Goal: Share content: Share content

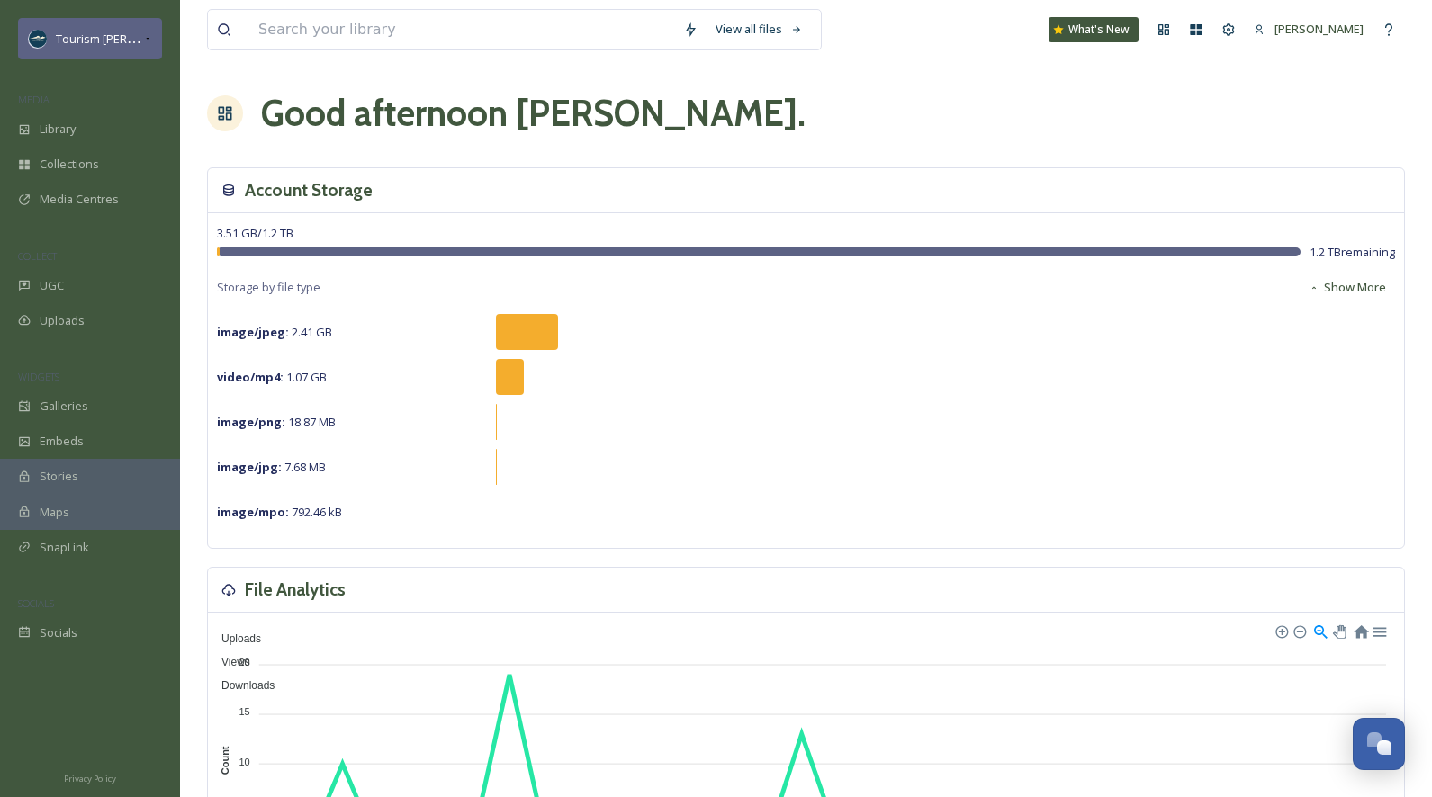
click at [144, 40] on icon at bounding box center [147, 38] width 9 height 14
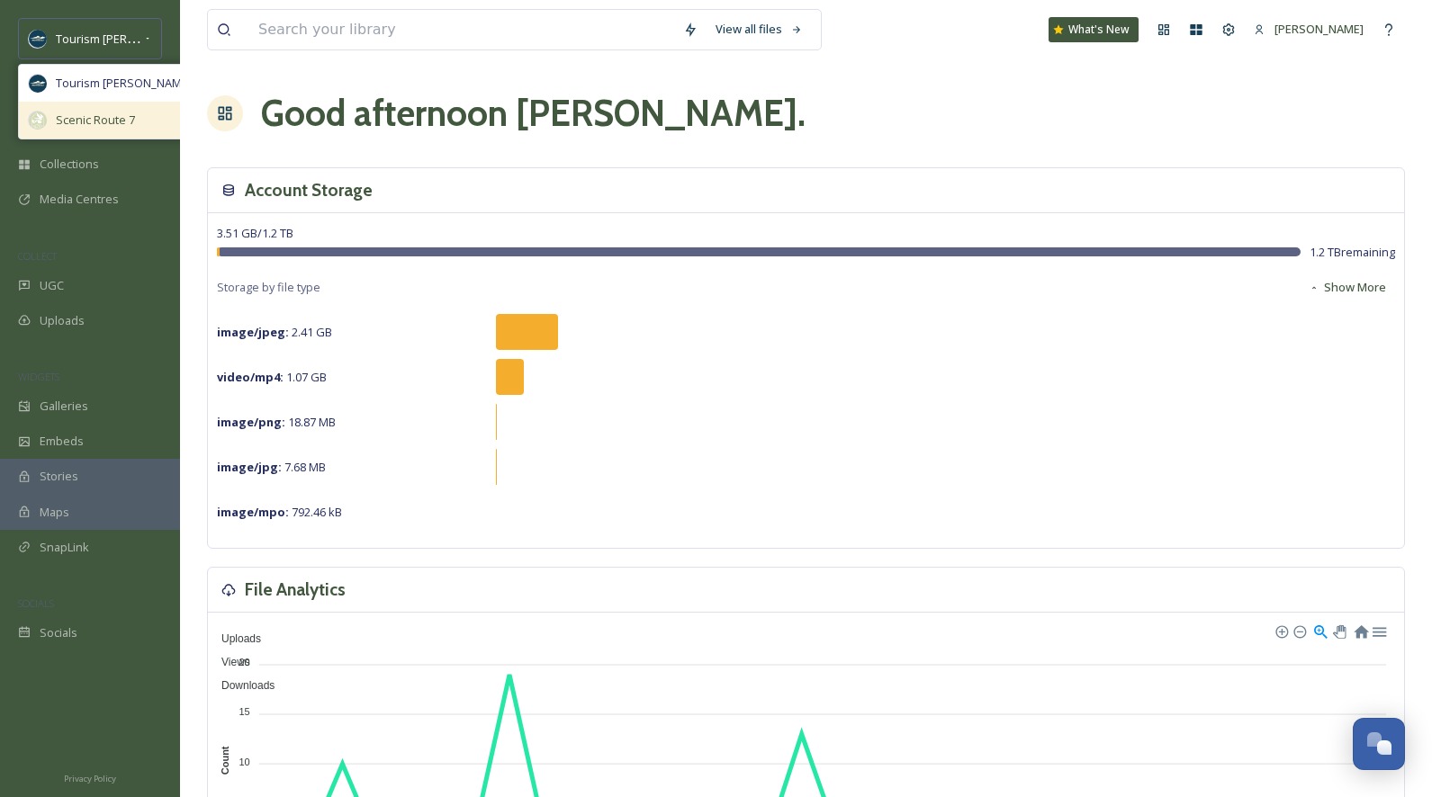
click at [109, 119] on span "Scenic Route 7" at bounding box center [95, 120] width 79 height 17
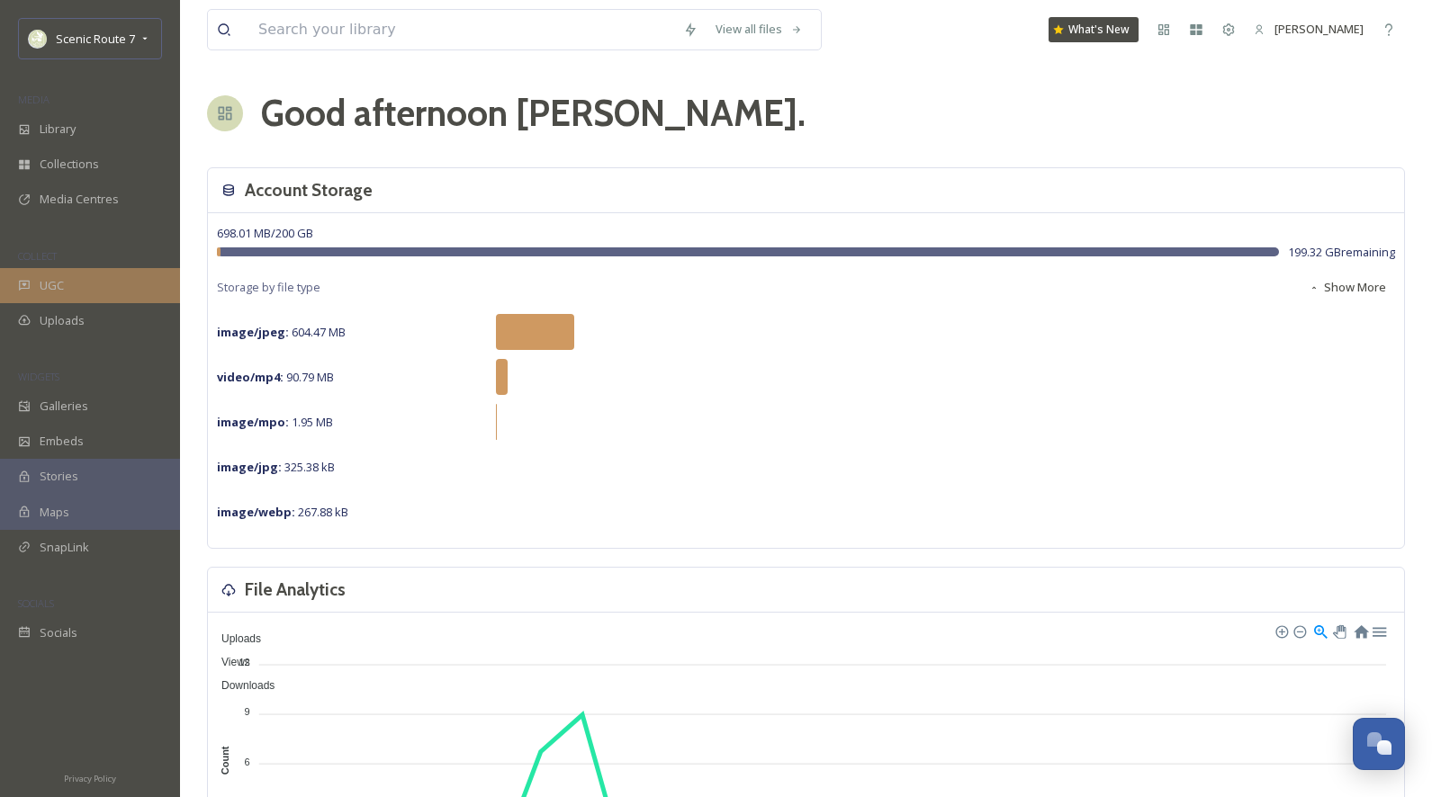
click at [80, 287] on div "UGC" at bounding box center [90, 285] width 180 height 35
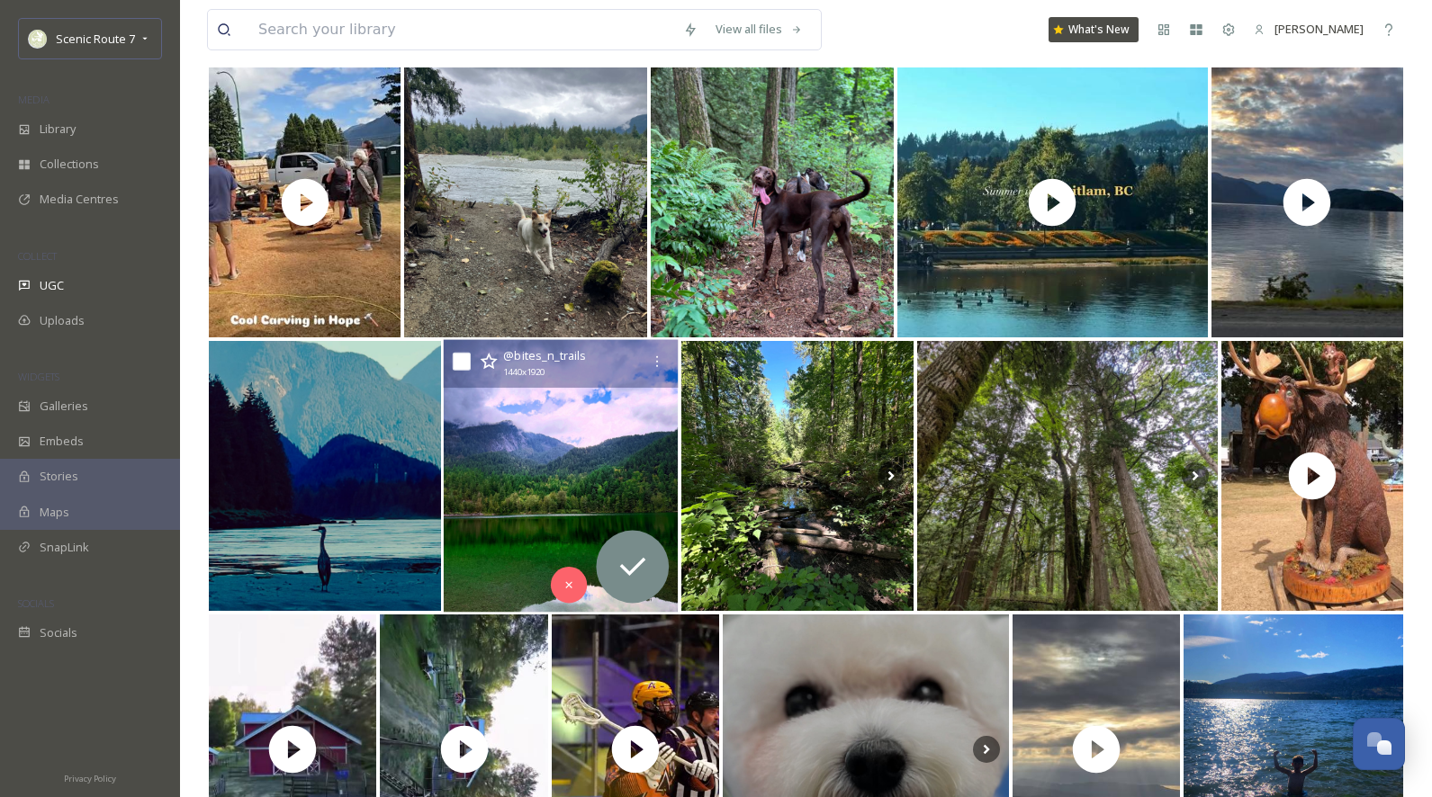
scroll to position [288, 0]
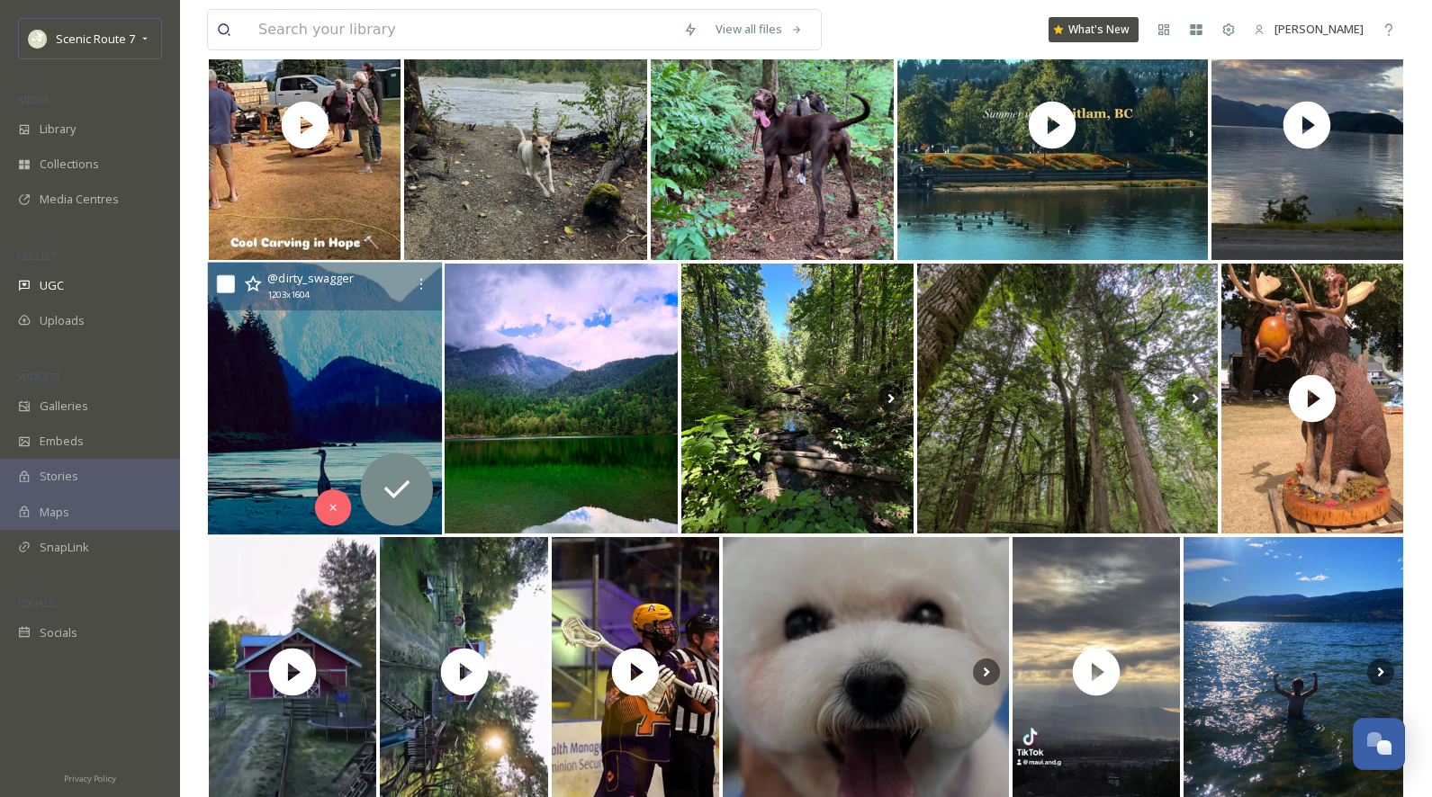
click at [329, 480] on img at bounding box center [325, 399] width 235 height 273
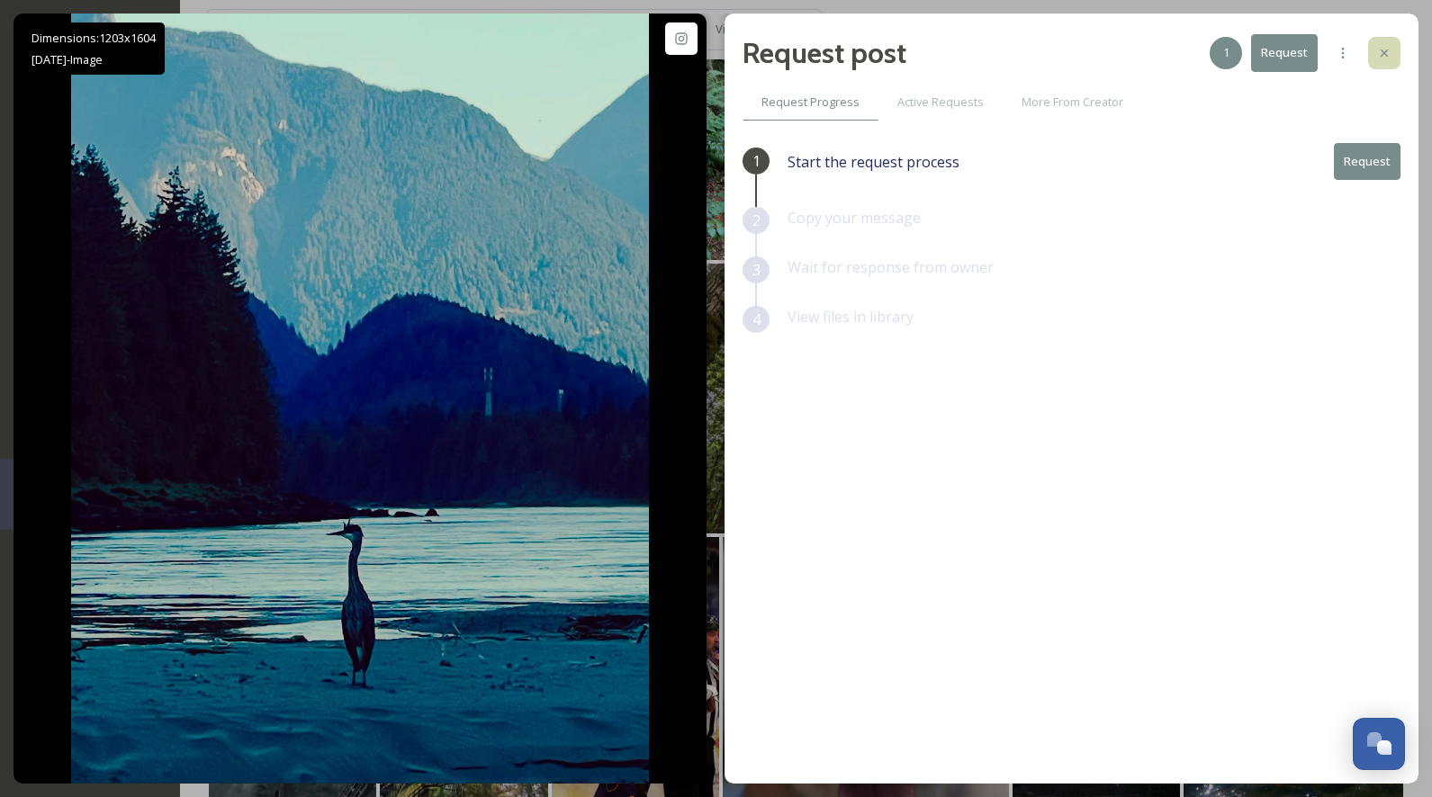
click at [1386, 47] on icon at bounding box center [1384, 53] width 14 height 14
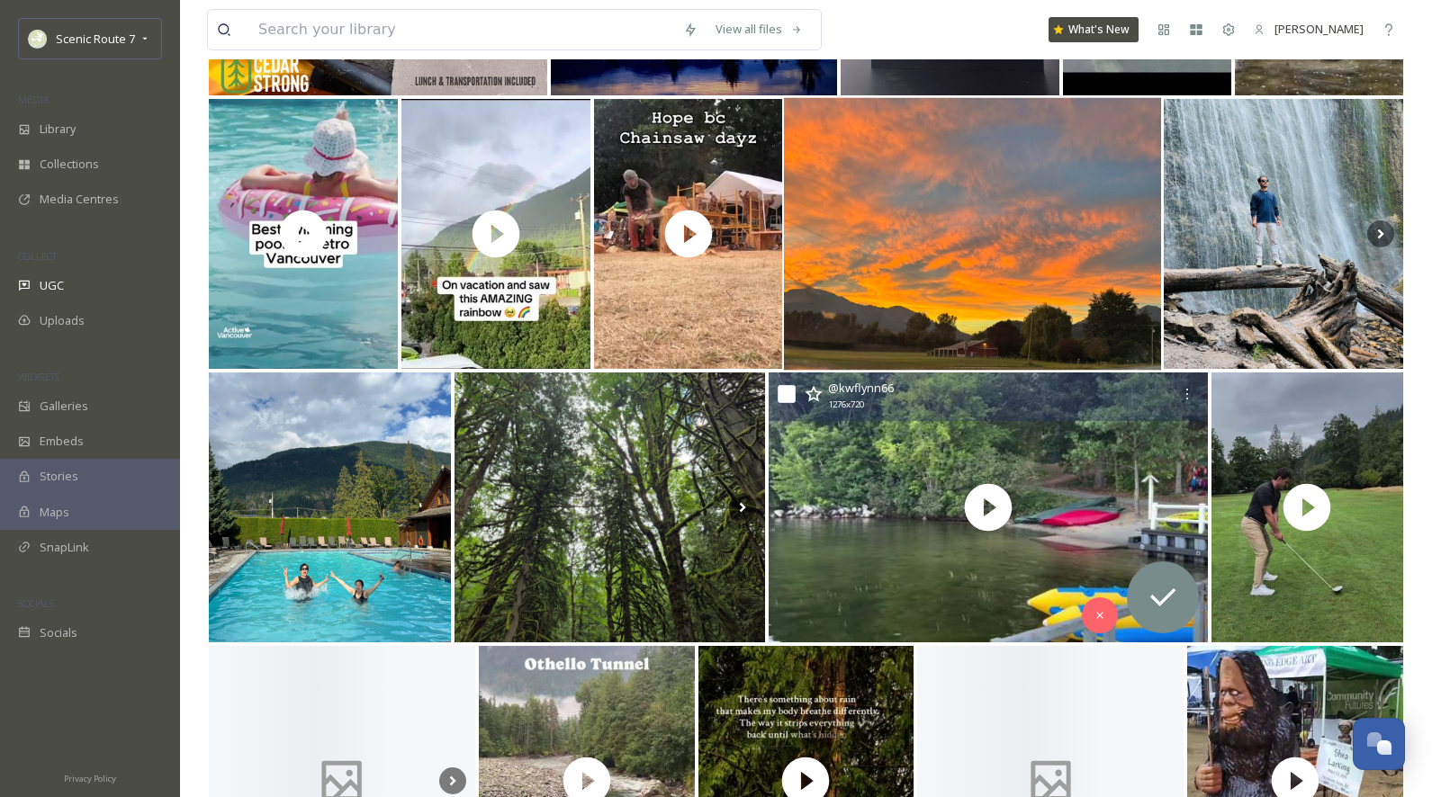
scroll to position [1316, 0]
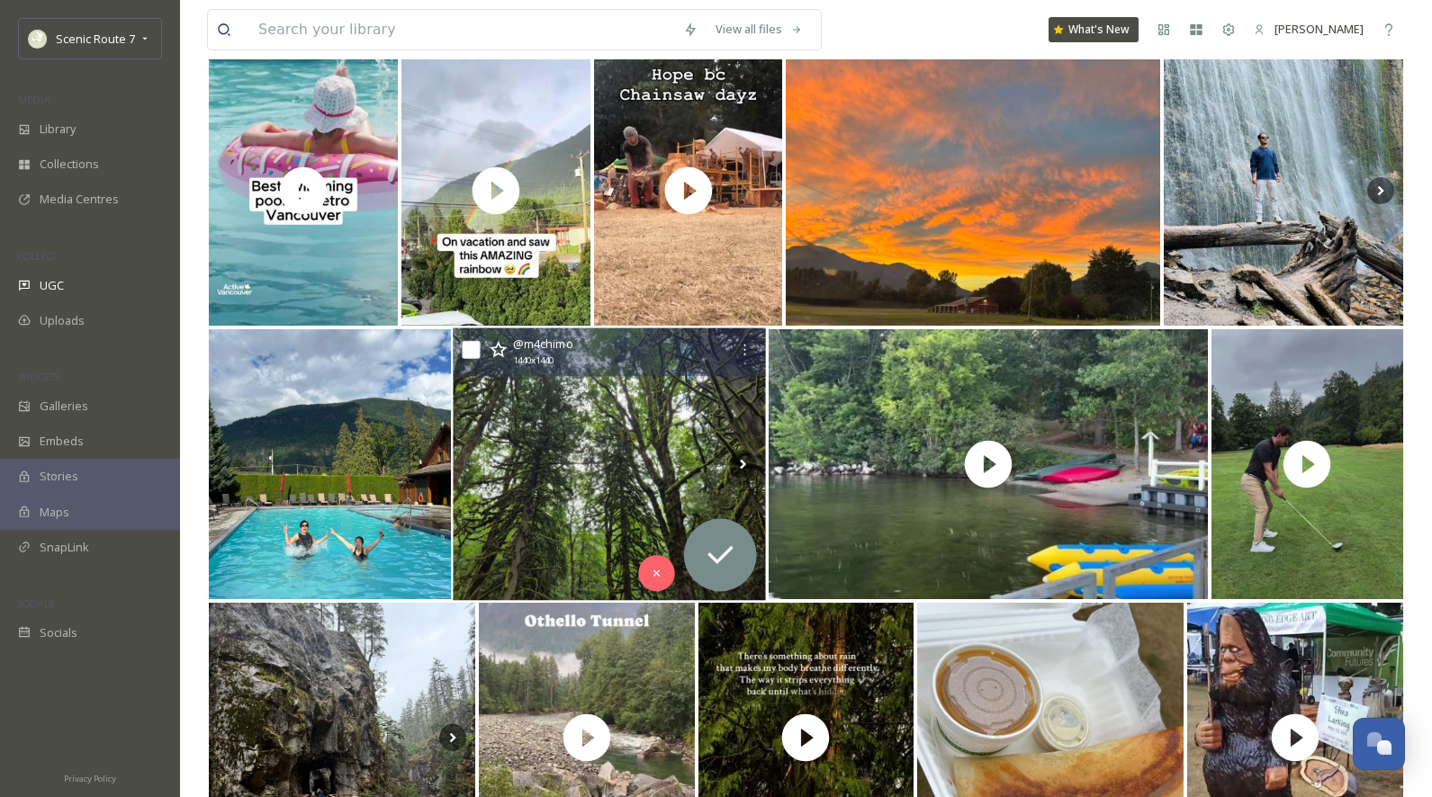
click at [535, 473] on img at bounding box center [610, 464] width 313 height 273
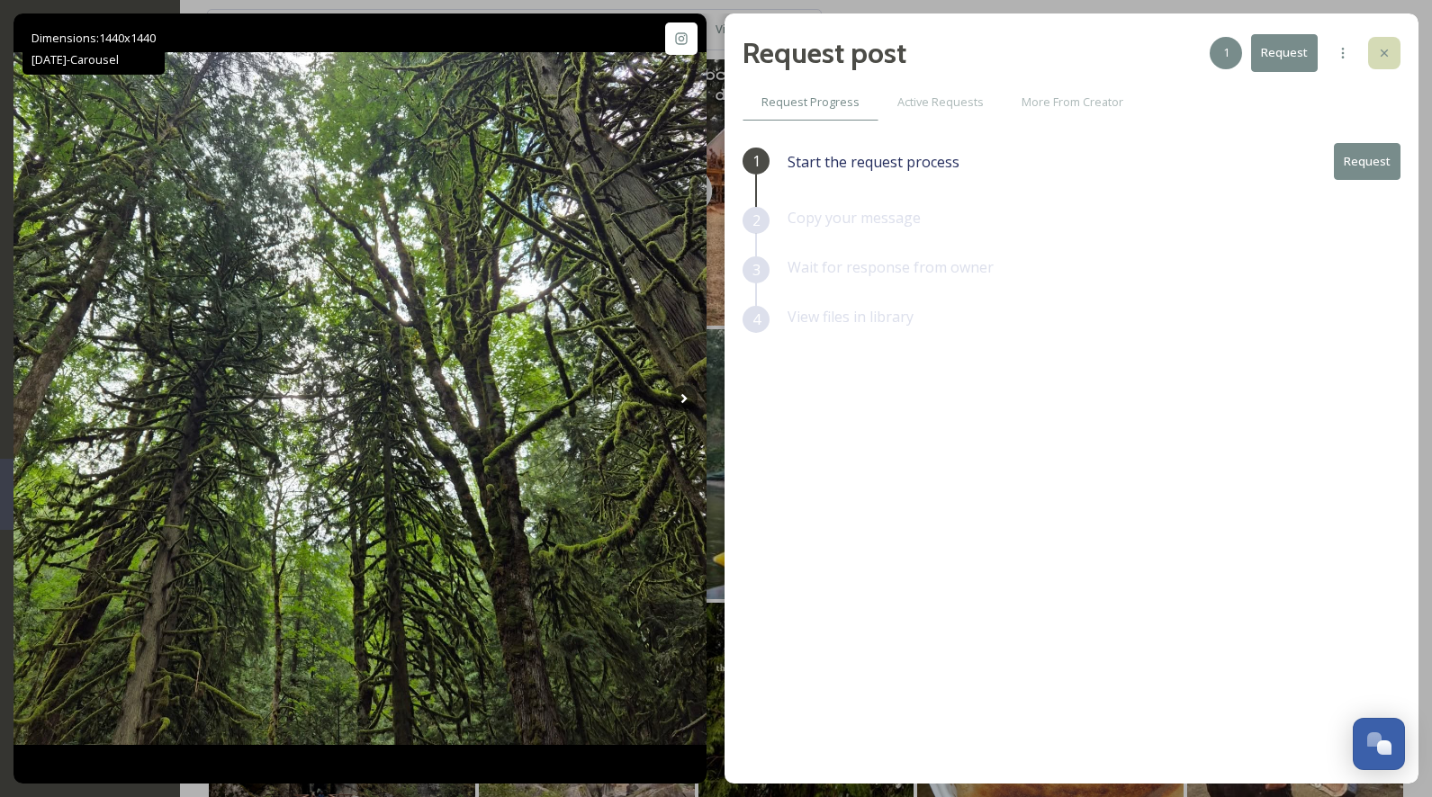
click at [1388, 46] on icon at bounding box center [1384, 53] width 14 height 14
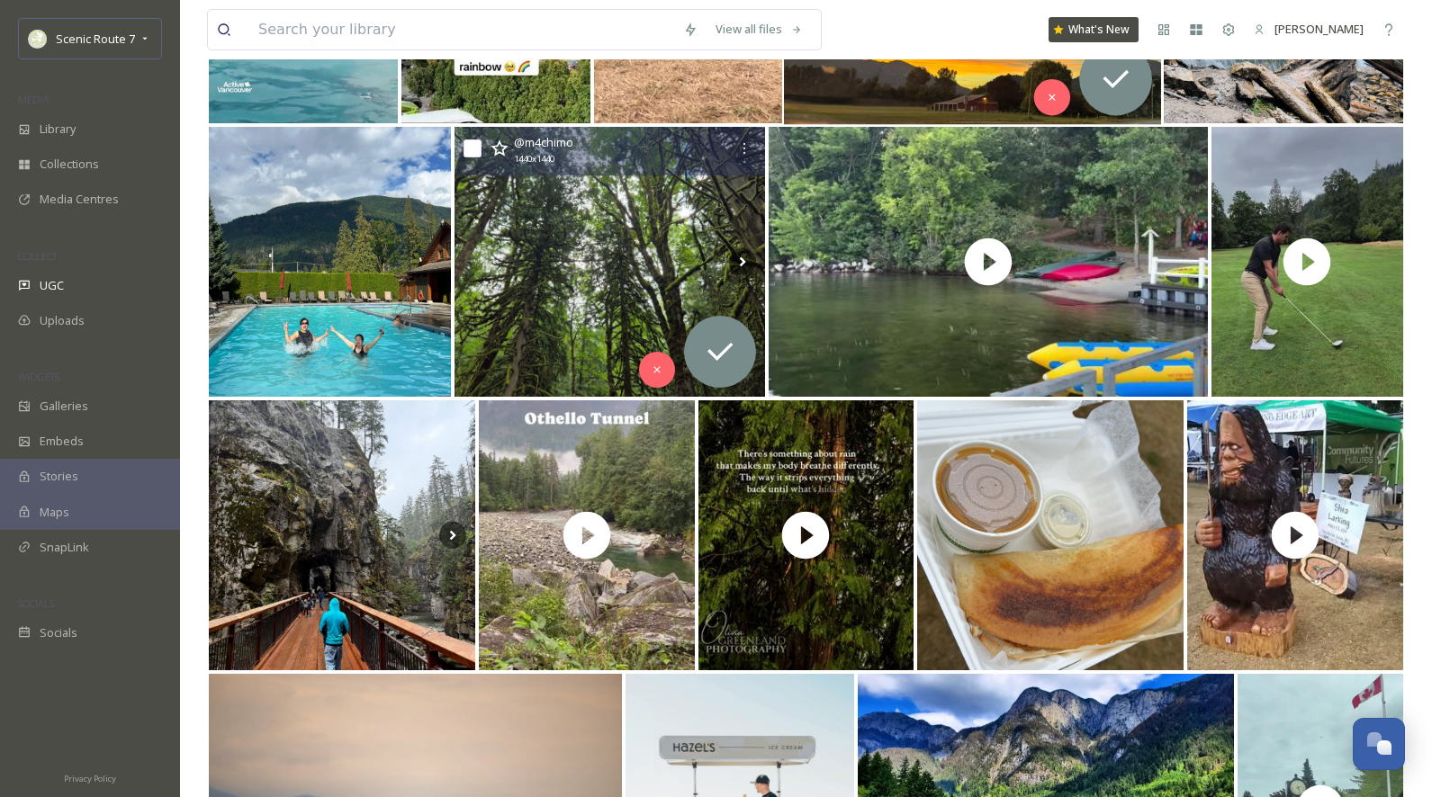
scroll to position [1633, 0]
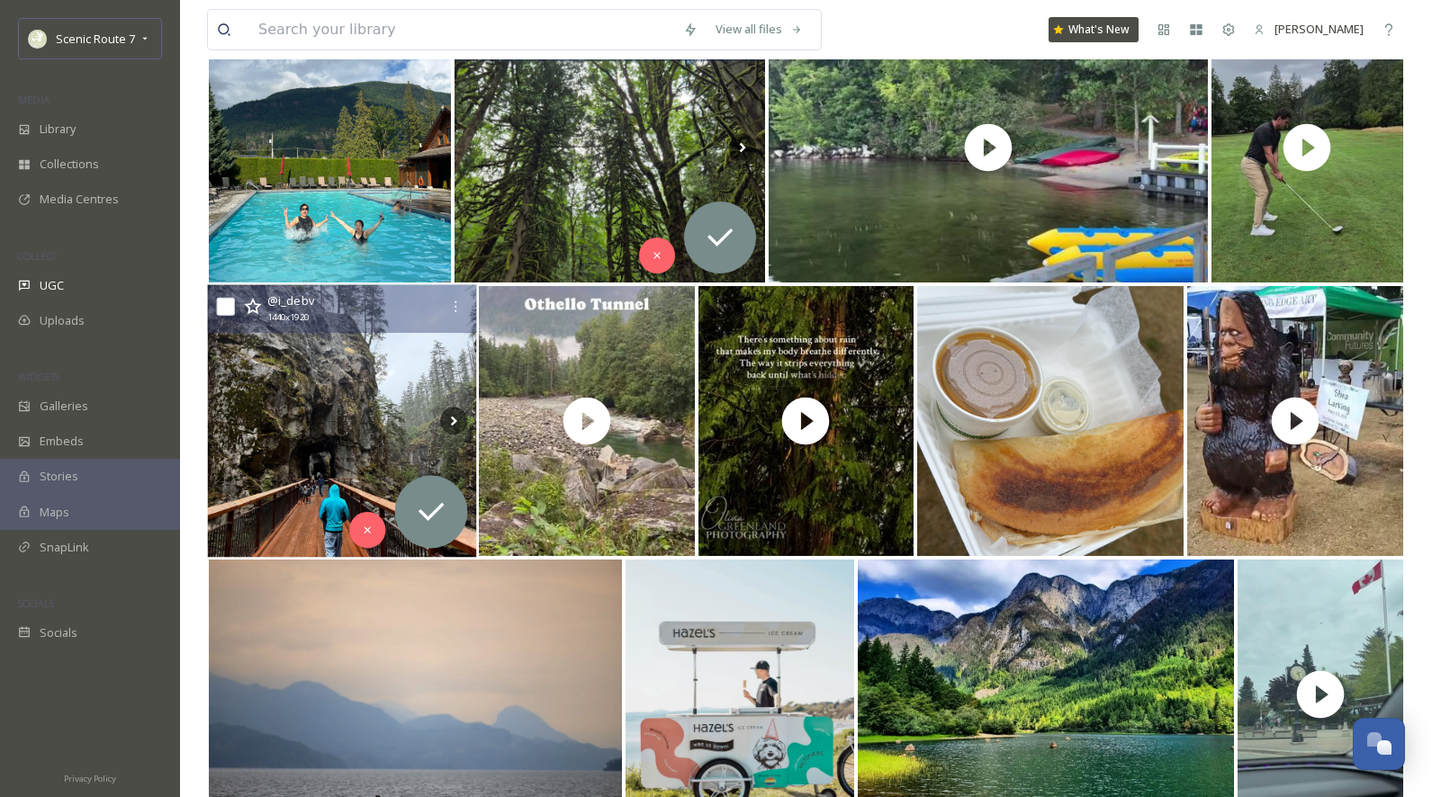
click at [340, 414] on img at bounding box center [342, 421] width 269 height 273
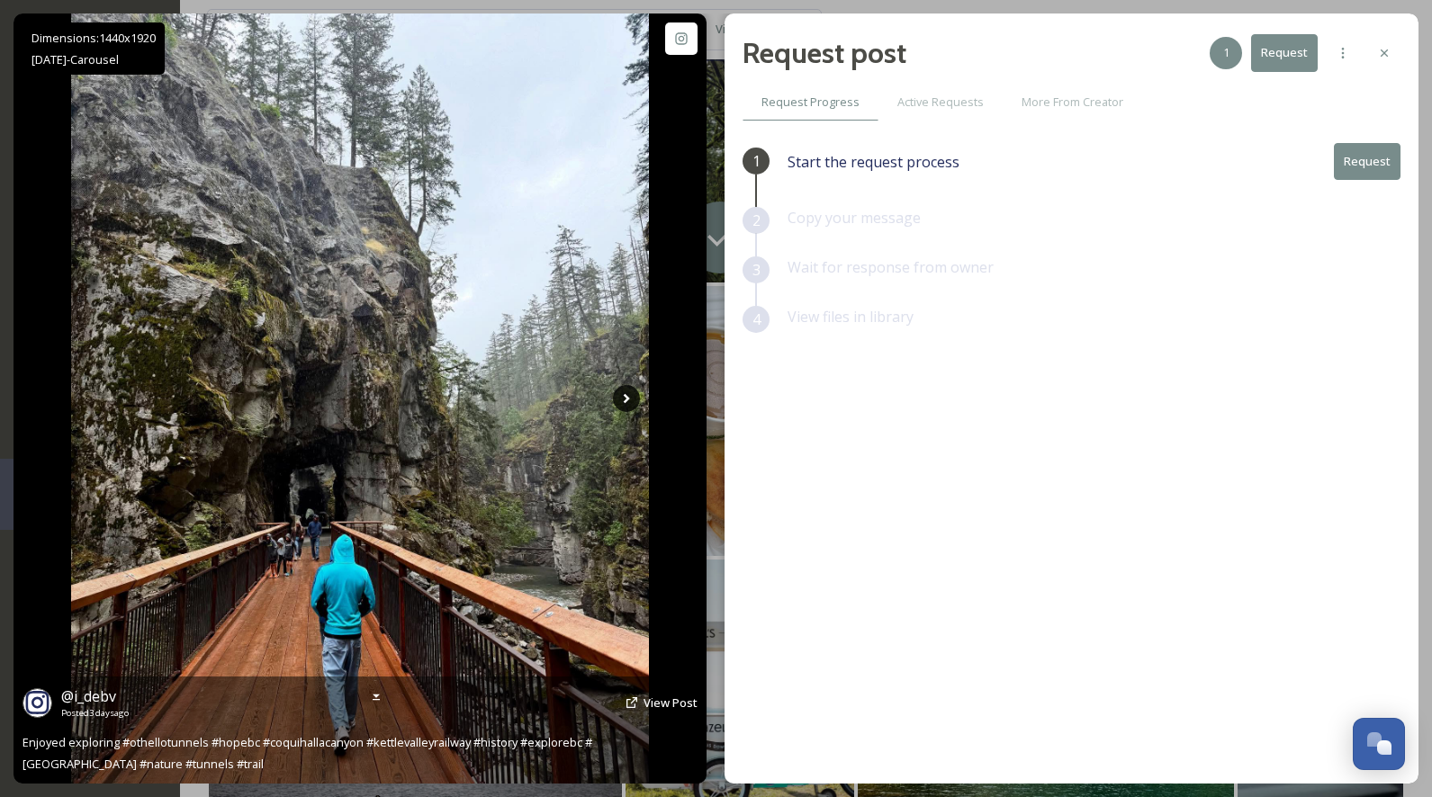
click at [622, 397] on icon at bounding box center [626, 398] width 27 height 27
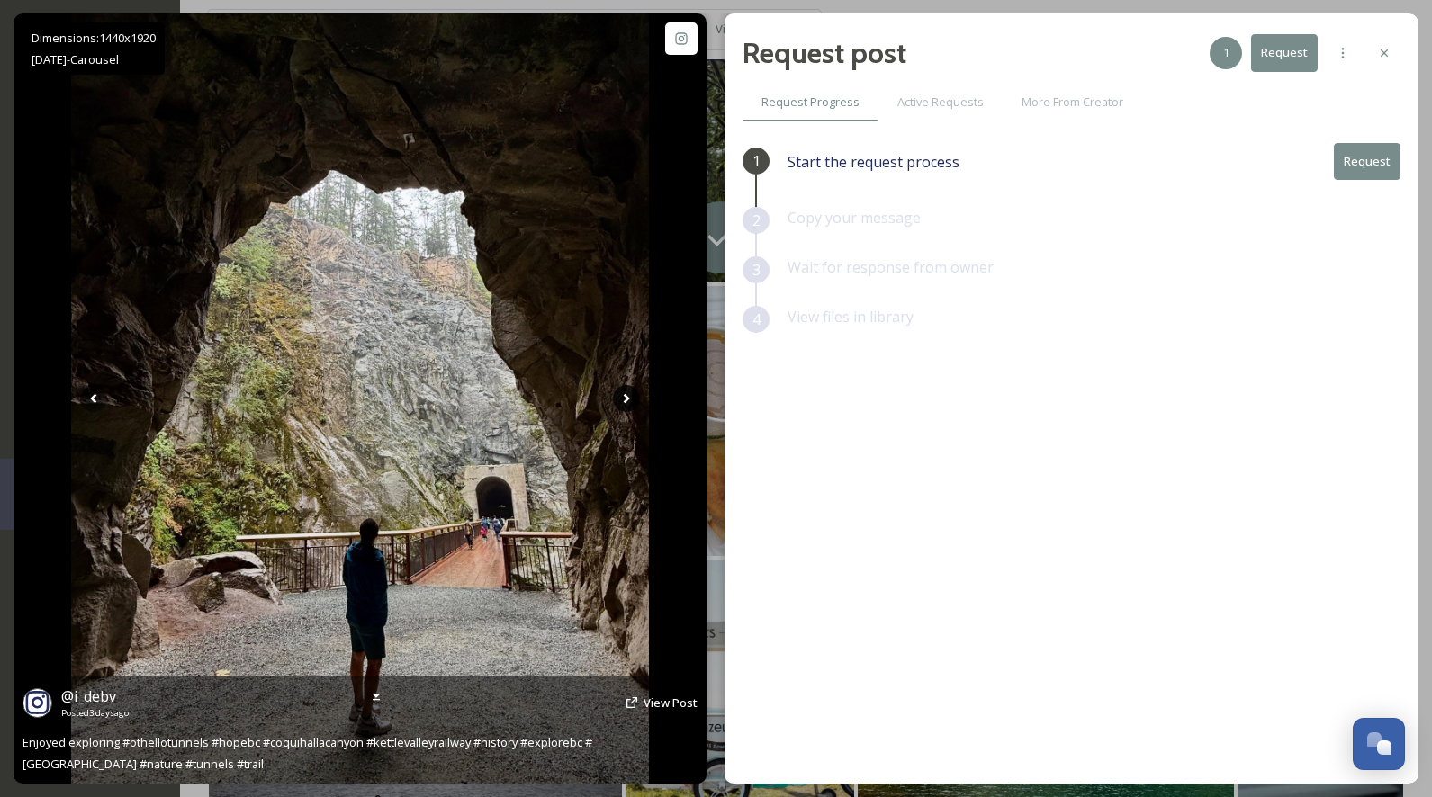
click at [625, 397] on icon at bounding box center [627, 399] width 6 height 10
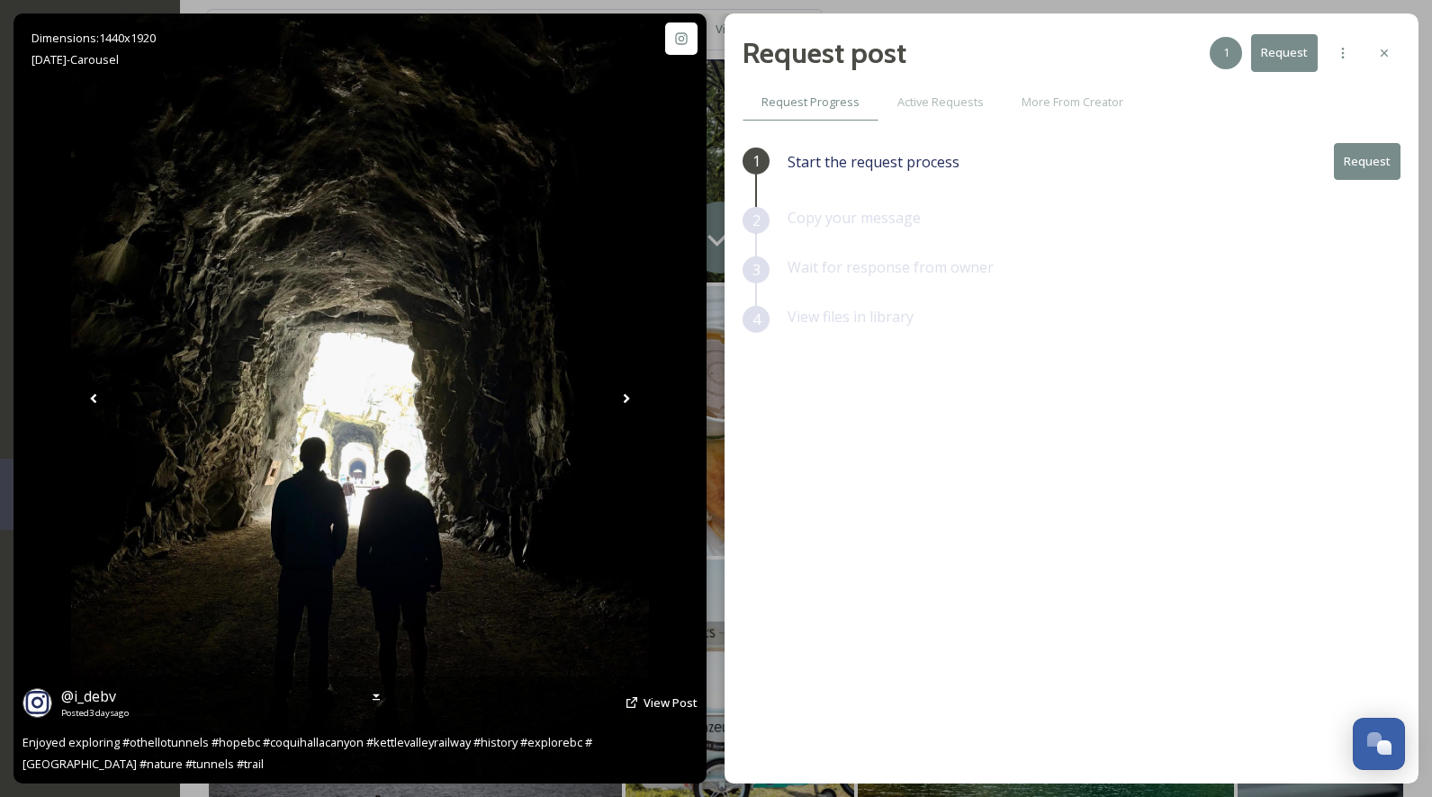
click at [625, 397] on icon at bounding box center [627, 399] width 6 height 10
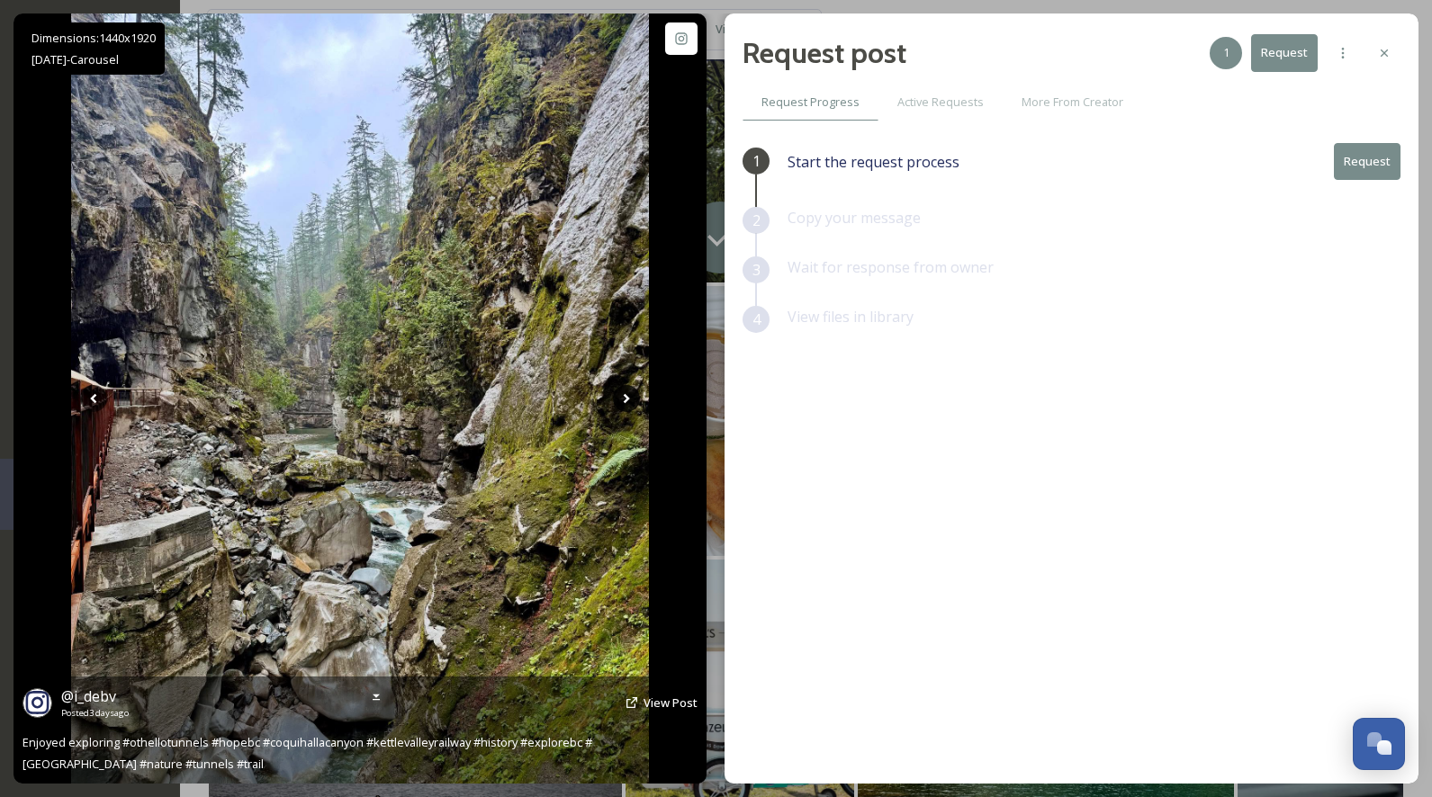
click at [628, 399] on icon at bounding box center [627, 399] width 6 height 10
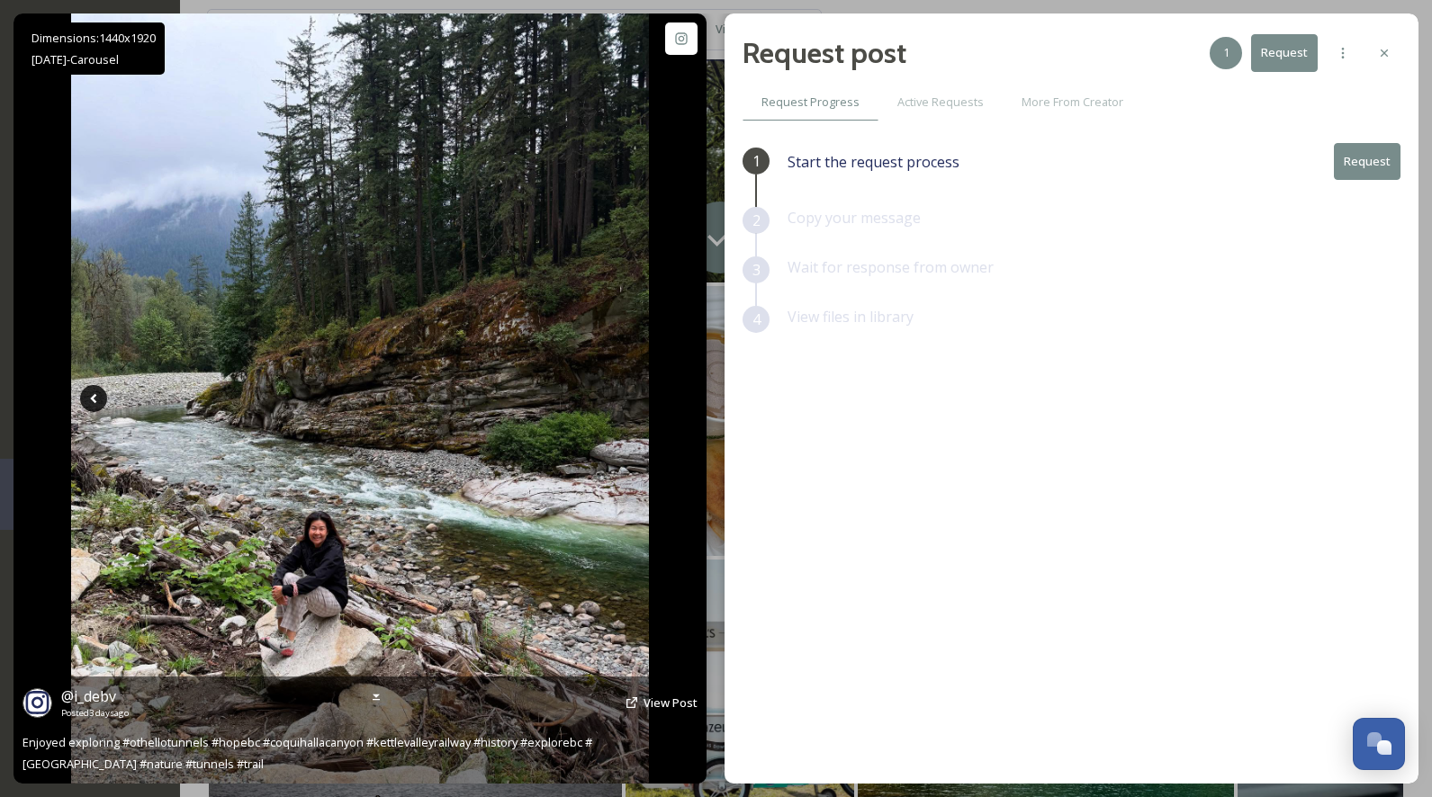
click at [94, 389] on icon at bounding box center [93, 398] width 27 height 27
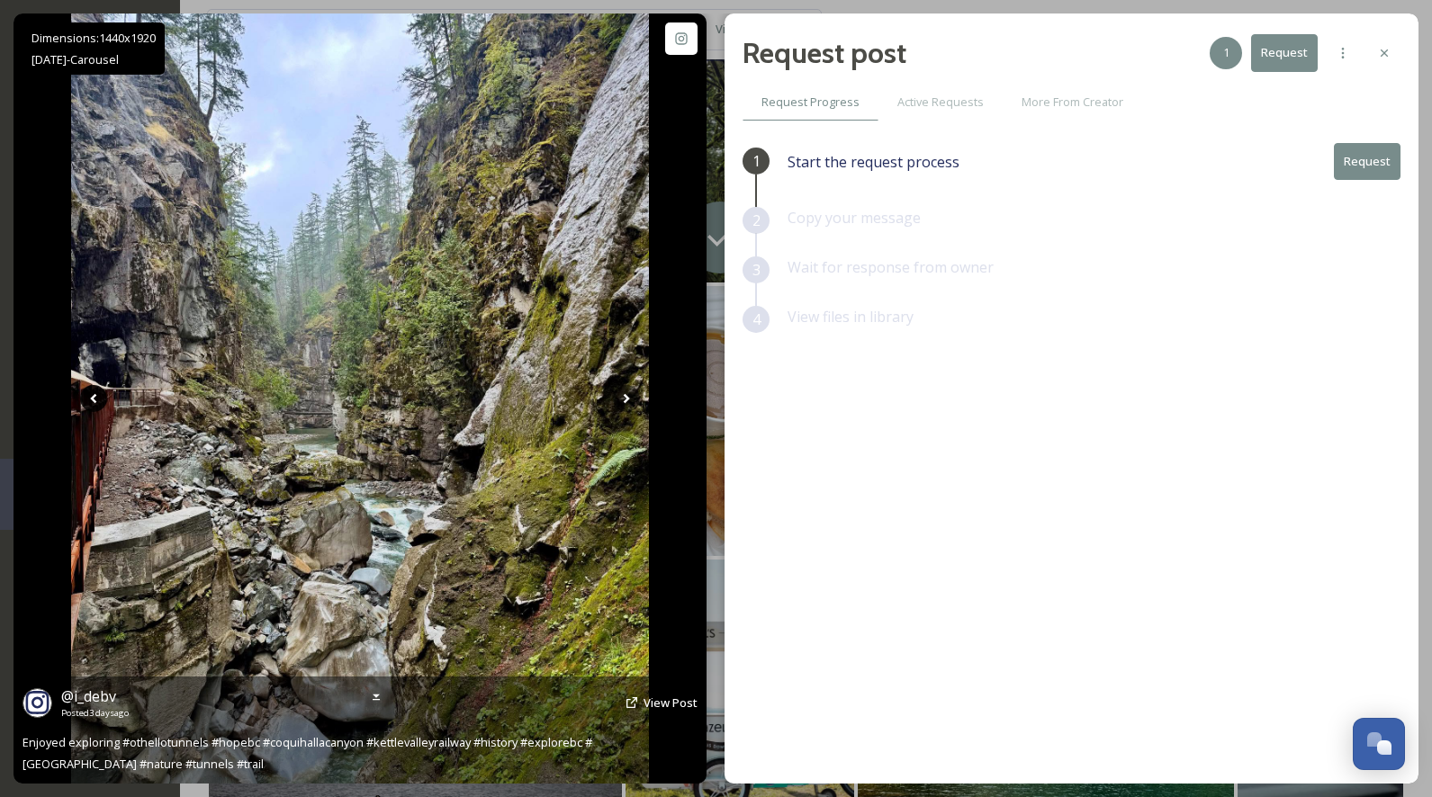
click at [94, 390] on icon at bounding box center [93, 398] width 27 height 27
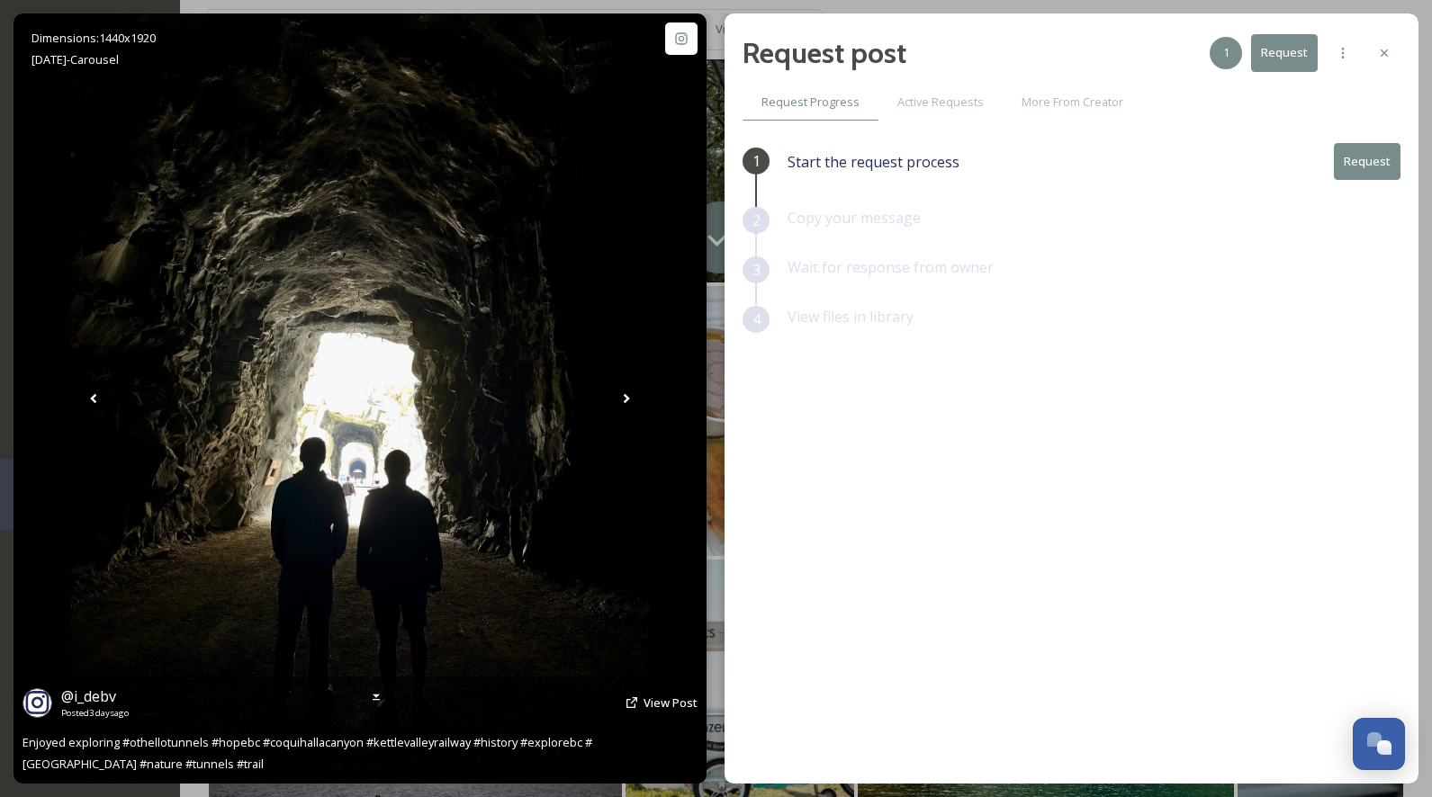
click at [94, 391] on icon at bounding box center [93, 398] width 27 height 27
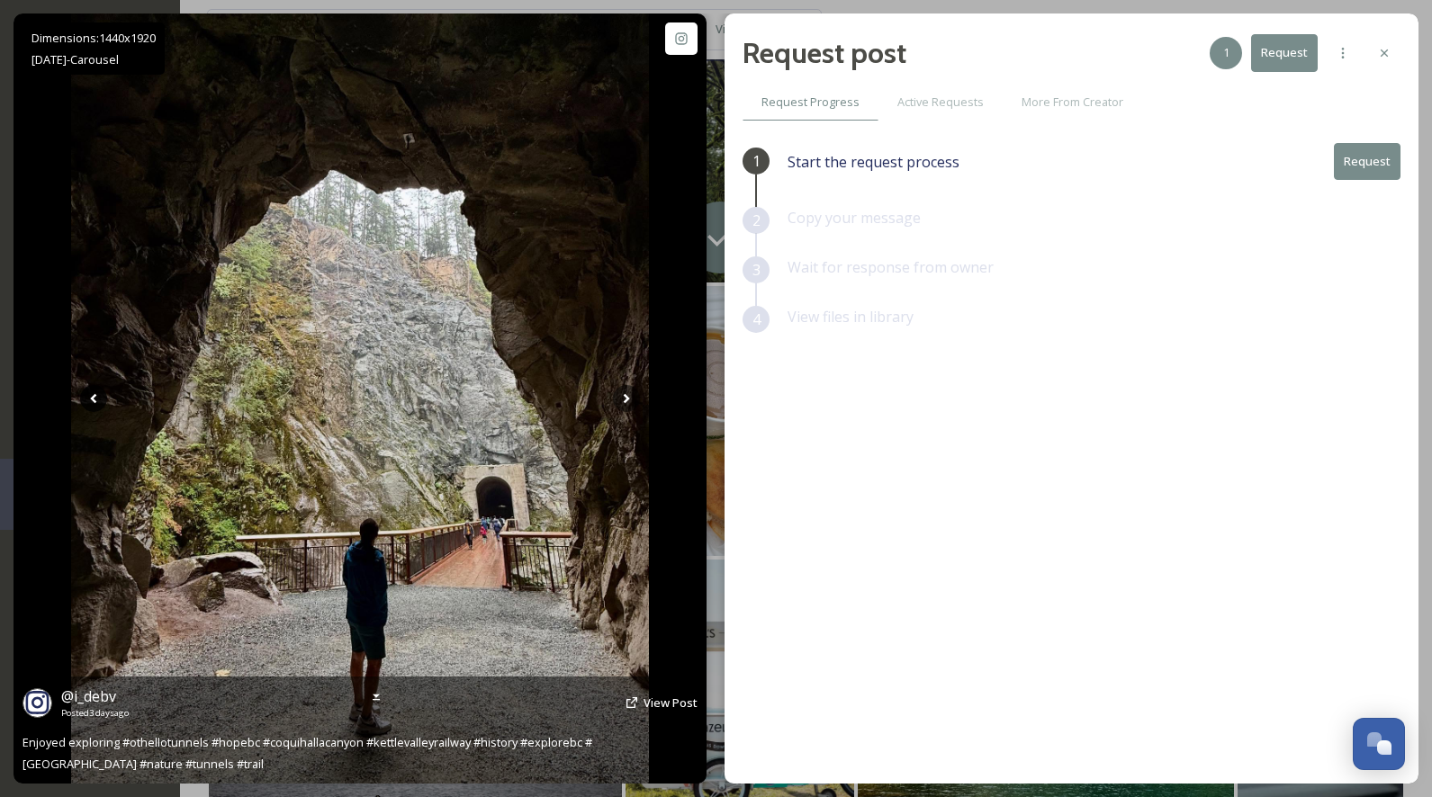
click at [94, 392] on icon at bounding box center [93, 398] width 27 height 27
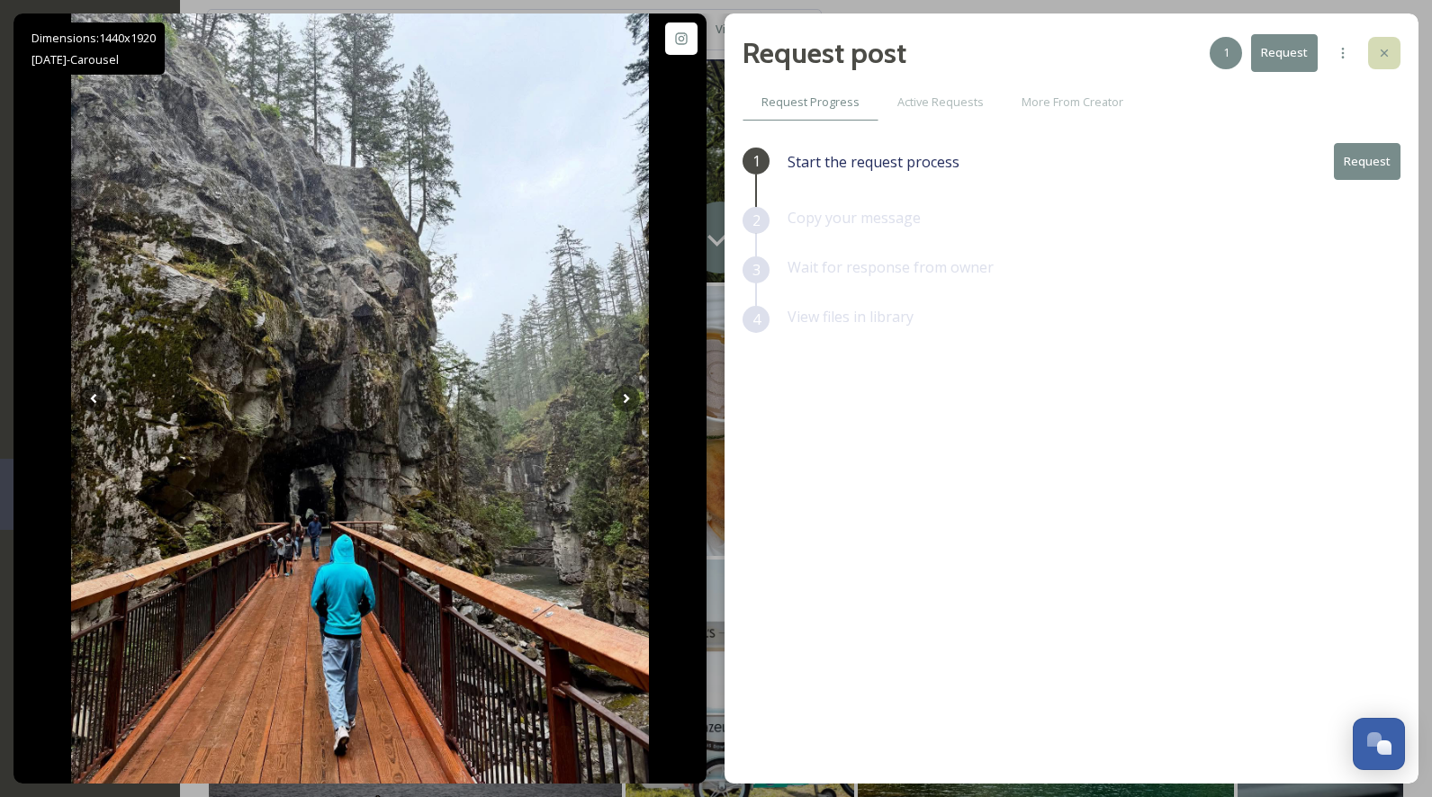
click at [1390, 46] on icon at bounding box center [1384, 53] width 14 height 14
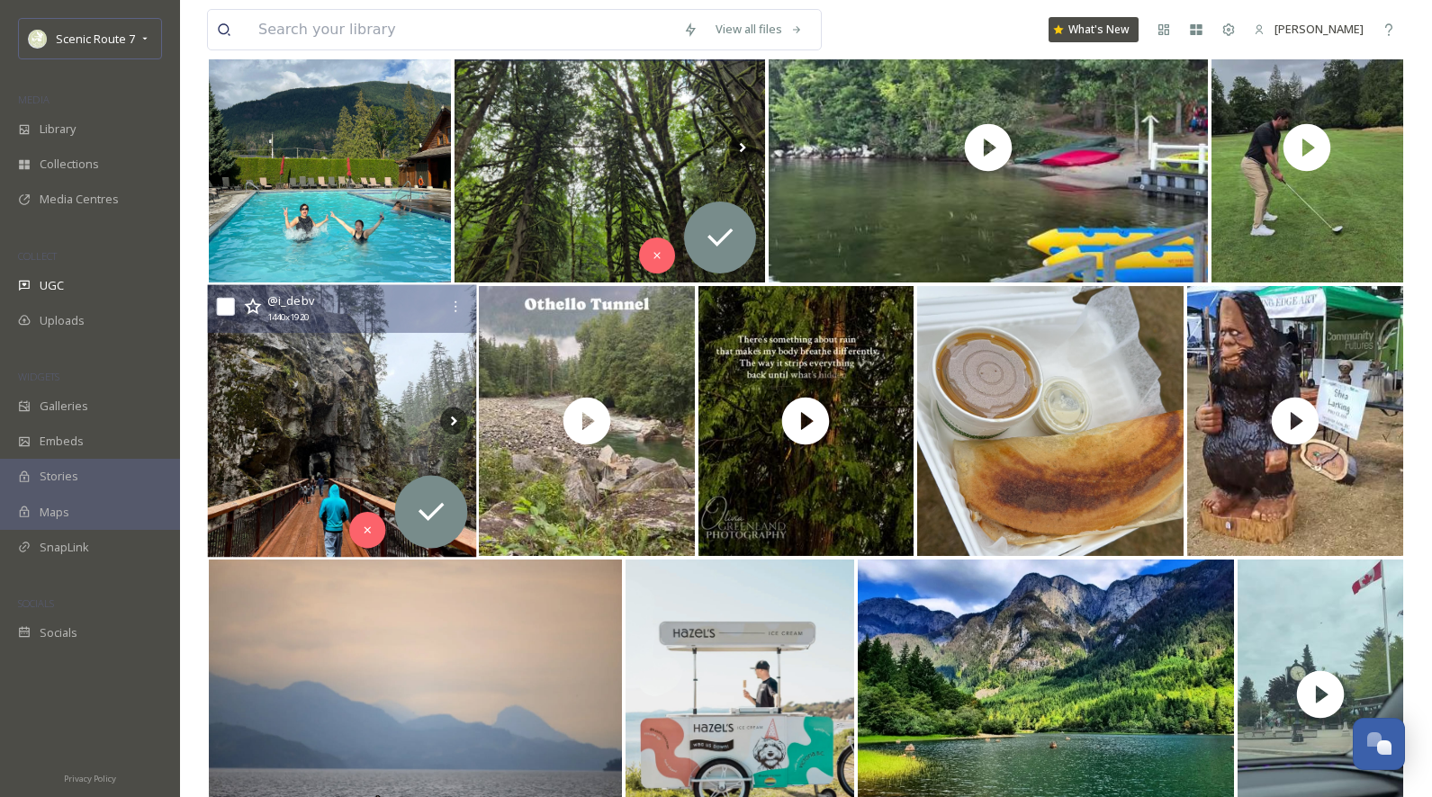
click at [359, 428] on img at bounding box center [342, 421] width 269 height 273
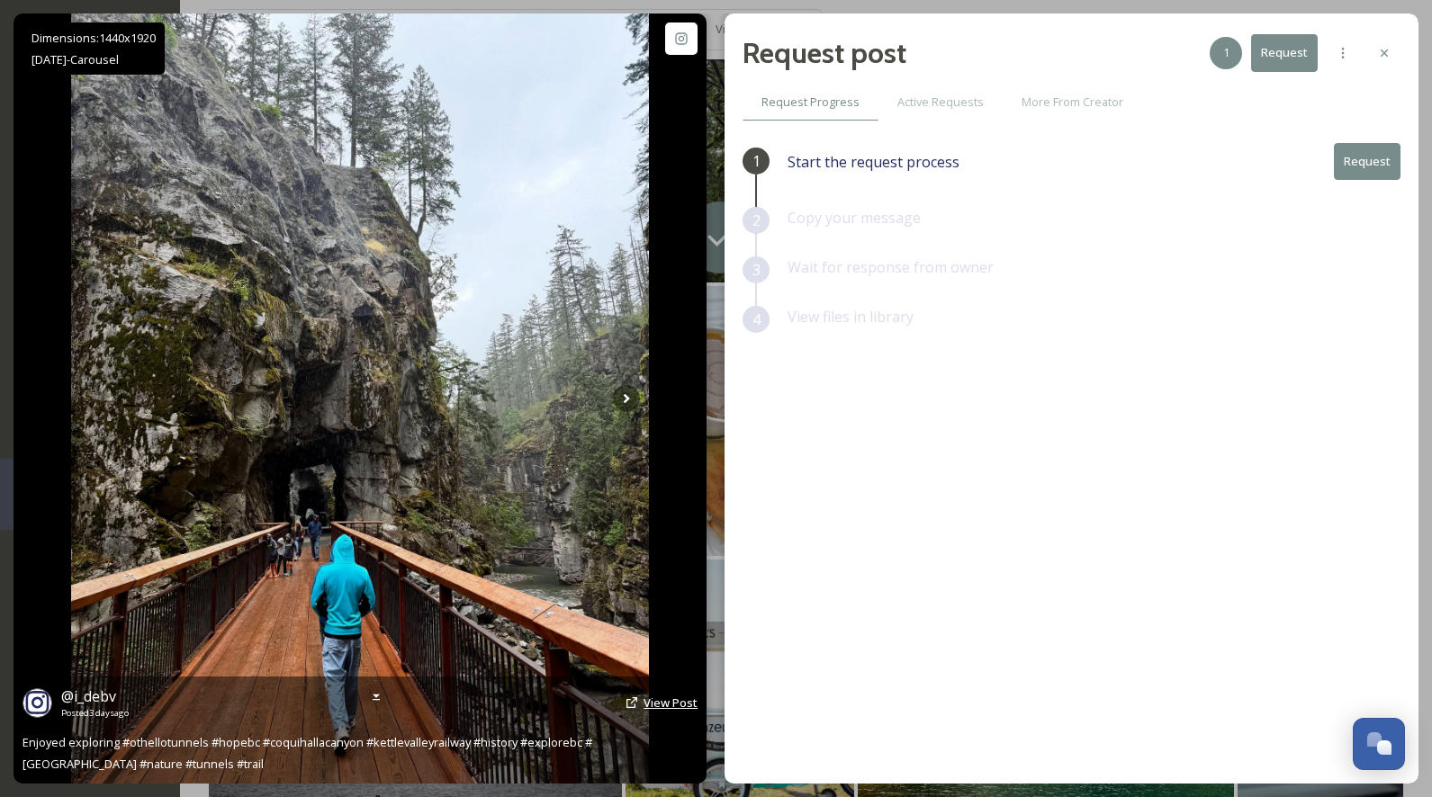
click at [665, 700] on span "View Post" at bounding box center [670, 703] width 54 height 16
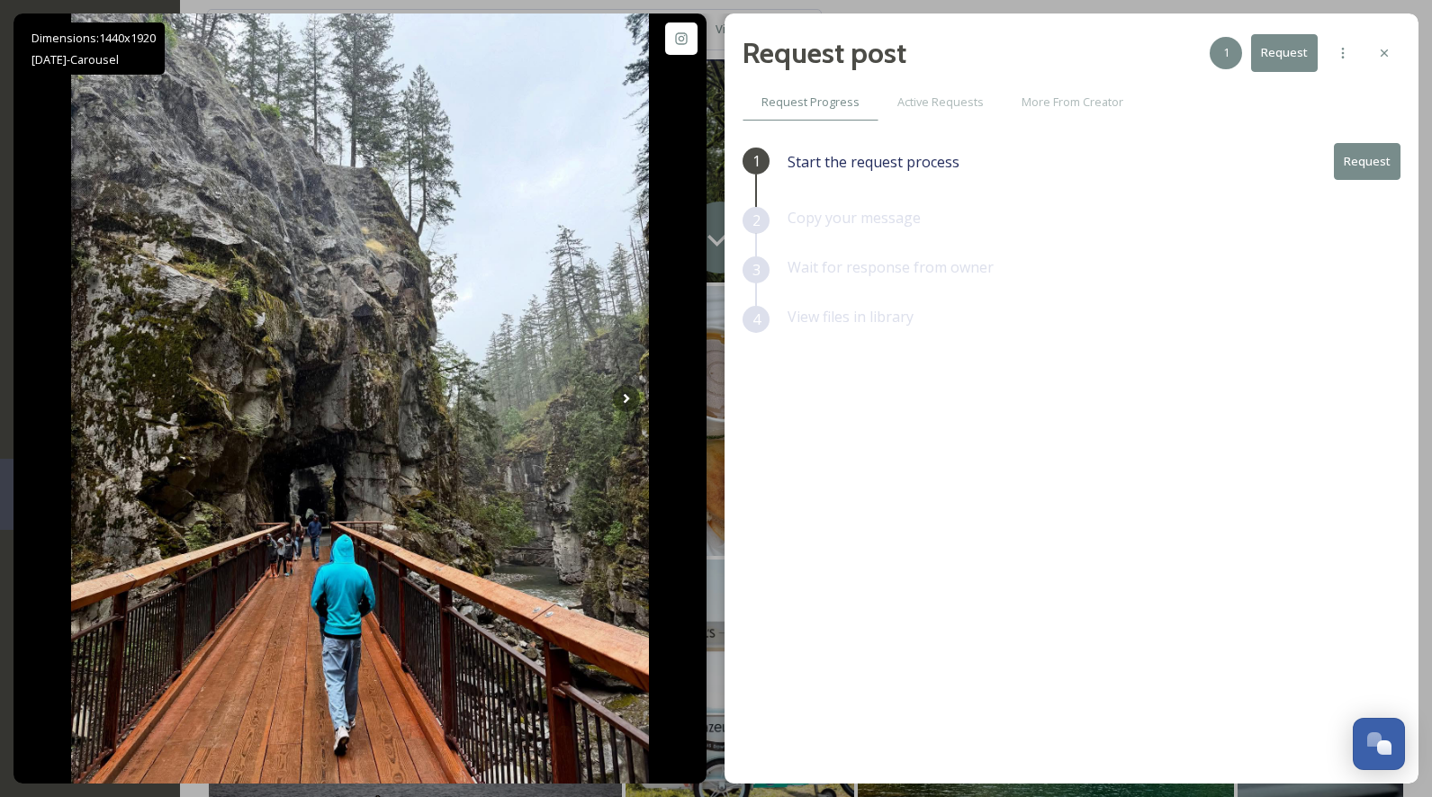
click at [1382, 54] on icon at bounding box center [1383, 52] width 7 height 7
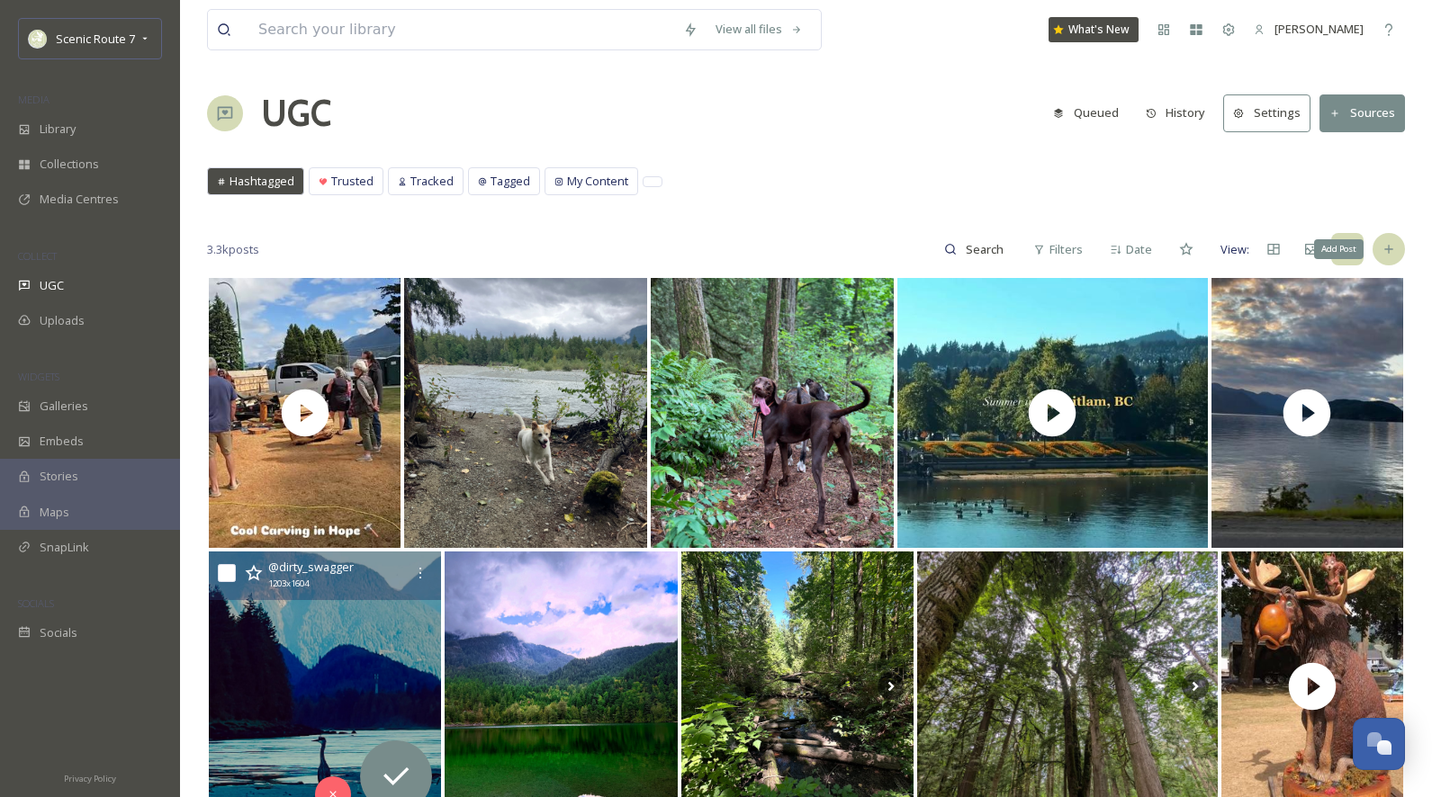
click at [1390, 253] on icon at bounding box center [1388, 249] width 14 height 14
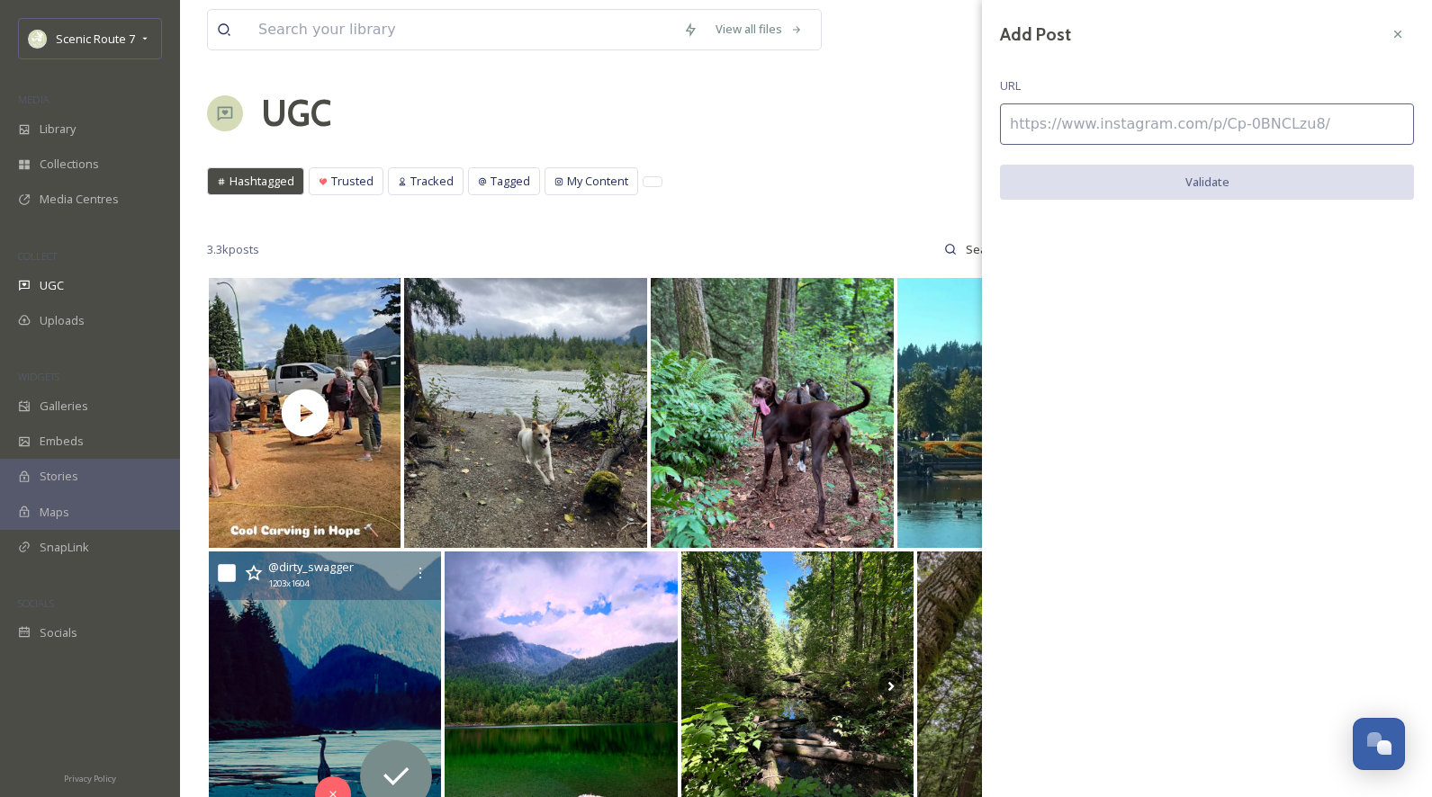
click at [1060, 128] on input at bounding box center [1207, 123] width 414 height 41
paste input "https://www.instagram.com/p/B870kwzBdlx/"
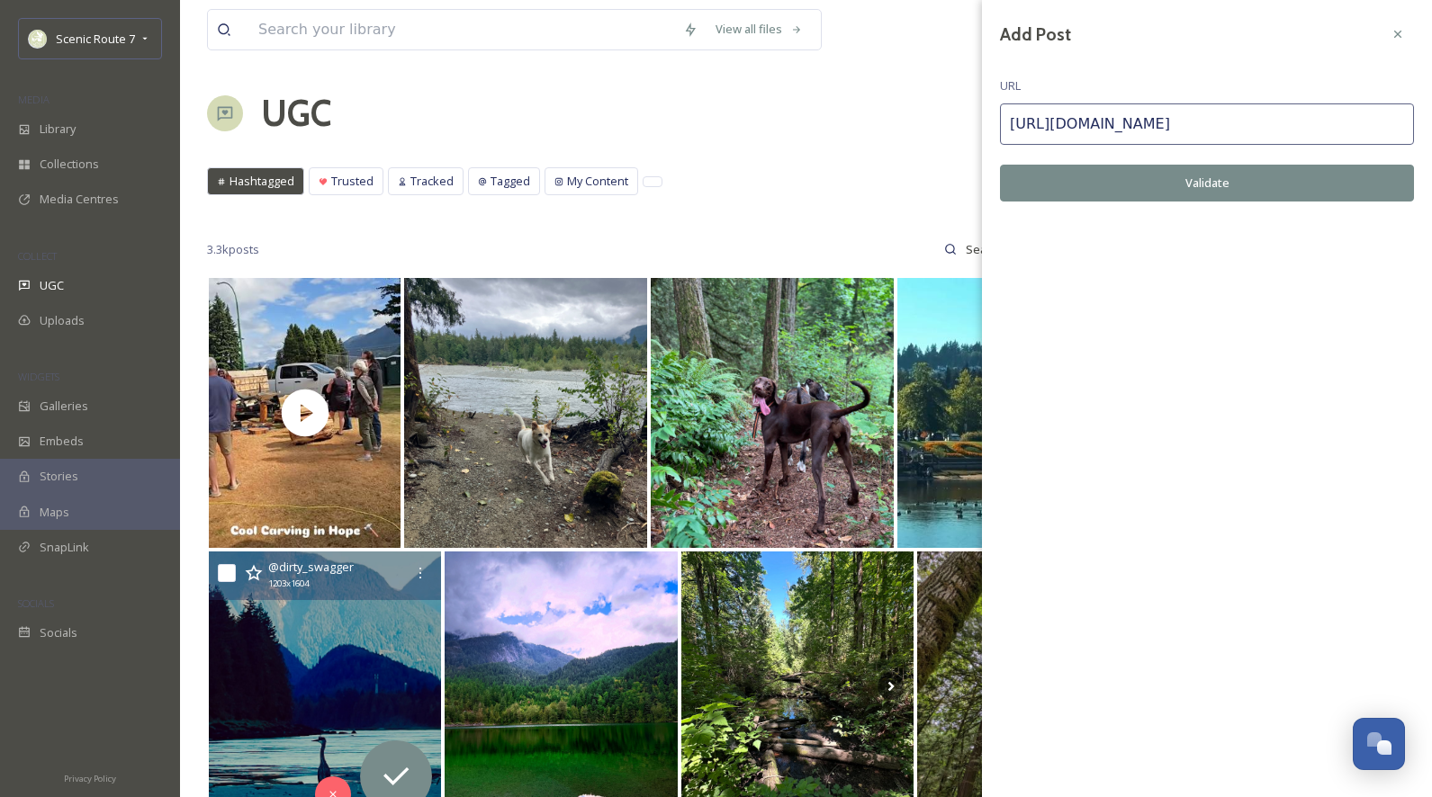
type input "https://www.instagram.com/p/B870kwzBdlx/"
click at [1094, 191] on button "Validate" at bounding box center [1207, 183] width 414 height 37
click at [1127, 184] on button "Add Post" at bounding box center [1207, 183] width 414 height 37
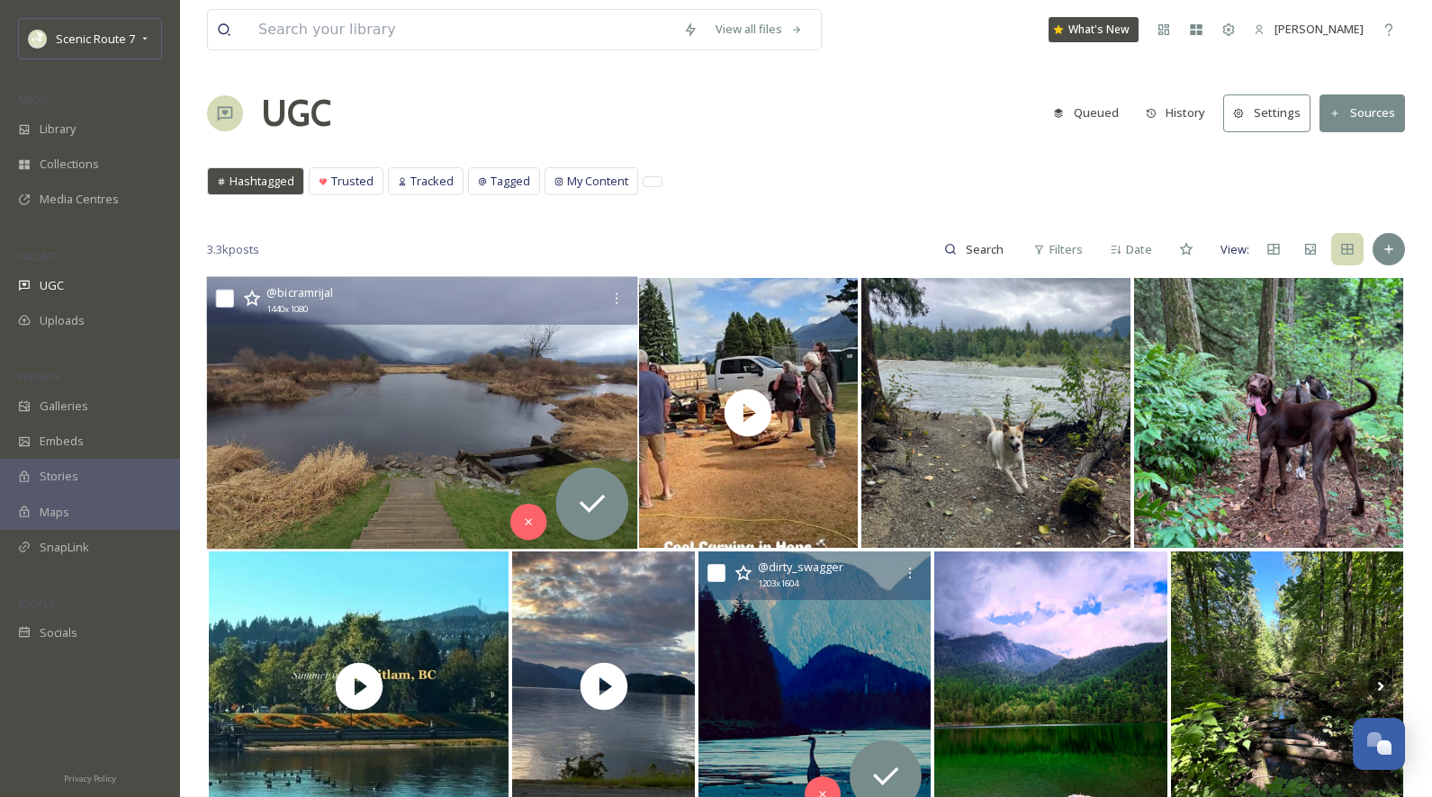
click at [471, 367] on img at bounding box center [422, 413] width 431 height 273
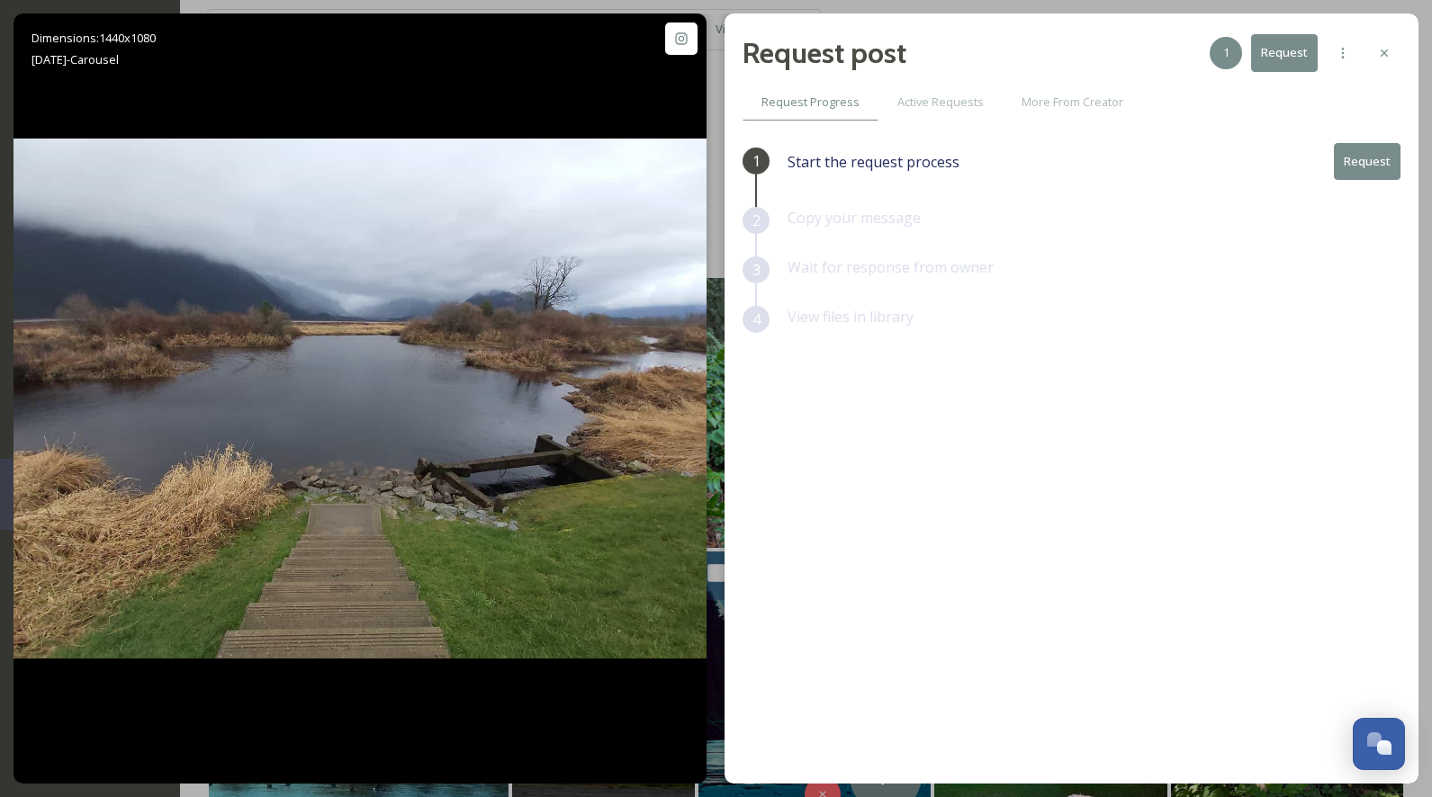
click at [1361, 162] on button "Request" at bounding box center [1367, 161] width 67 height 37
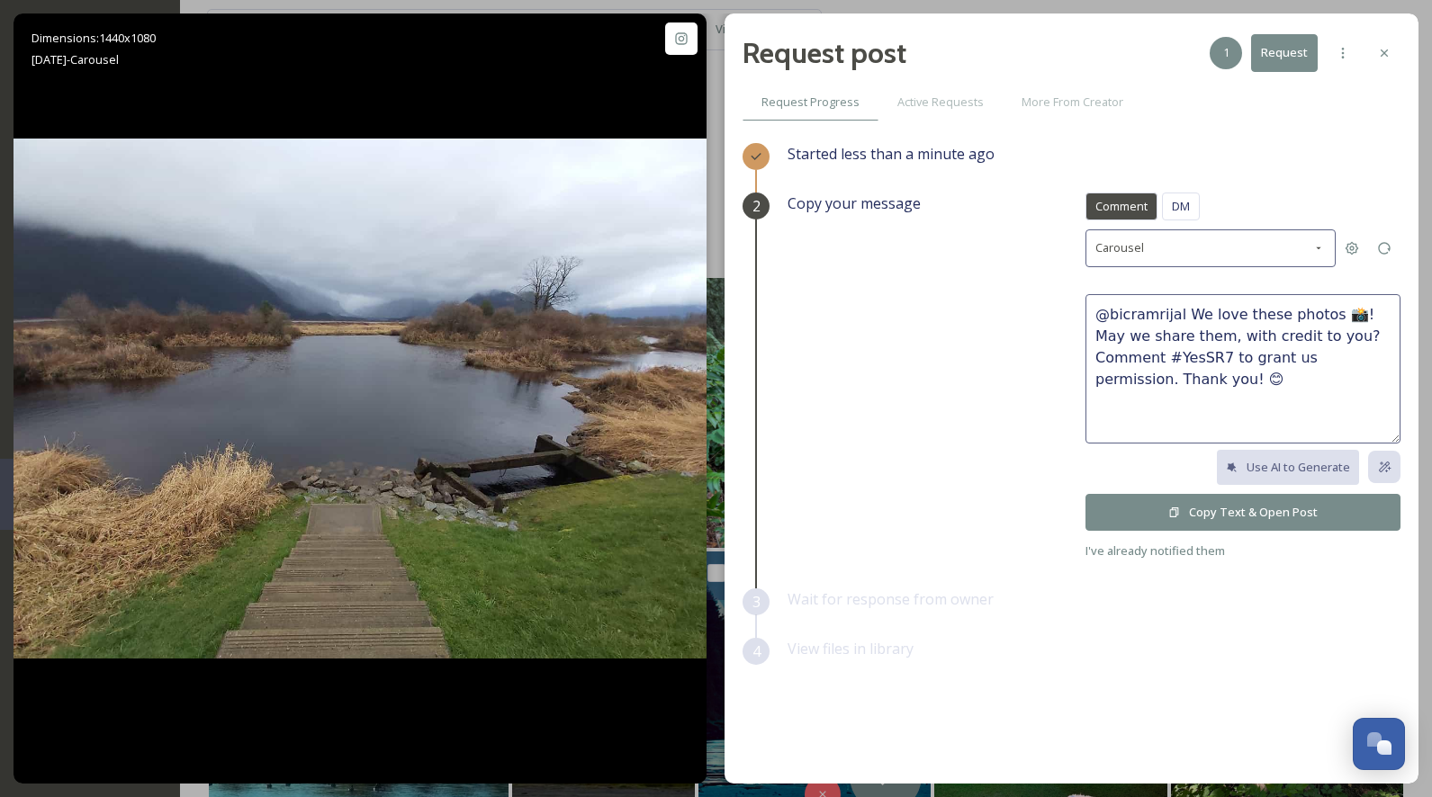
click at [1212, 510] on button "Copy Text & Open Post" at bounding box center [1242, 512] width 315 height 37
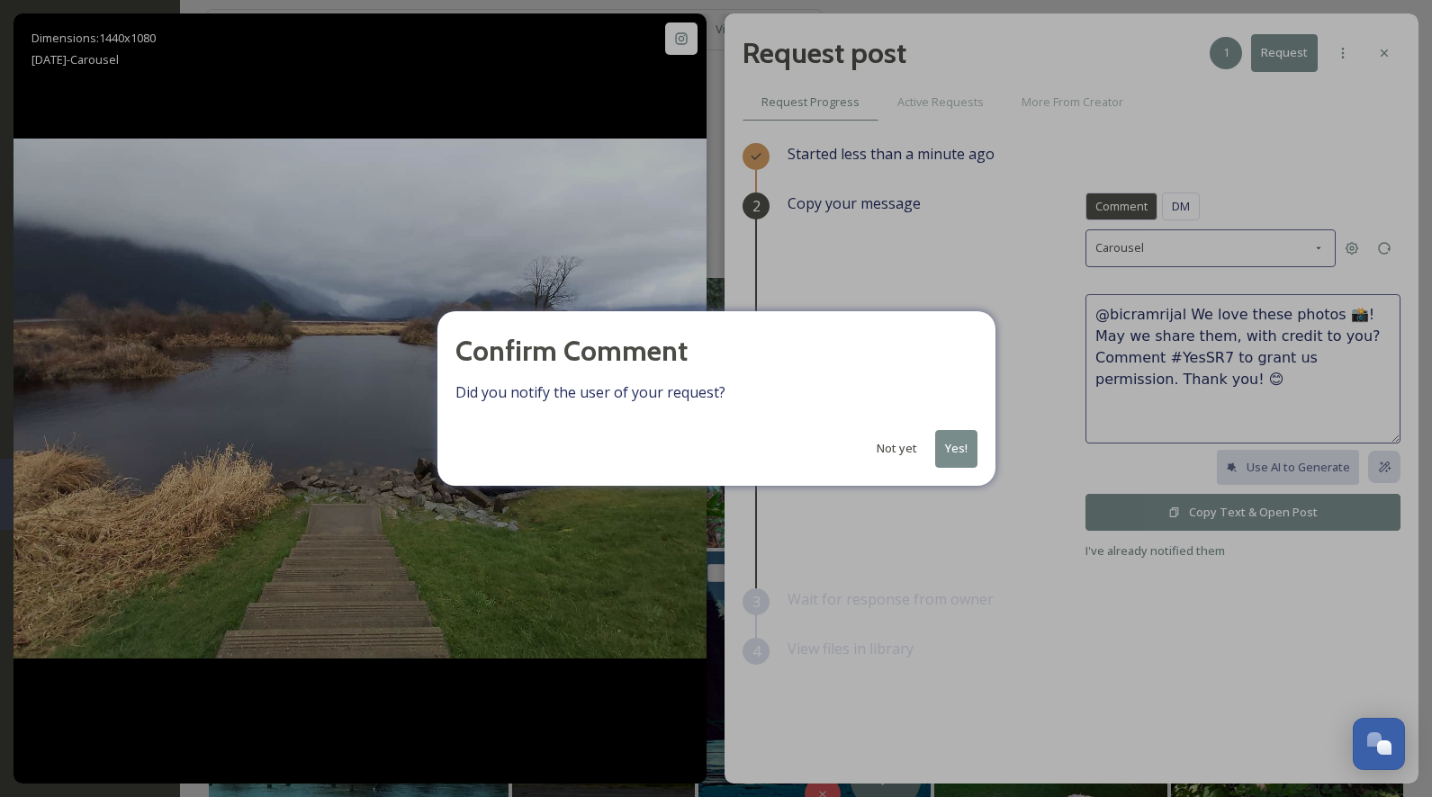
click at [961, 445] on button "Yes!" at bounding box center [956, 448] width 42 height 37
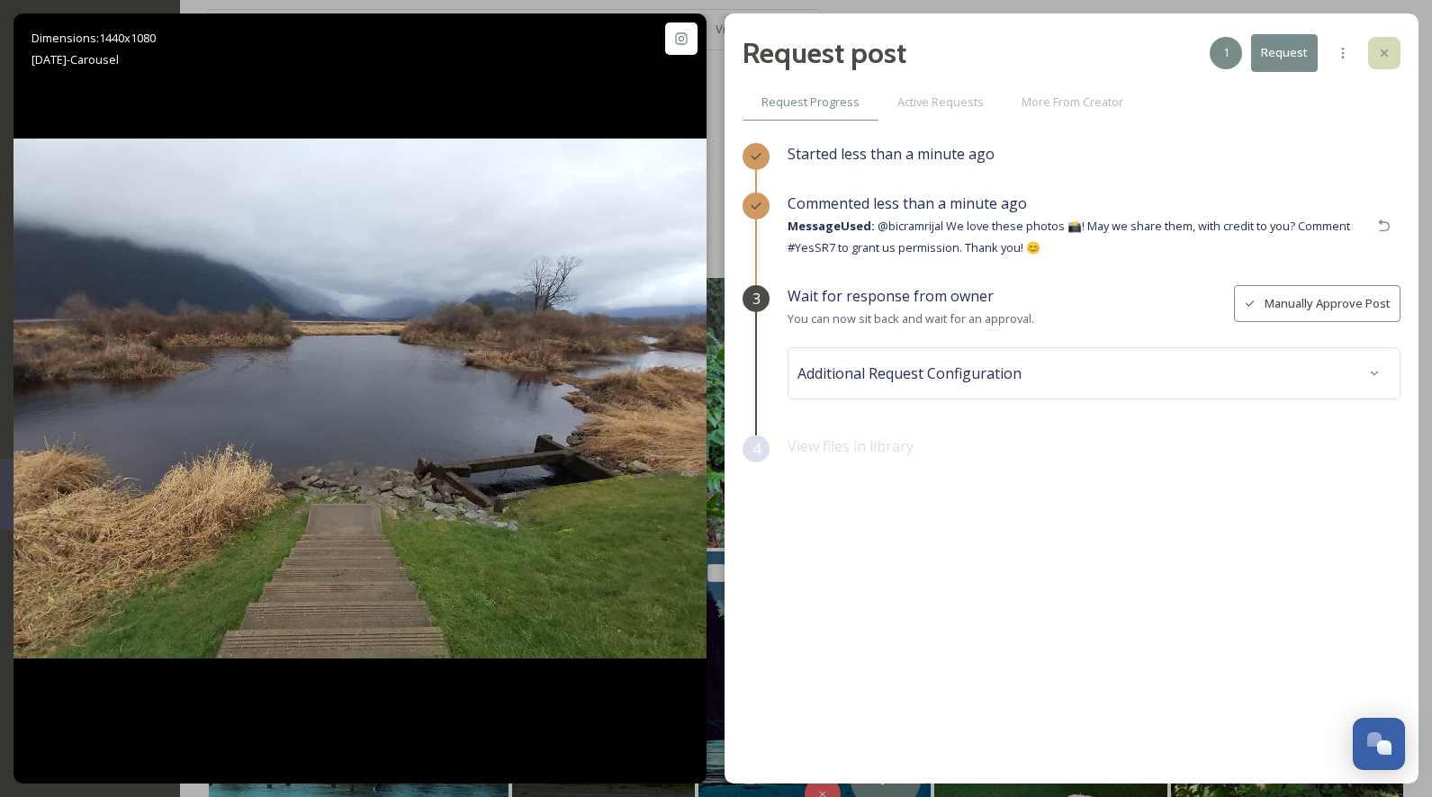
click at [1380, 45] on div at bounding box center [1384, 53] width 32 height 32
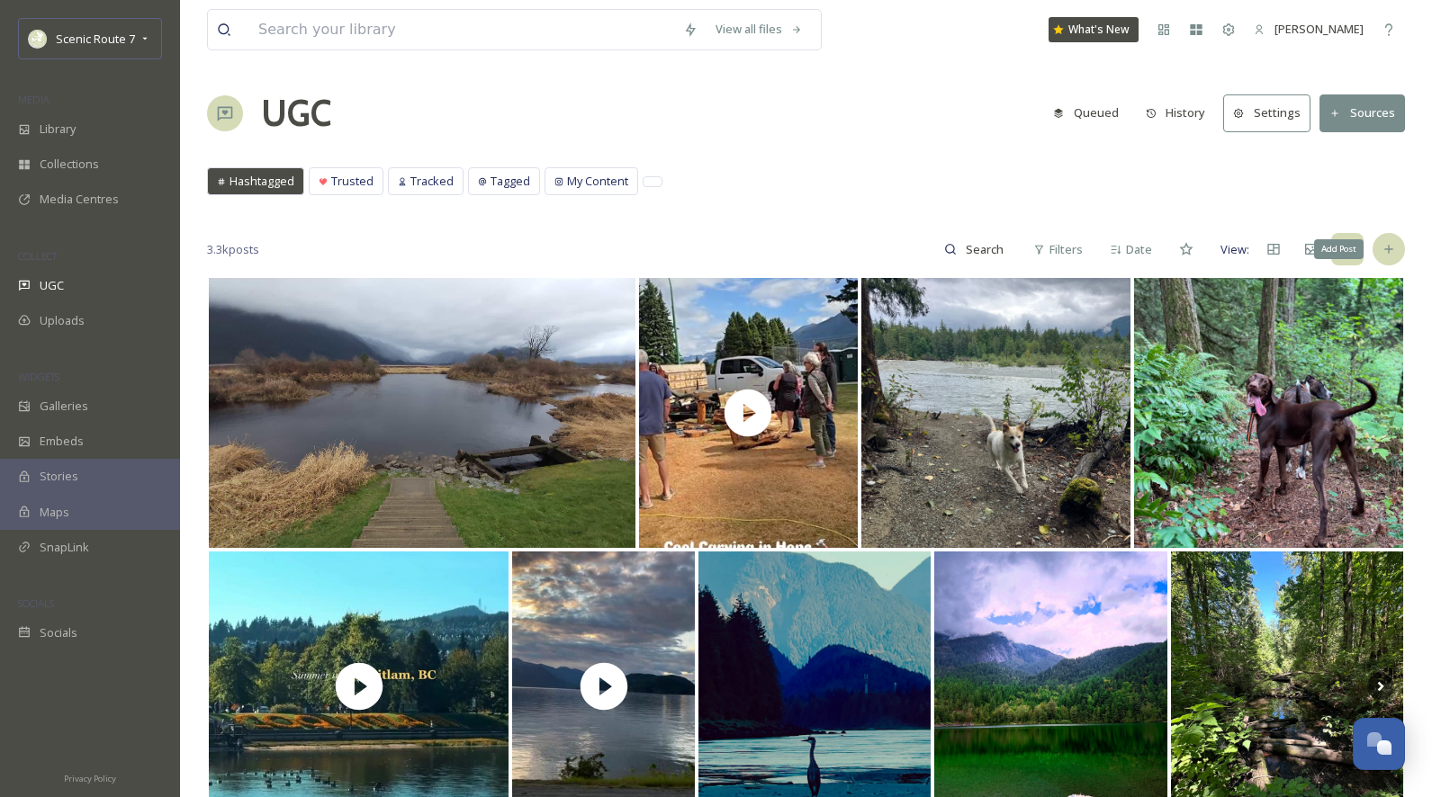
click at [1386, 247] on icon at bounding box center [1388, 249] width 14 height 14
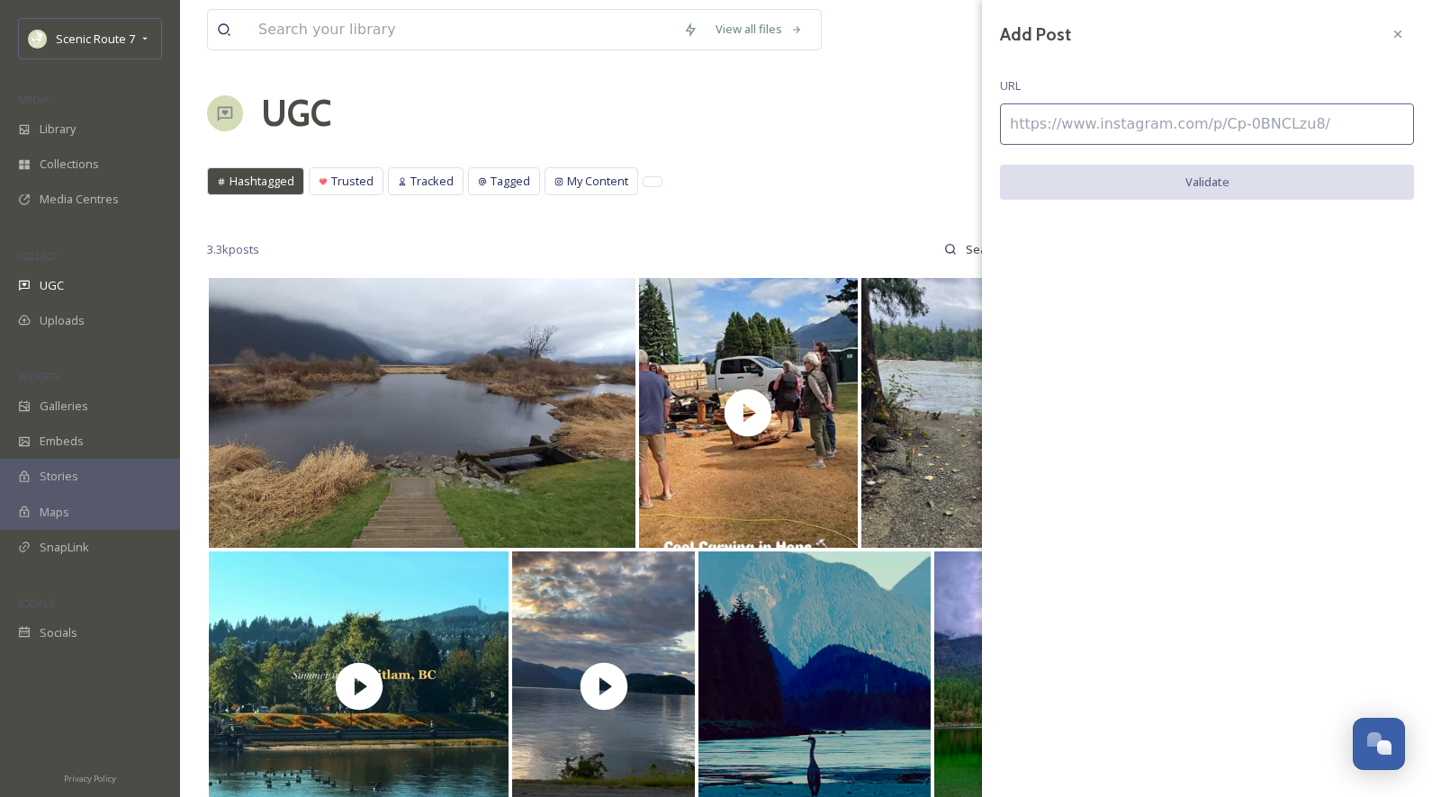
click at [1058, 128] on input at bounding box center [1207, 123] width 414 height 41
paste input "https://www.instagram.com/p/DFjb1Vwx-Mf/"
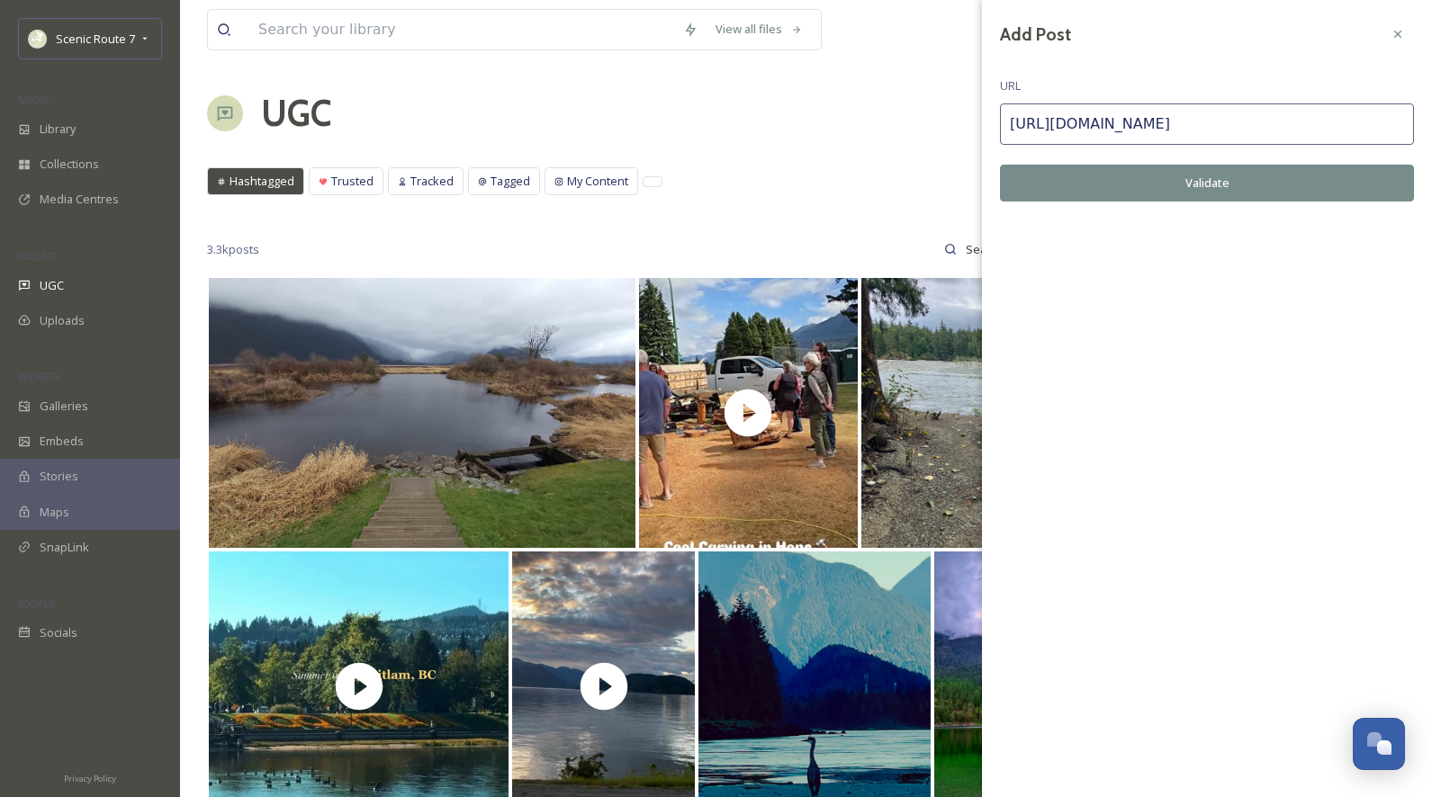
type input "https://www.instagram.com/p/DFjb1Vwx-Mf/"
click at [1097, 177] on button "Validate" at bounding box center [1207, 183] width 414 height 37
click at [1161, 180] on button "Add Post" at bounding box center [1207, 183] width 414 height 37
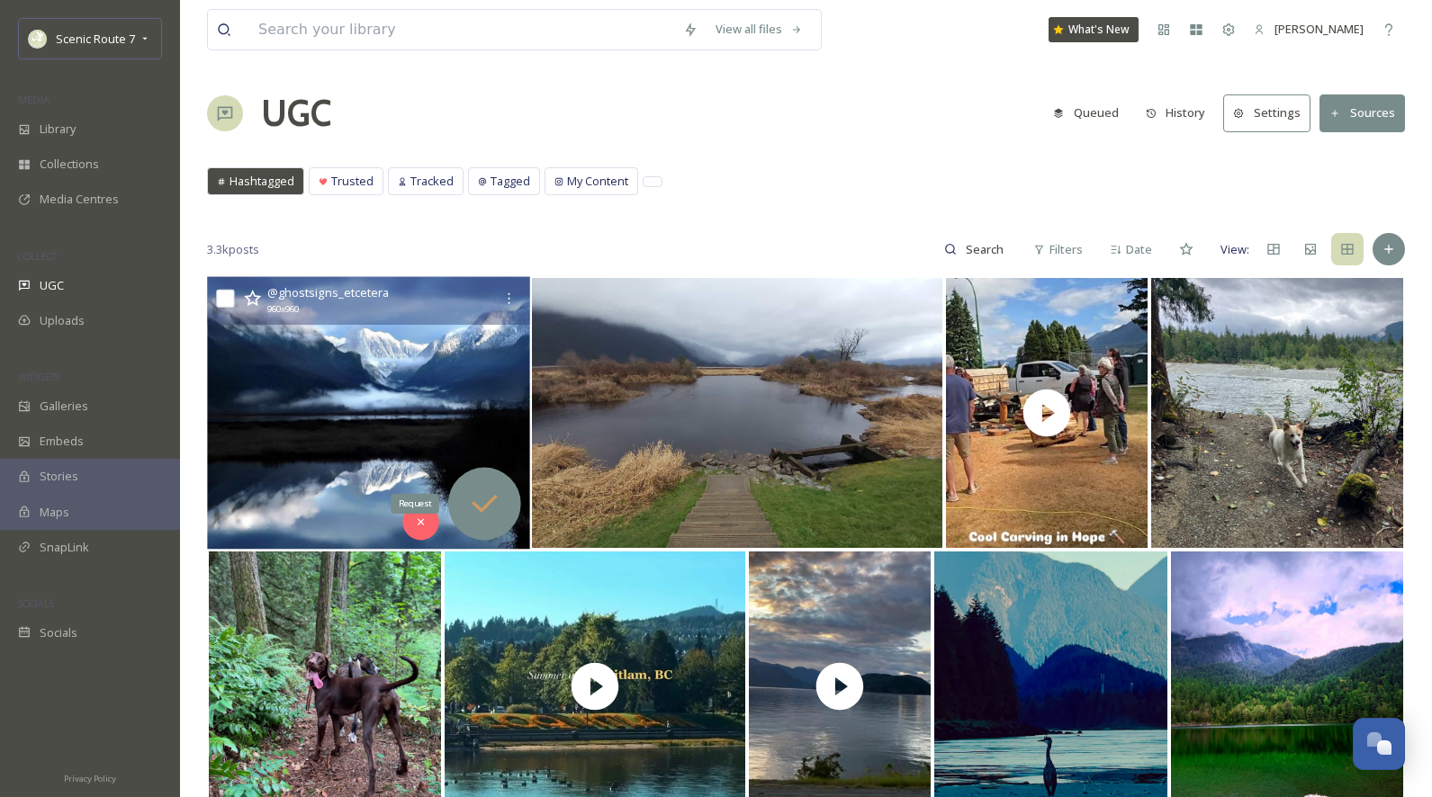
click at [491, 496] on icon at bounding box center [484, 504] width 36 height 36
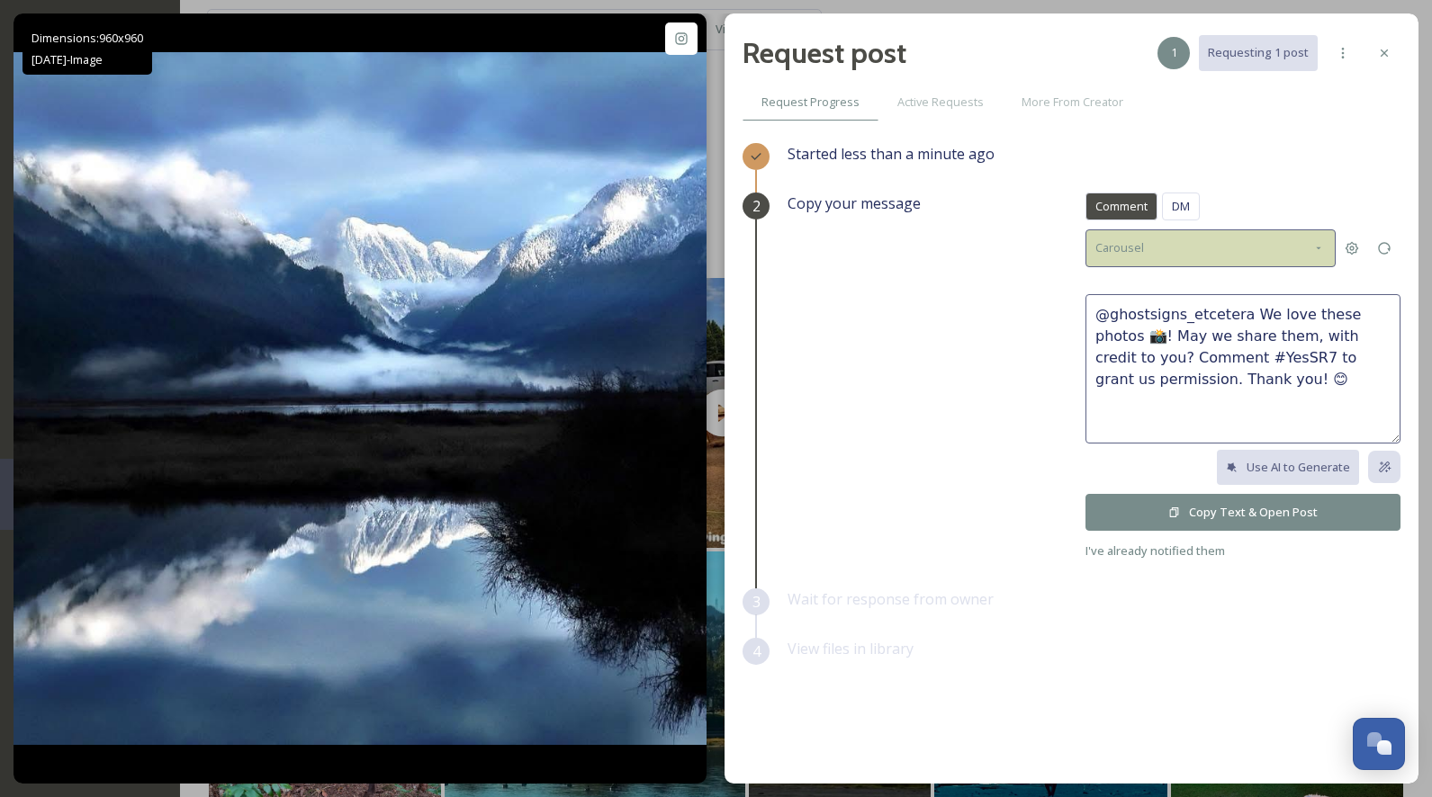
click at [1206, 248] on div "Carousel" at bounding box center [1210, 247] width 250 height 37
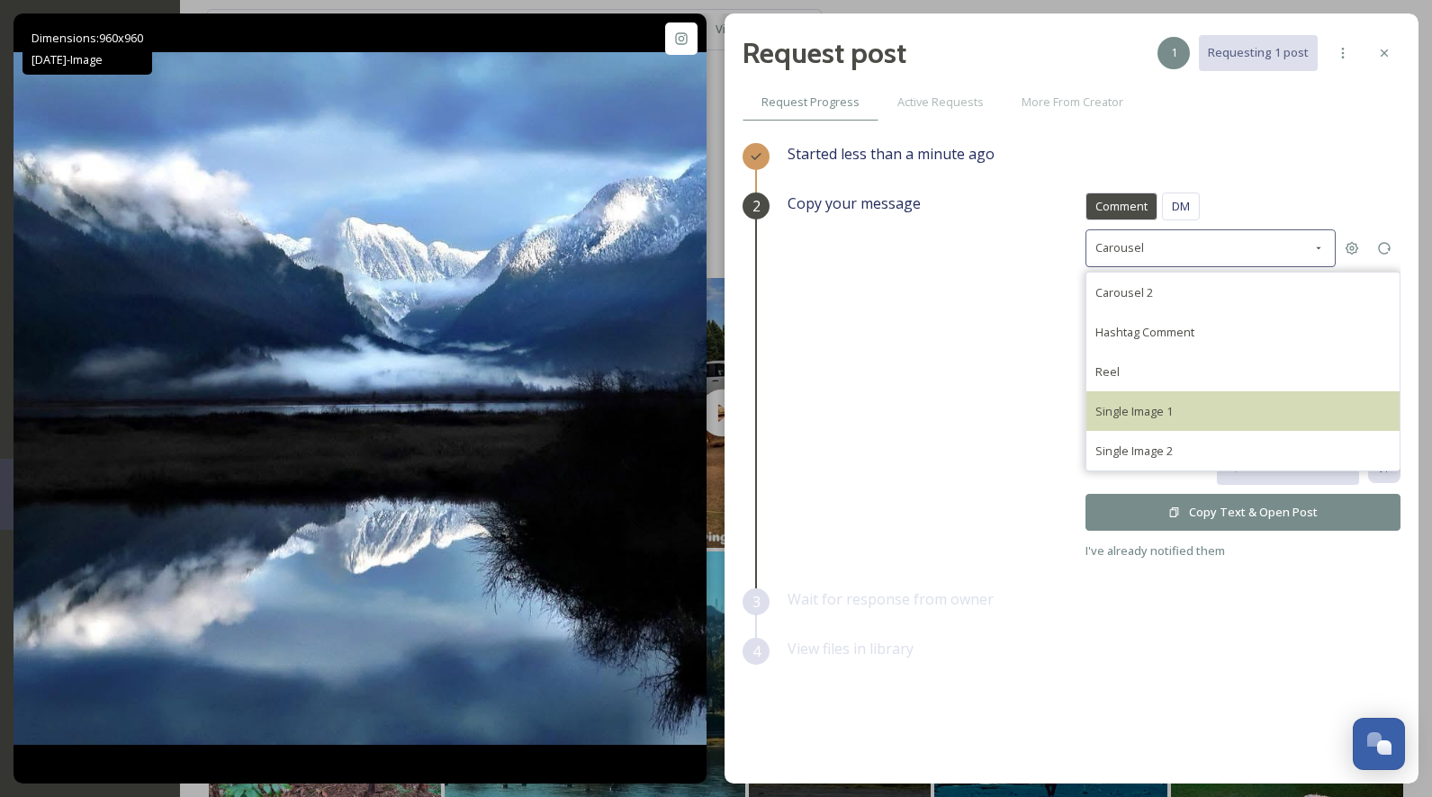
click at [1155, 403] on span "Single Image 1" at bounding box center [1133, 411] width 77 height 16
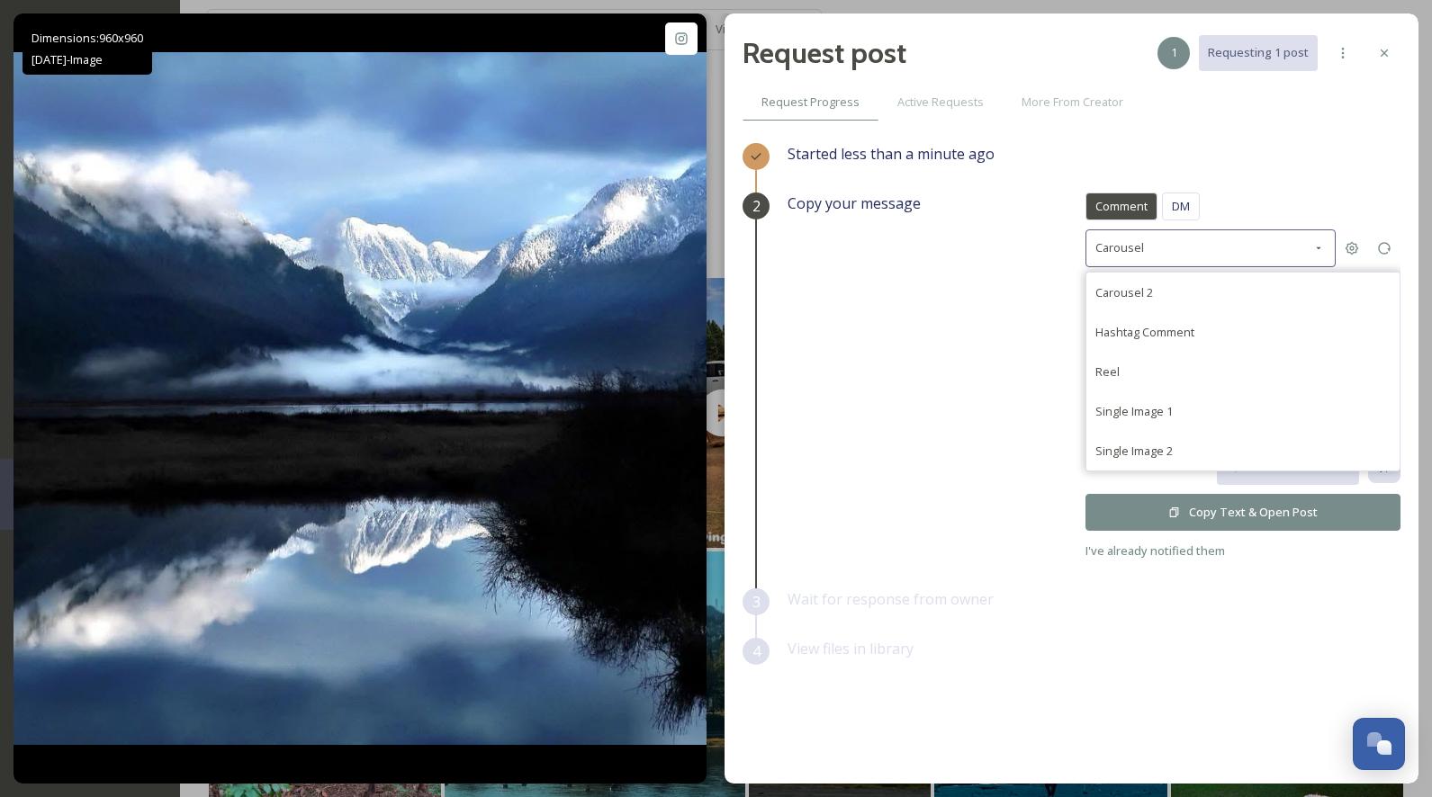
type textarea "@ghostsigns_etcetera This photo is fantastic! If it's okay with you, we'd love …"
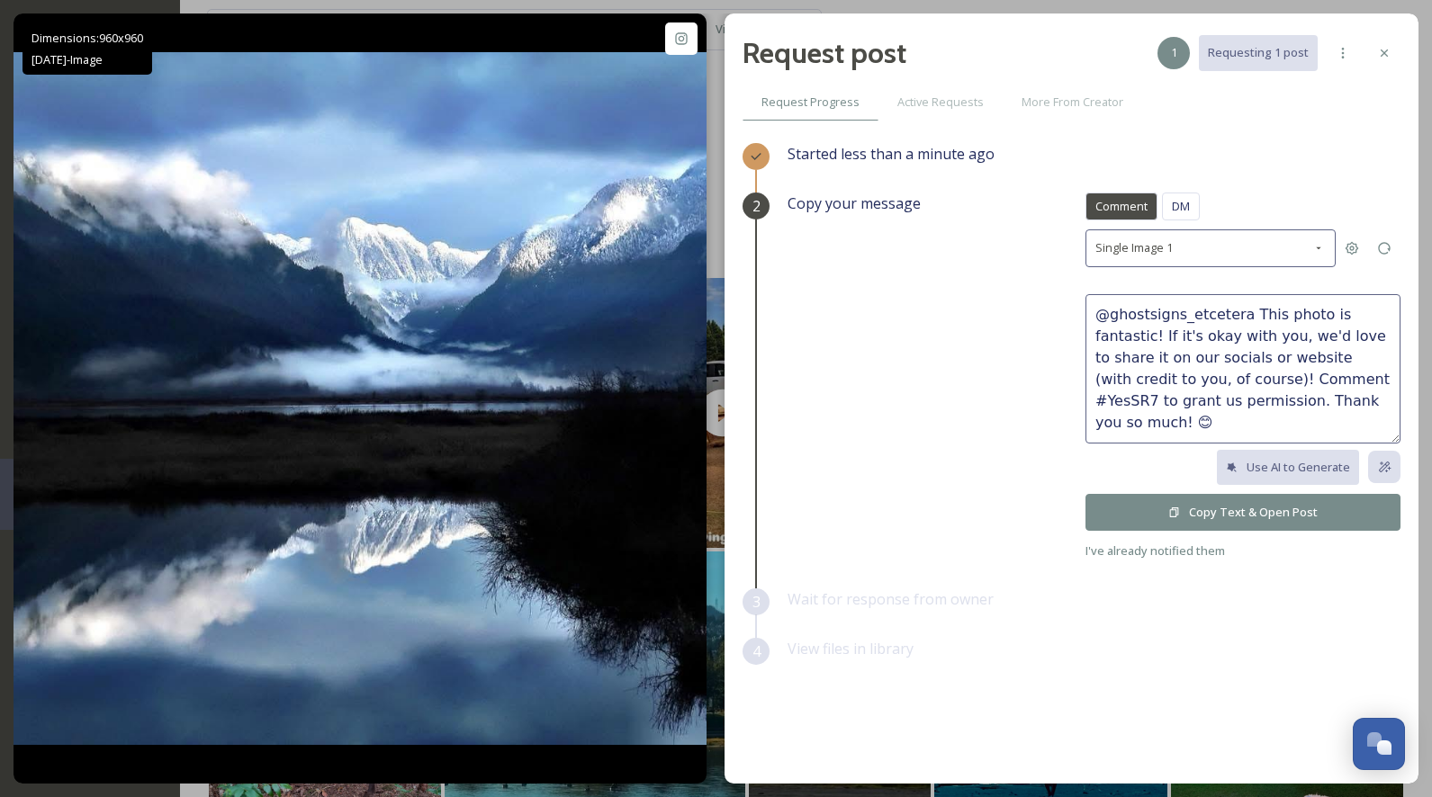
click at [1156, 519] on button "Copy Text & Open Post" at bounding box center [1242, 512] width 315 height 37
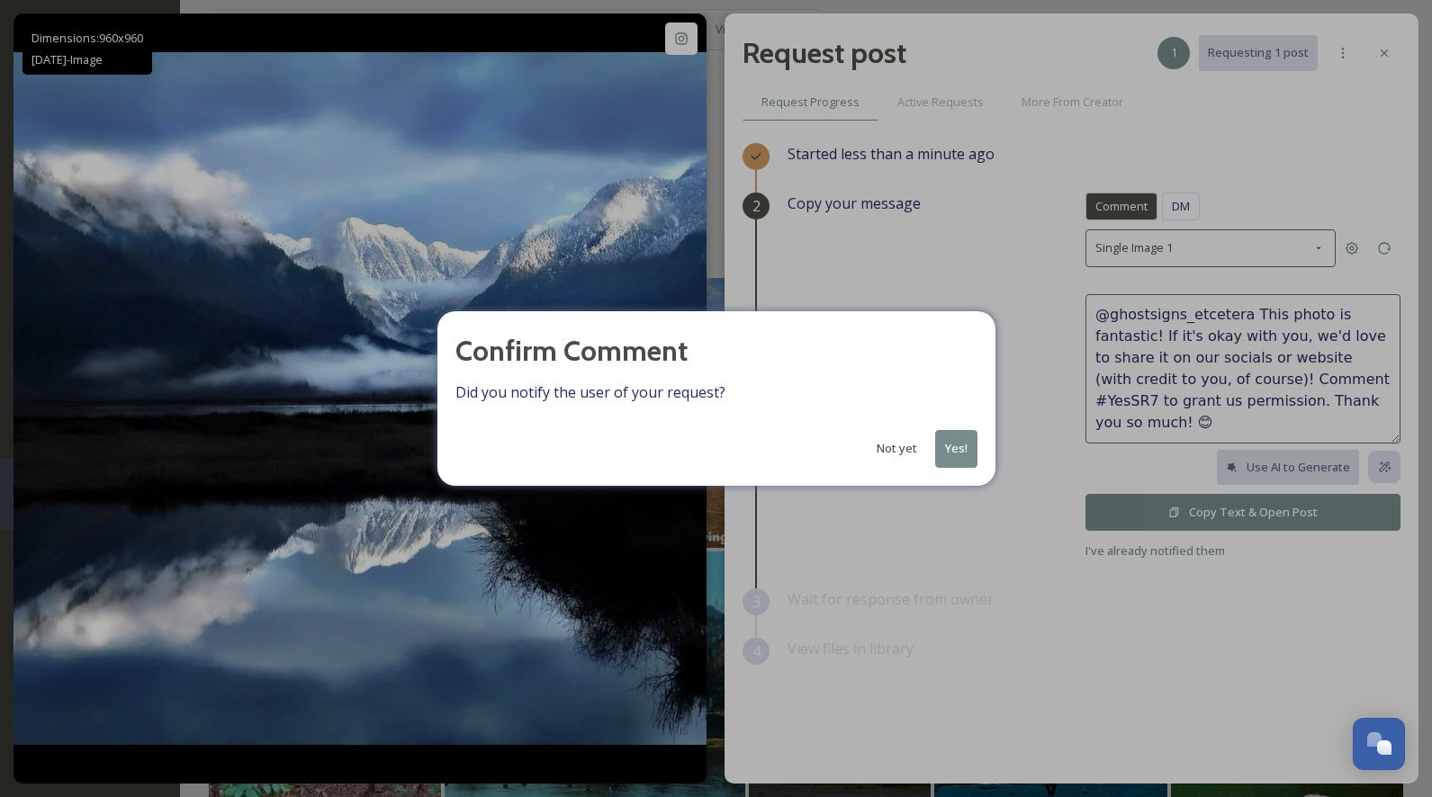
click at [954, 450] on button "Yes!" at bounding box center [956, 448] width 42 height 37
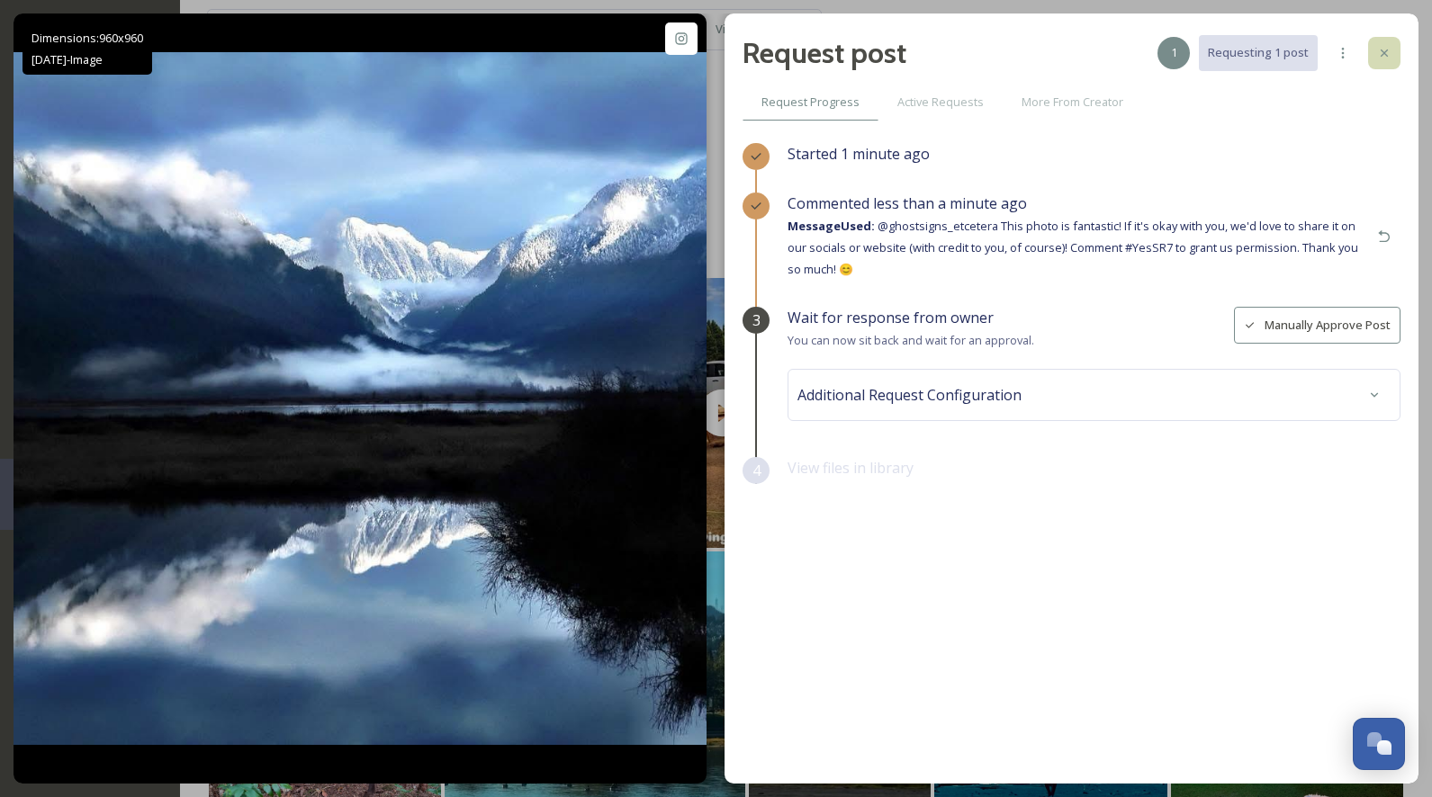
click at [1386, 50] on icon at bounding box center [1383, 52] width 7 height 7
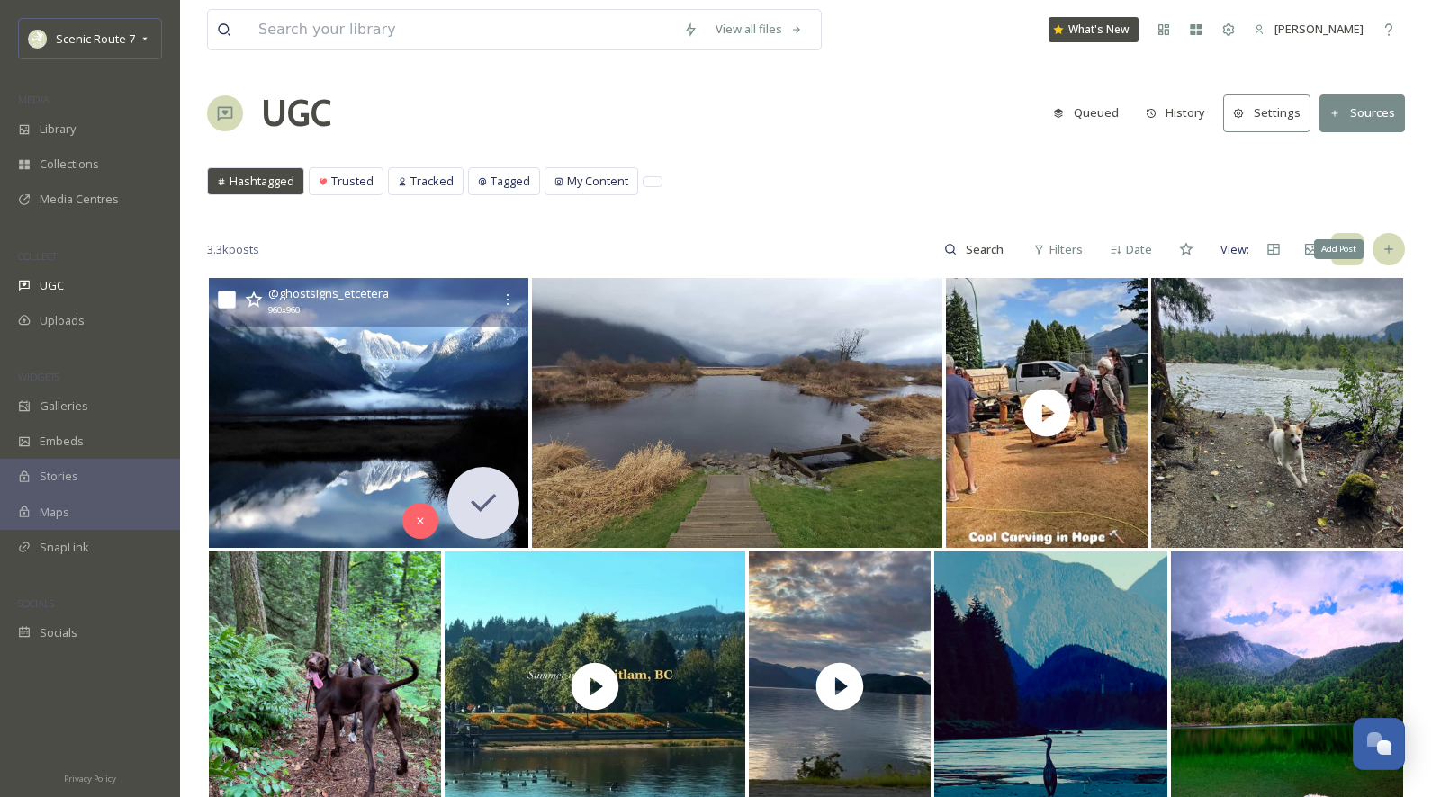
click at [1385, 256] on icon at bounding box center [1388, 249] width 14 height 14
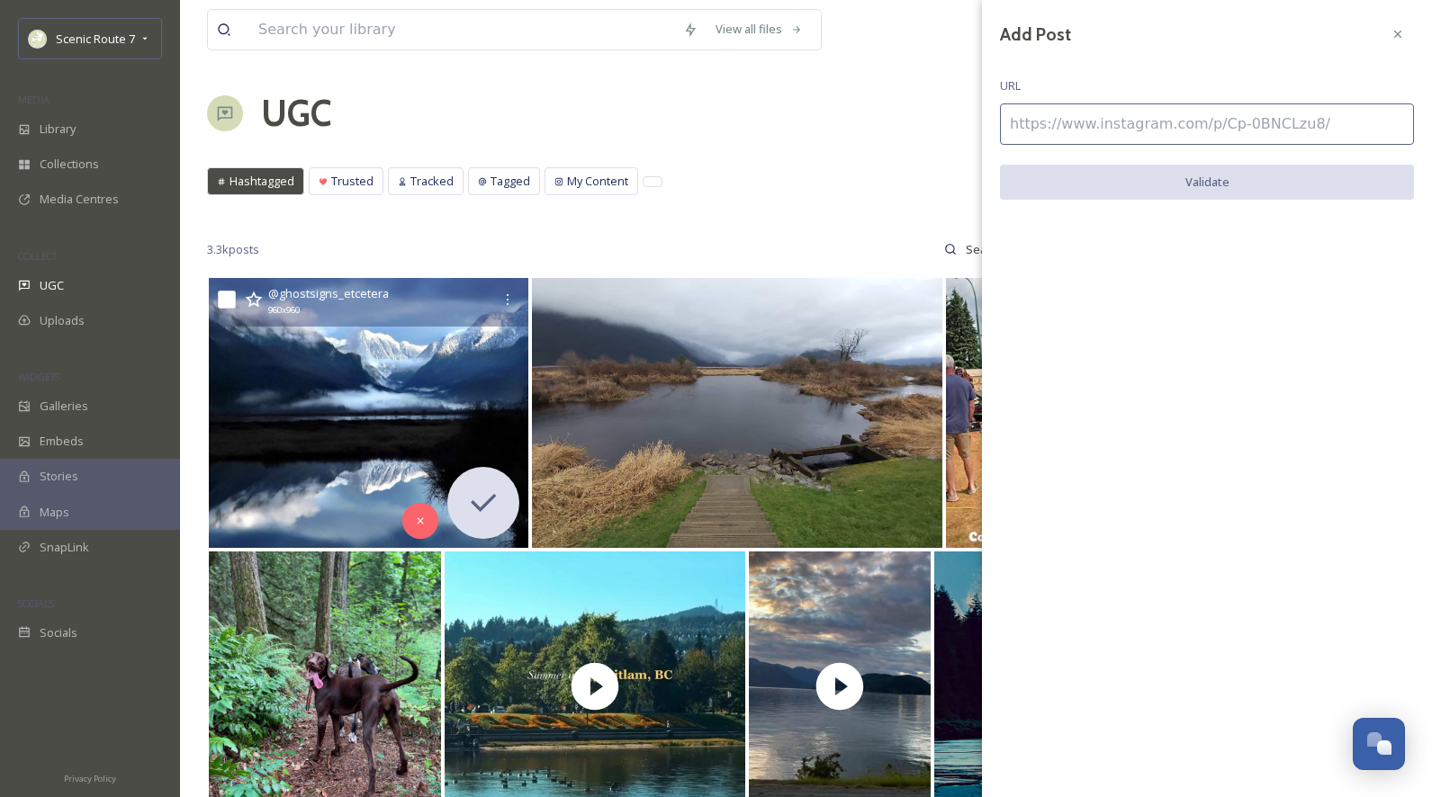
click at [1073, 119] on input at bounding box center [1207, 123] width 414 height 41
paste input "https://www.instagram.com/p/C0Qh6rnuxfP/"
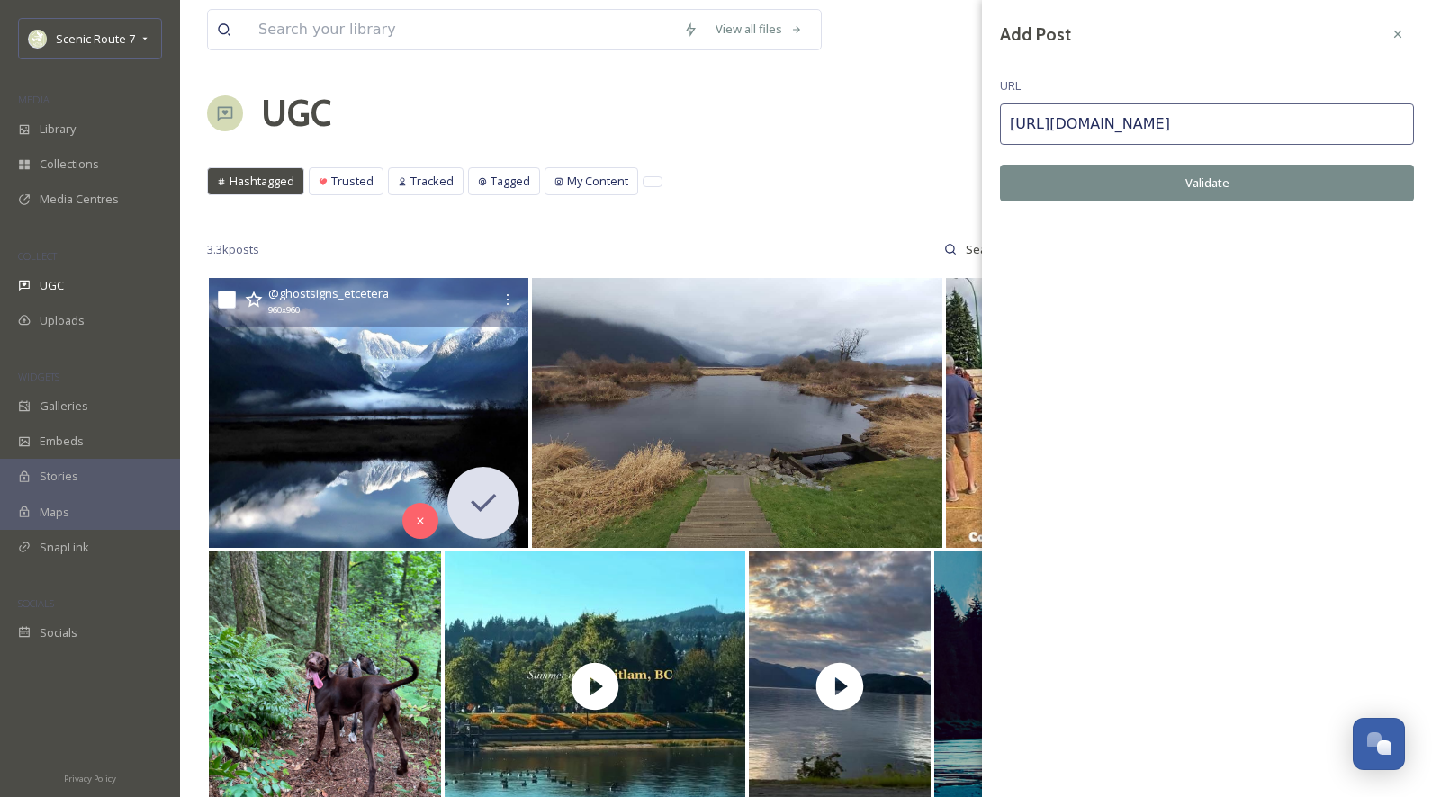
type input "https://www.instagram.com/p/C0Qh6rnuxfP/"
click at [1092, 179] on button "Validate" at bounding box center [1207, 183] width 414 height 37
click at [1235, 184] on button "Add Post" at bounding box center [1207, 183] width 414 height 37
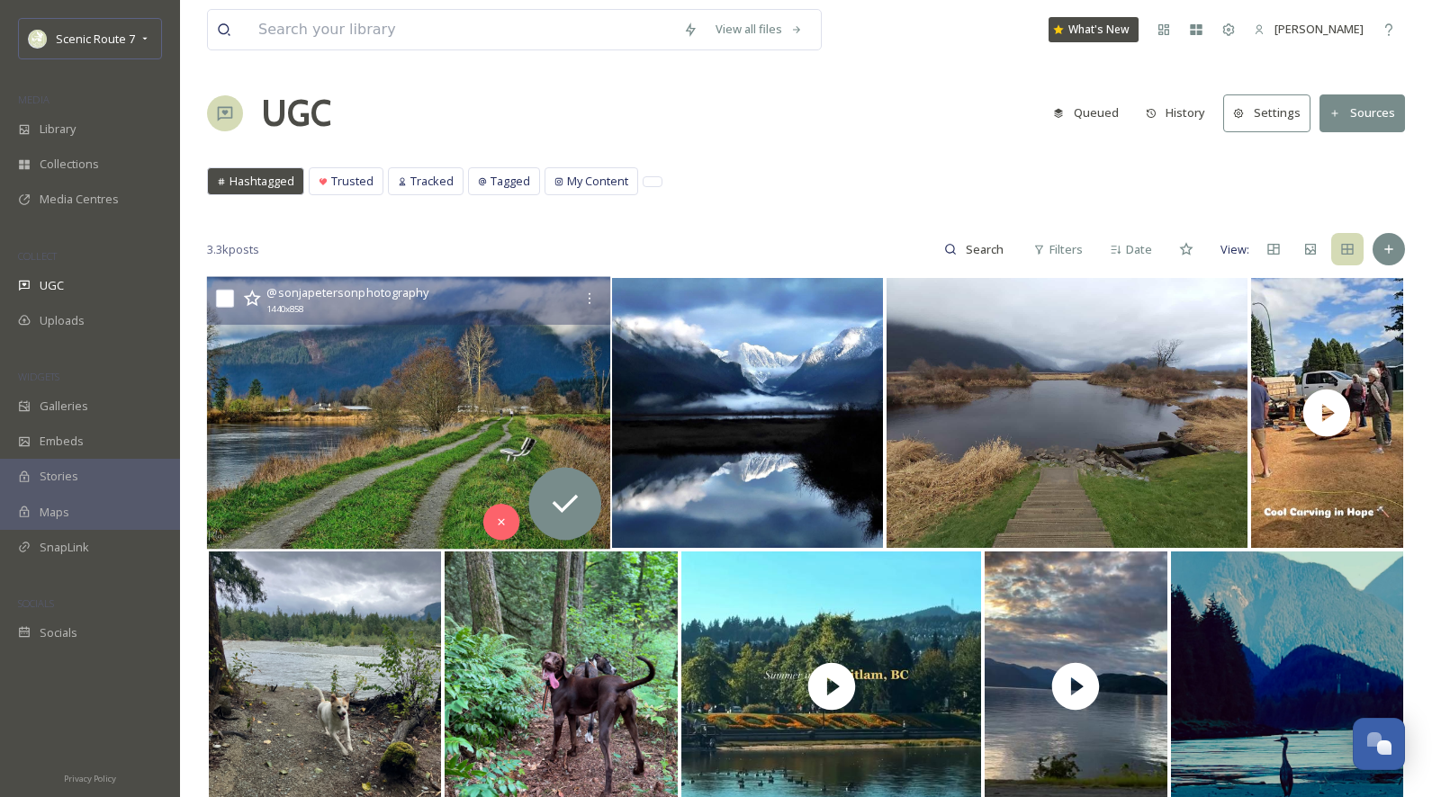
click at [545, 458] on img at bounding box center [409, 413] width 404 height 273
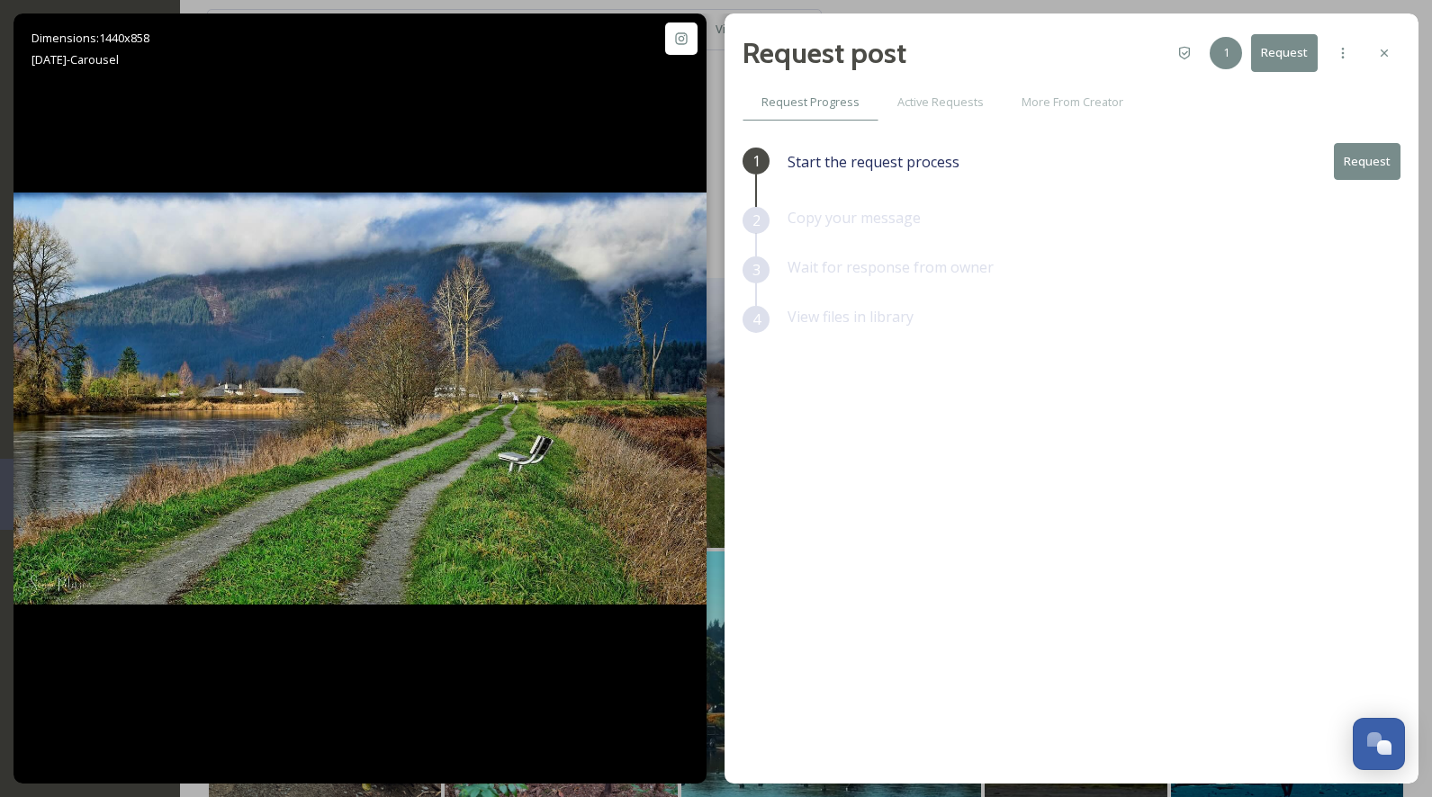
click at [1363, 170] on button "Request" at bounding box center [1367, 161] width 67 height 37
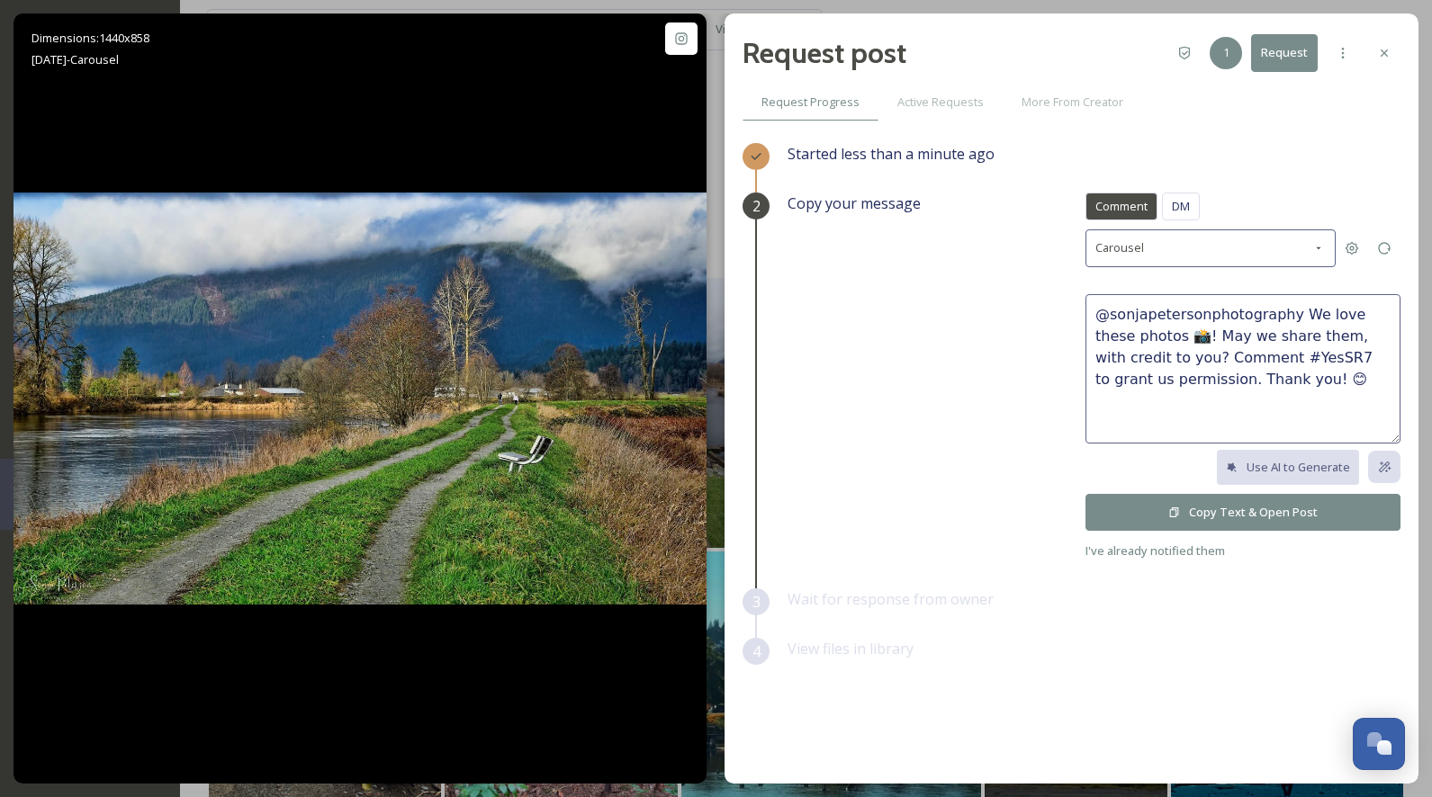
click at [1261, 511] on button "Copy Text & Open Post" at bounding box center [1242, 512] width 315 height 37
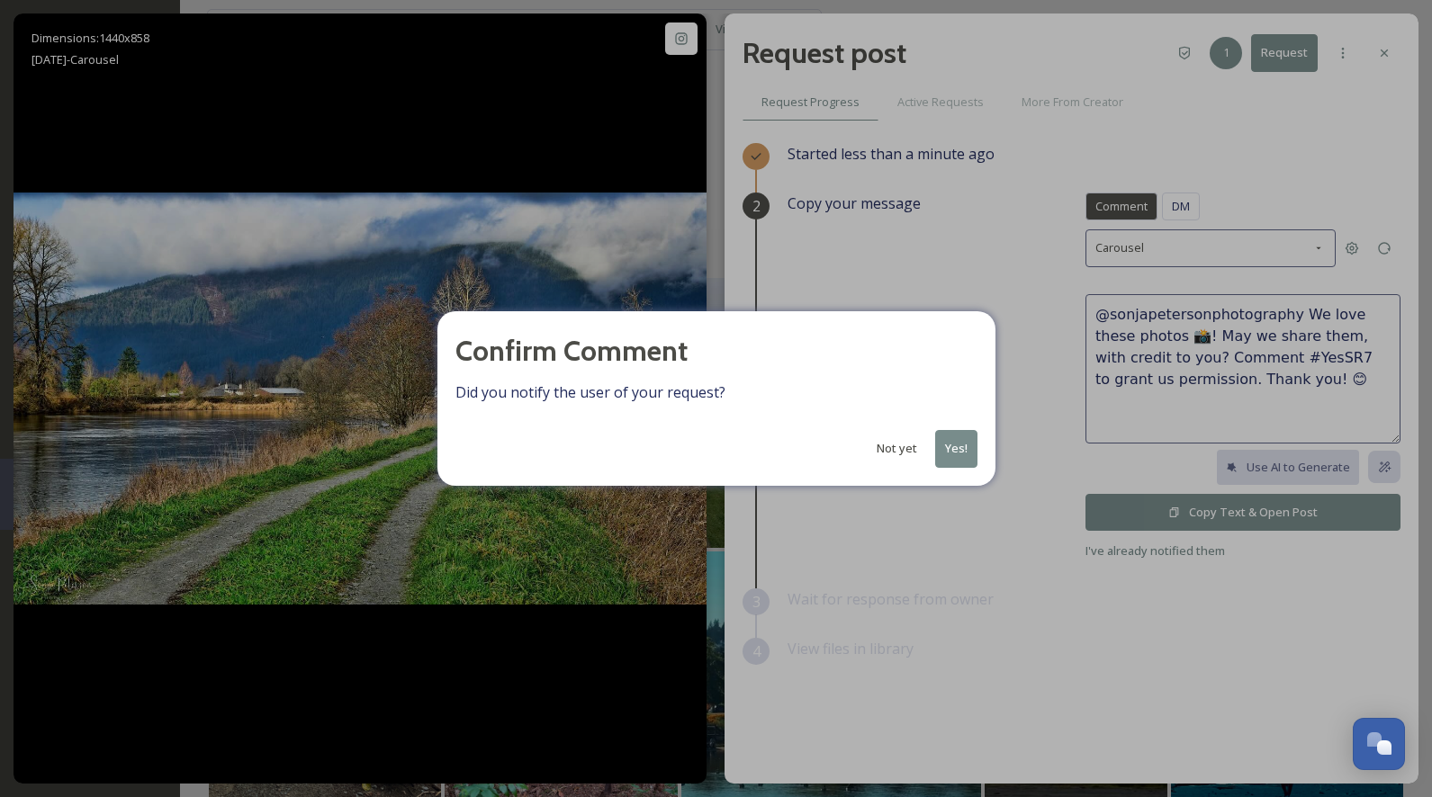
click at [962, 446] on button "Yes!" at bounding box center [956, 448] width 42 height 37
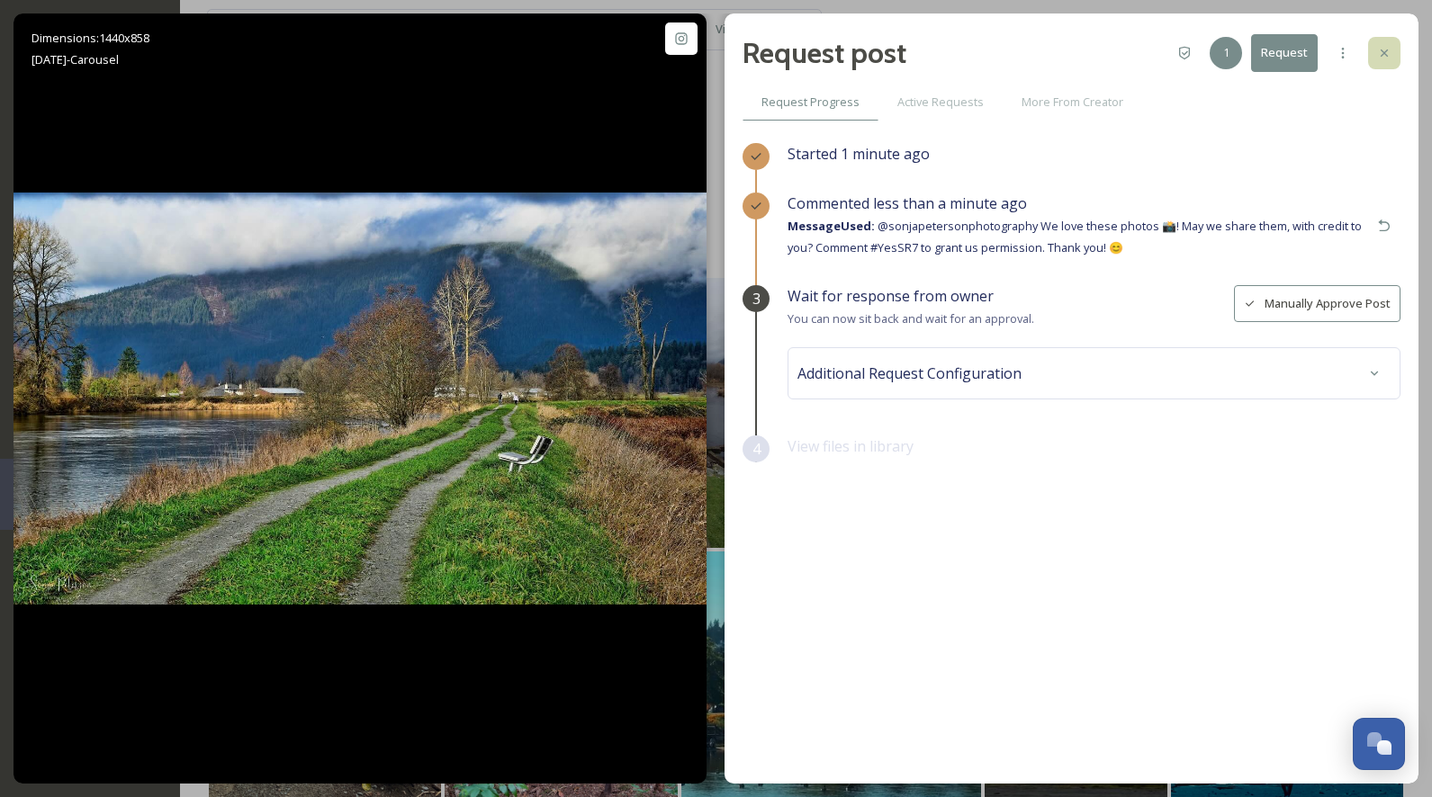
click at [1379, 55] on icon at bounding box center [1384, 53] width 14 height 14
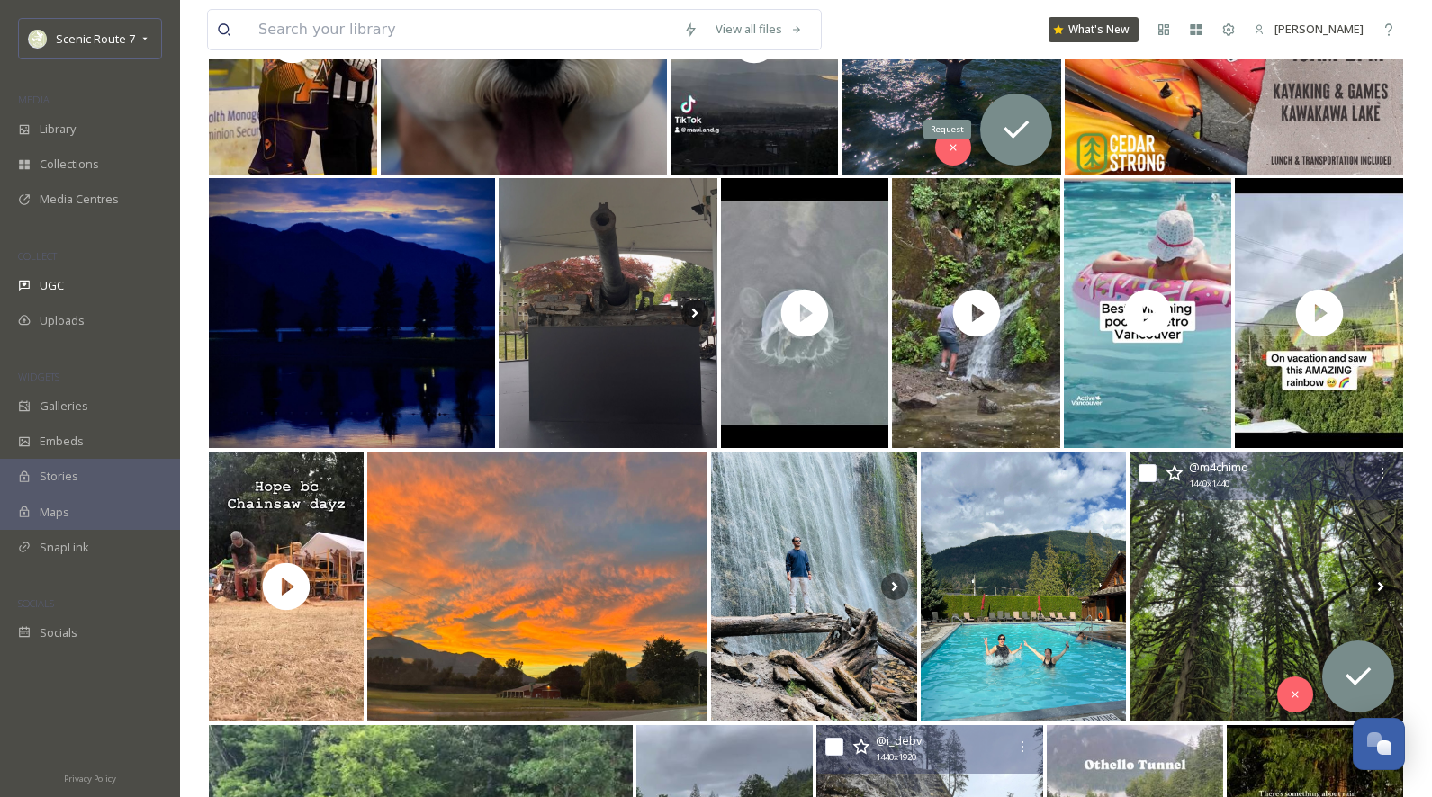
scroll to position [1240, 0]
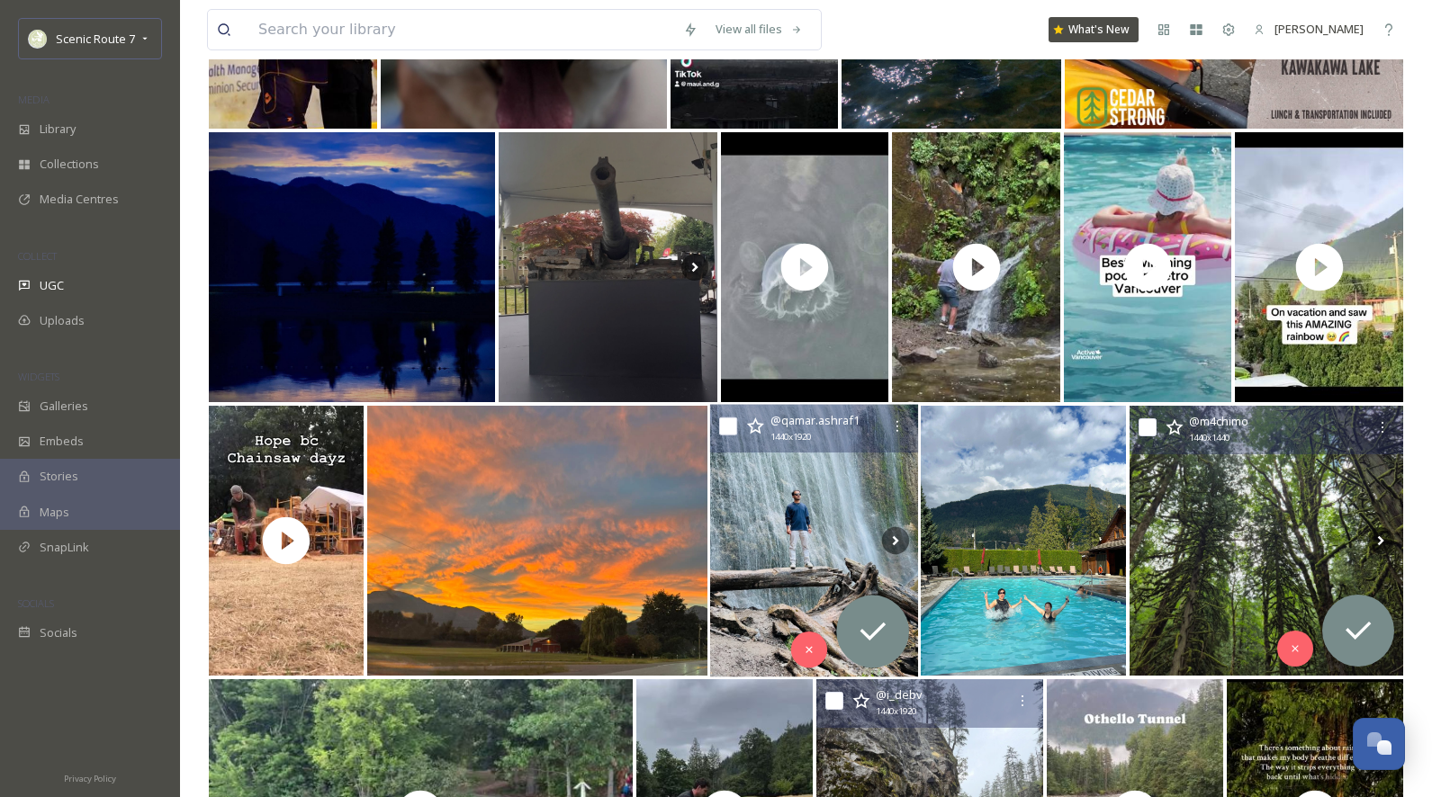
click at [794, 517] on img at bounding box center [814, 541] width 208 height 273
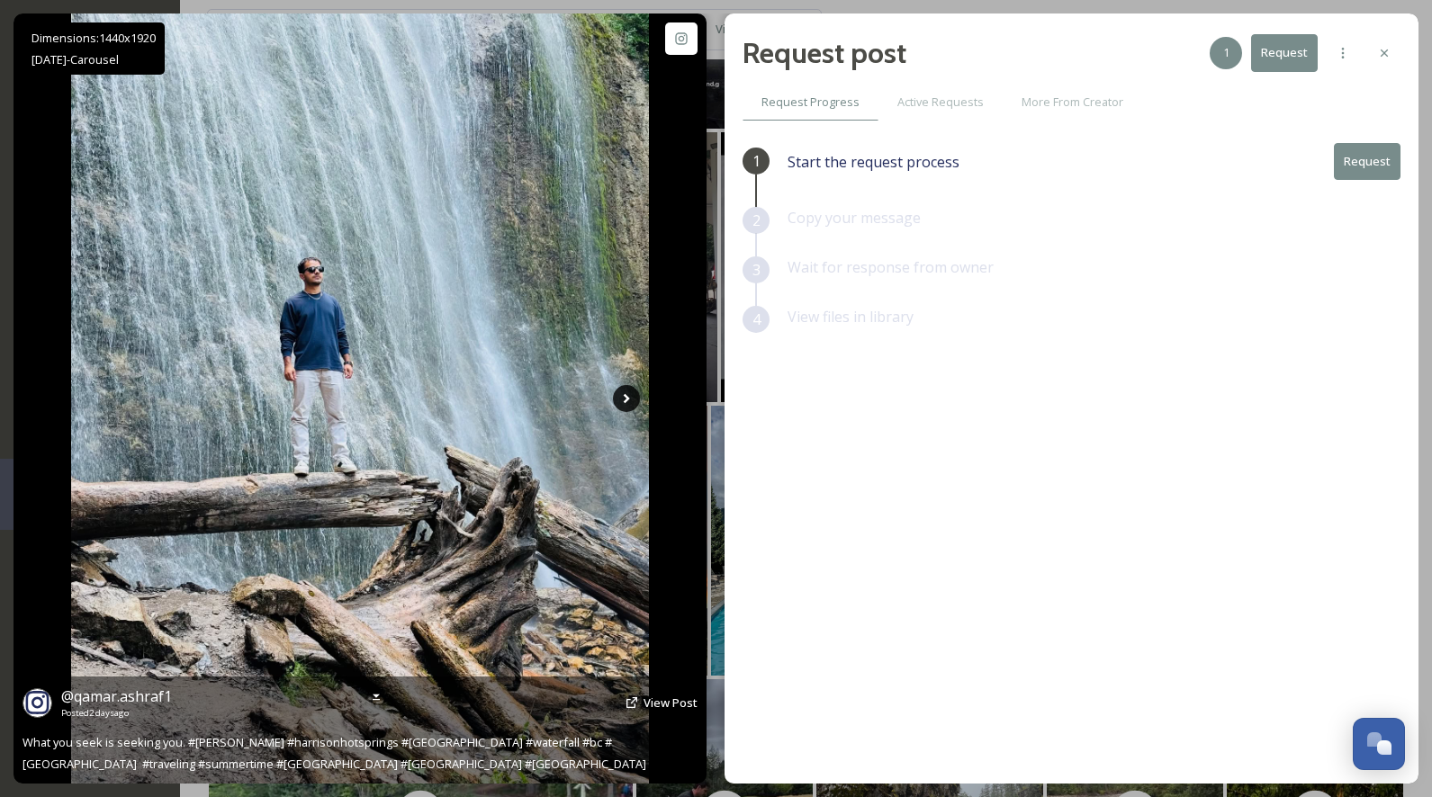
click at [625, 393] on icon at bounding box center [626, 398] width 27 height 27
click at [625, 396] on icon at bounding box center [627, 399] width 6 height 10
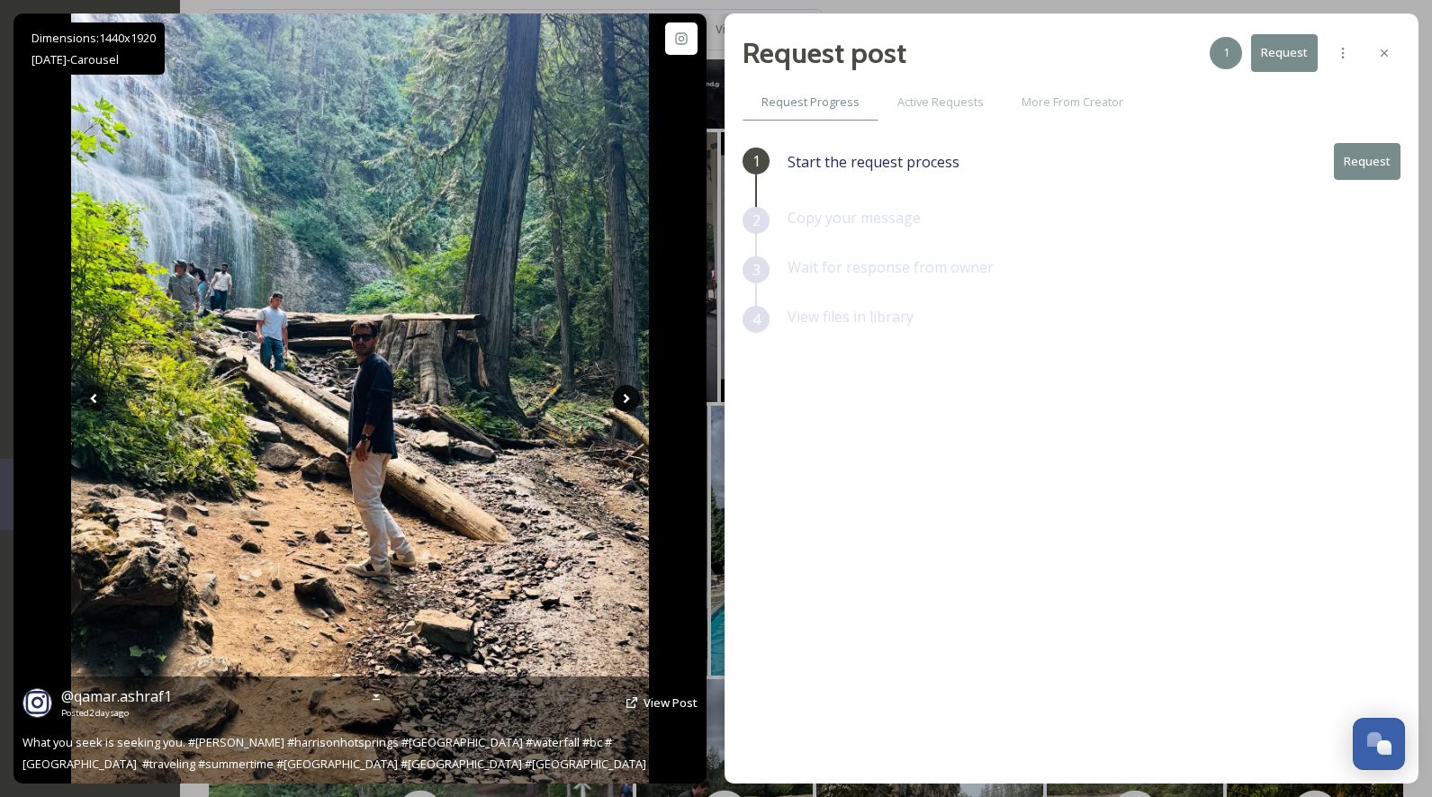
click at [626, 397] on icon at bounding box center [627, 399] width 6 height 10
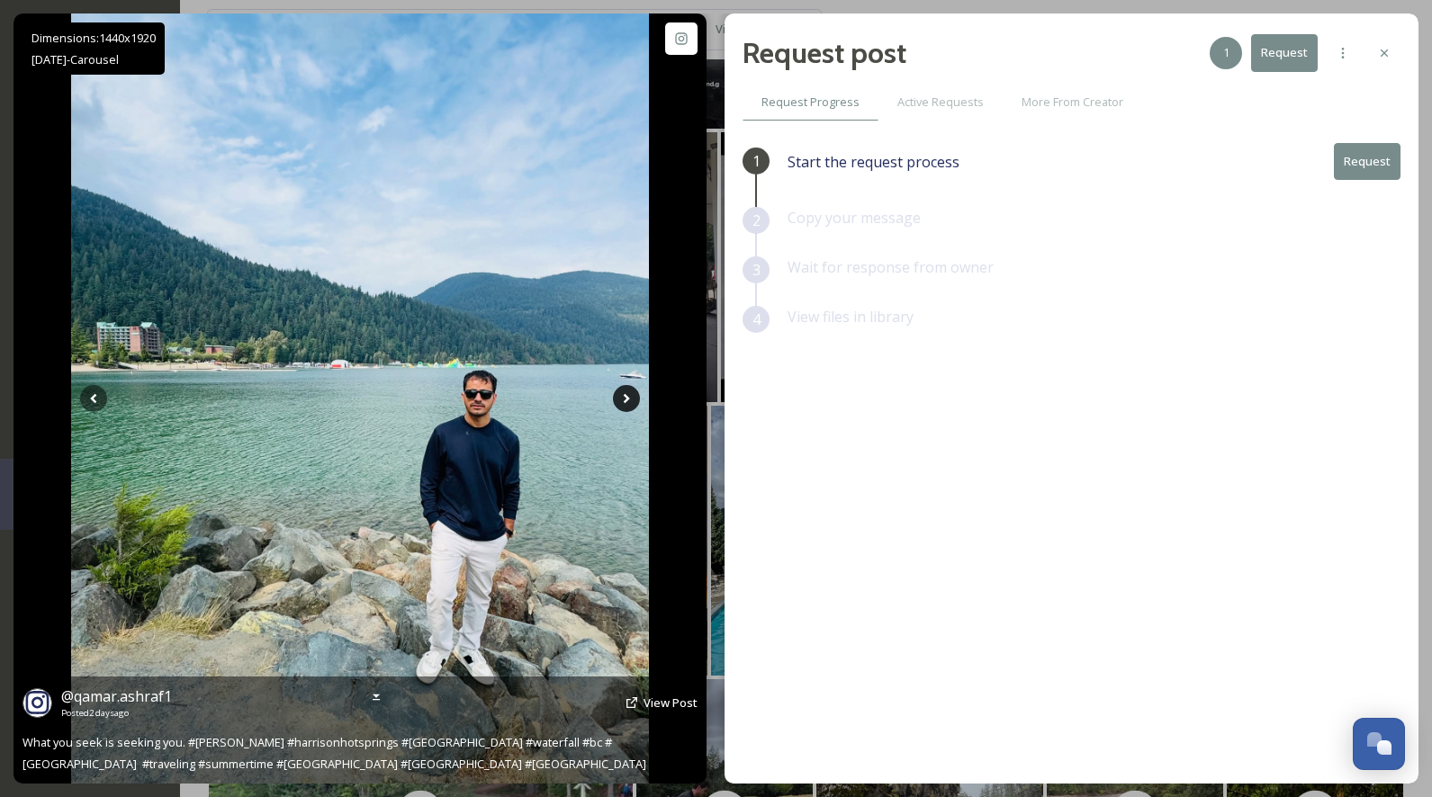
click at [626, 397] on icon at bounding box center [627, 399] width 6 height 10
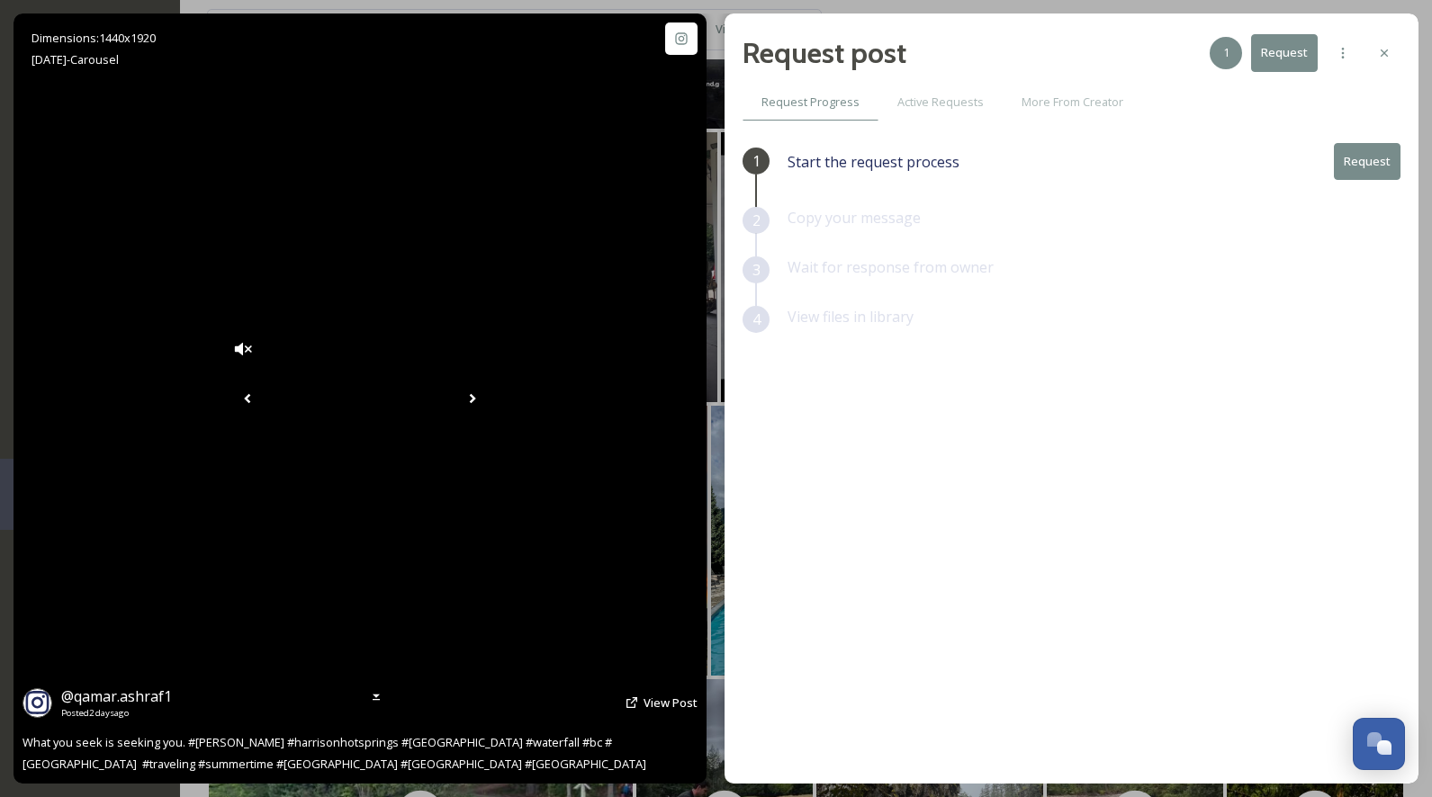
click at [476, 397] on icon at bounding box center [473, 399] width 6 height 10
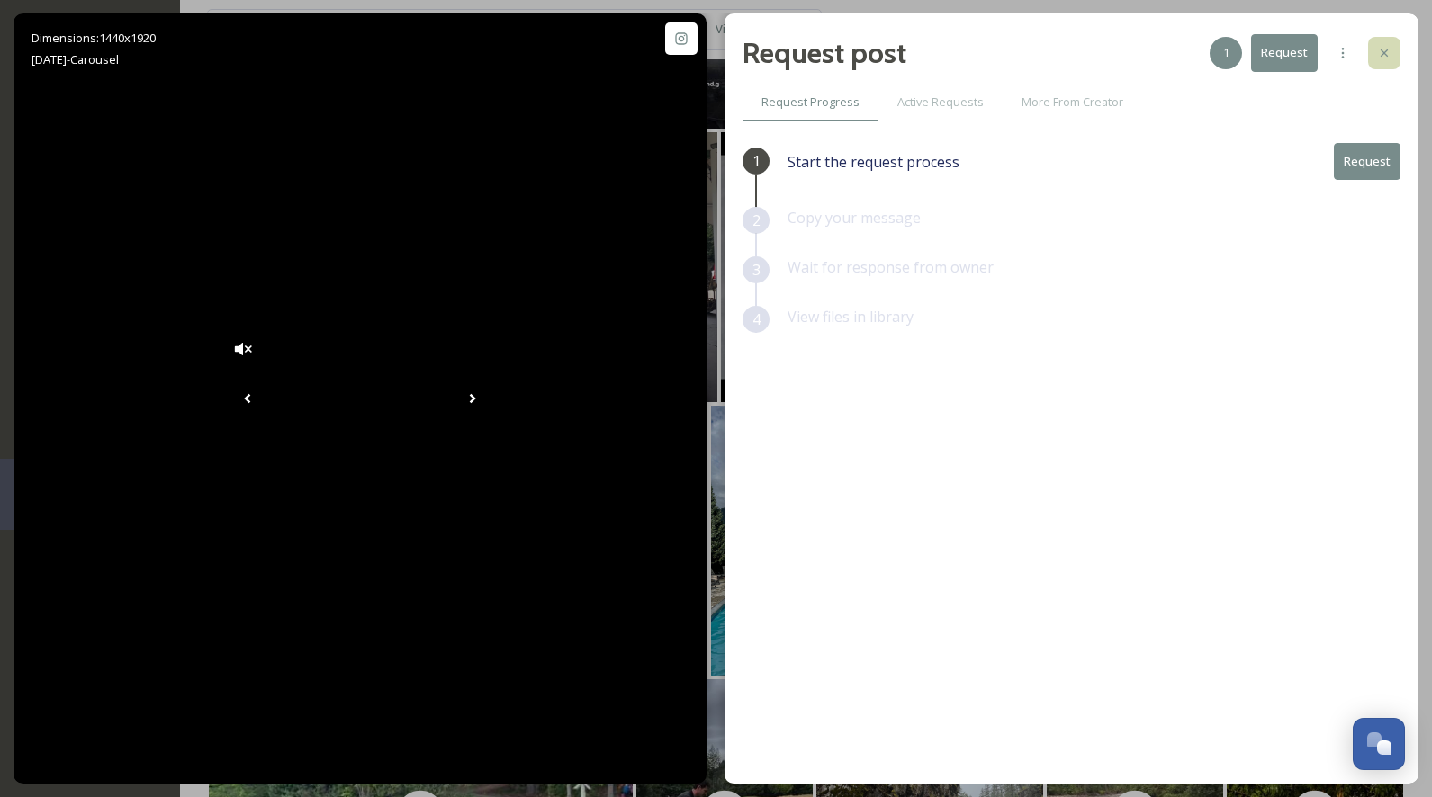
click at [1379, 47] on icon at bounding box center [1384, 53] width 14 height 14
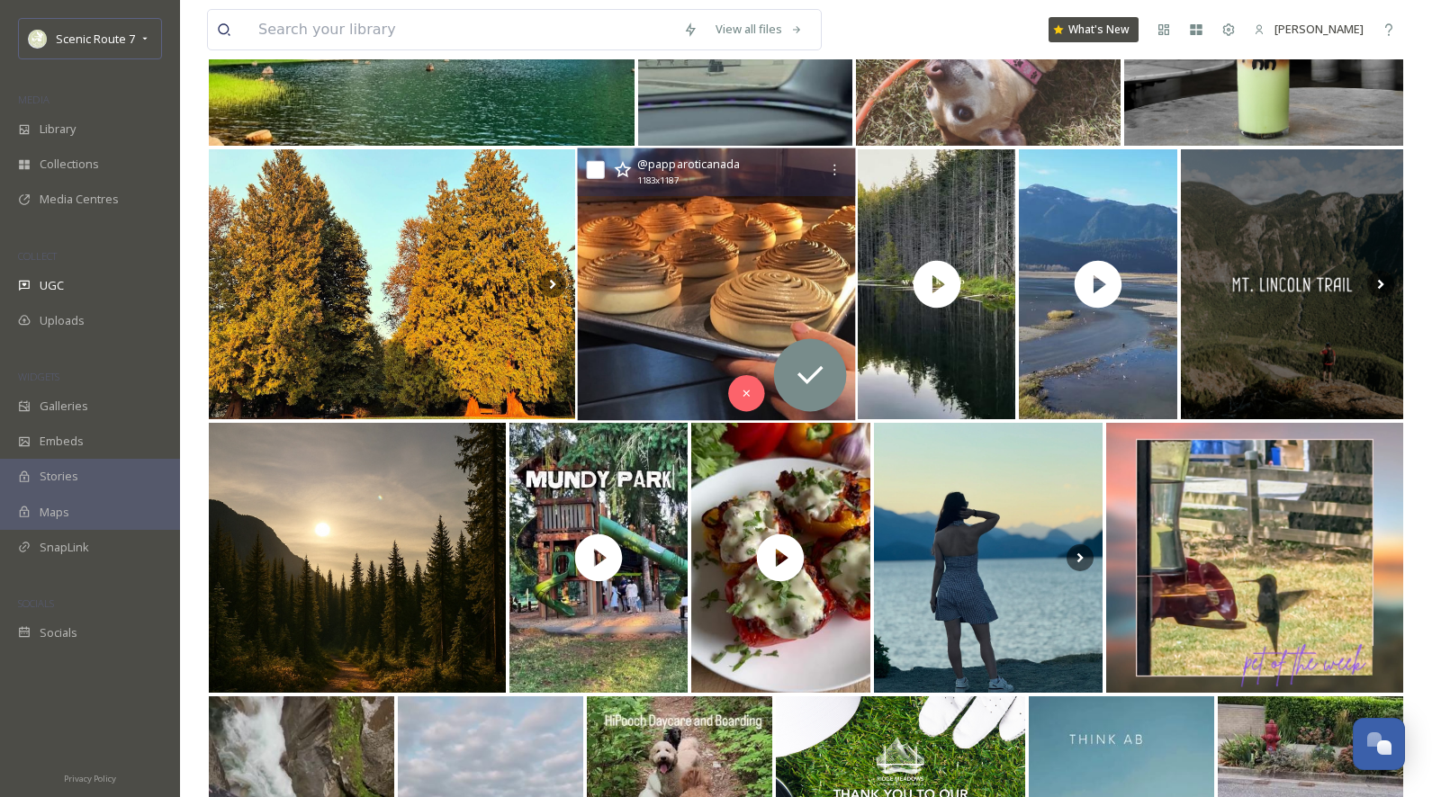
scroll to position [2664, 0]
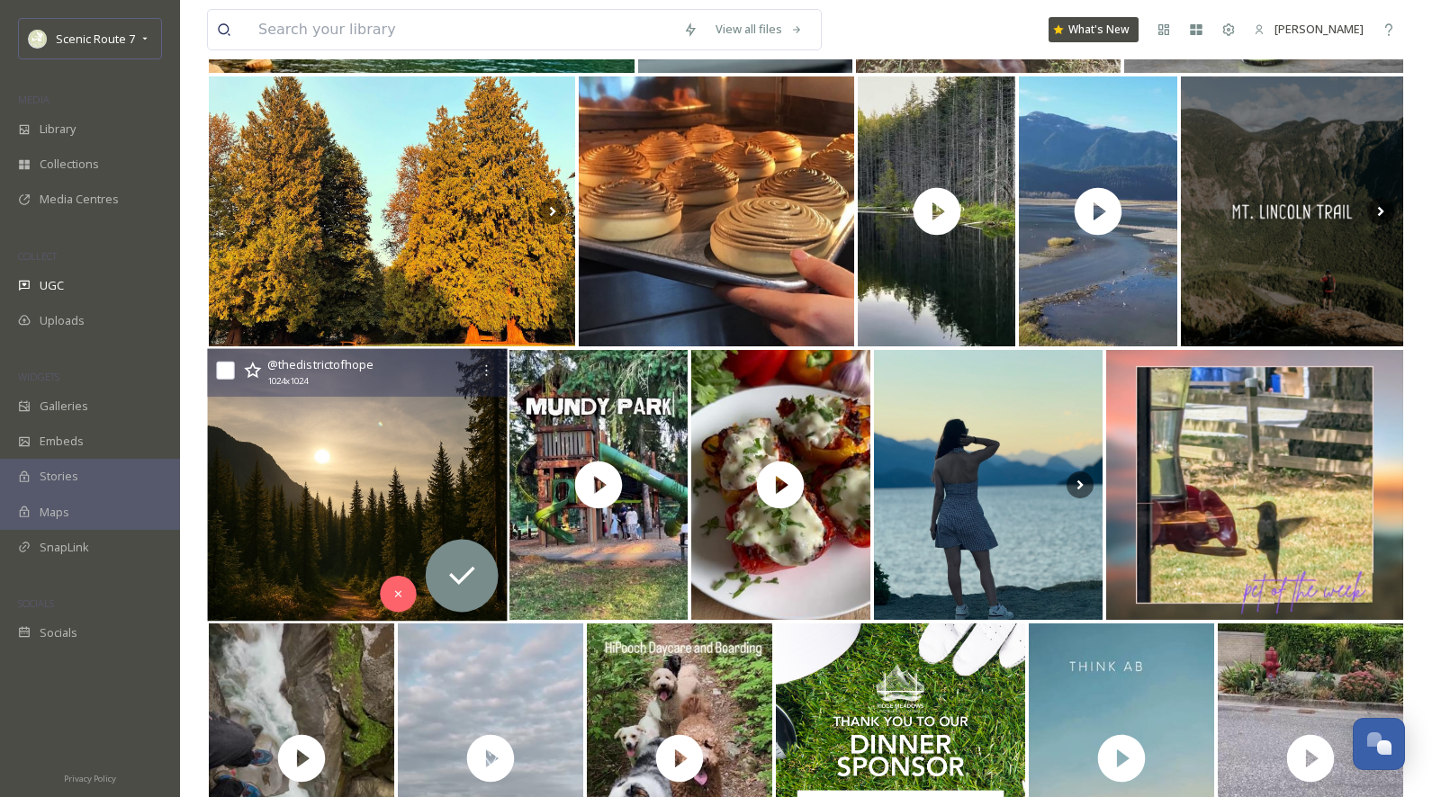
click at [405, 502] on img at bounding box center [357, 485] width 300 height 273
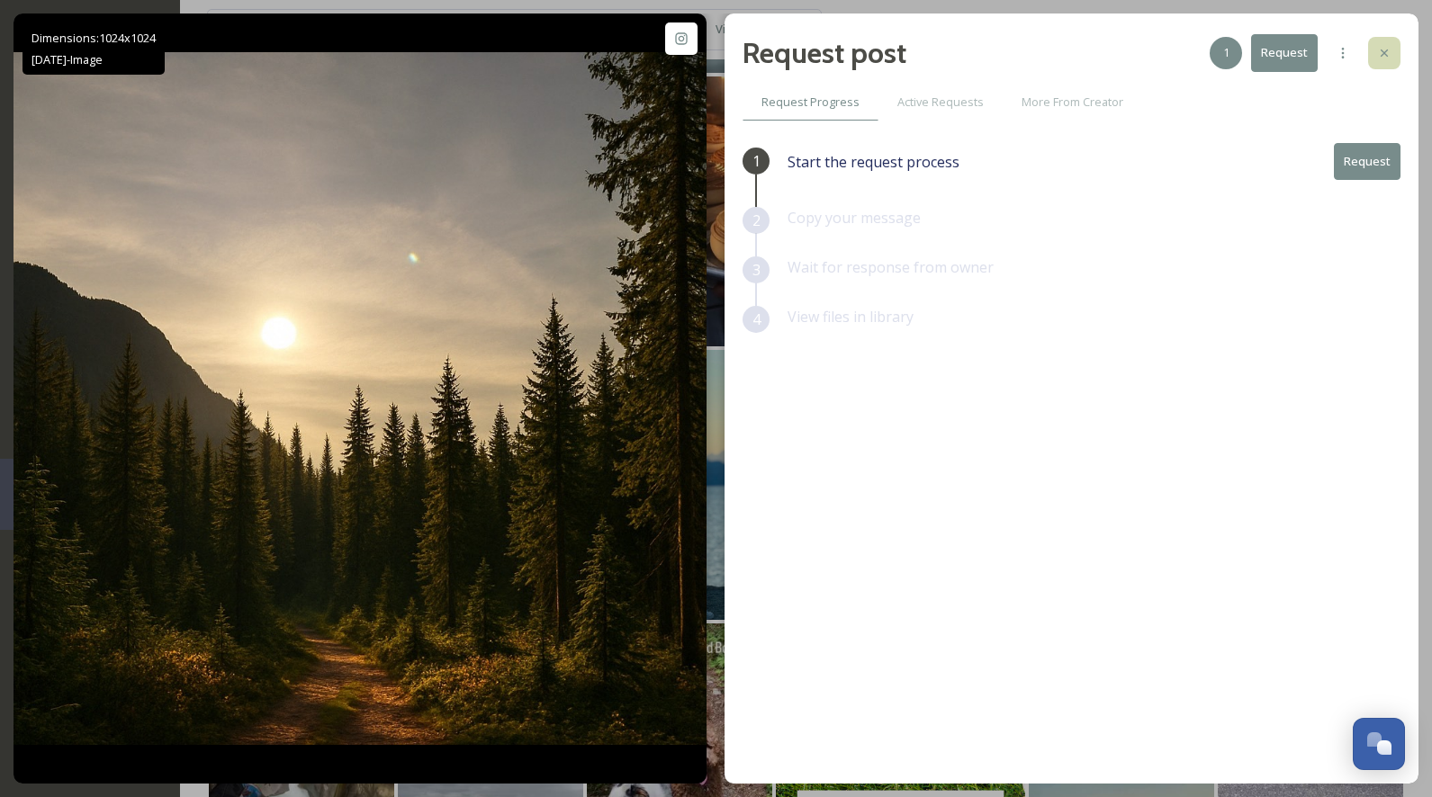
click at [1382, 50] on icon at bounding box center [1384, 53] width 14 height 14
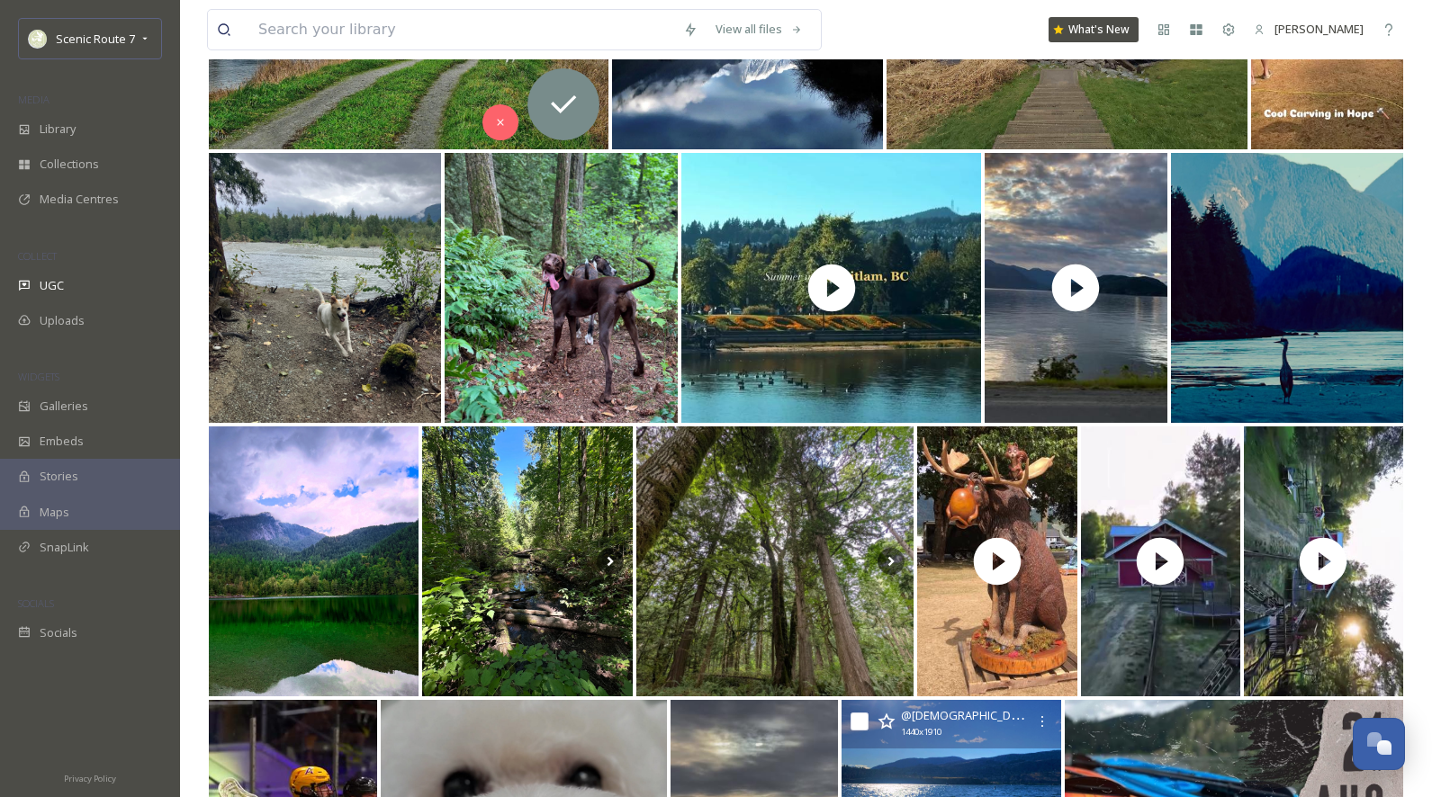
scroll to position [346, 0]
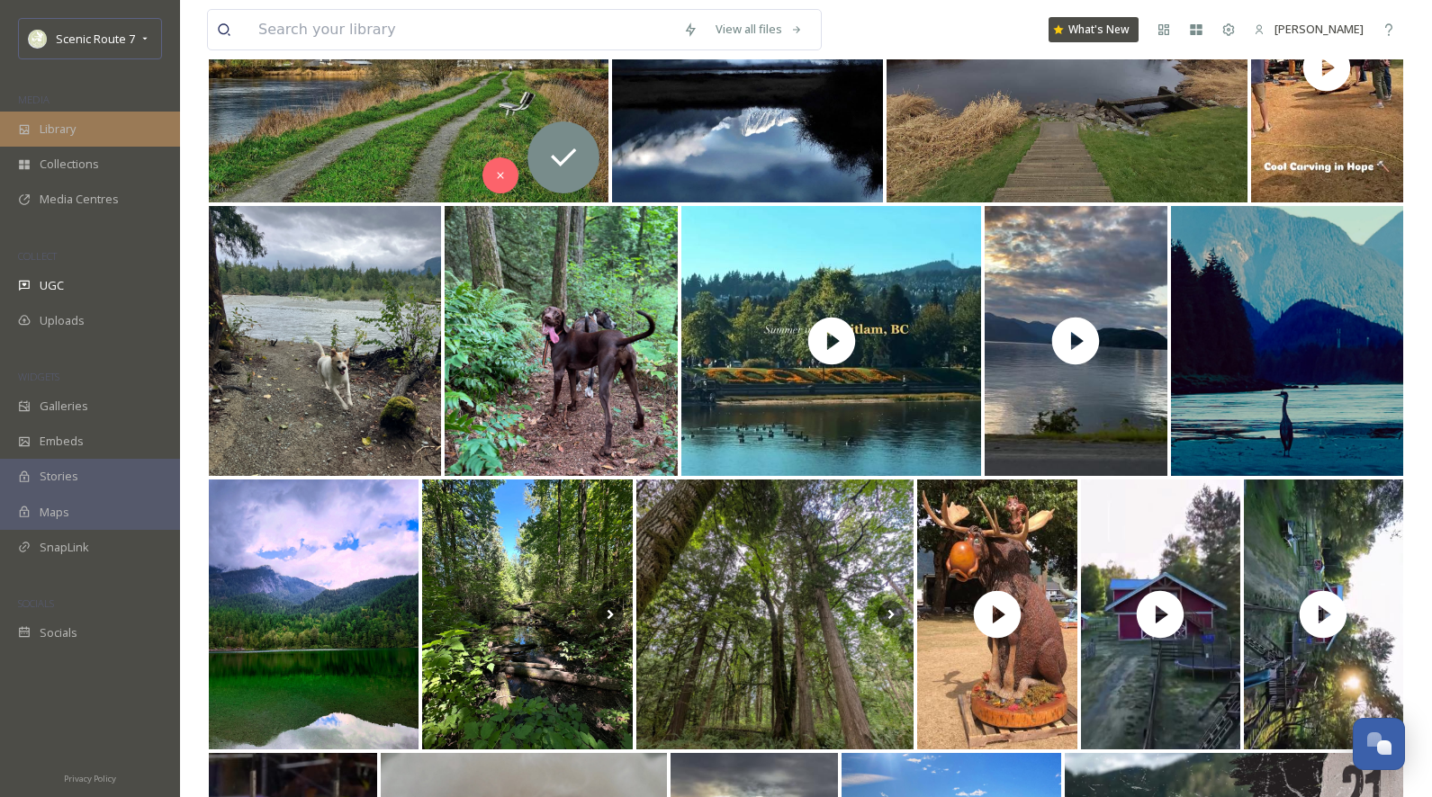
click at [76, 130] on span "Library" at bounding box center [58, 129] width 36 height 17
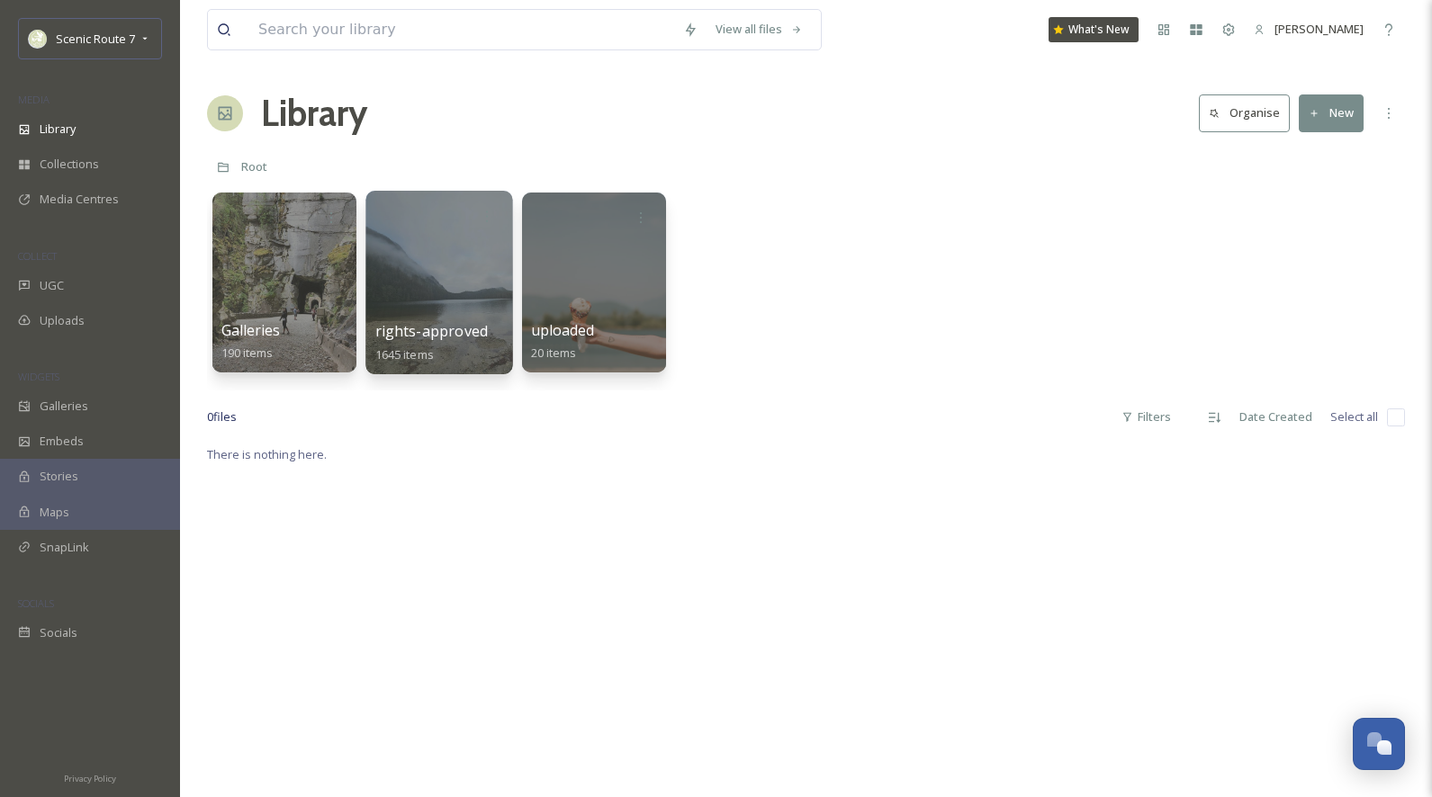
click at [462, 264] on div at bounding box center [438, 283] width 147 height 184
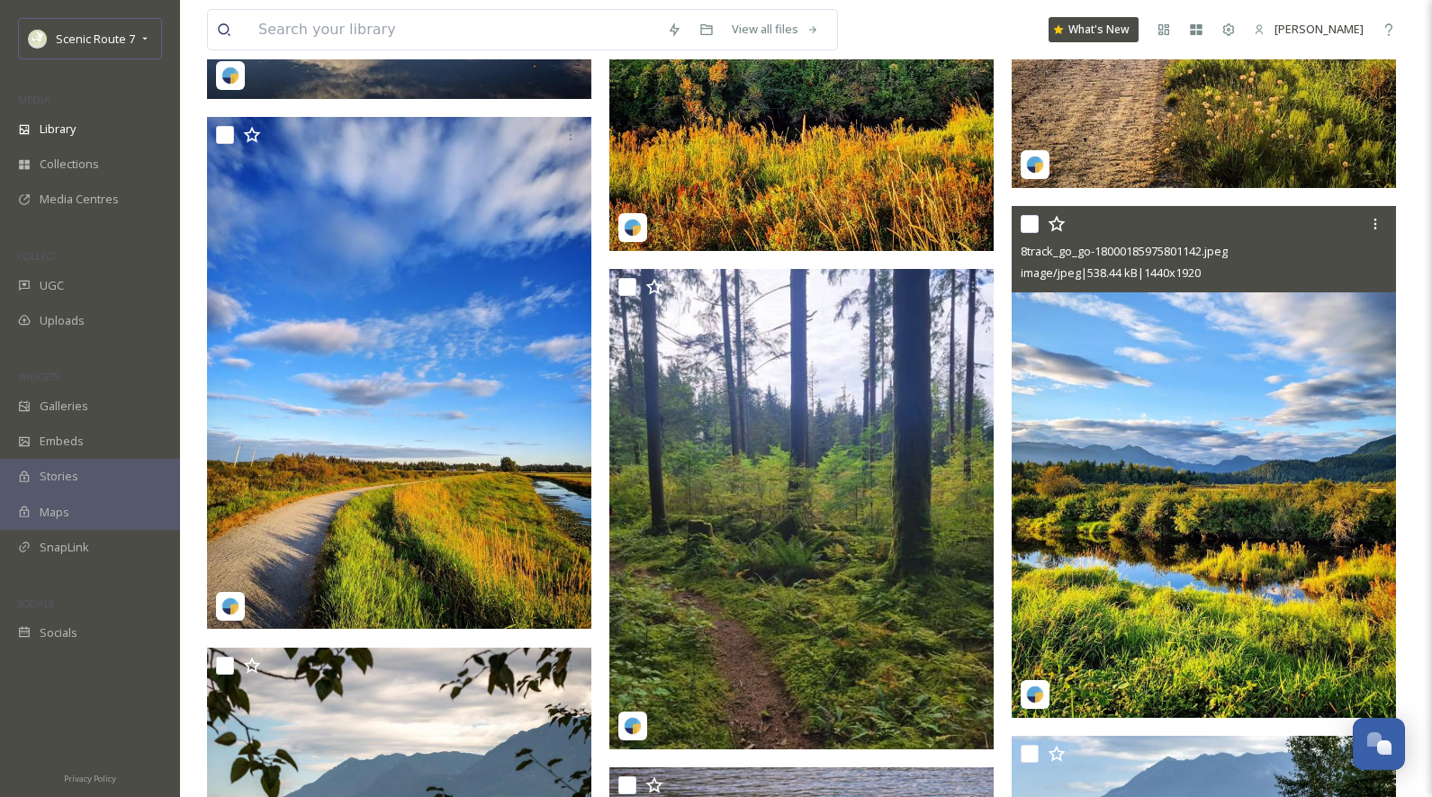
scroll to position [1582, 0]
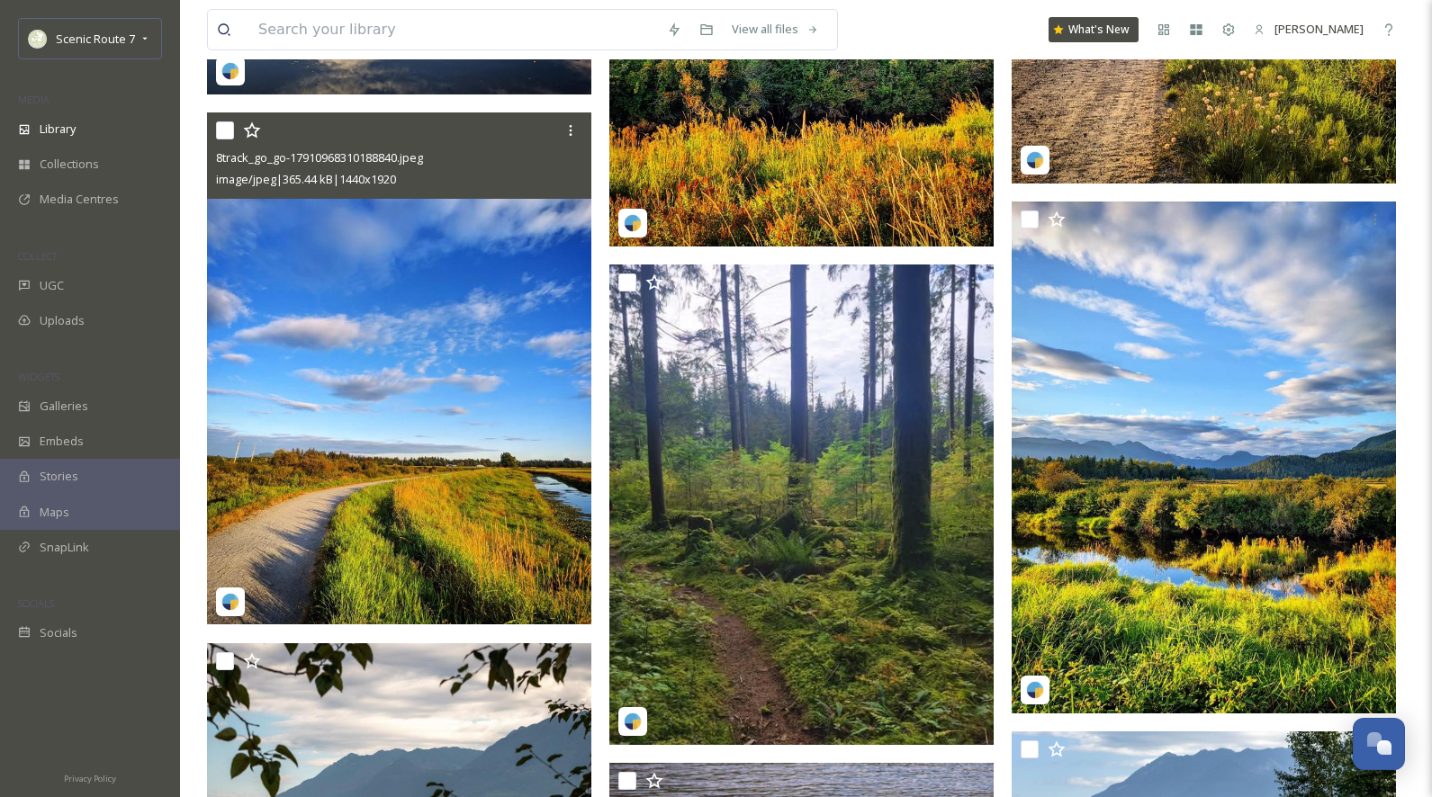
click at [413, 427] on img at bounding box center [399, 368] width 384 height 512
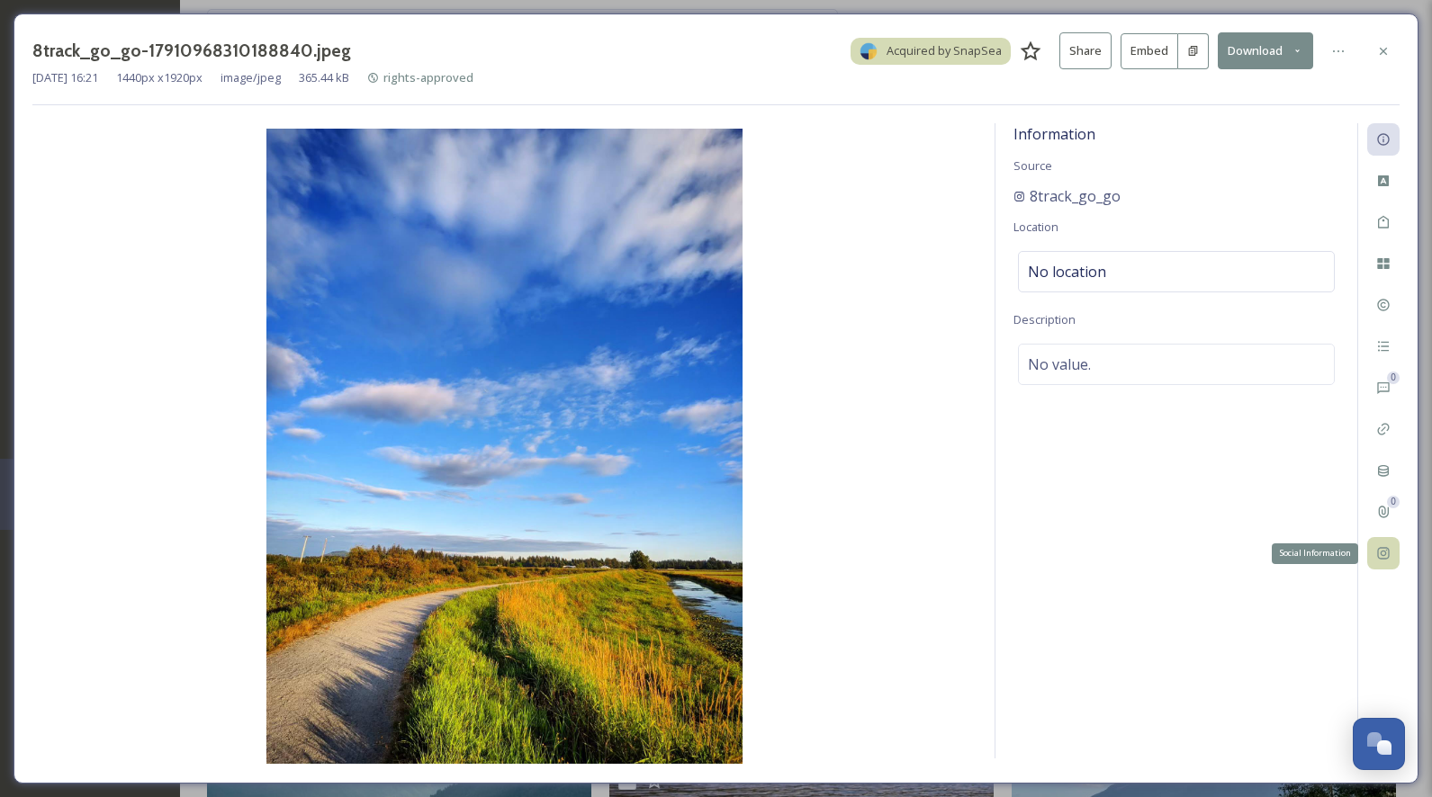
click at [1386, 546] on icon at bounding box center [1383, 553] width 14 height 14
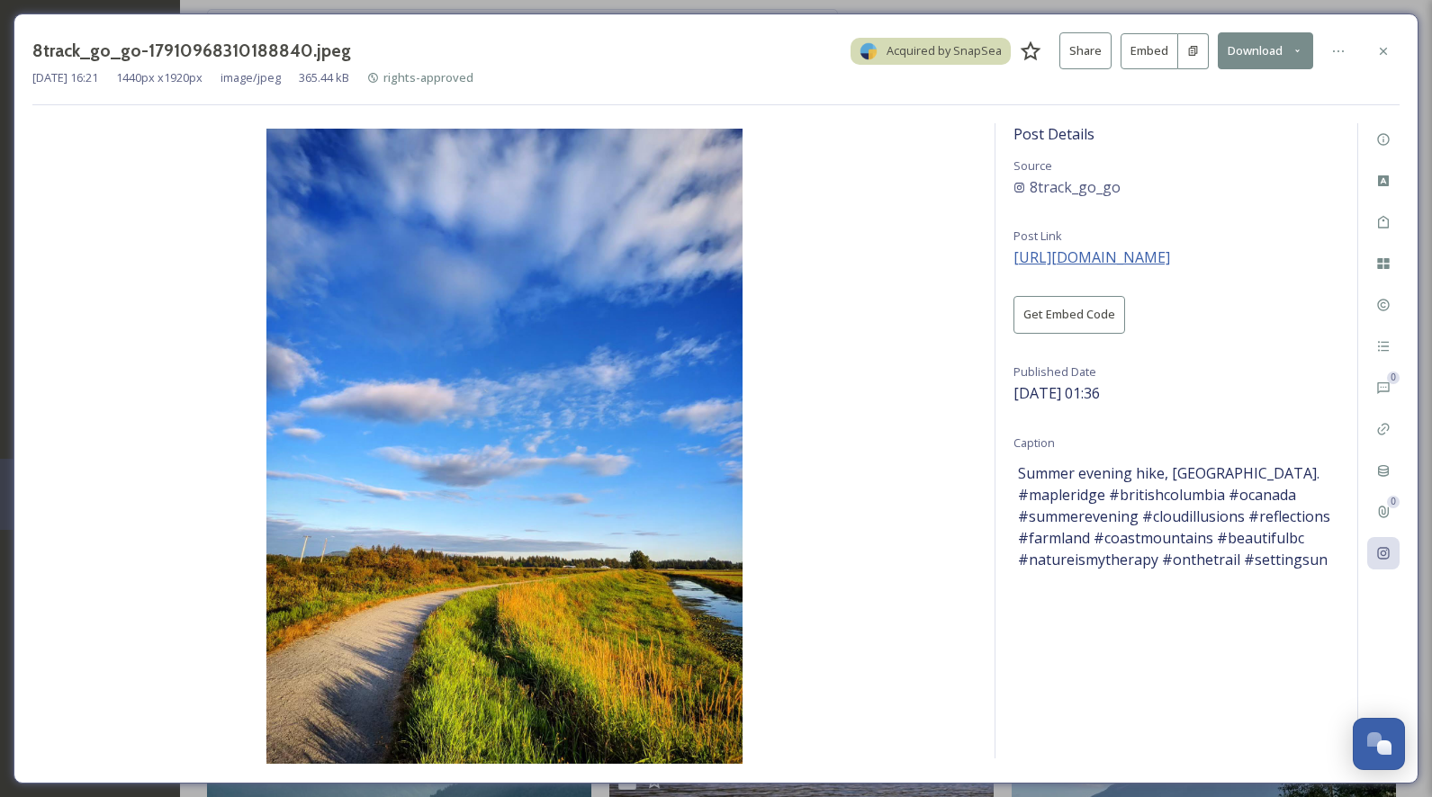
click at [1140, 255] on span "https://www.instagram.com/p/DNNOHcSOsVK/" at bounding box center [1091, 257] width 157 height 20
click at [1390, 40] on div at bounding box center [1383, 51] width 32 height 32
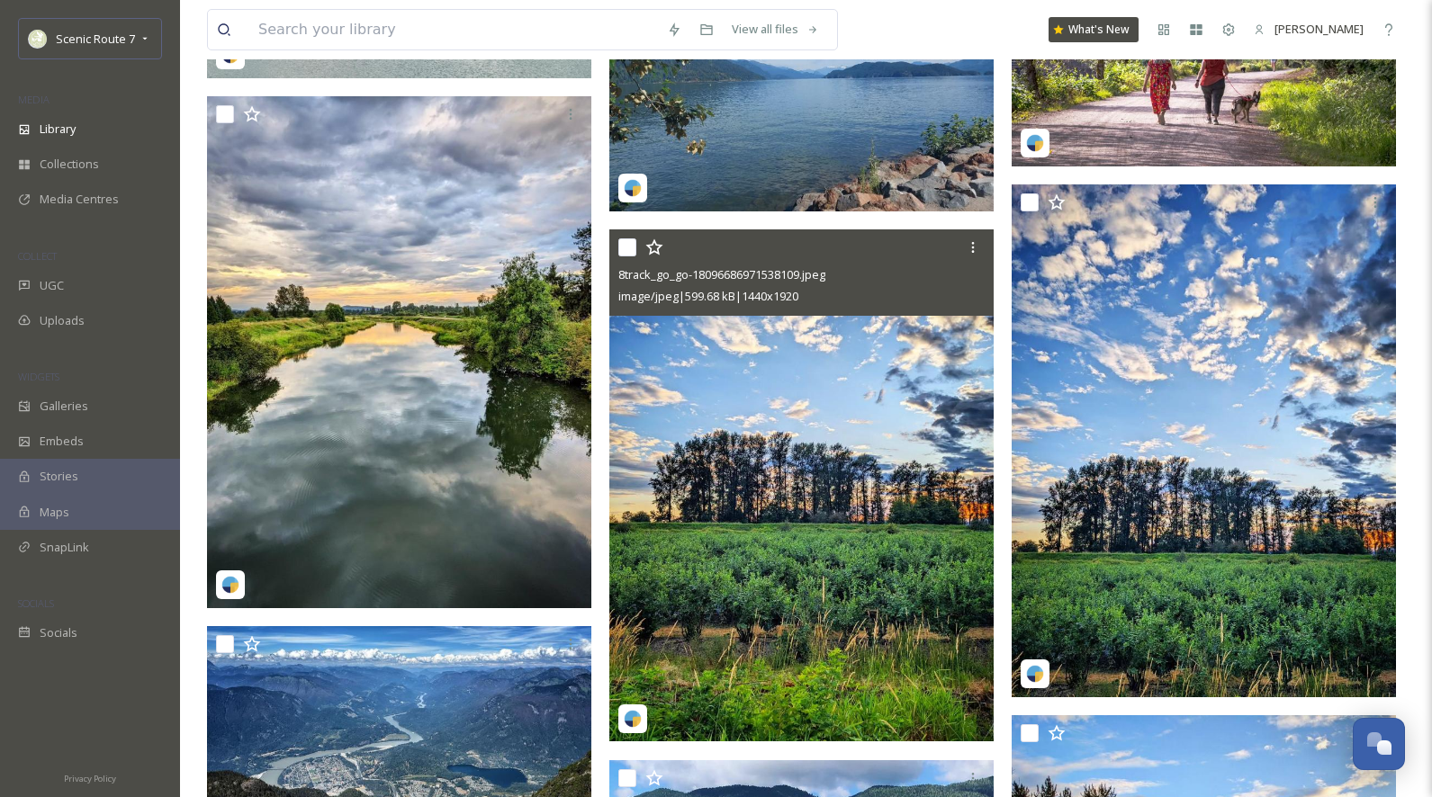
scroll to position [2993, 0]
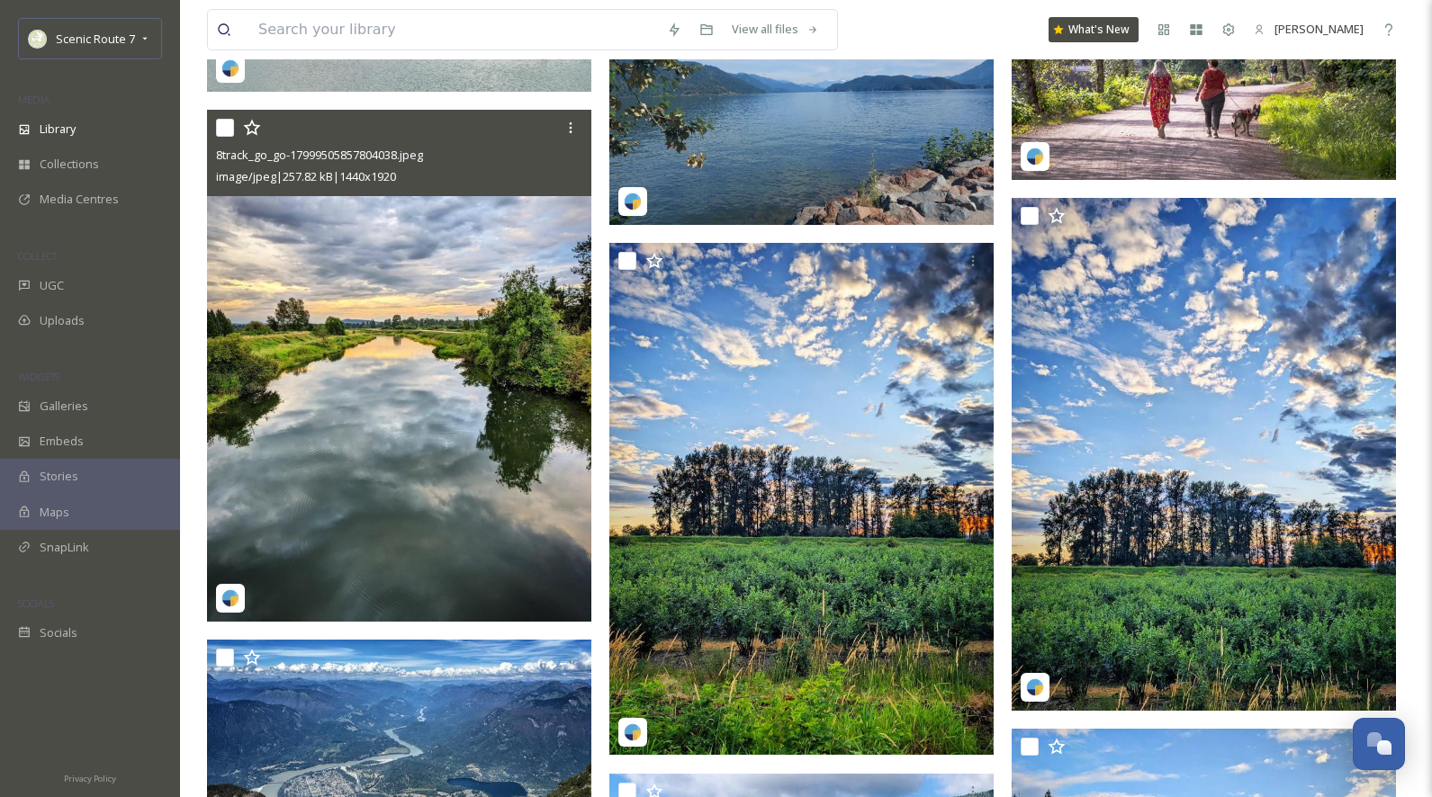
click at [380, 513] on img at bounding box center [399, 366] width 384 height 512
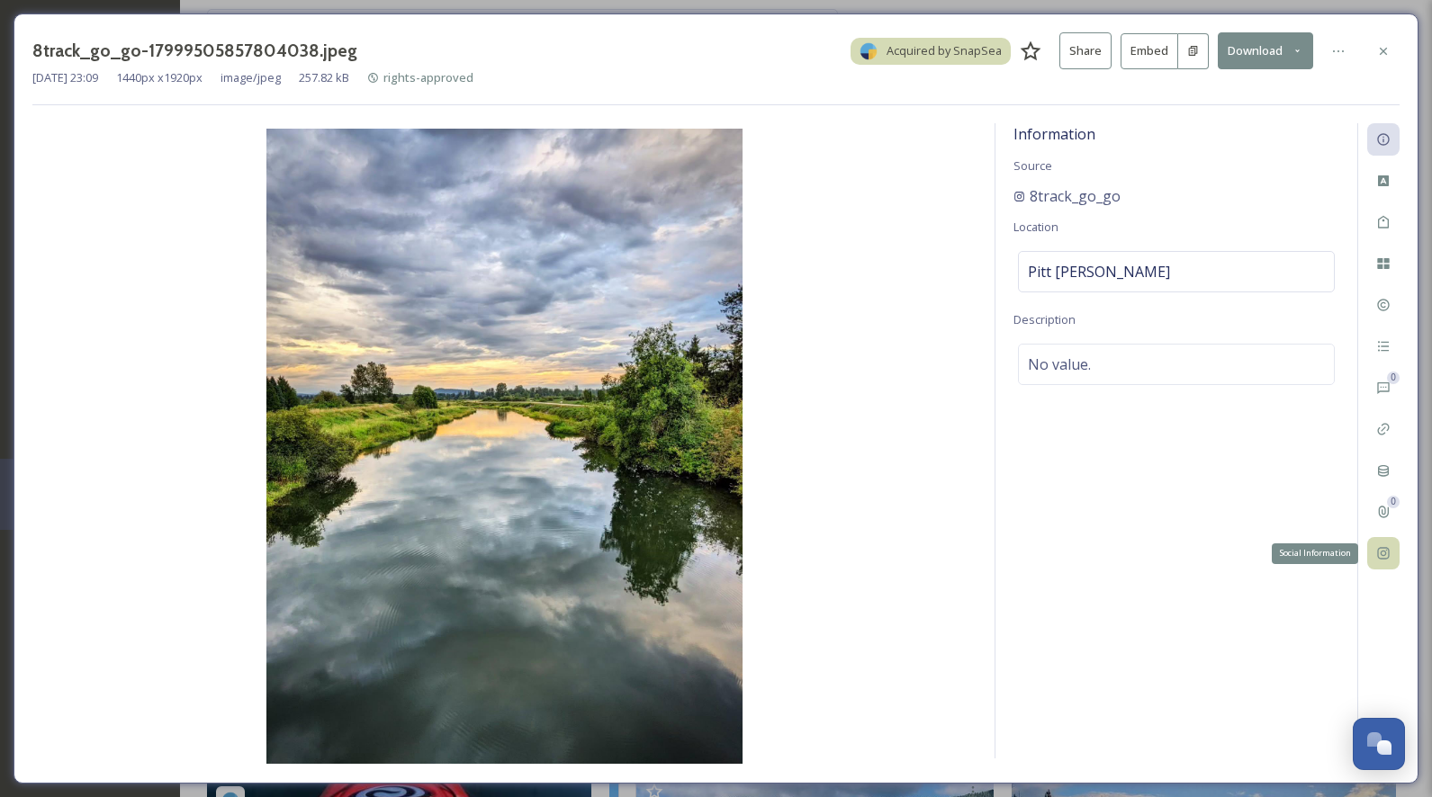
click at [1389, 554] on icon at bounding box center [1383, 553] width 14 height 14
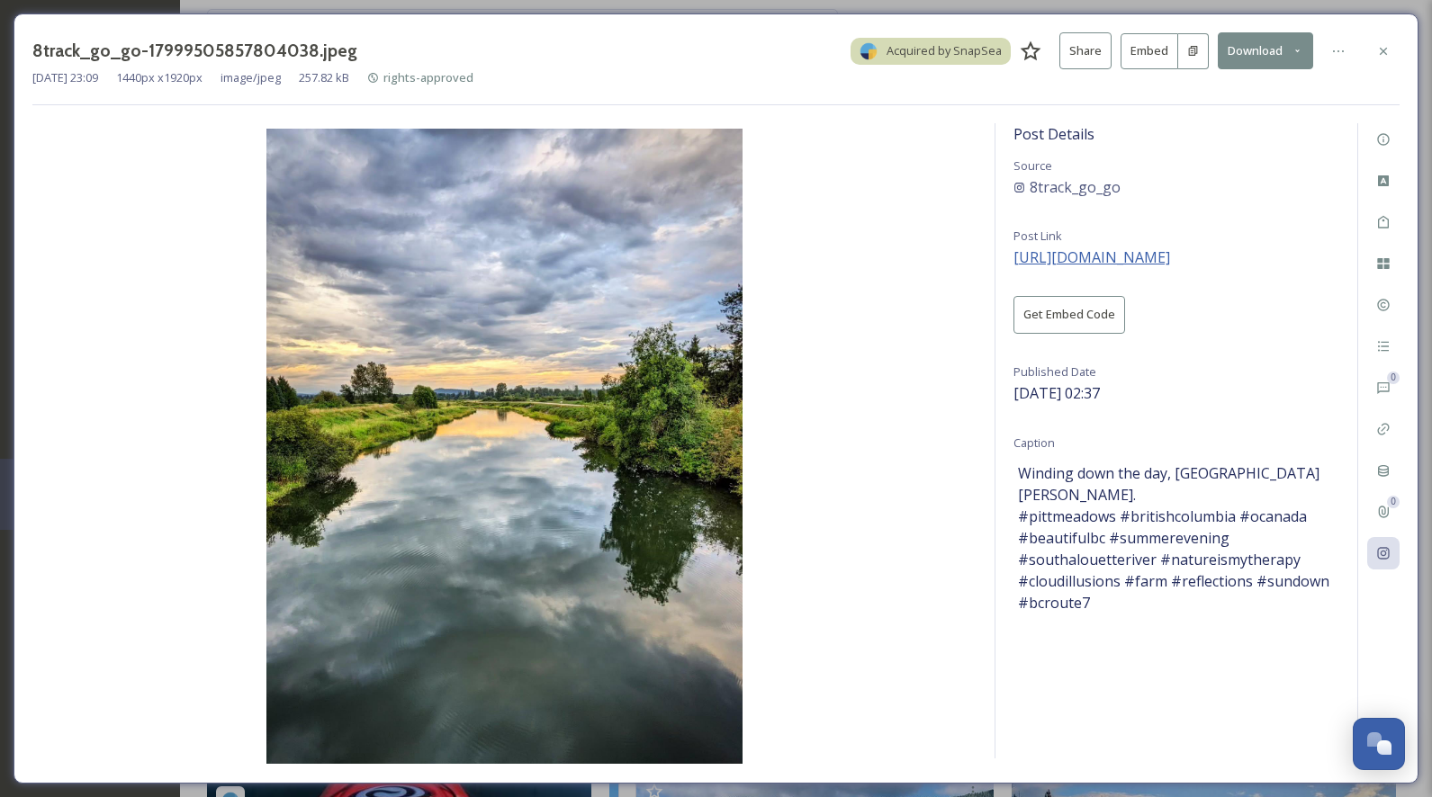
click at [1094, 257] on span "https://www.instagram.com/p/DMpSBS6OEmh/" at bounding box center [1091, 257] width 157 height 20
click at [1385, 48] on icon at bounding box center [1382, 50] width 7 height 7
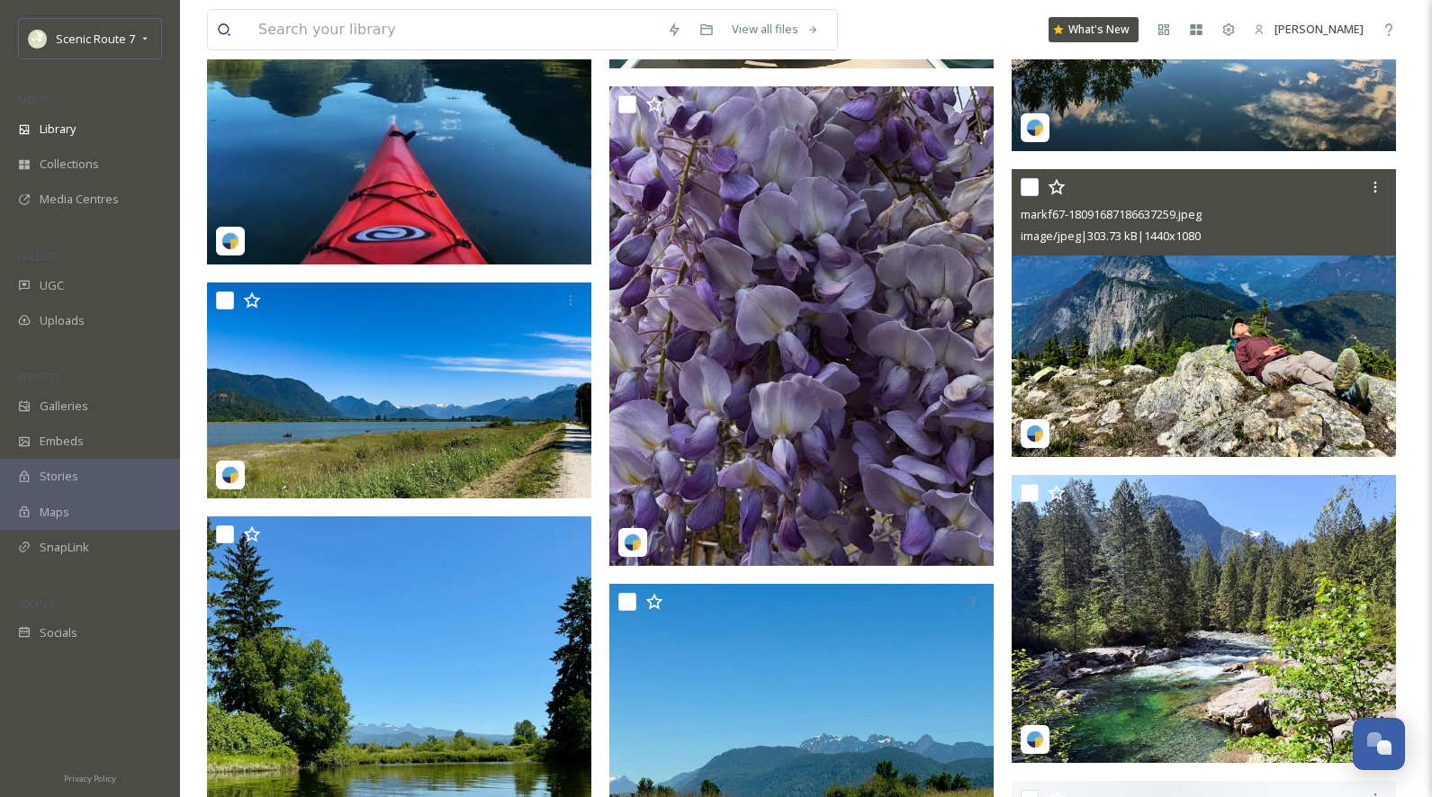
scroll to position [4112, 0]
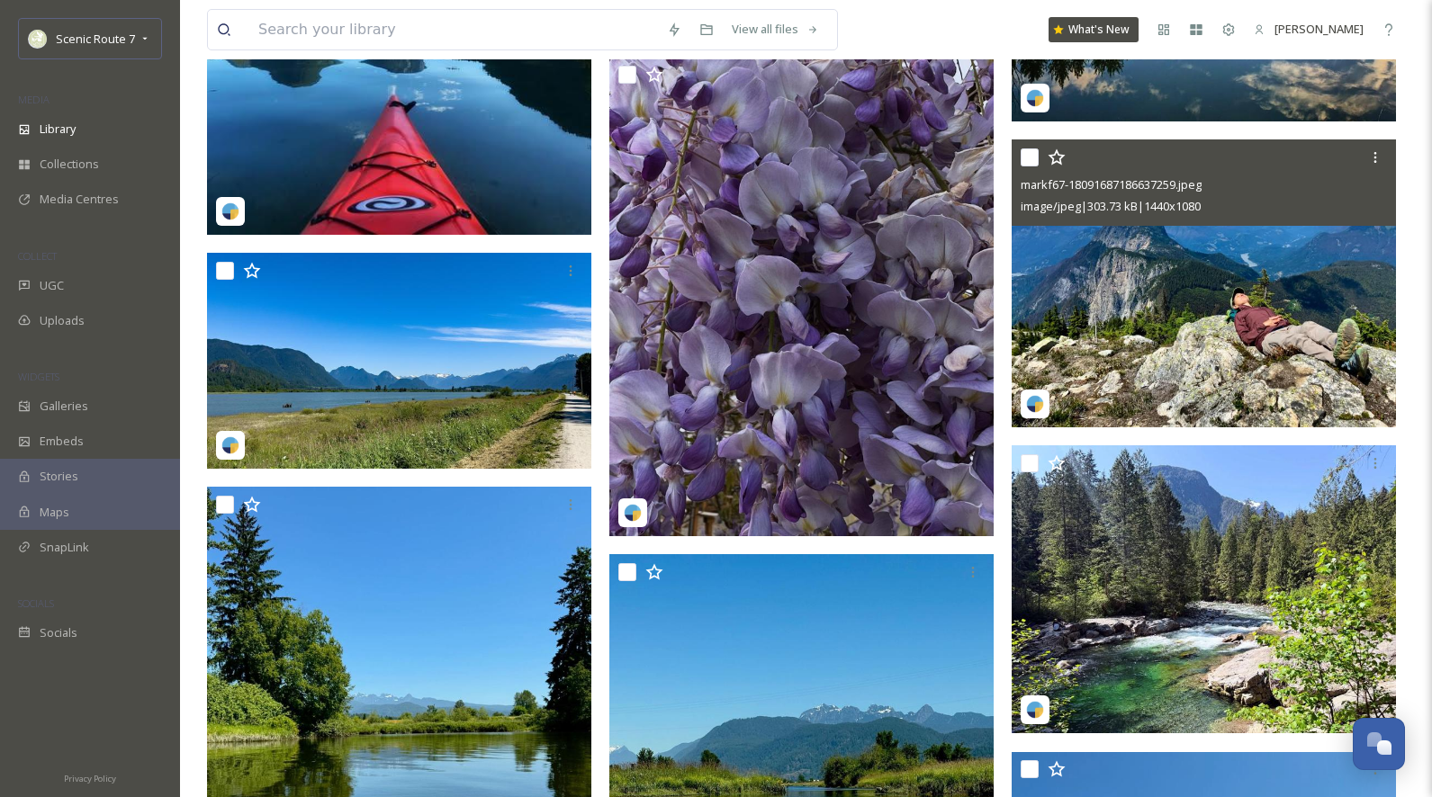
click at [1103, 276] on img at bounding box center [1203, 283] width 384 height 288
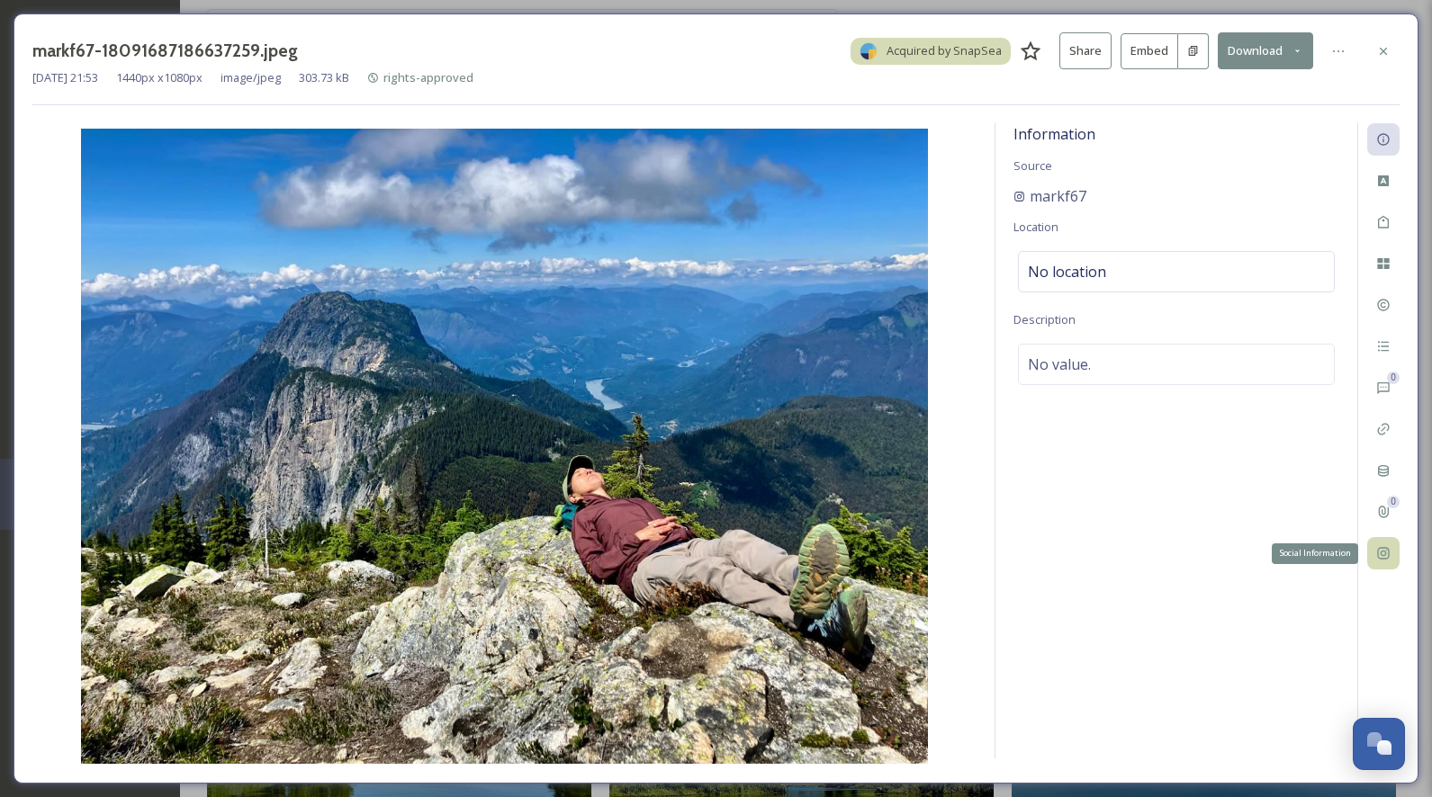
click at [1379, 550] on icon at bounding box center [1383, 553] width 14 height 14
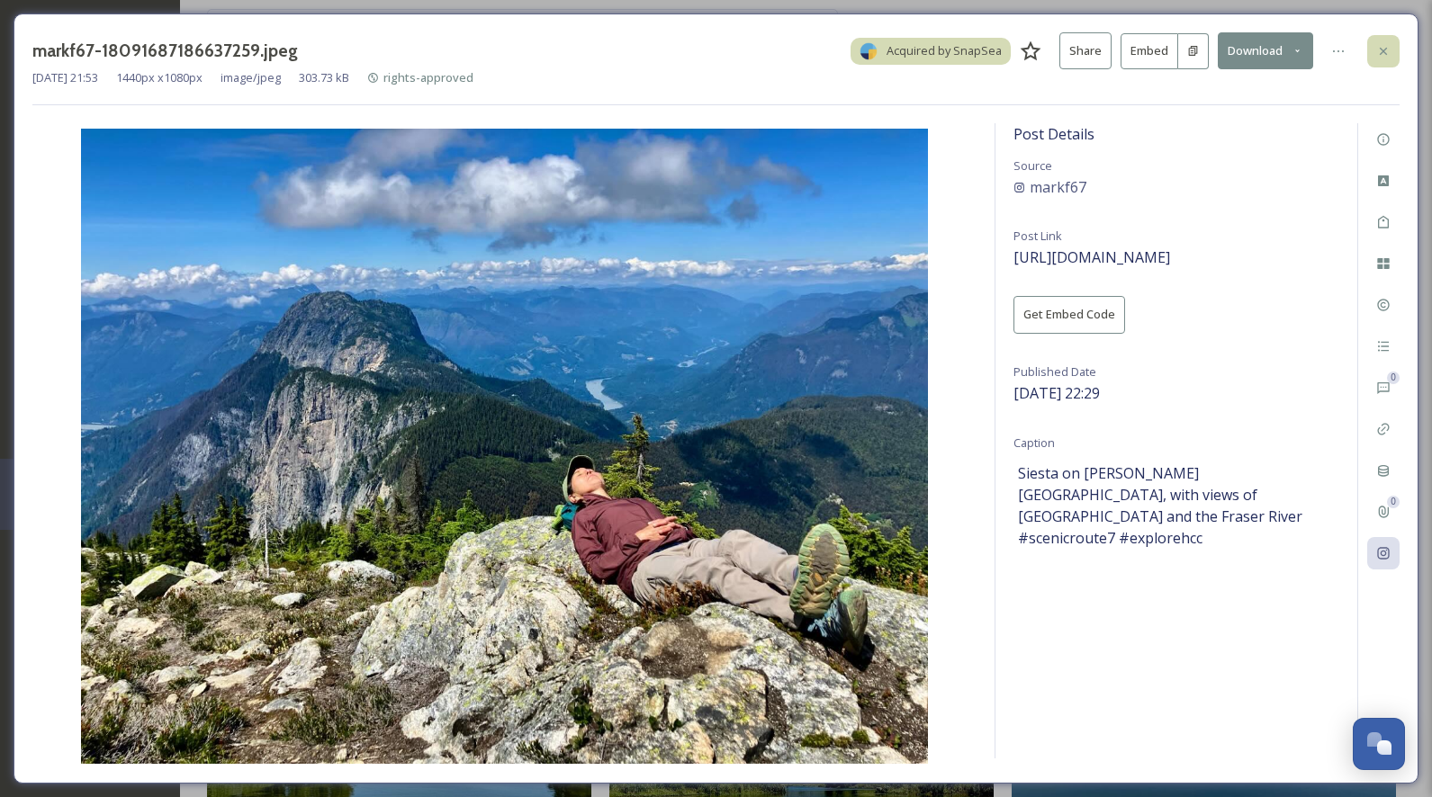
click at [1390, 48] on div at bounding box center [1383, 51] width 32 height 32
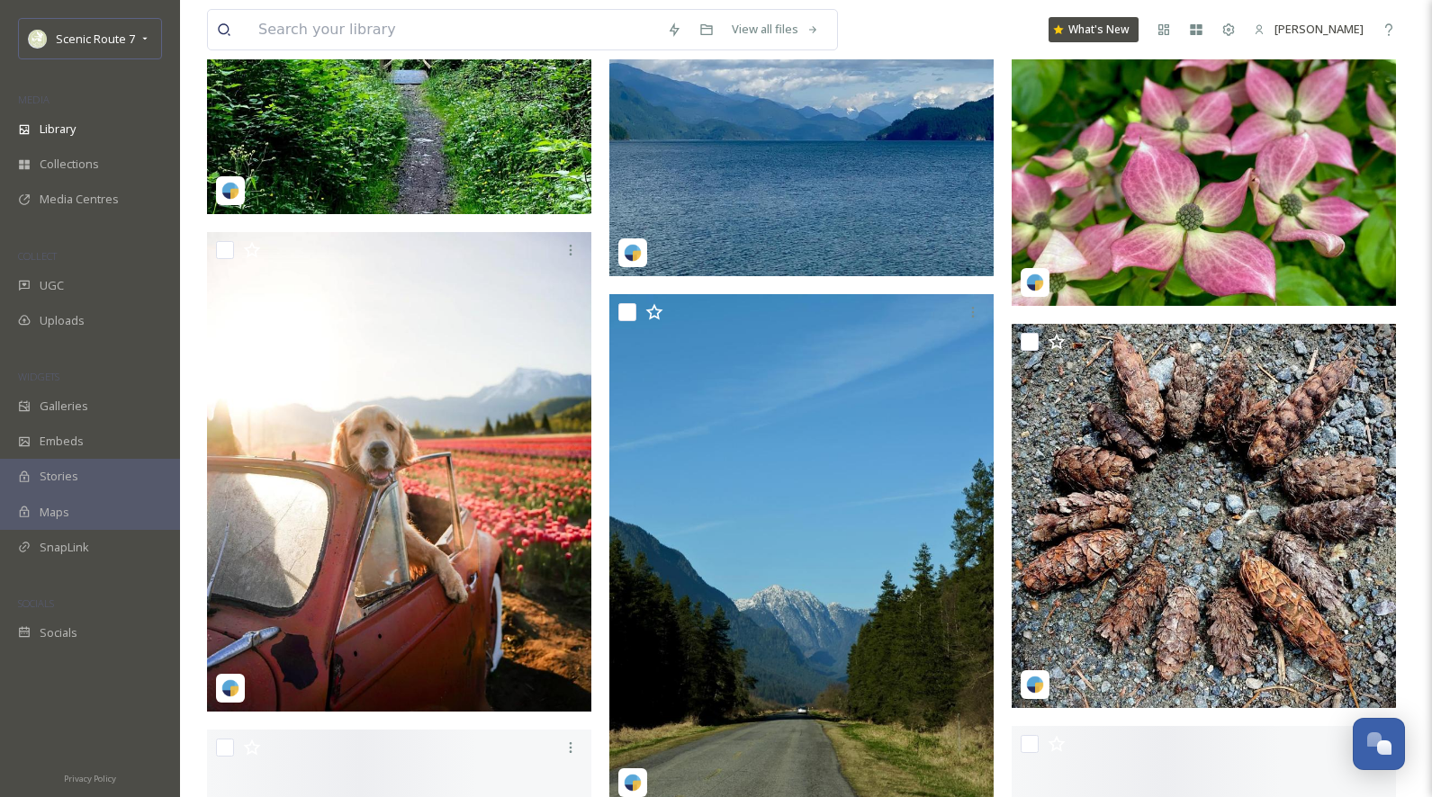
scroll to position [8890, 0]
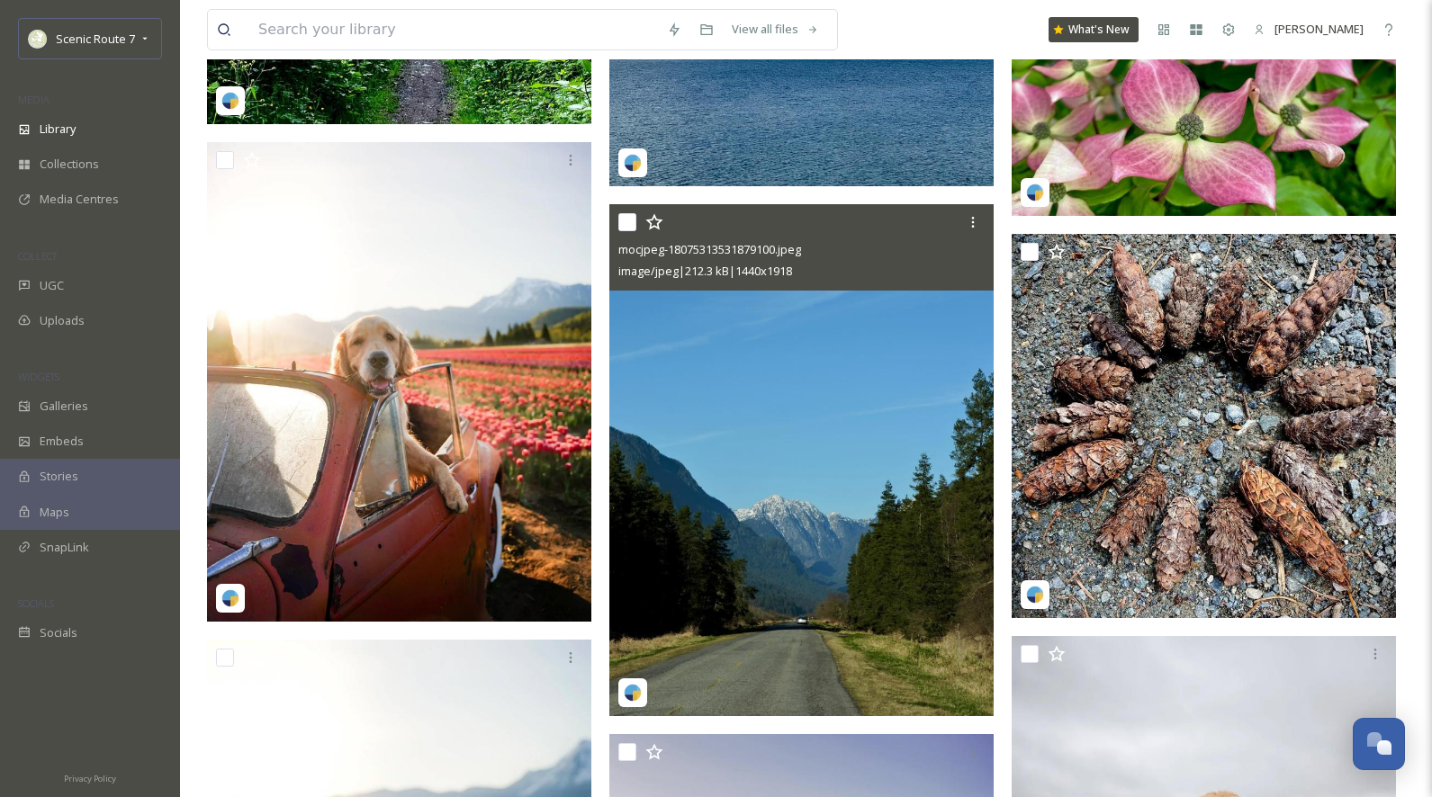
click at [812, 548] on img at bounding box center [801, 460] width 384 height 512
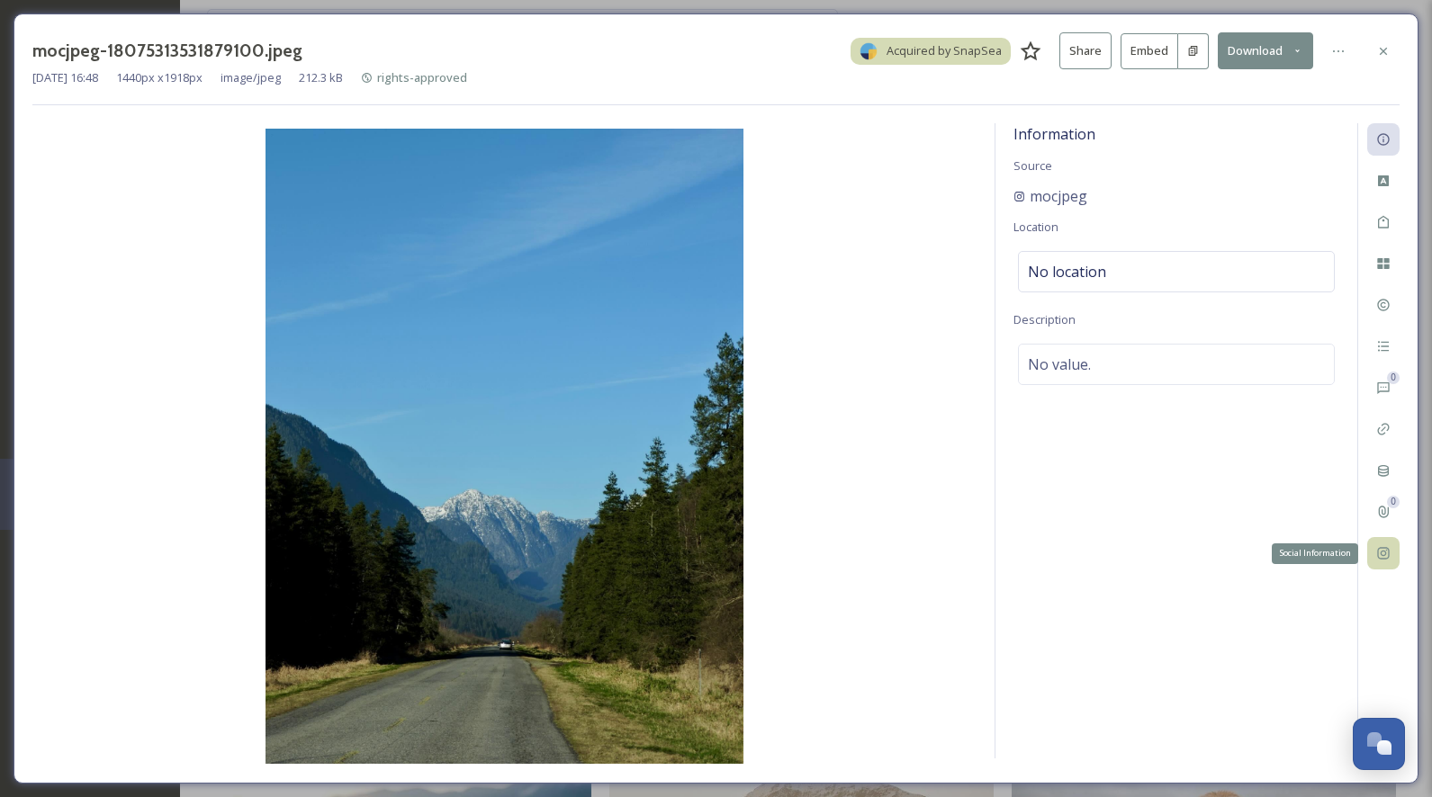
click at [1387, 564] on div "Social Information" at bounding box center [1383, 553] width 32 height 32
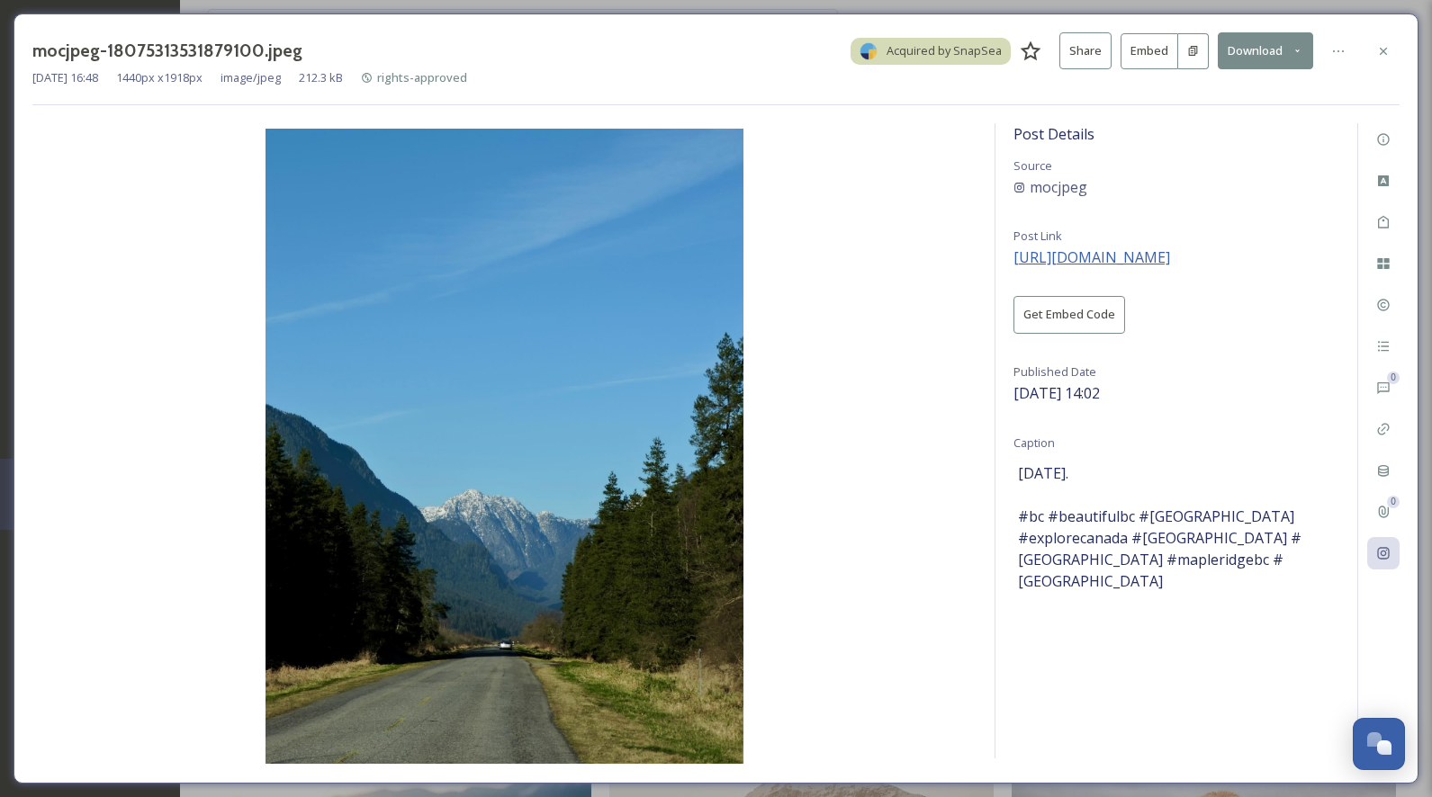
click at [1136, 257] on span "https://www.instagram.com/p/DJfFjk8BwE7/" at bounding box center [1091, 257] width 157 height 20
click at [1384, 52] on icon at bounding box center [1383, 51] width 14 height 14
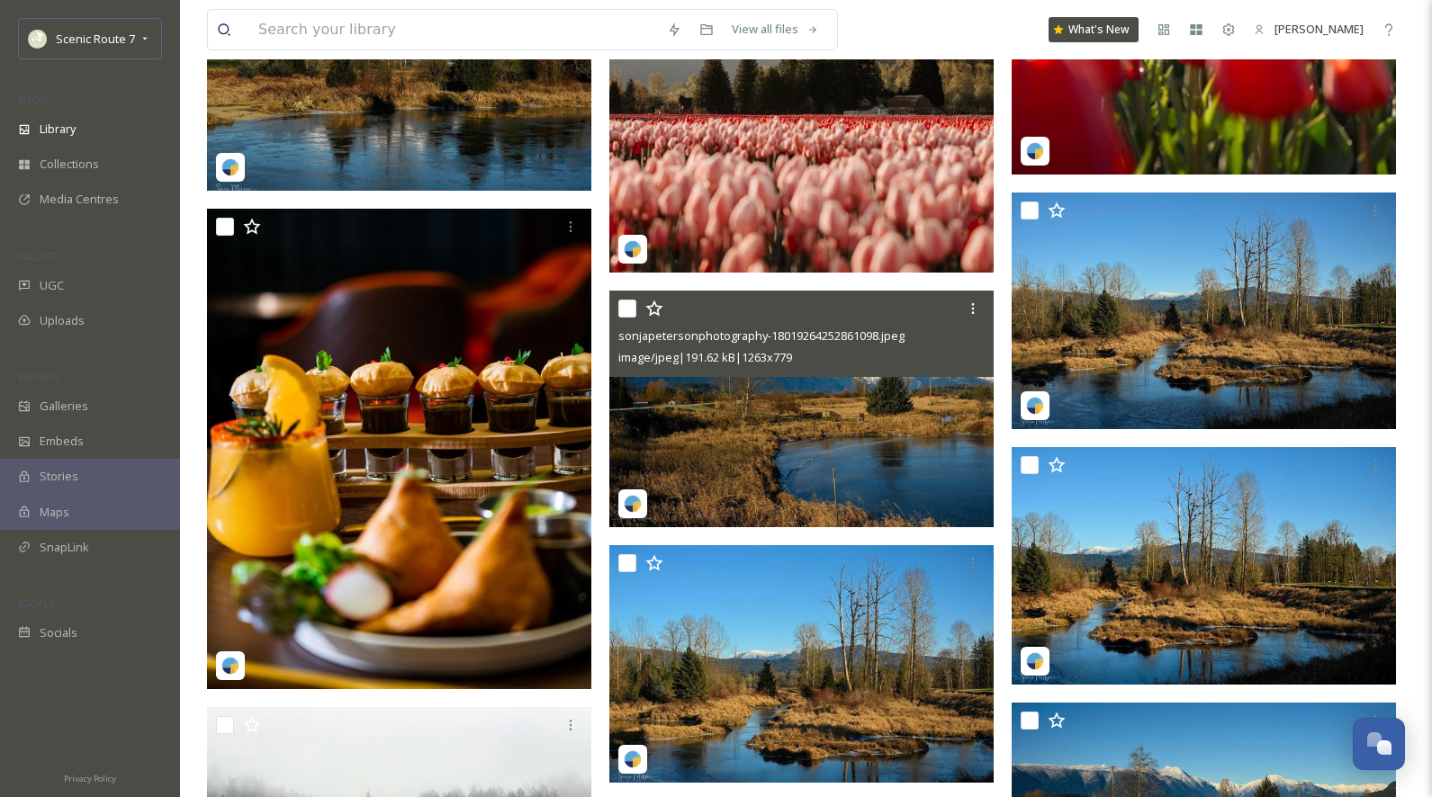
scroll to position [10389, 0]
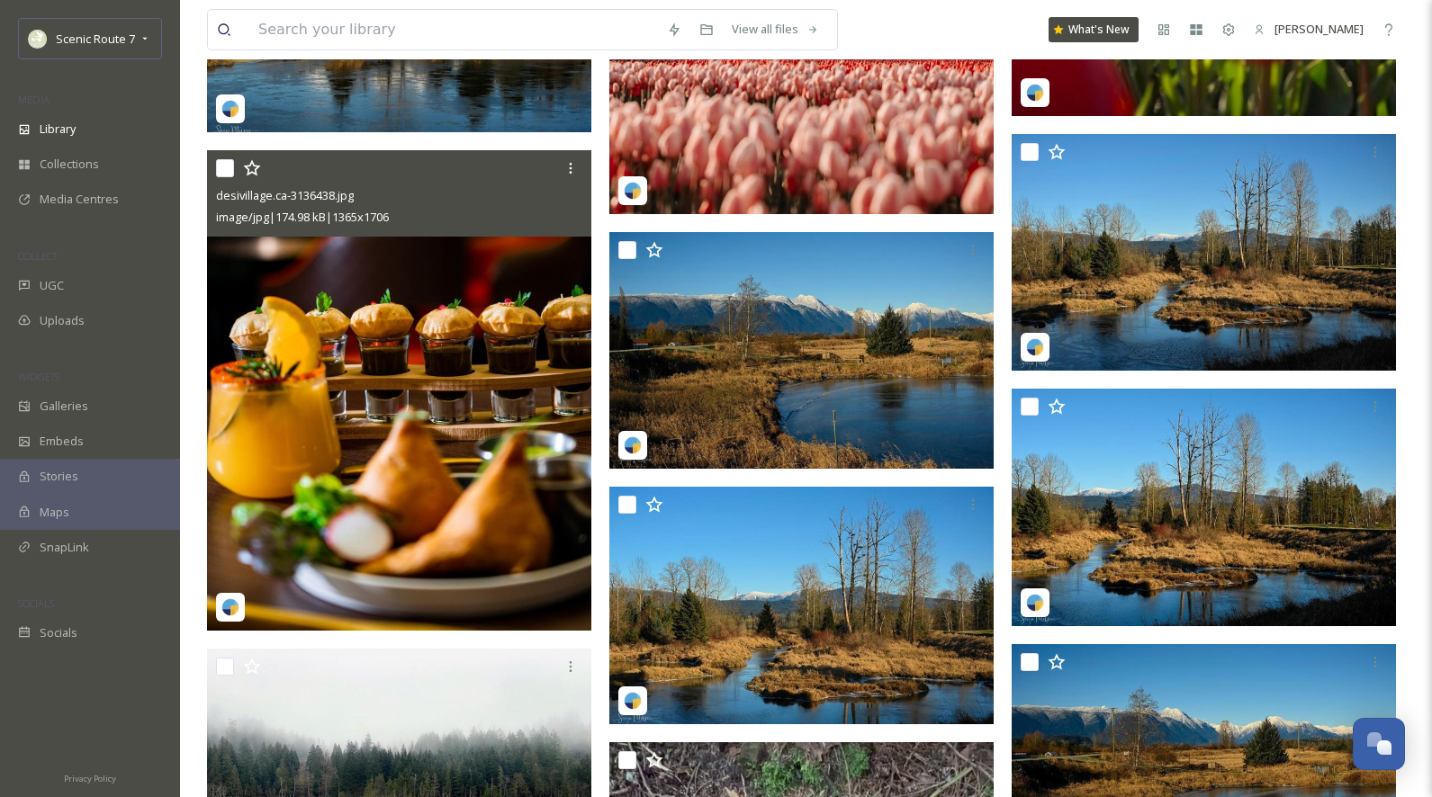
click at [472, 529] on img at bounding box center [399, 390] width 384 height 481
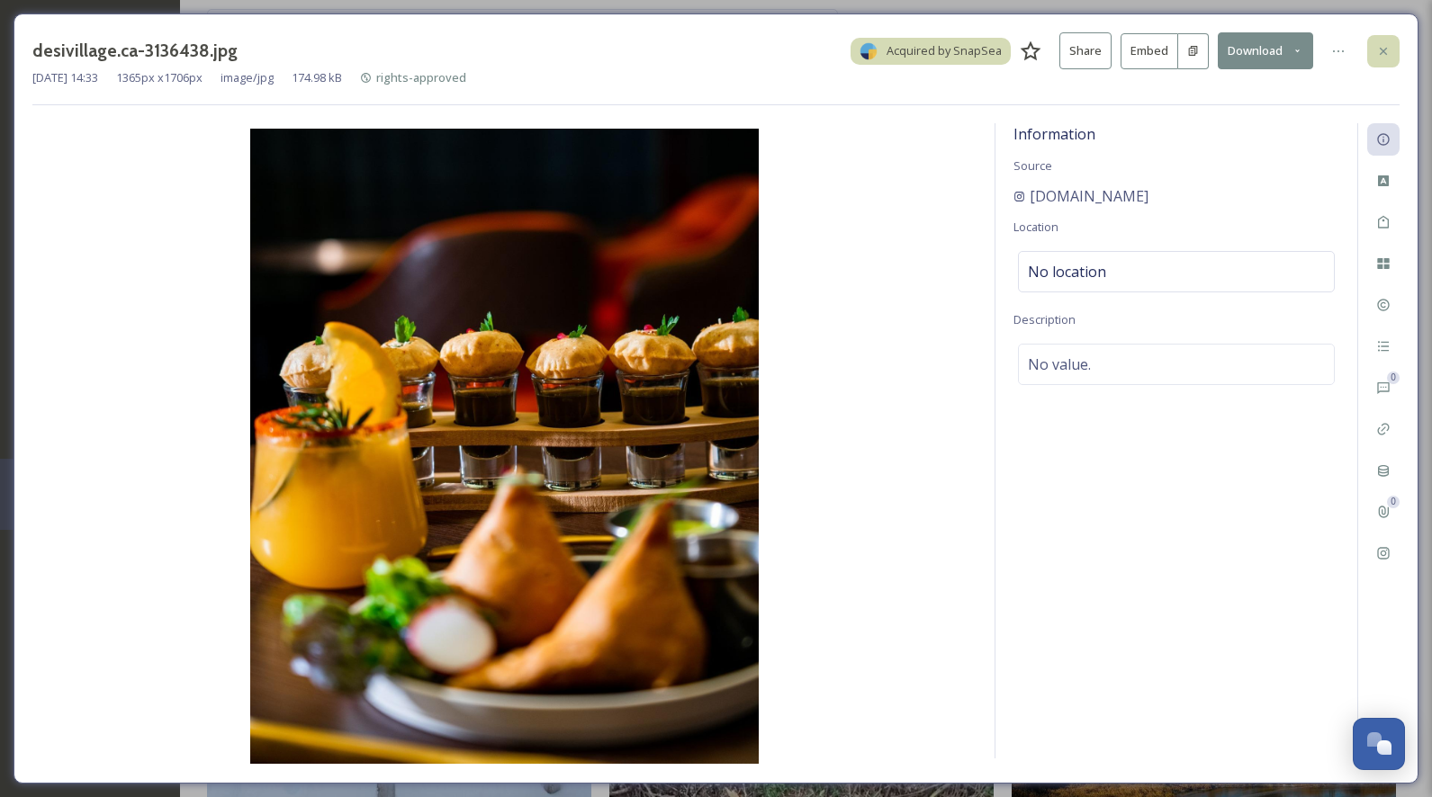
click at [1376, 47] on icon at bounding box center [1383, 51] width 14 height 14
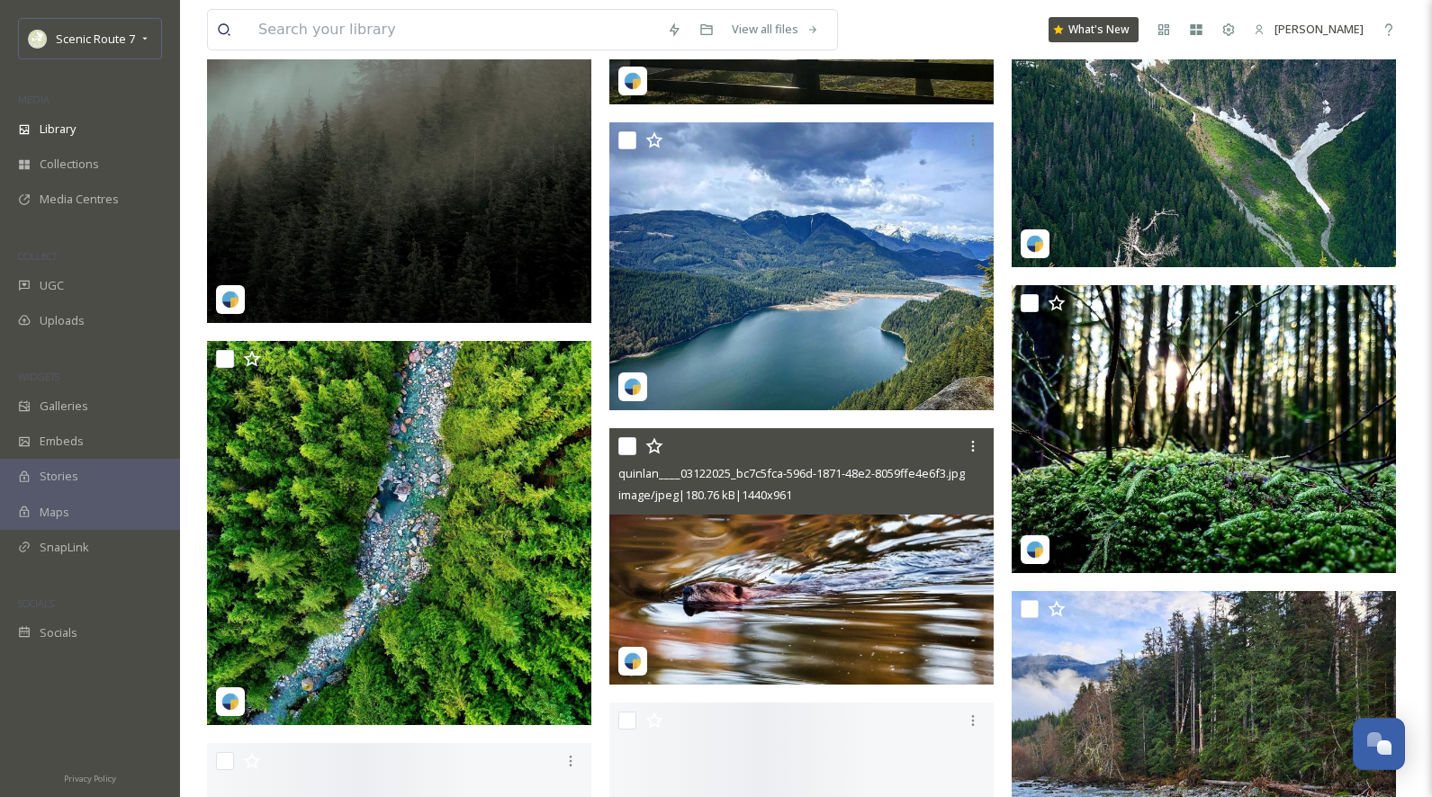
scroll to position [12184, 0]
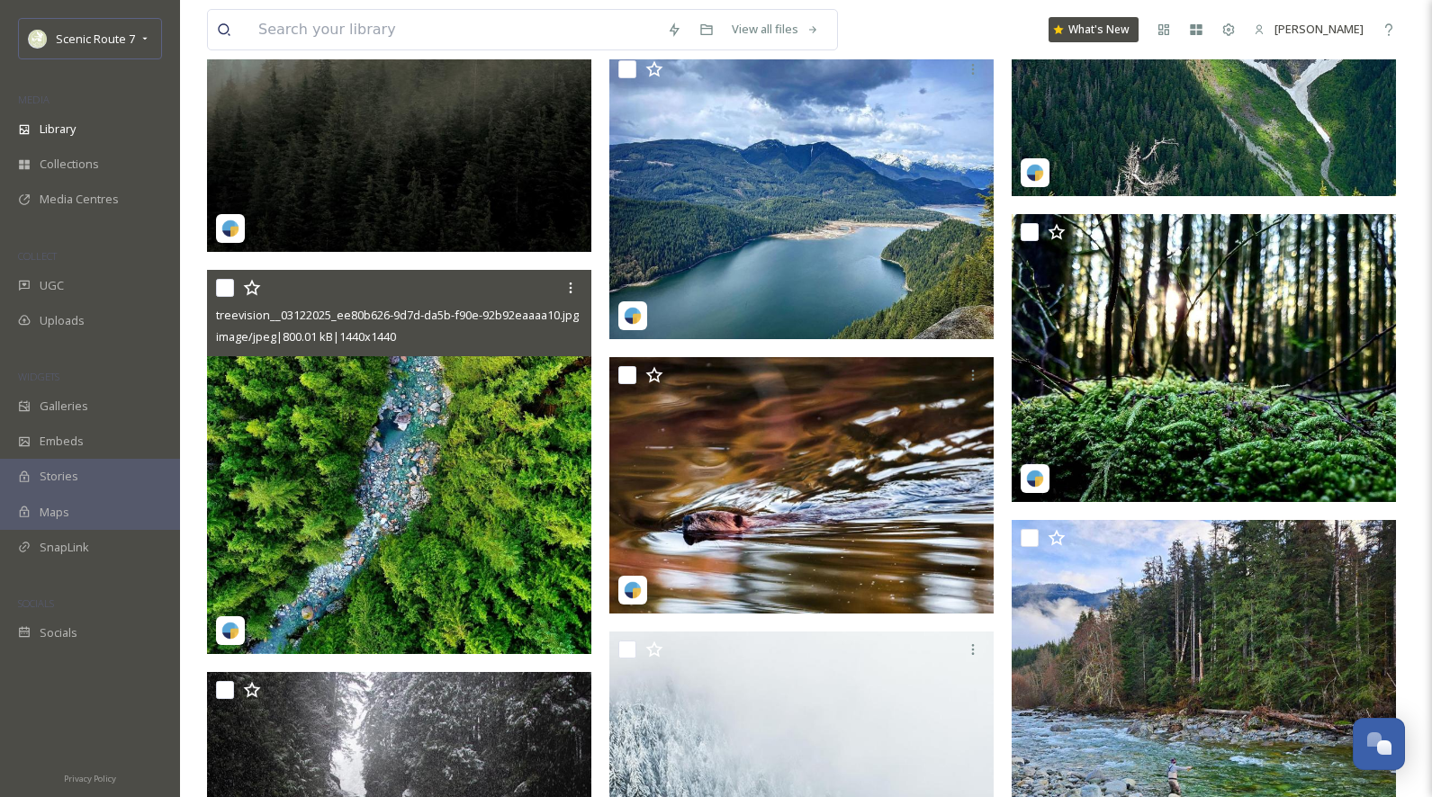
click at [440, 570] on img at bounding box center [399, 462] width 384 height 384
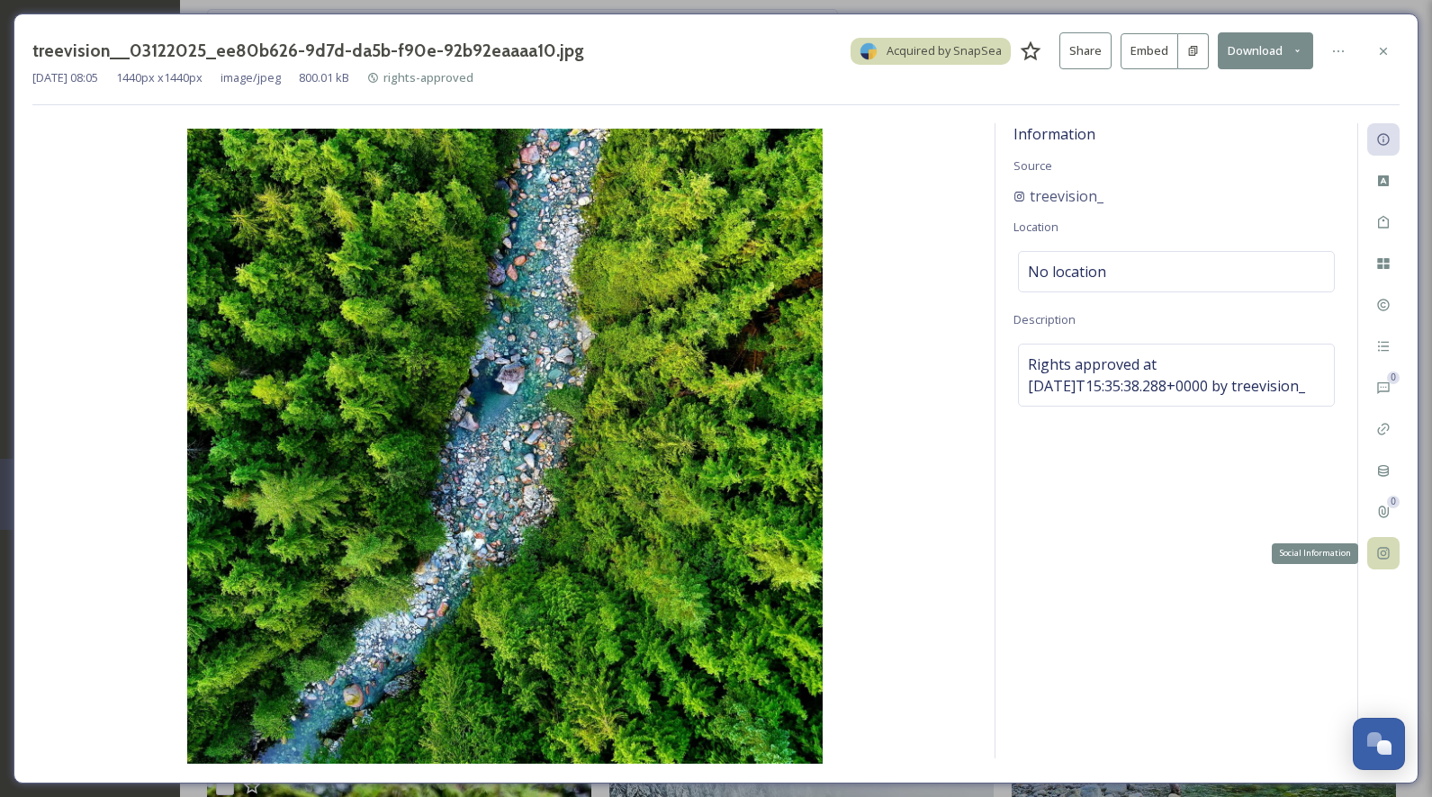
click at [1383, 557] on icon at bounding box center [1383, 553] width 14 height 14
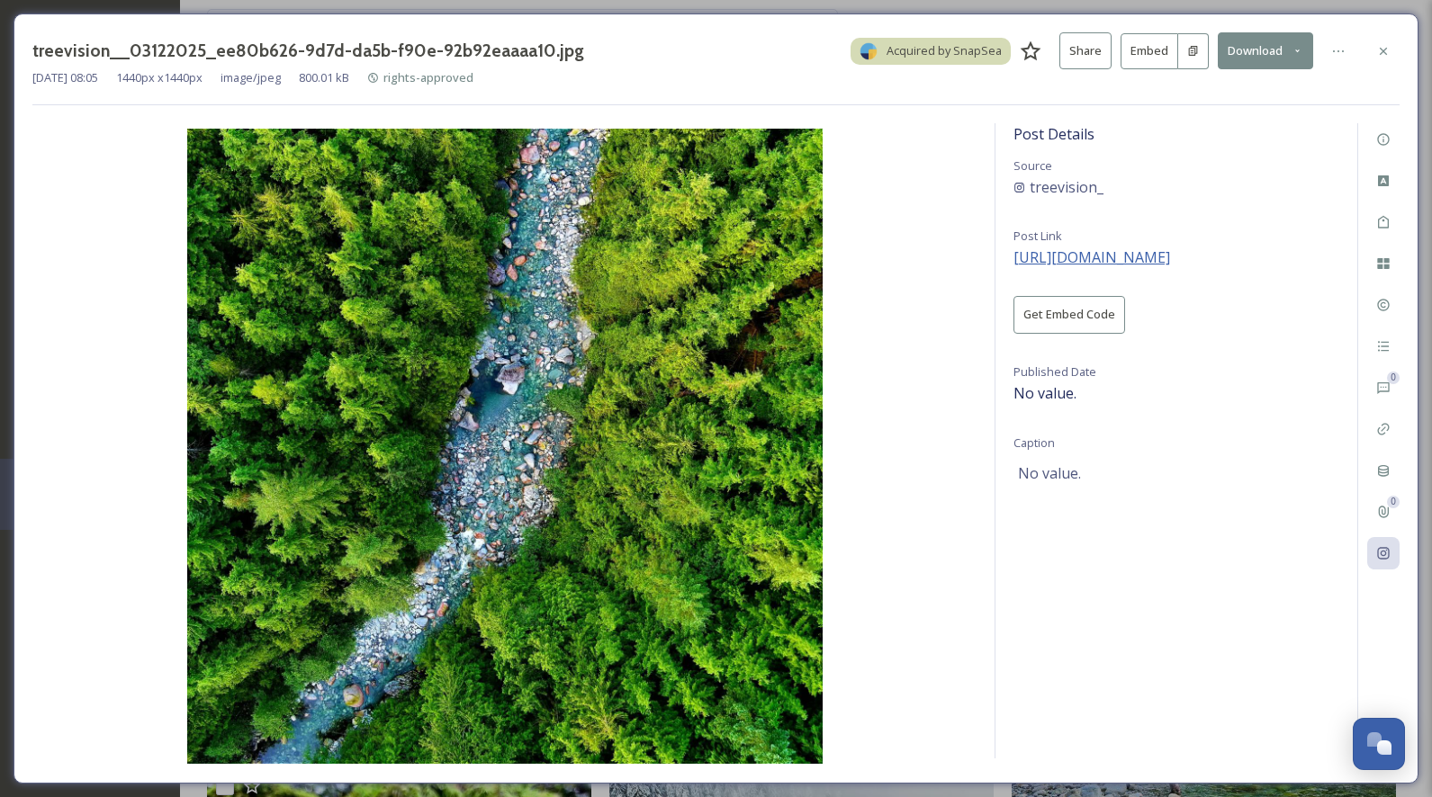
click at [1141, 249] on span "https://instagram.com/p/CgdO6_UpXkI" at bounding box center [1091, 257] width 157 height 20
click at [1389, 48] on icon at bounding box center [1383, 51] width 14 height 14
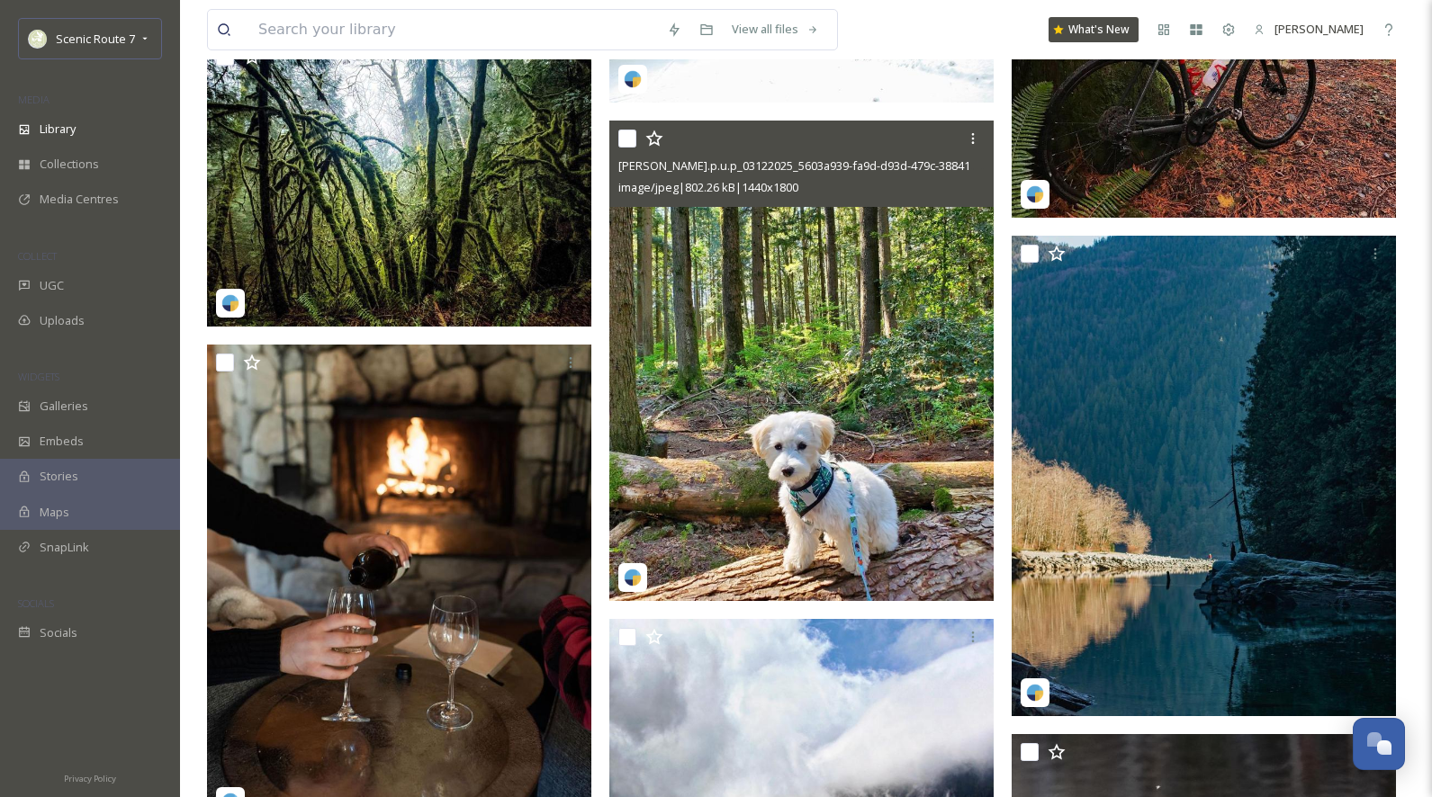
scroll to position [17129, 0]
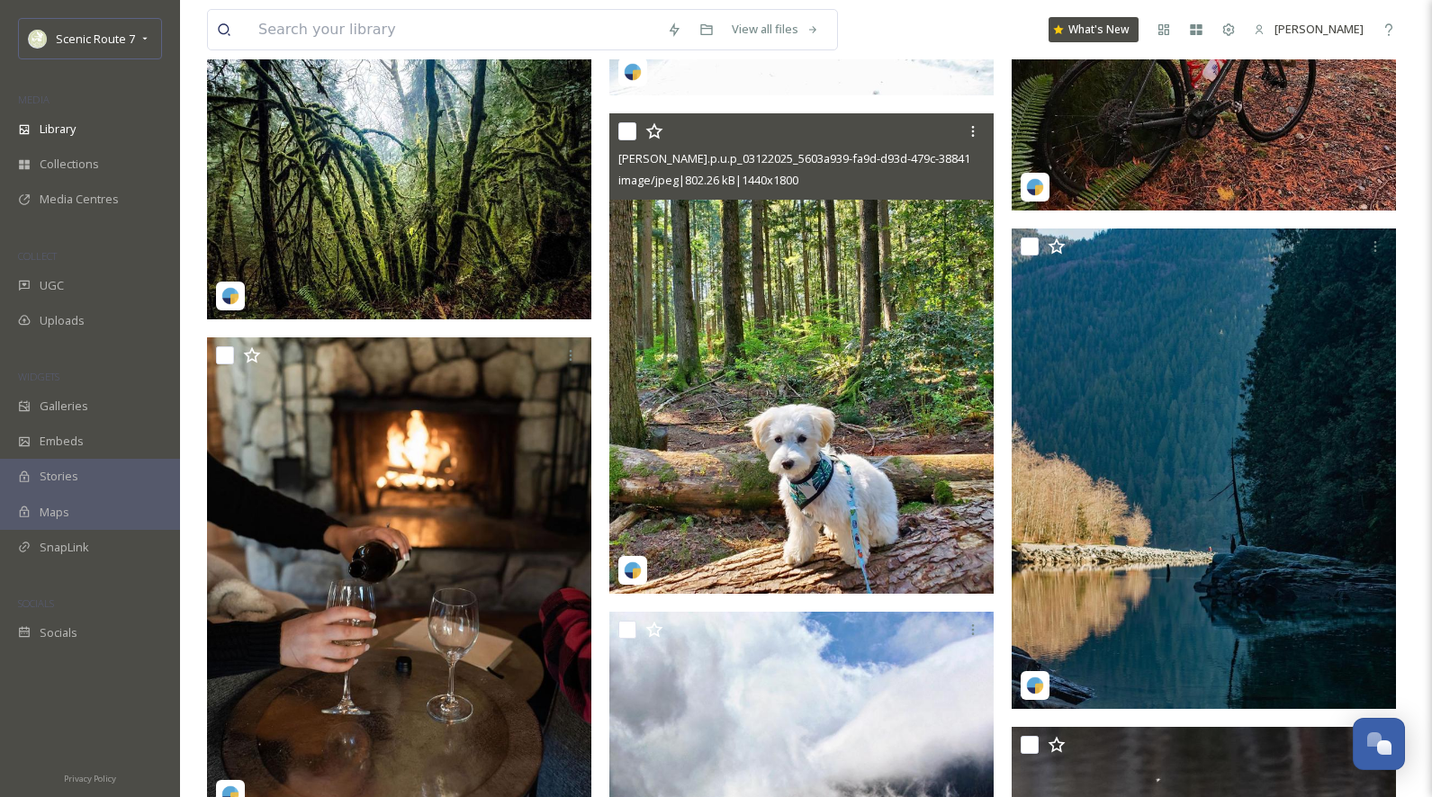
click at [857, 466] on img at bounding box center [801, 353] width 384 height 481
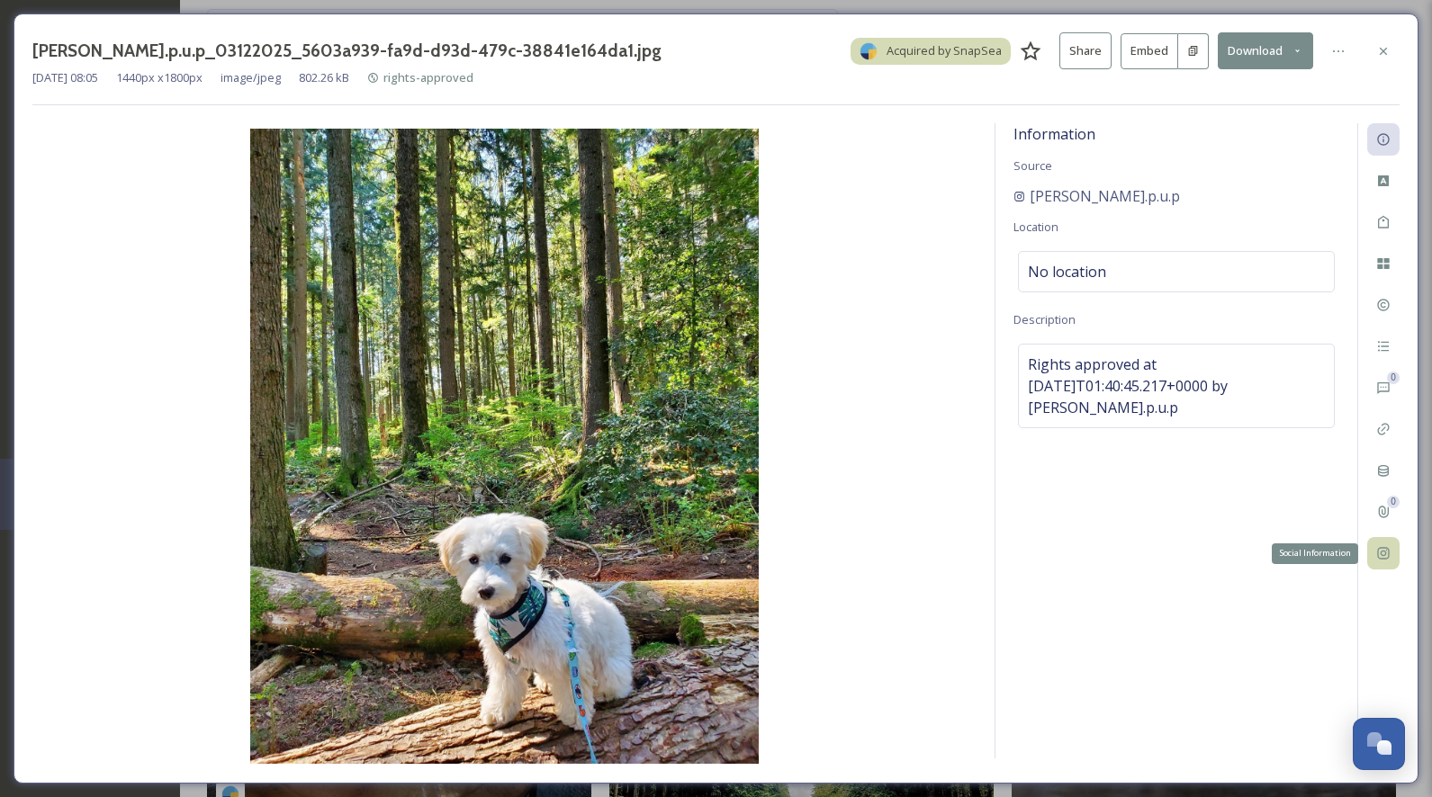
click at [1377, 553] on icon at bounding box center [1383, 554] width 12 height 12
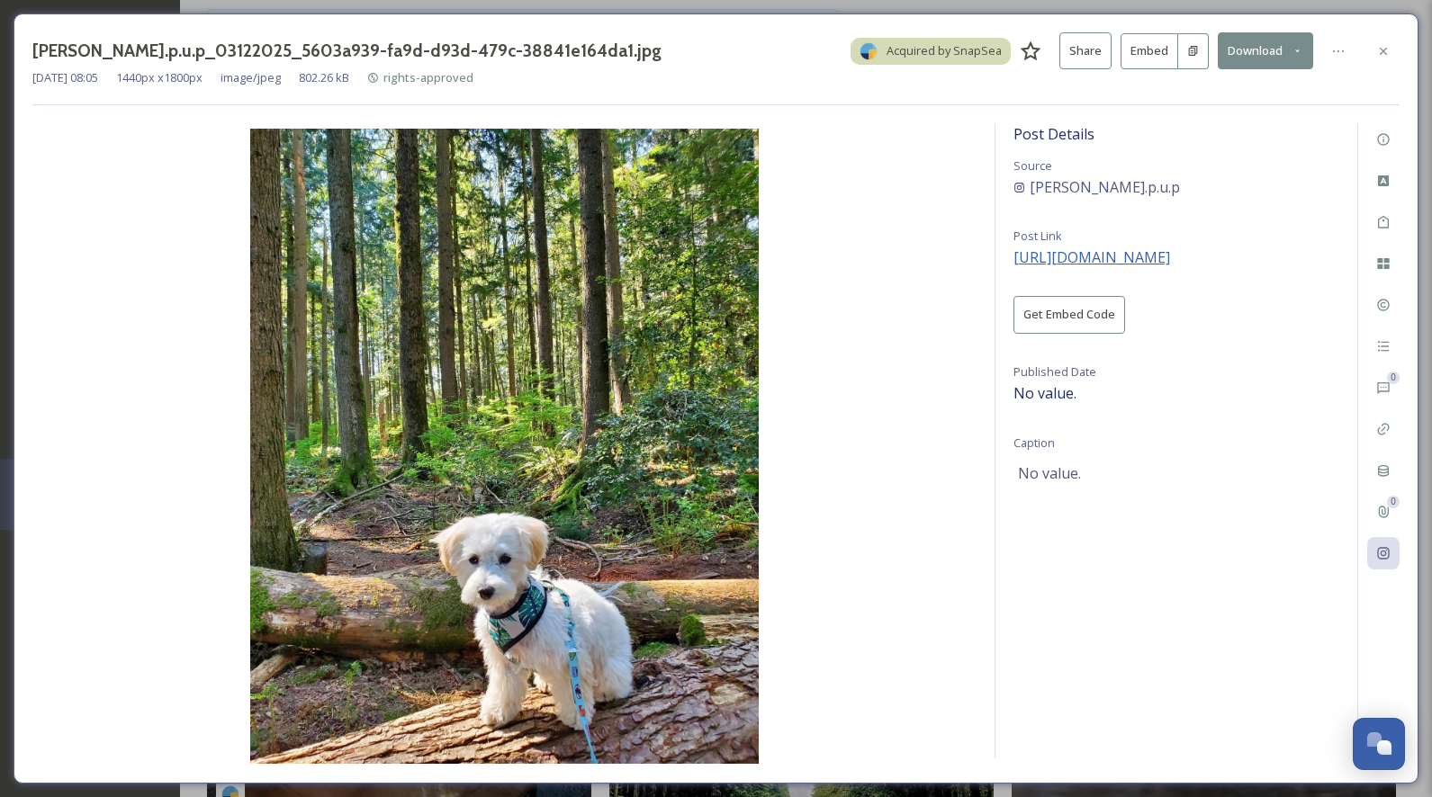
click at [1151, 257] on span "https://instagram.com/p/CN6DEEhD_rx" at bounding box center [1091, 257] width 157 height 20
click at [1385, 52] on icon at bounding box center [1382, 50] width 7 height 7
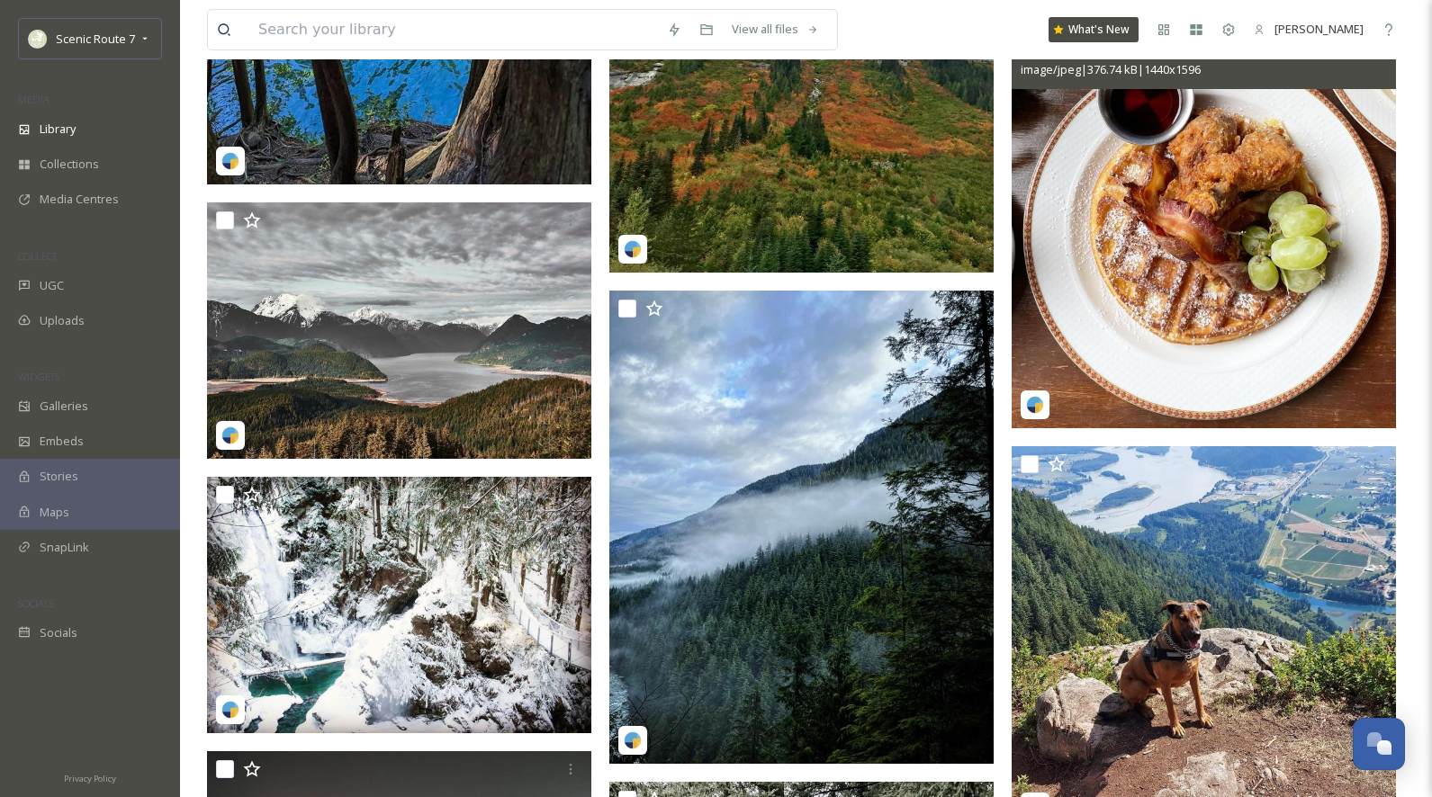
scroll to position [19442, 0]
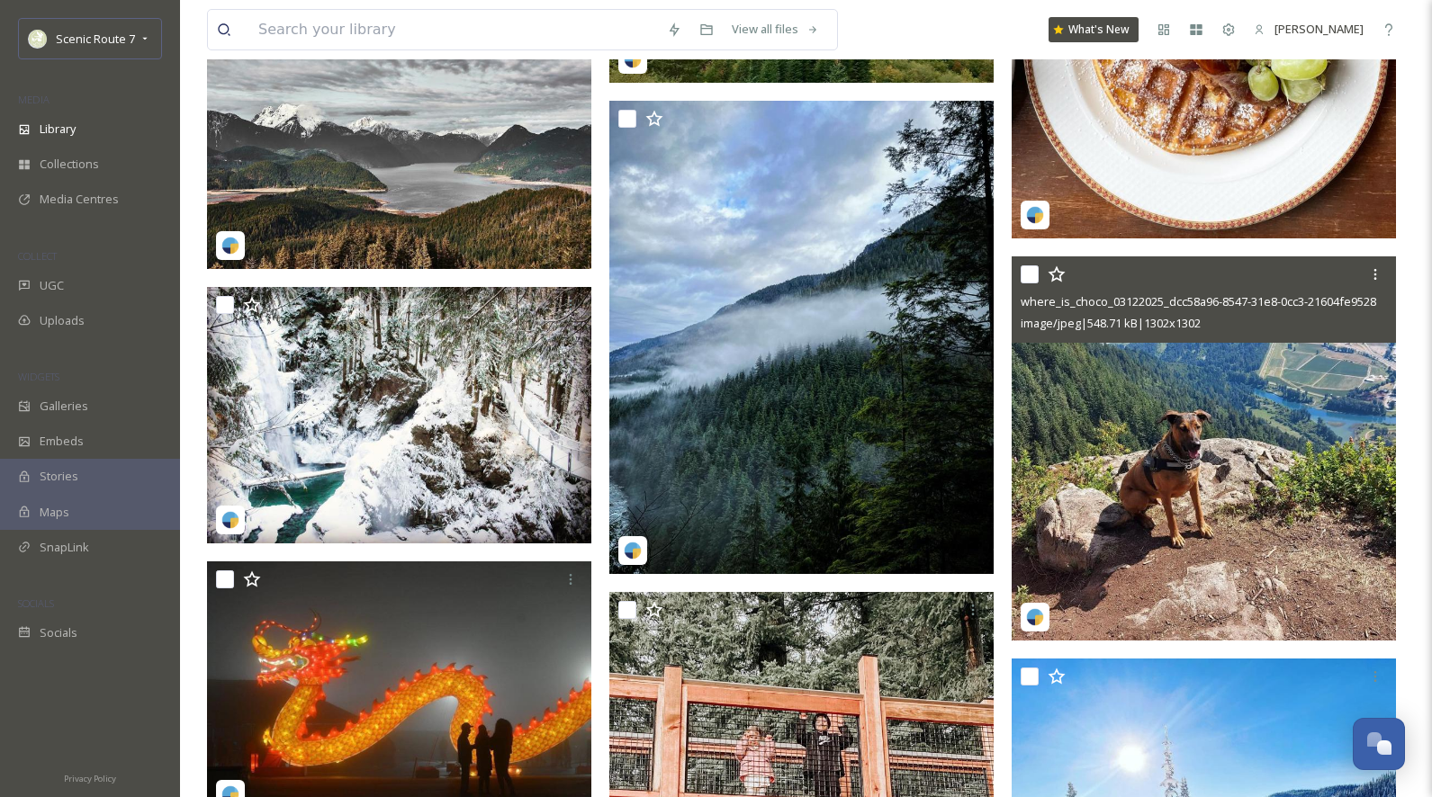
click at [1128, 565] on img at bounding box center [1203, 448] width 384 height 384
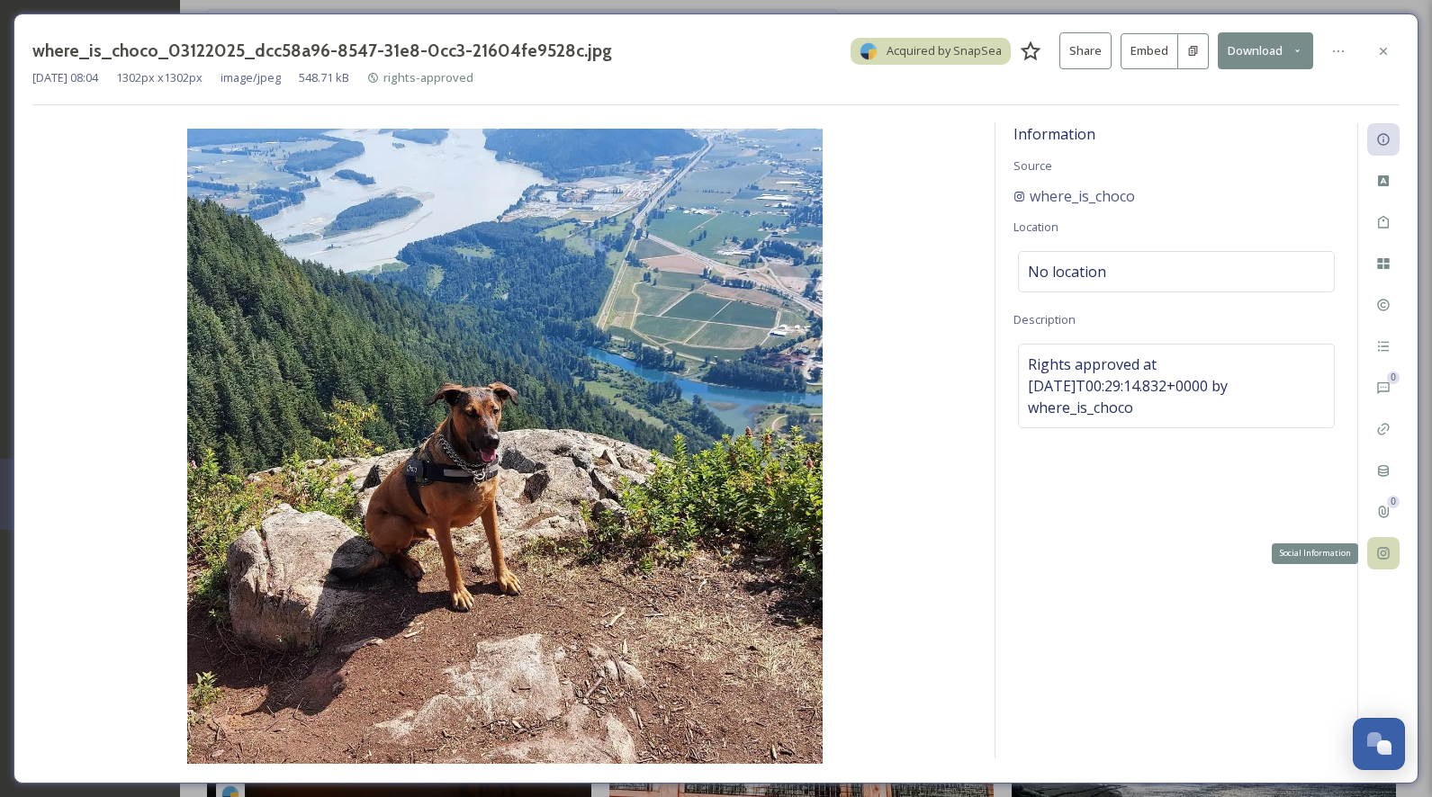
click at [1390, 544] on div "Social Information" at bounding box center [1383, 553] width 32 height 32
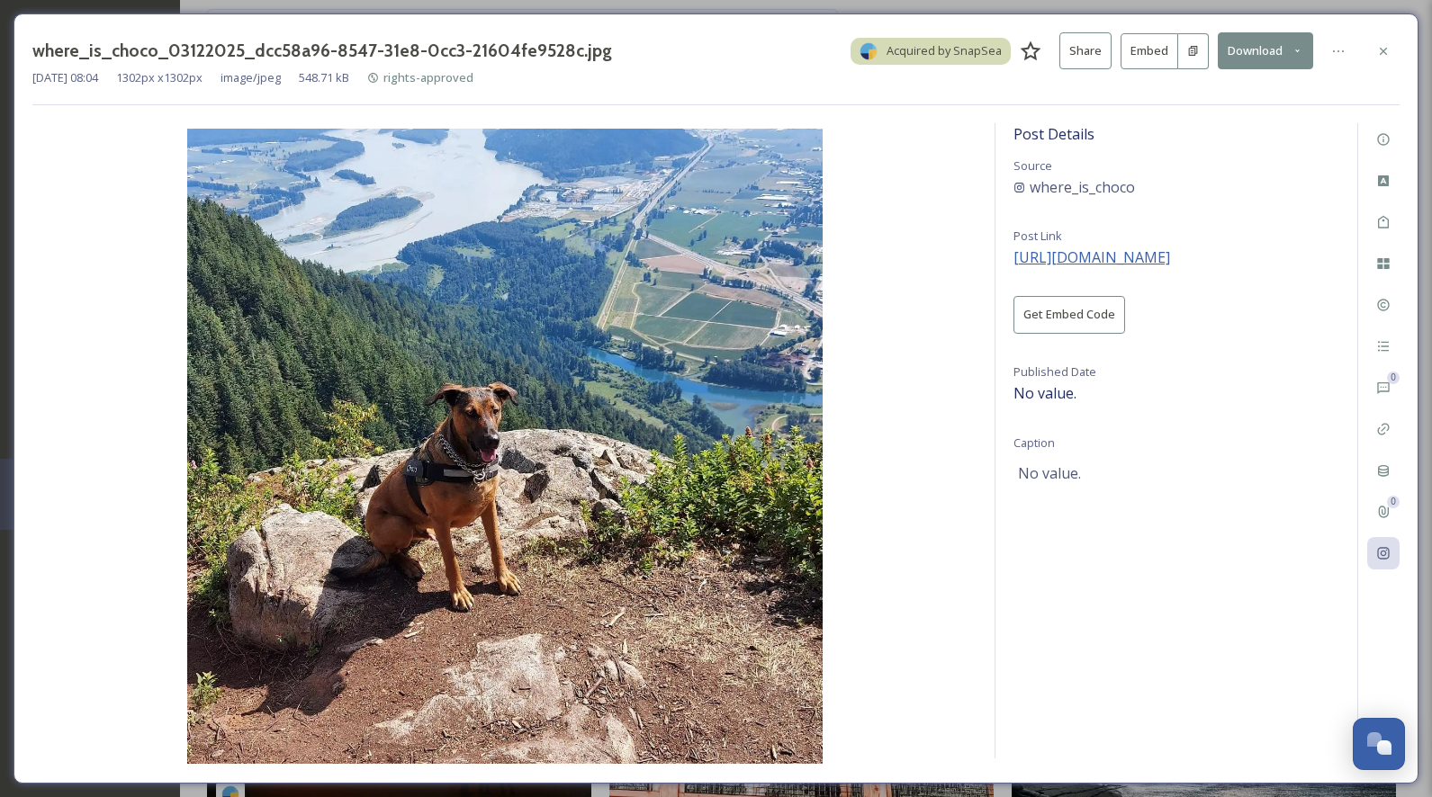
click at [1147, 253] on span "https://instagram.com/p/CRe_szYMeVs" at bounding box center [1091, 257] width 157 height 20
click at [1383, 47] on icon at bounding box center [1383, 51] width 14 height 14
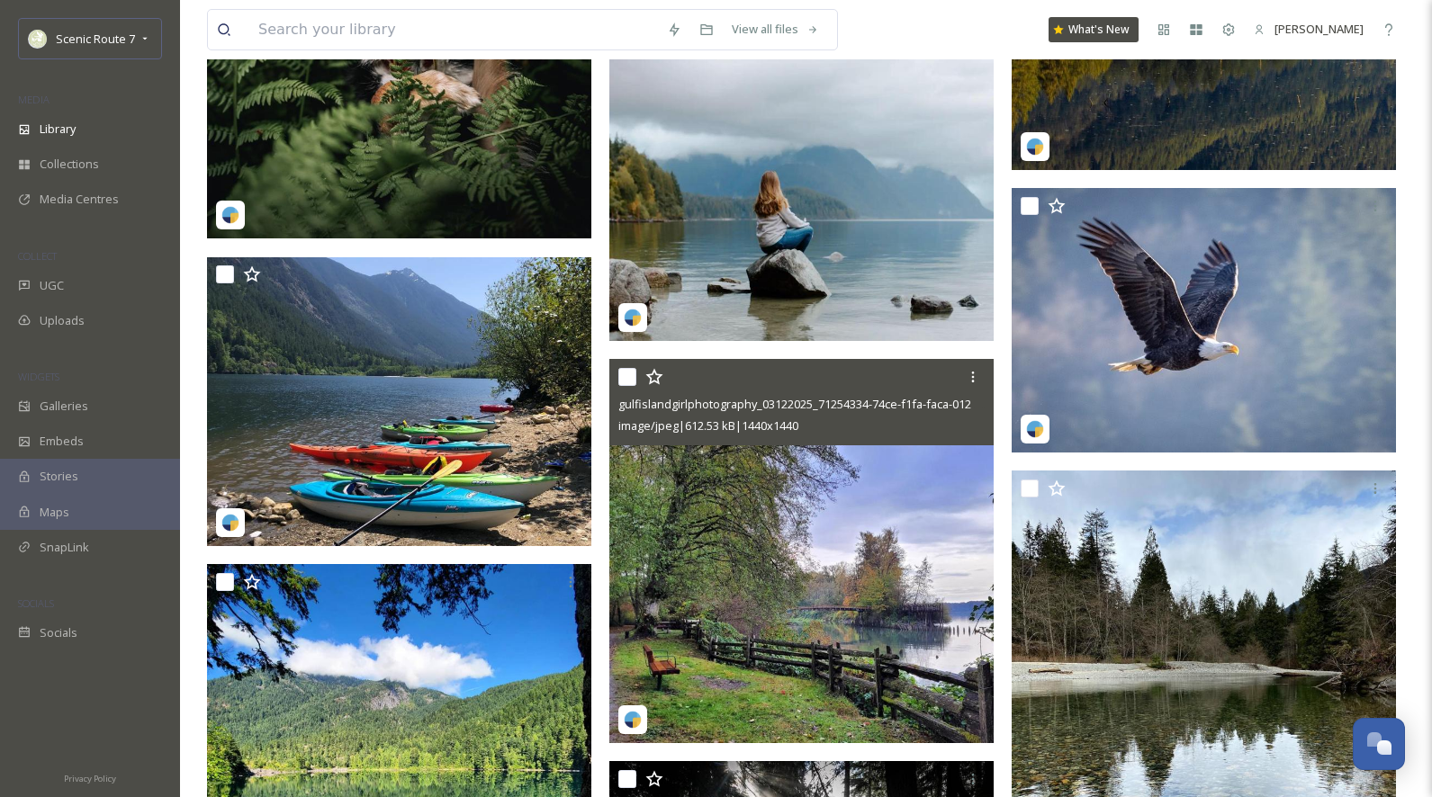
scroll to position [22393, 0]
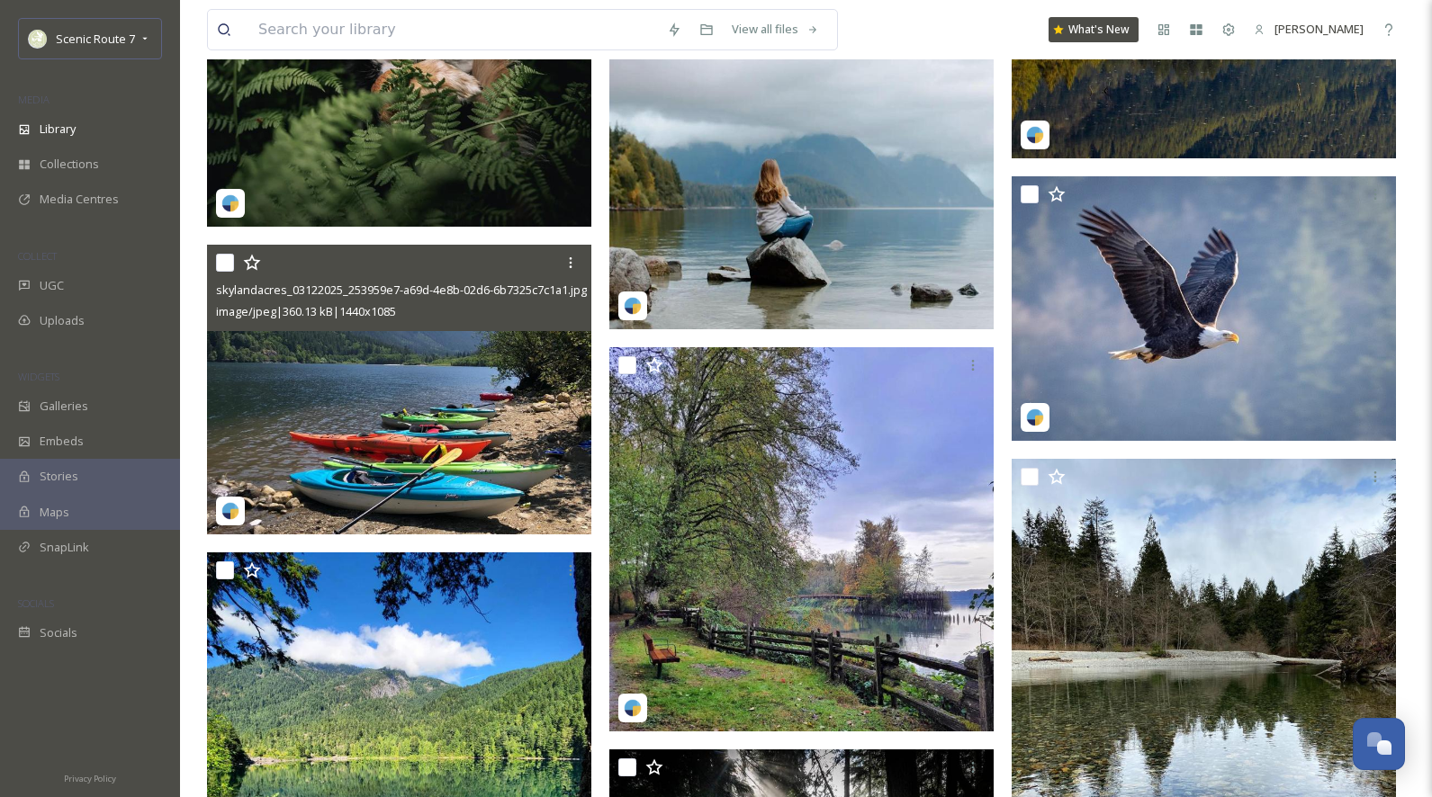
click at [377, 418] on img at bounding box center [399, 390] width 384 height 289
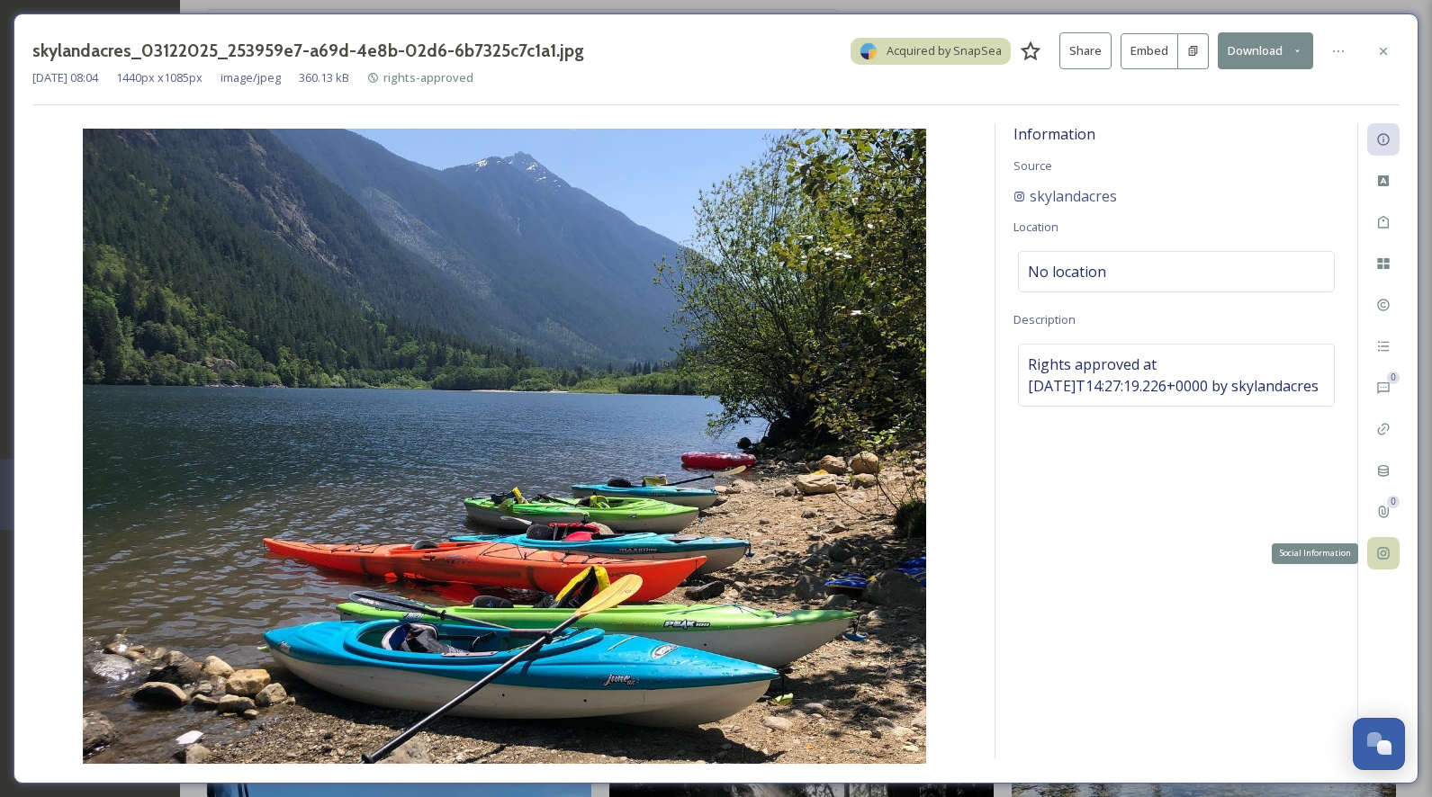
click at [1381, 560] on icon at bounding box center [1383, 553] width 14 height 14
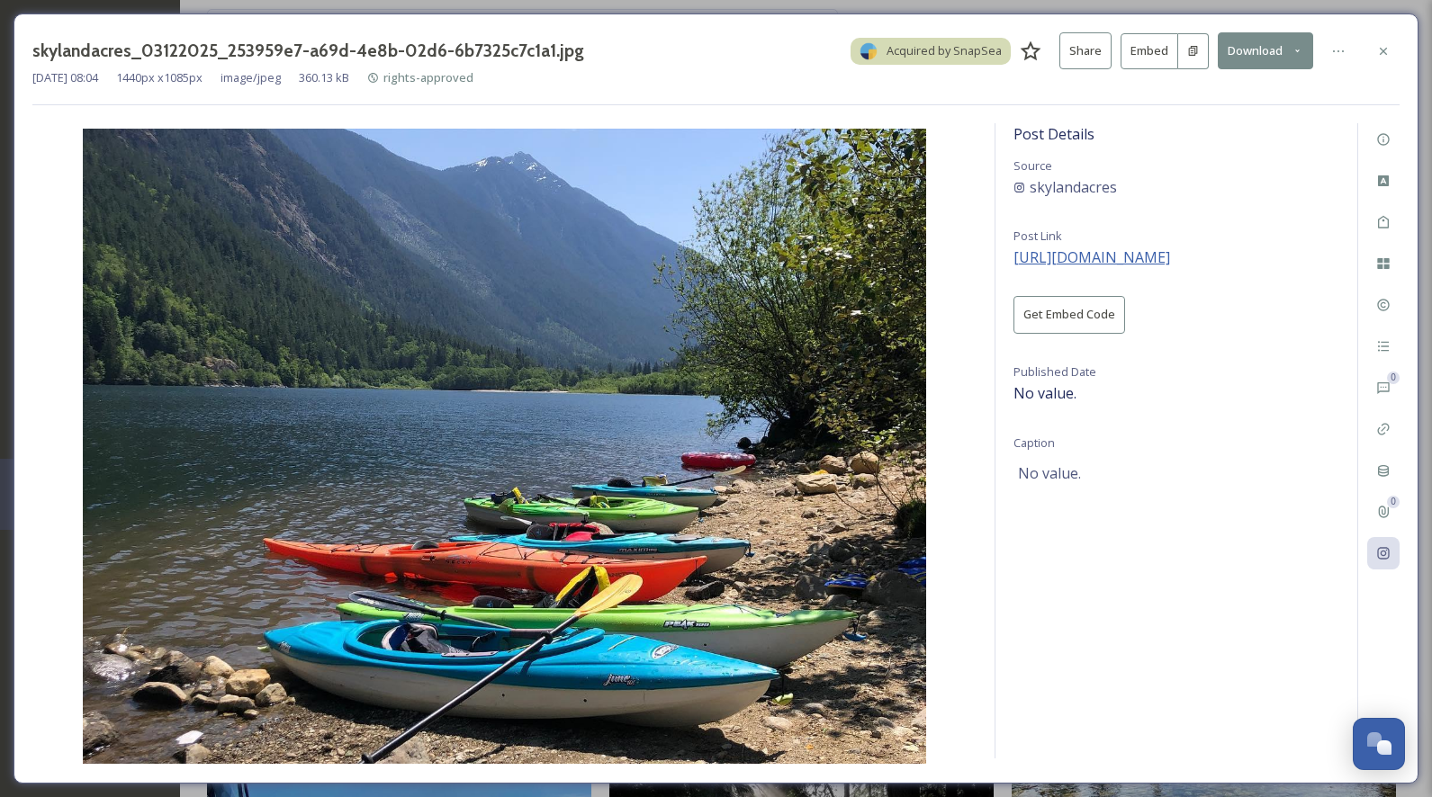
click at [1163, 257] on span "https://instagram.com/p/CtA7fD_u4v5" at bounding box center [1091, 257] width 157 height 20
click at [1383, 51] on icon at bounding box center [1382, 50] width 7 height 7
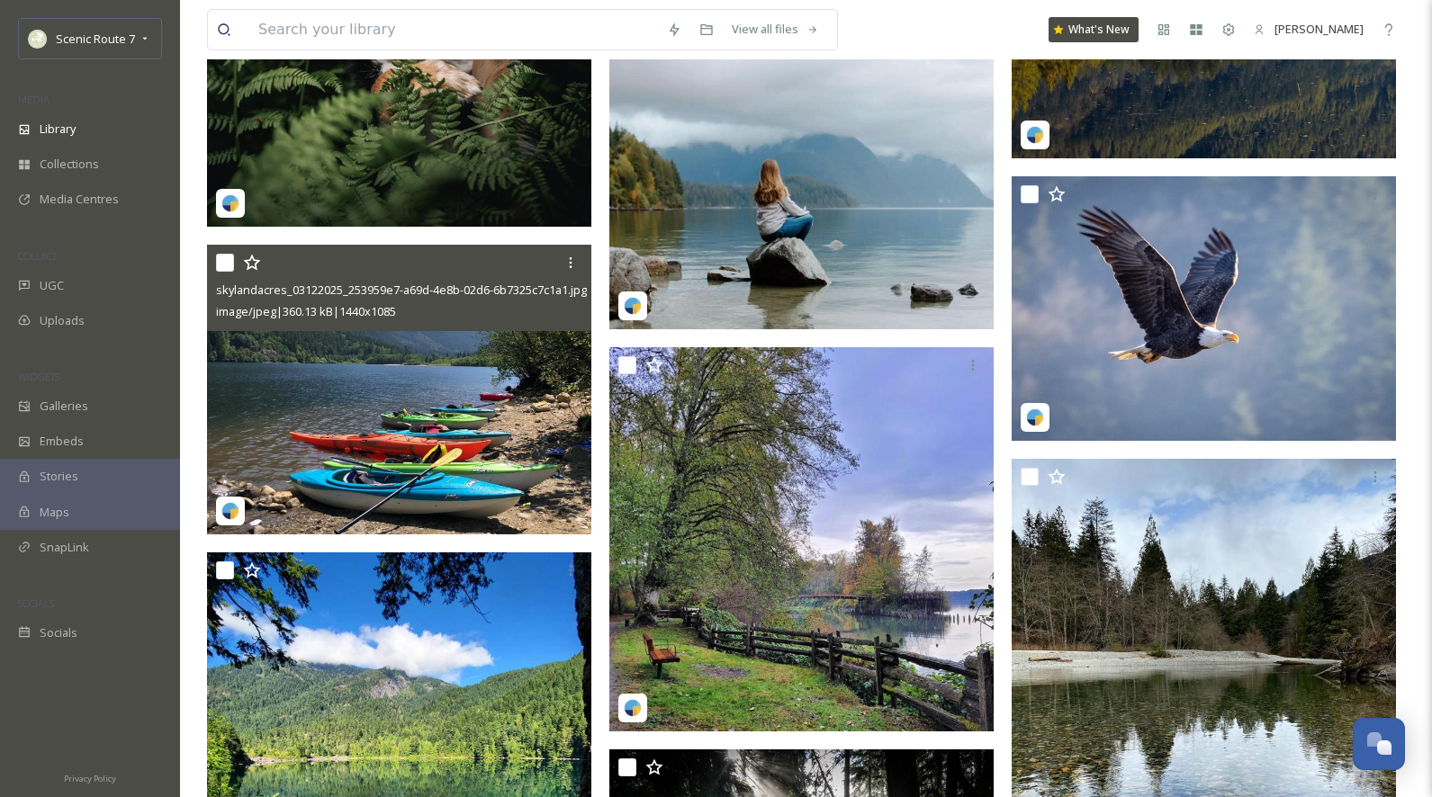
click at [483, 435] on img at bounding box center [399, 390] width 384 height 289
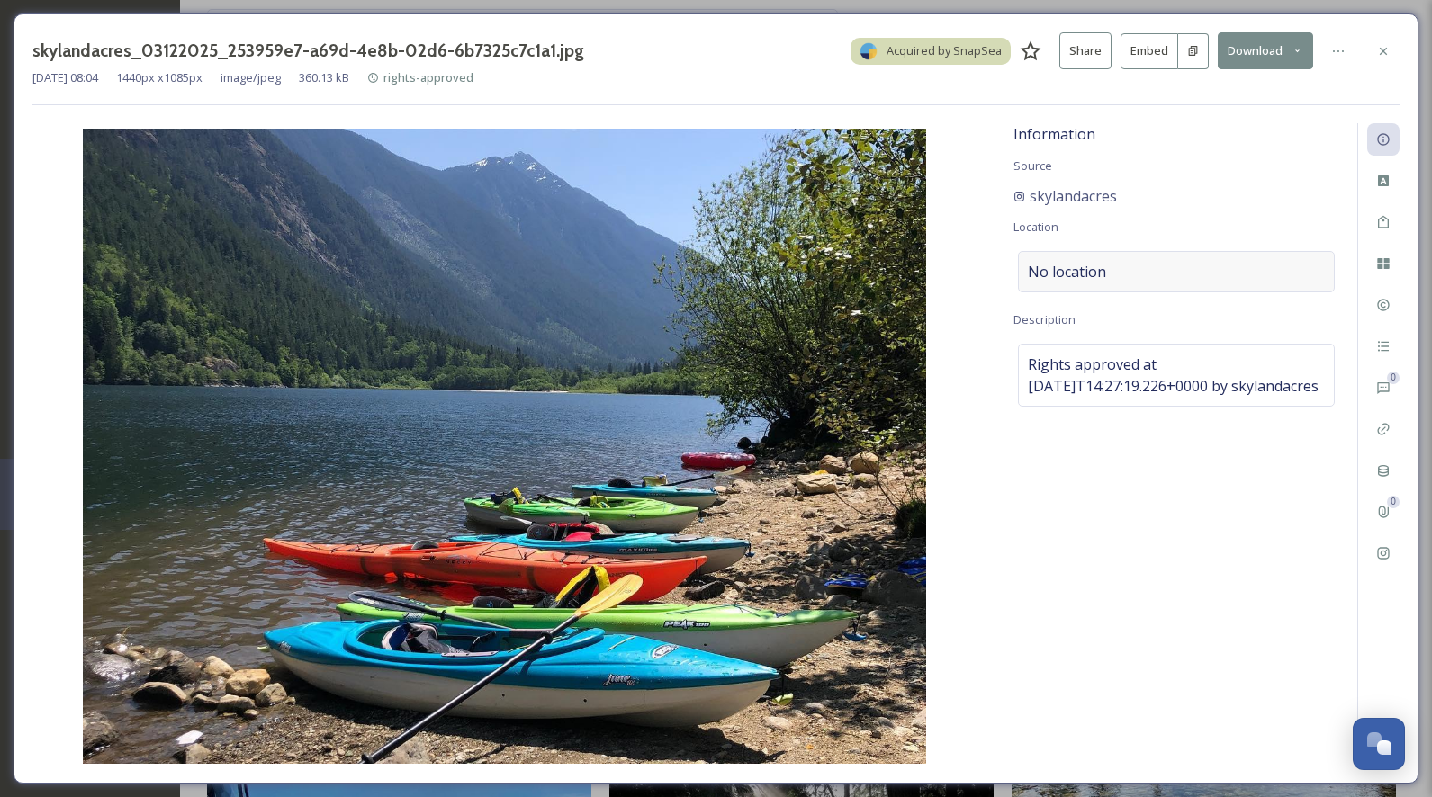
click at [1058, 265] on span "No location" at bounding box center [1067, 272] width 78 height 22
click at [1056, 275] on input at bounding box center [1176, 272] width 315 height 40
type input "Hope"
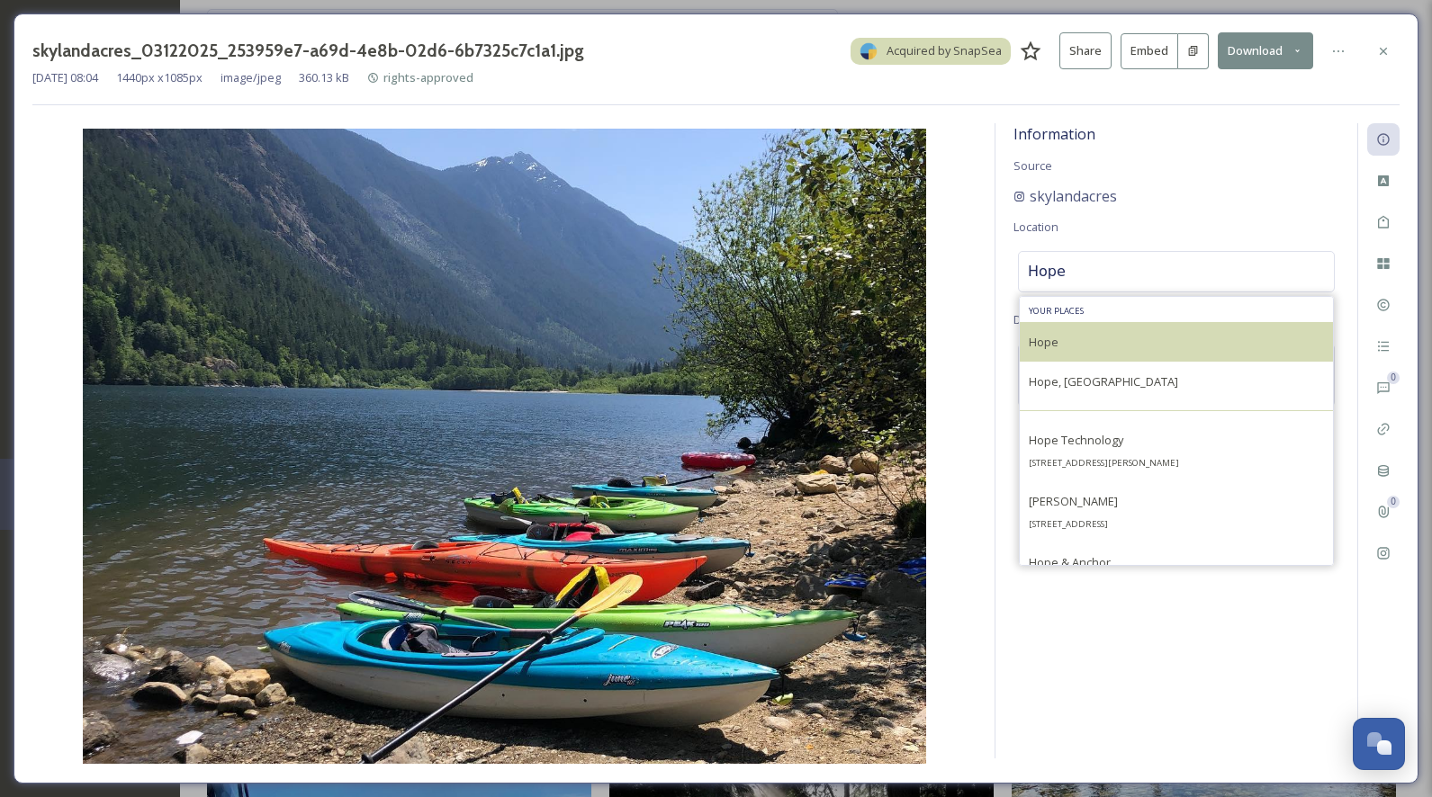
click at [1042, 351] on div "Hope" at bounding box center [1176, 342] width 313 height 40
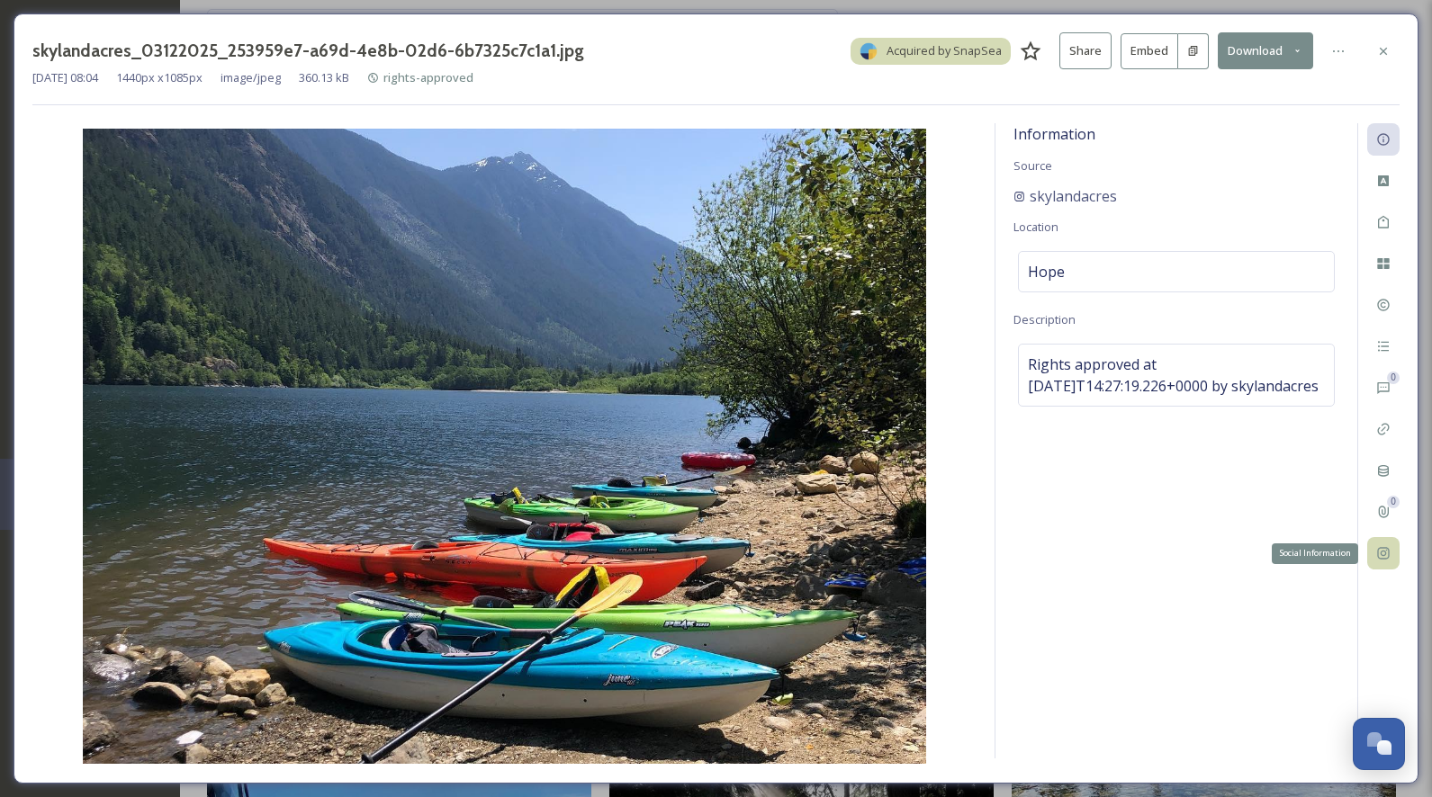
click at [1379, 552] on icon at bounding box center [1383, 553] width 14 height 14
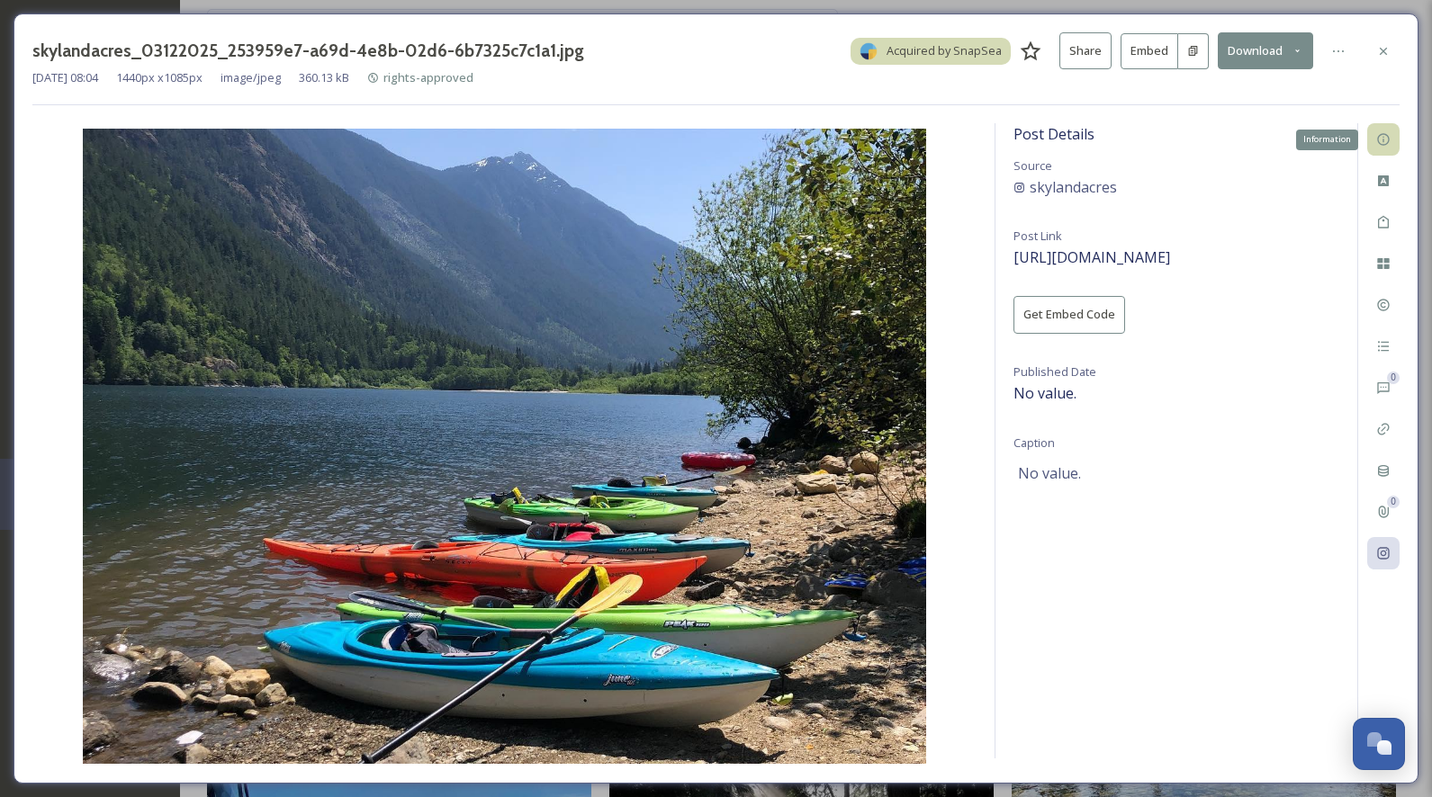
click at [1385, 144] on icon at bounding box center [1383, 140] width 12 height 12
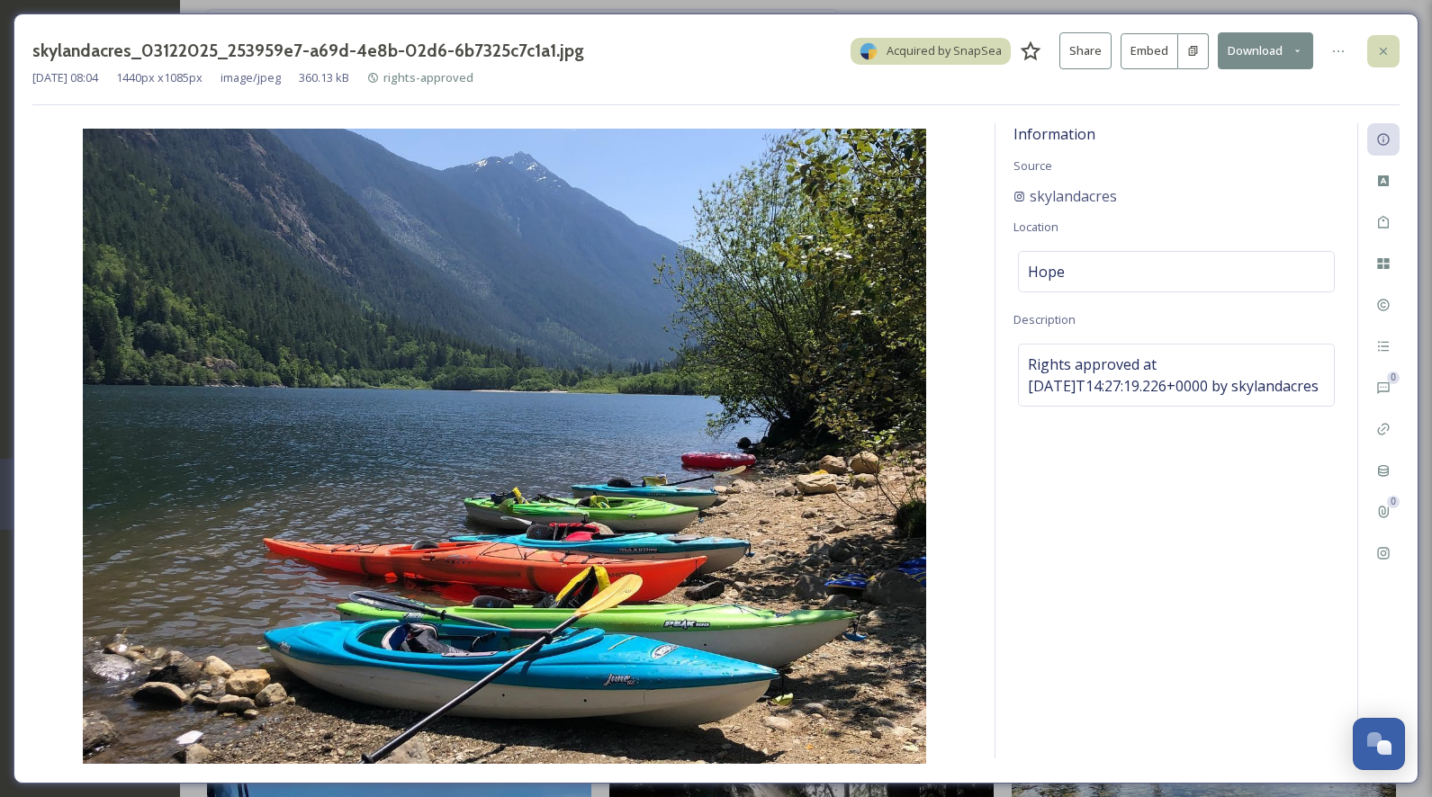
click at [1387, 46] on icon at bounding box center [1383, 51] width 14 height 14
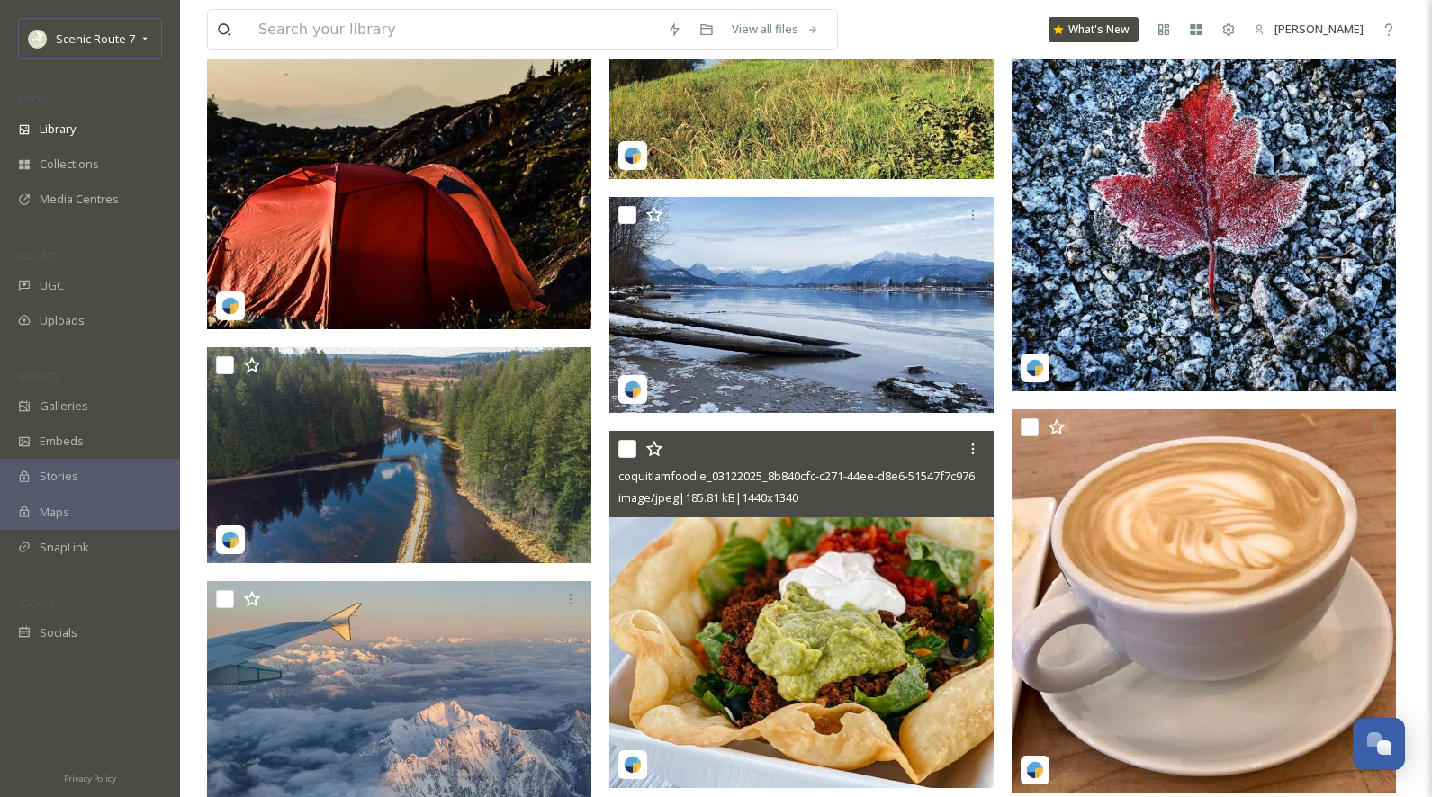
scroll to position [25577, 0]
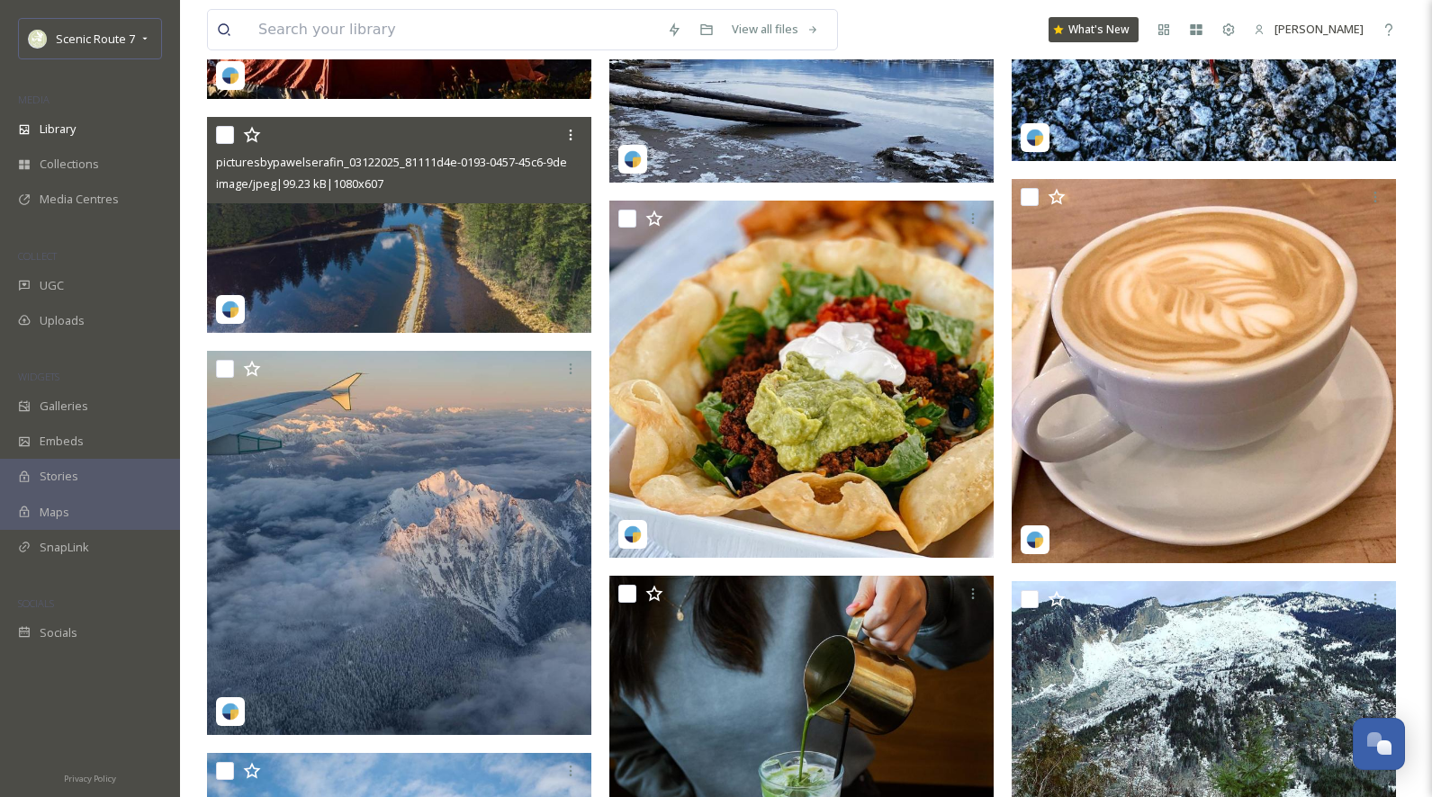
click at [351, 272] on img at bounding box center [399, 225] width 384 height 216
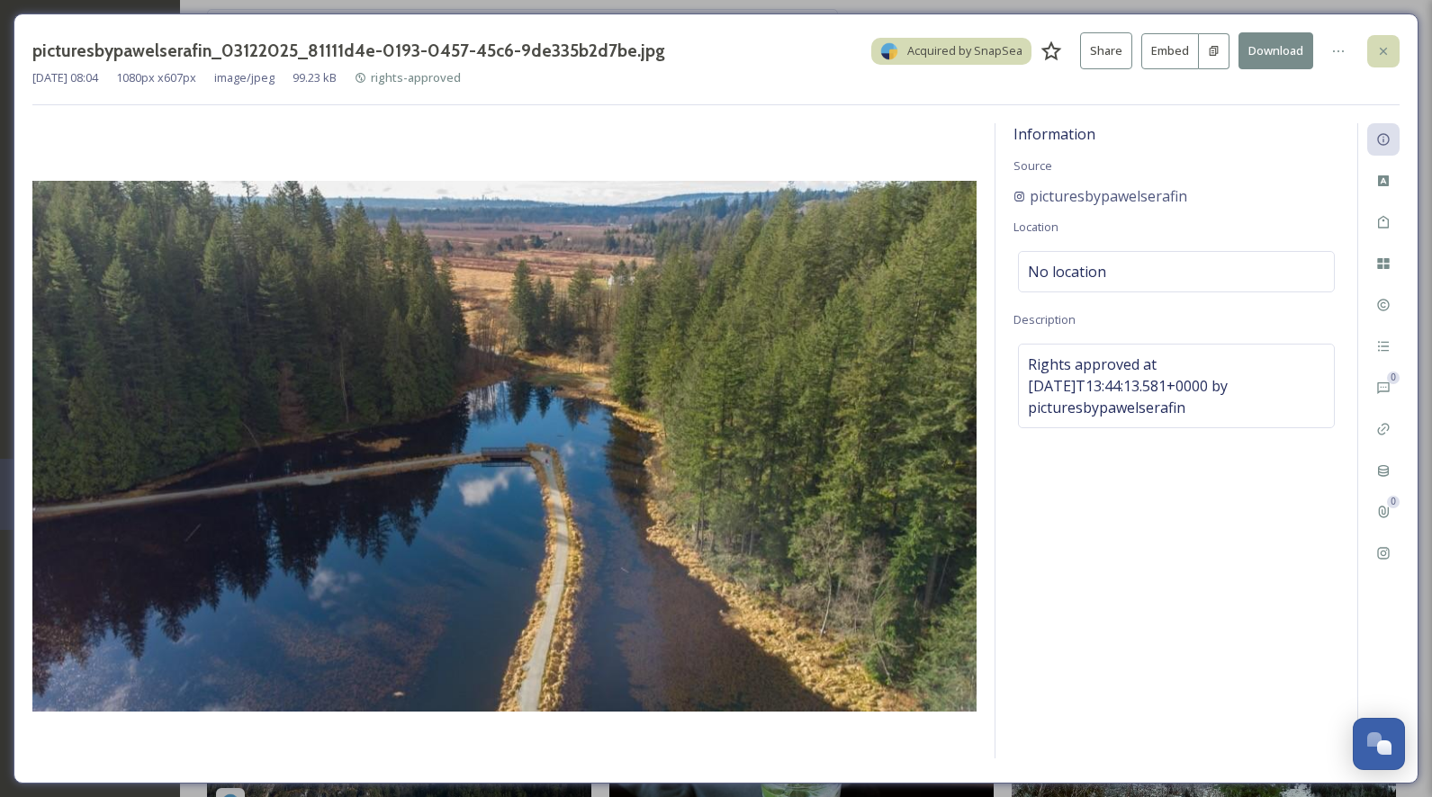
click at [1378, 50] on icon at bounding box center [1383, 51] width 14 height 14
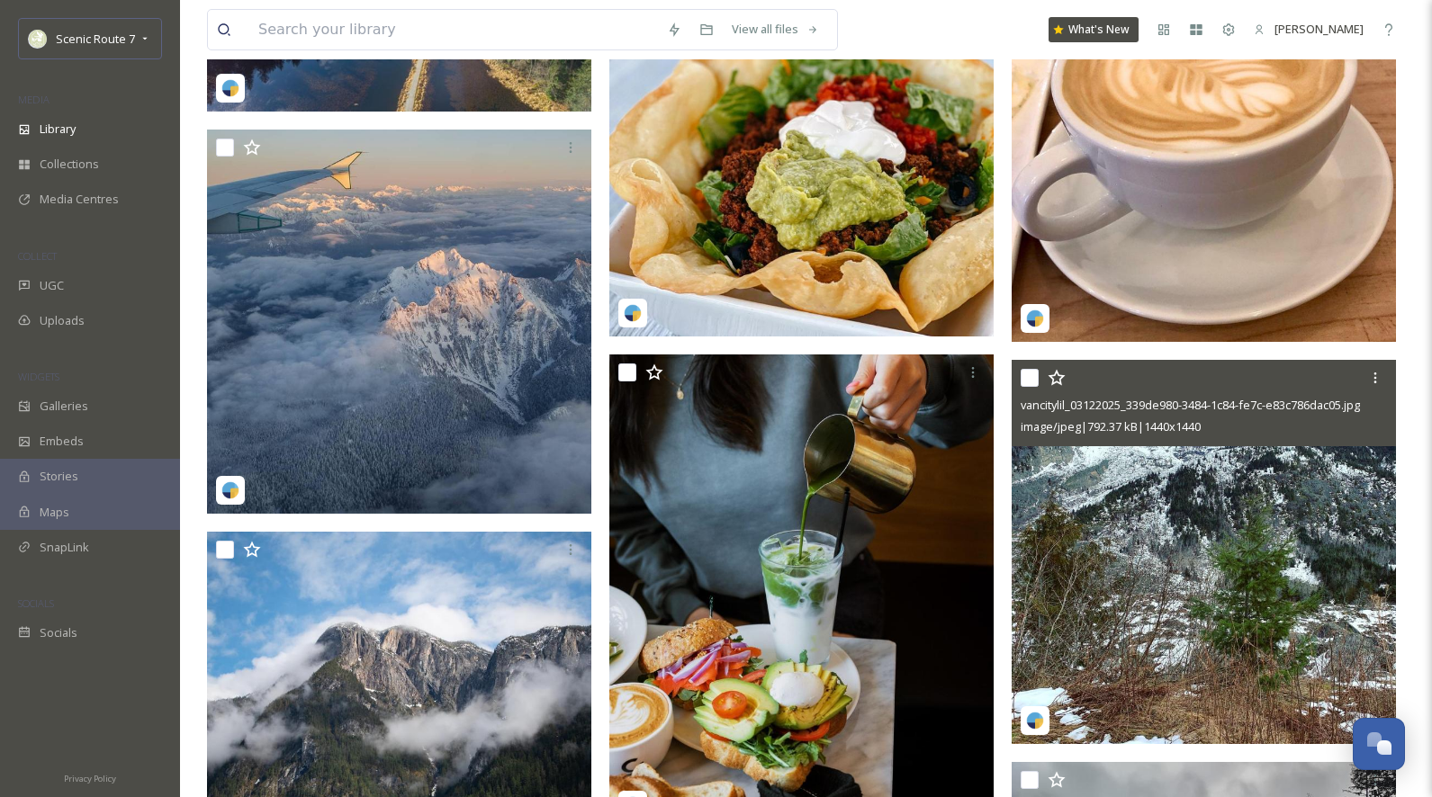
scroll to position [25922, 0]
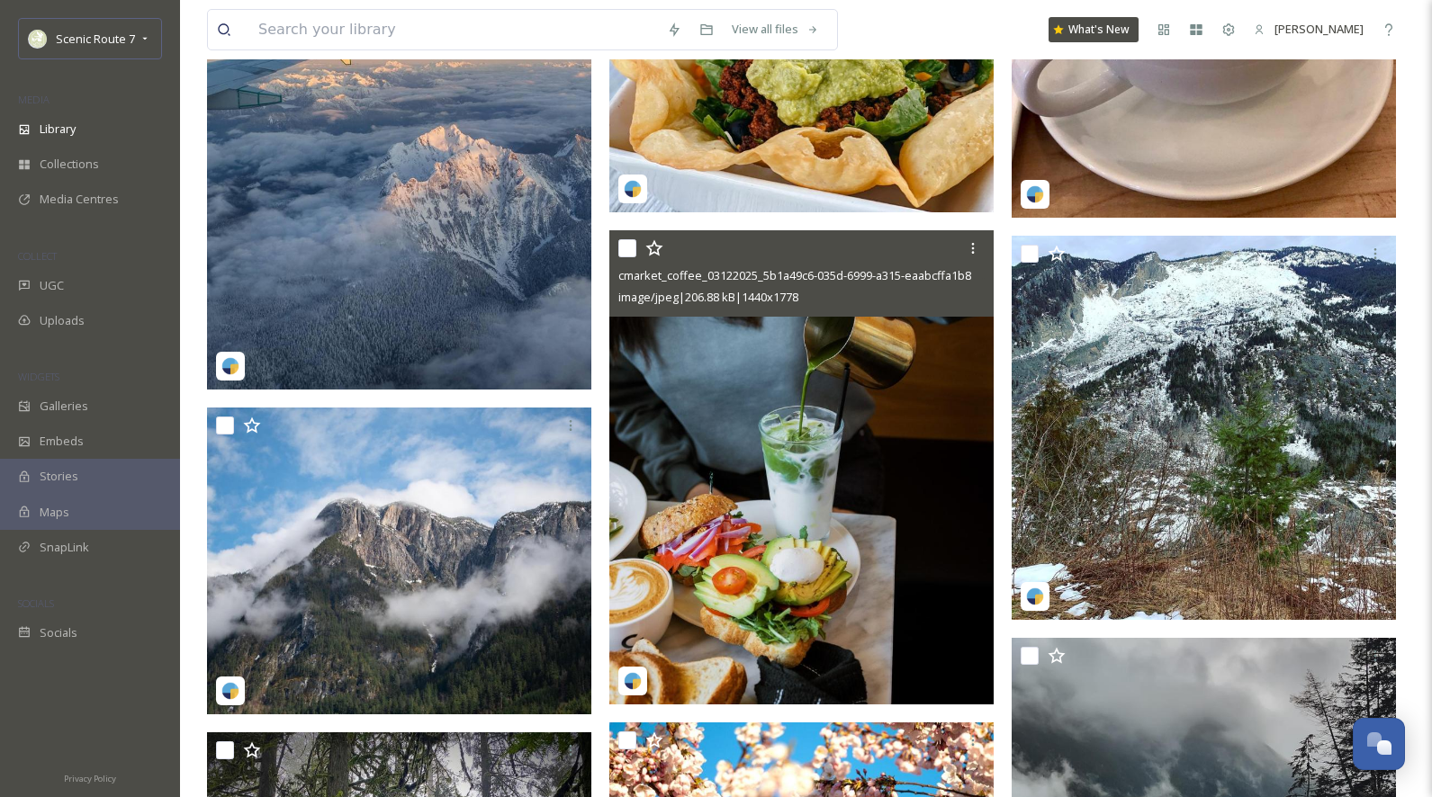
click at [747, 539] on img at bounding box center [801, 467] width 384 height 474
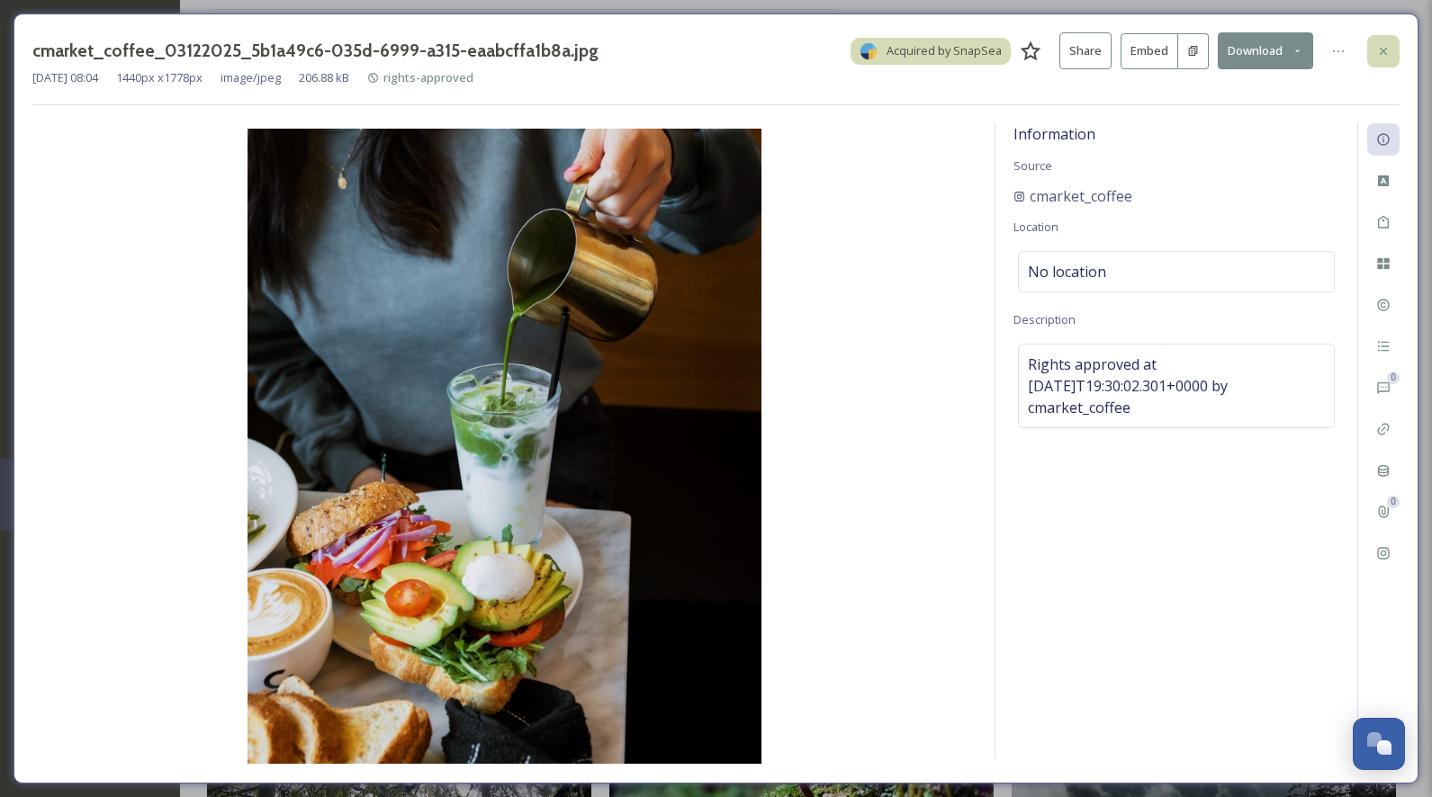
click at [1384, 46] on icon at bounding box center [1383, 51] width 14 height 14
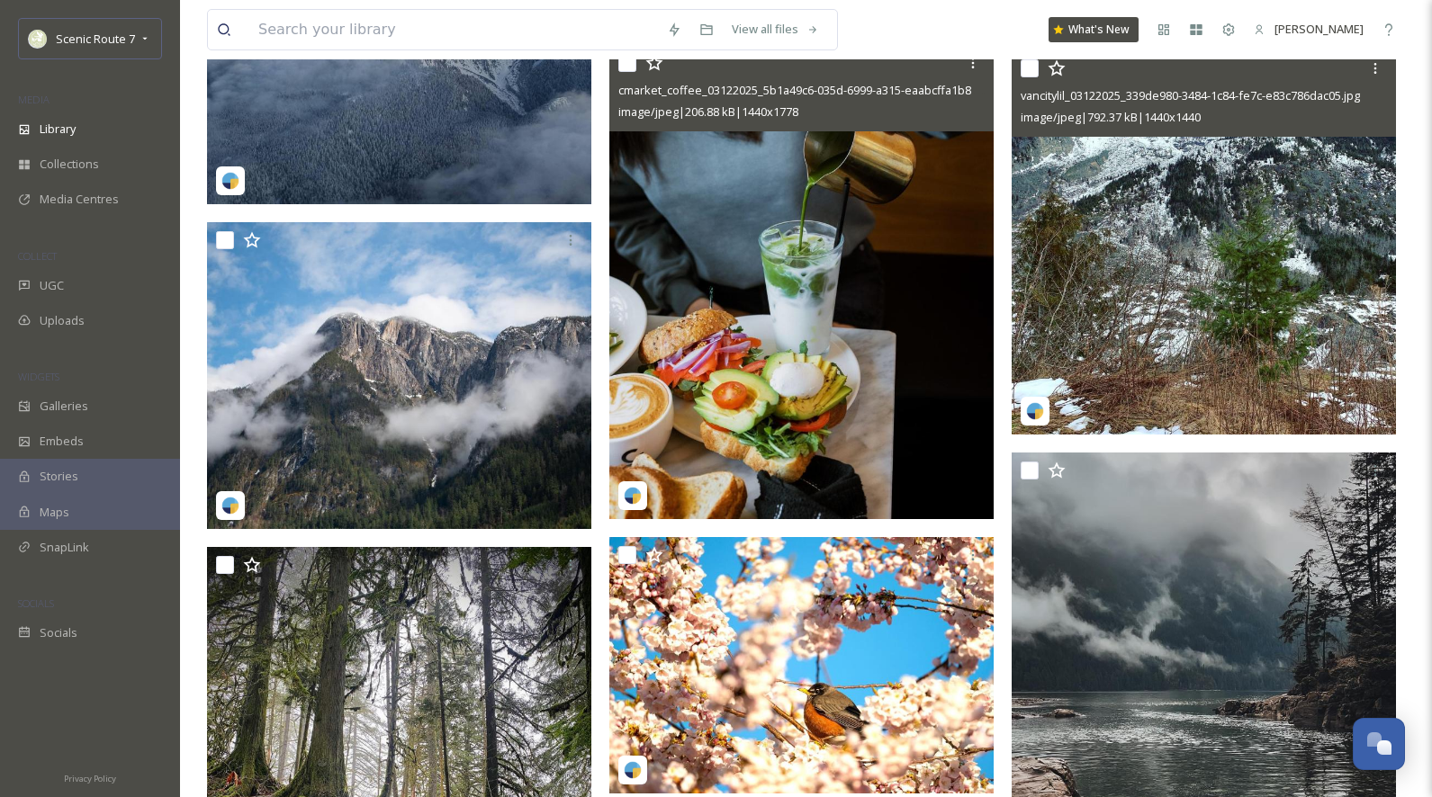
scroll to position [26111, 0]
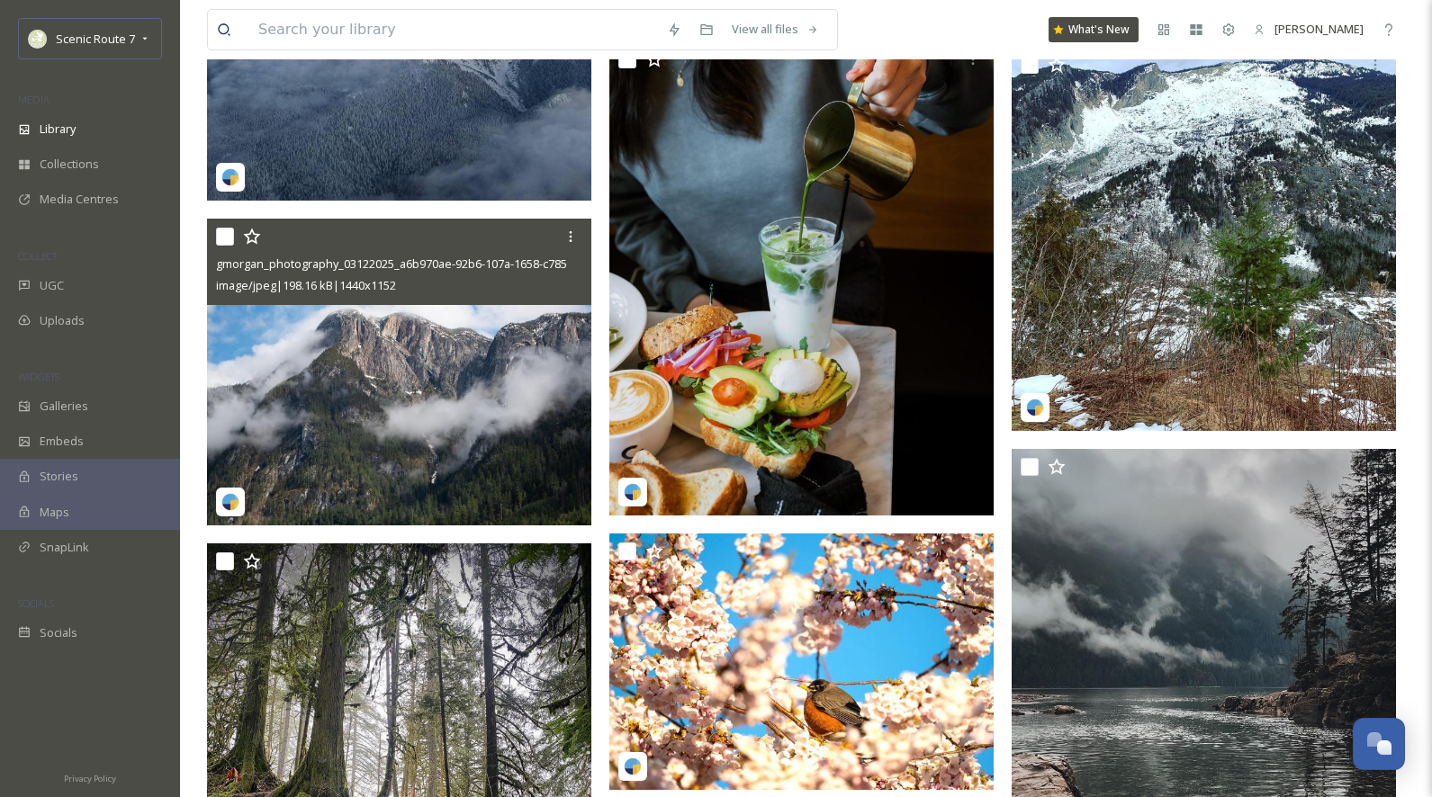
click at [364, 390] on img at bounding box center [399, 373] width 384 height 308
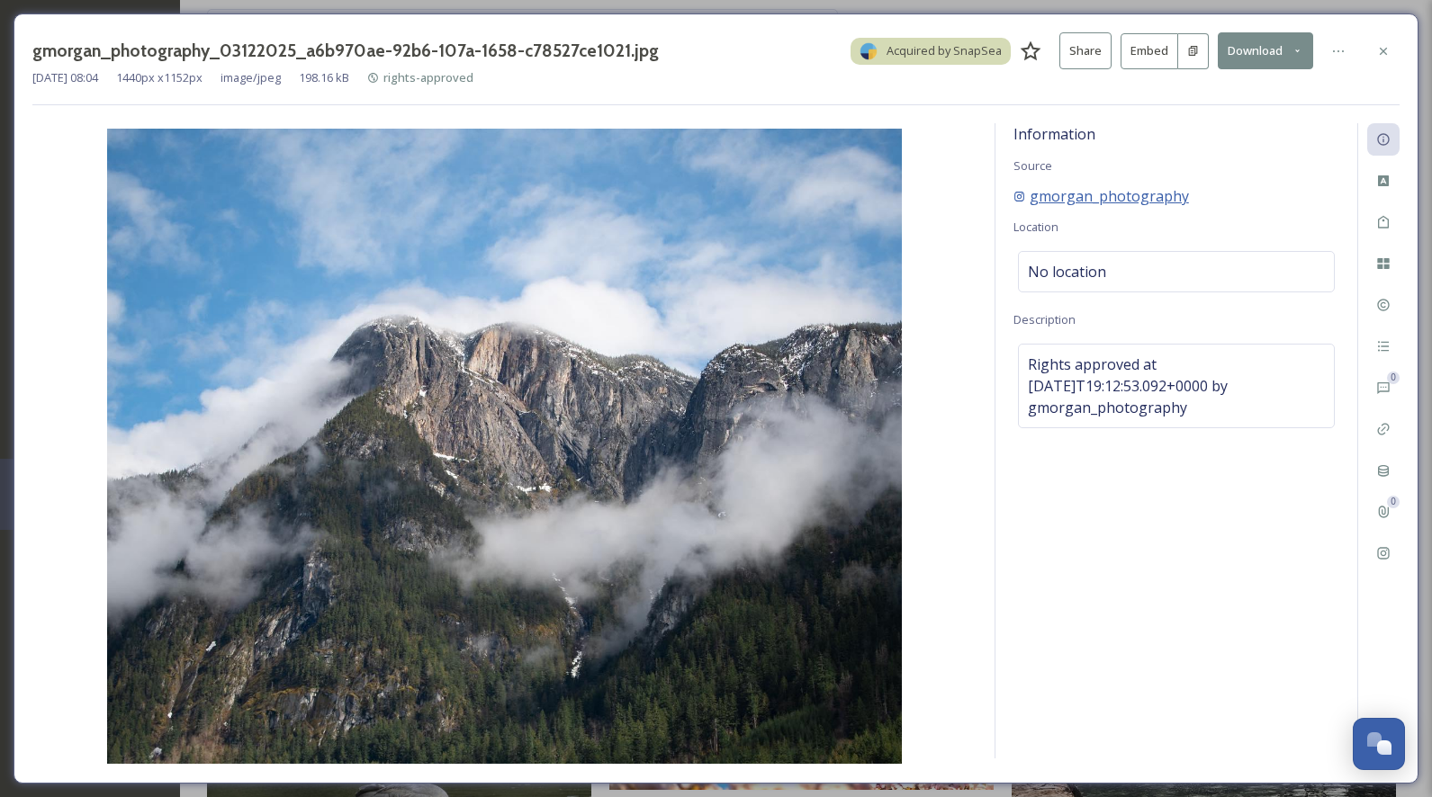
click at [1141, 202] on span "gmorgan_photography" at bounding box center [1108, 196] width 159 height 22
click at [1385, 552] on icon at bounding box center [1383, 554] width 12 height 12
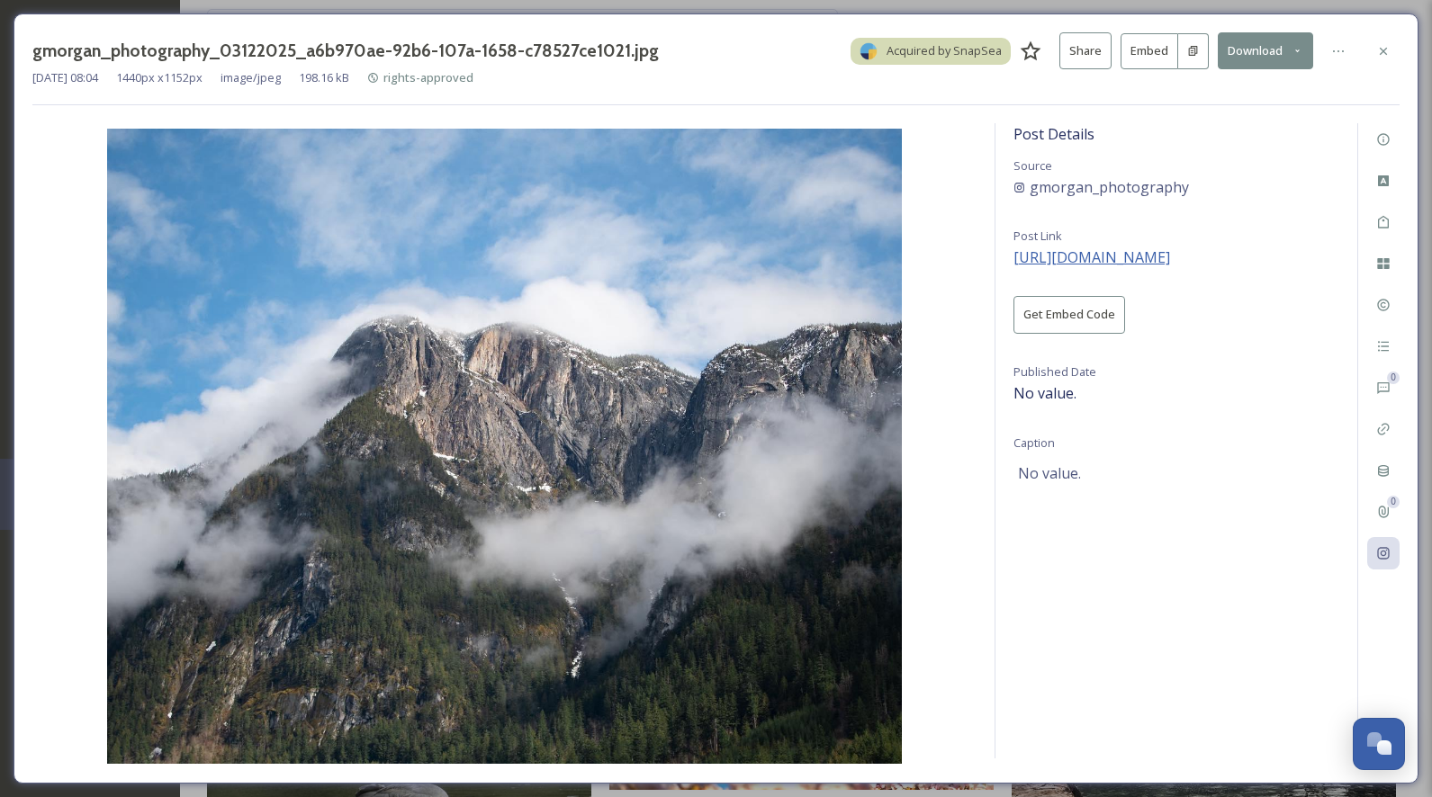
click at [1170, 256] on span "https://instagram.com/p/Cbljao9pmZQ" at bounding box center [1091, 257] width 157 height 20
click at [1379, 55] on icon at bounding box center [1383, 51] width 14 height 14
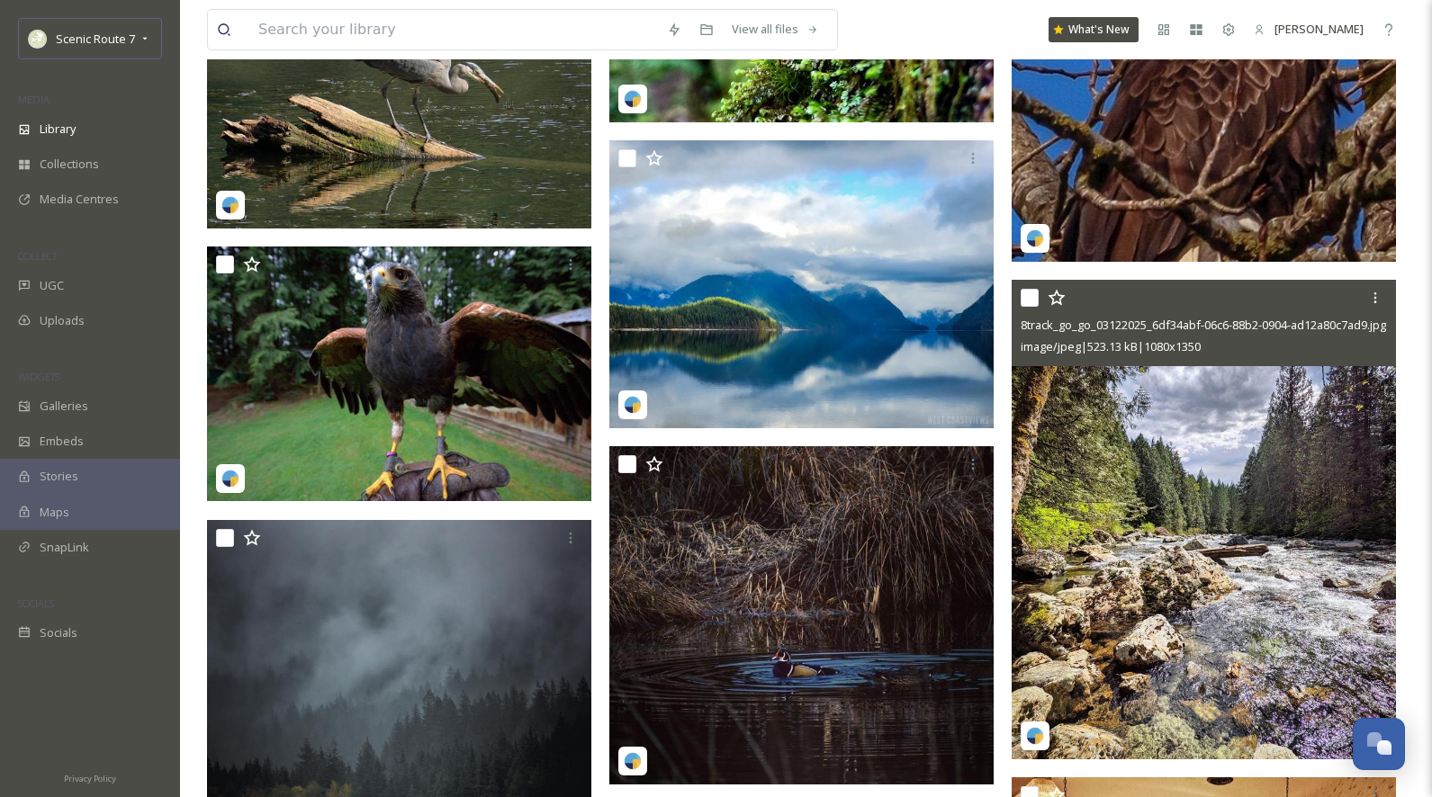
scroll to position [27180, 0]
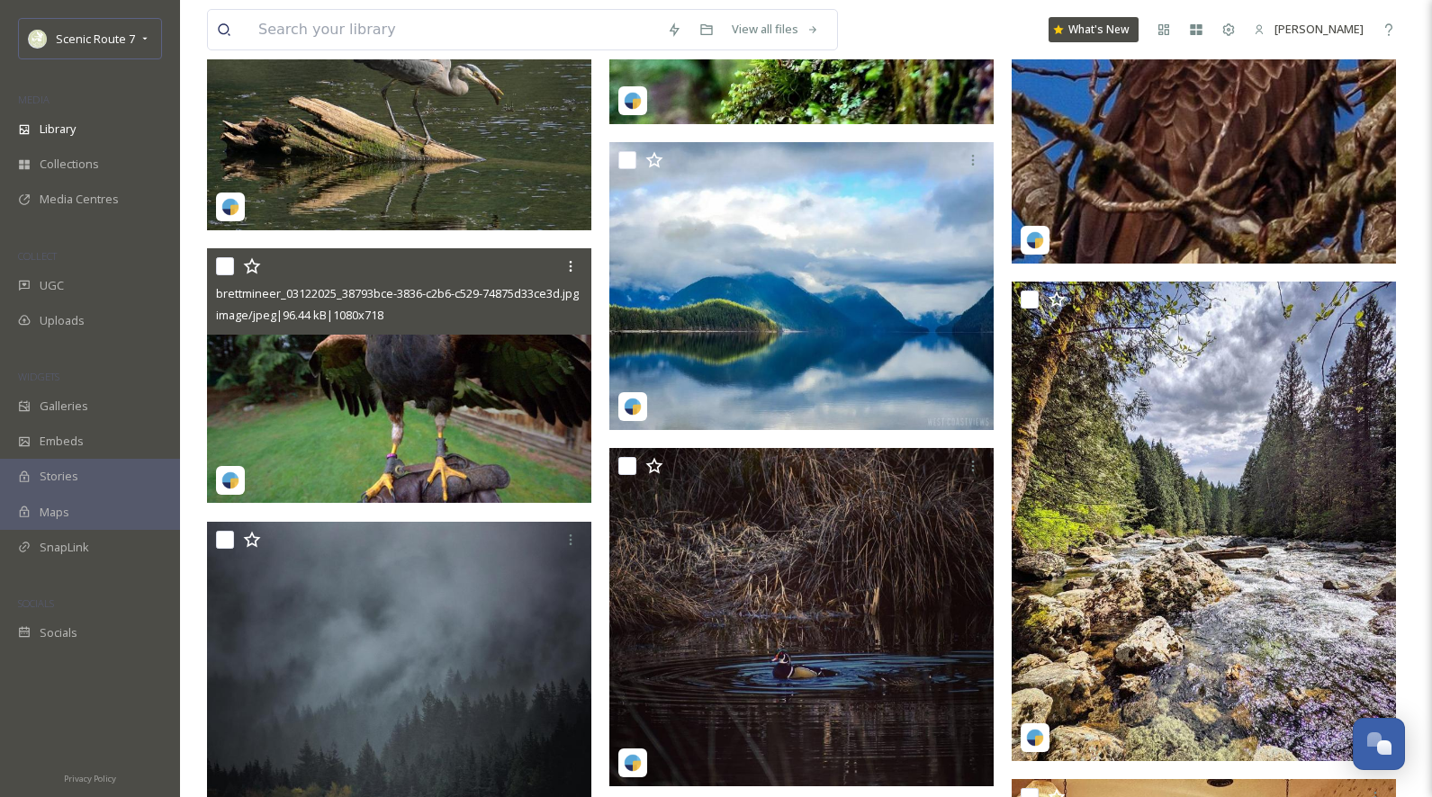
click at [418, 442] on img at bounding box center [399, 376] width 384 height 256
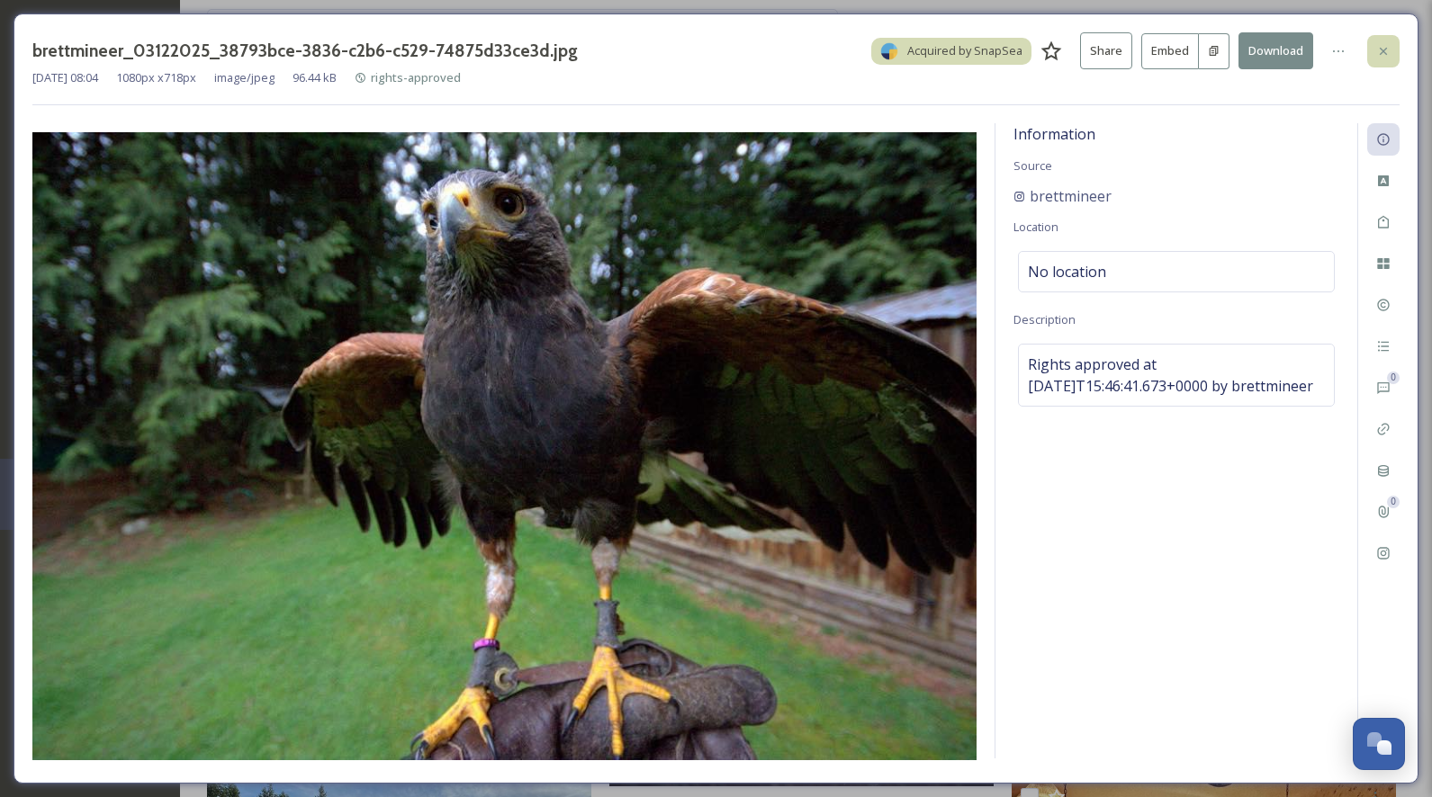
click at [1381, 50] on icon at bounding box center [1383, 51] width 14 height 14
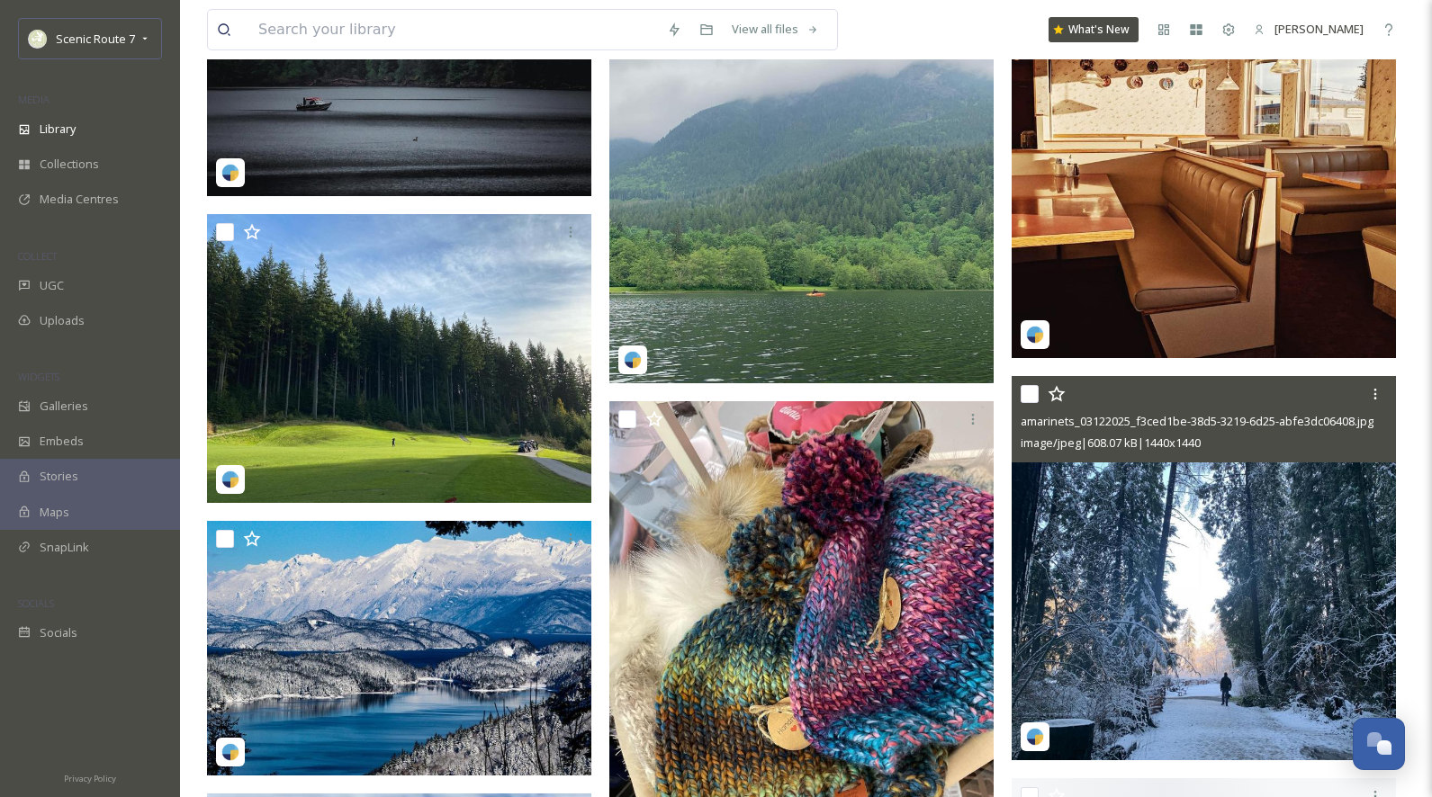
scroll to position [28042, 0]
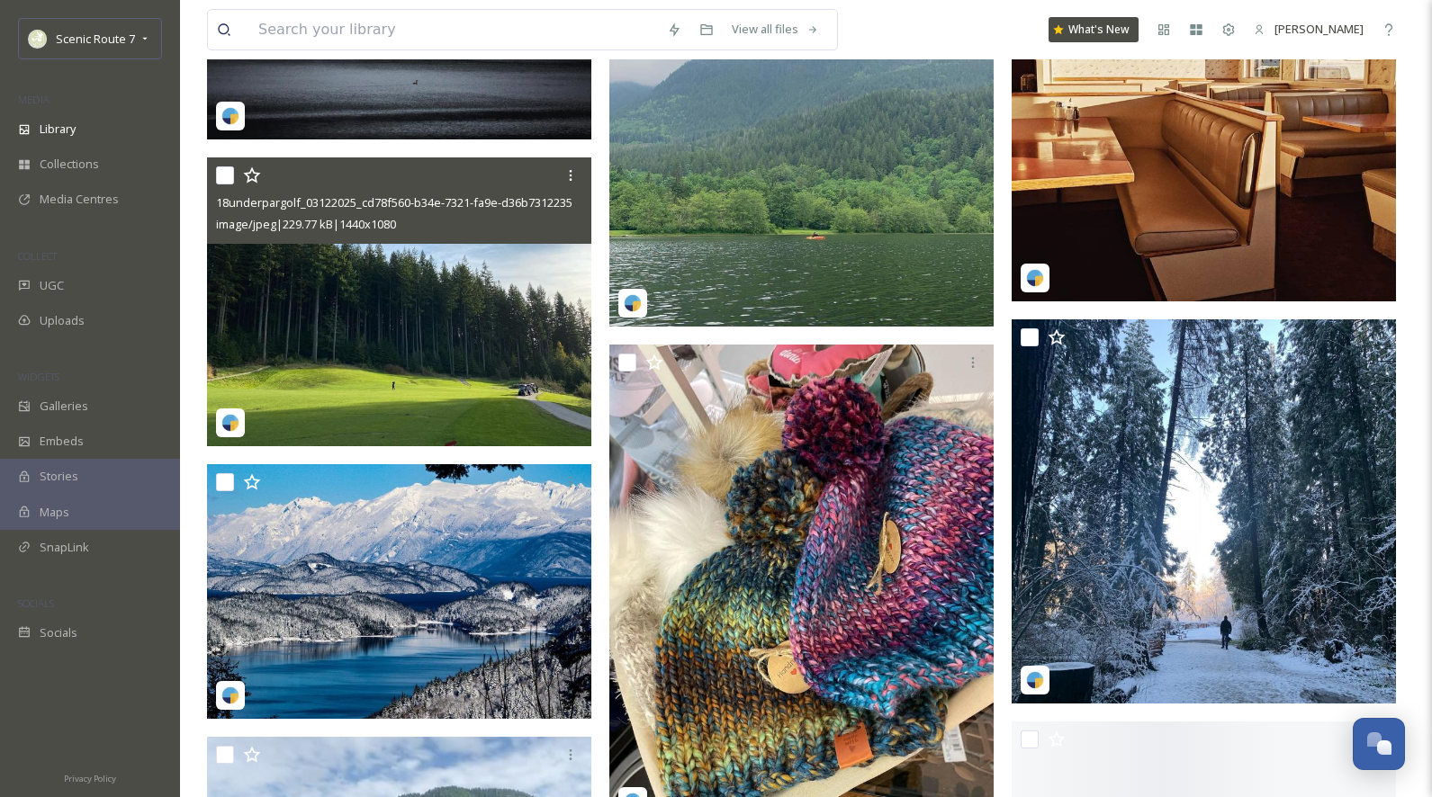
click at [362, 389] on img at bounding box center [399, 301] width 384 height 288
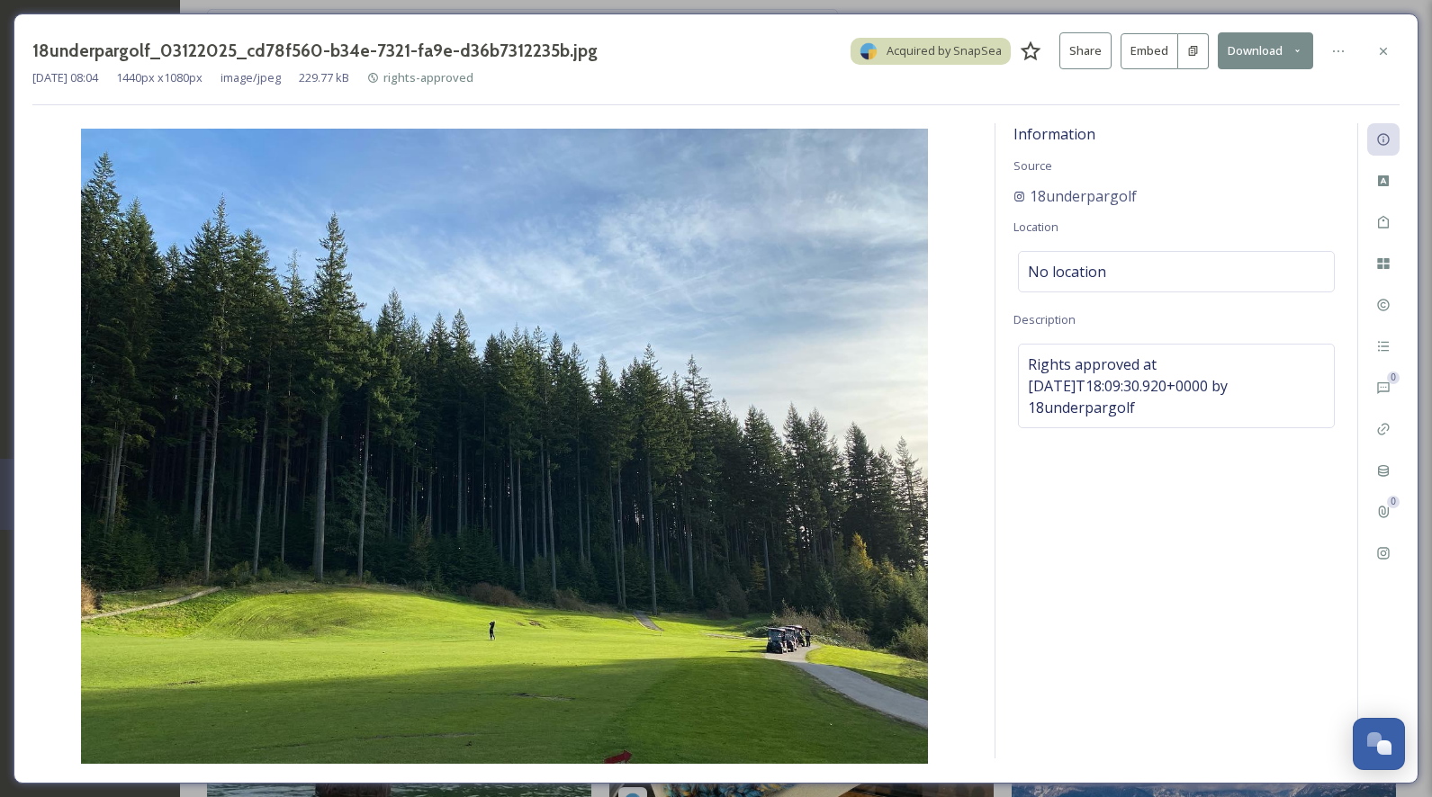
click at [1383, 52] on icon at bounding box center [1383, 51] width 14 height 14
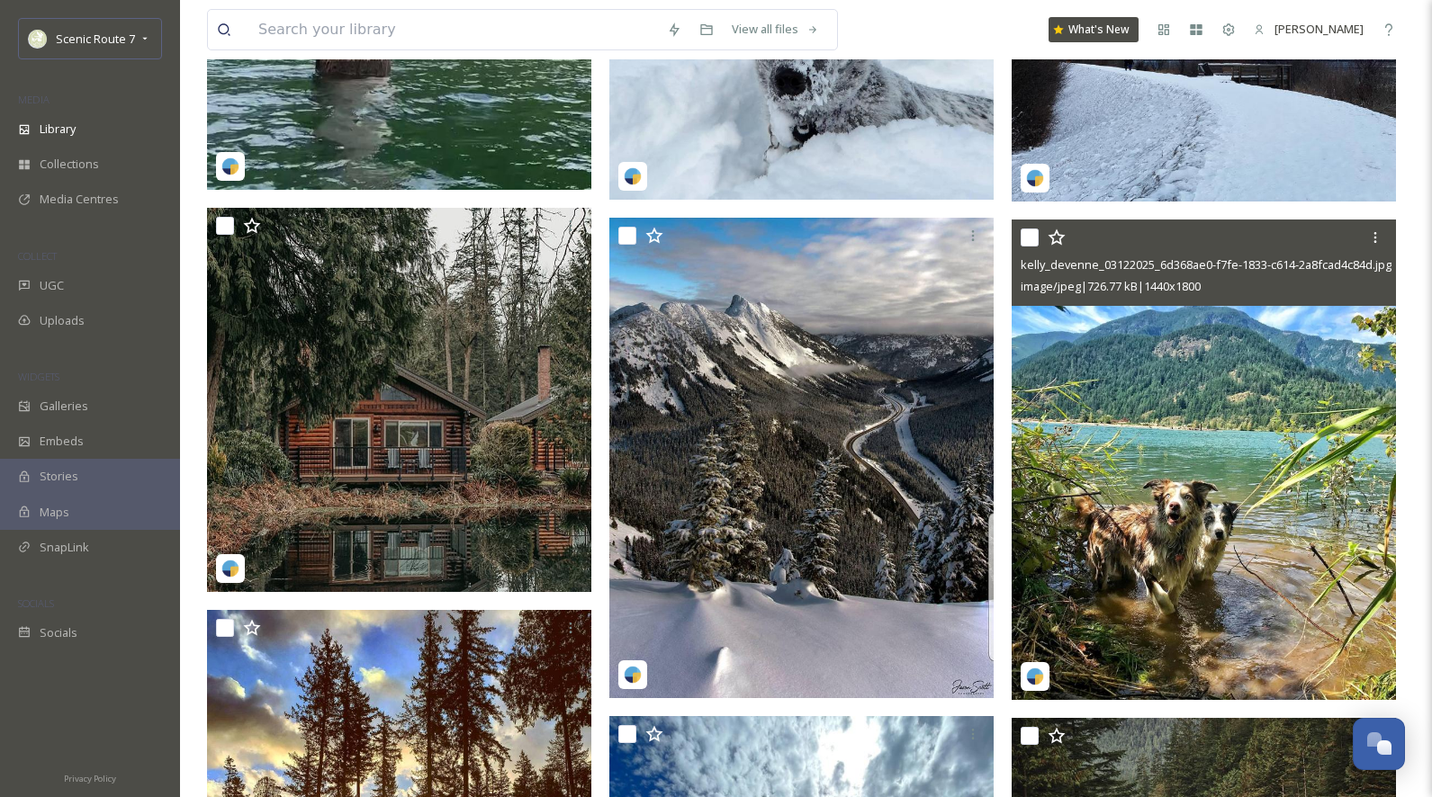
scroll to position [29188, 0]
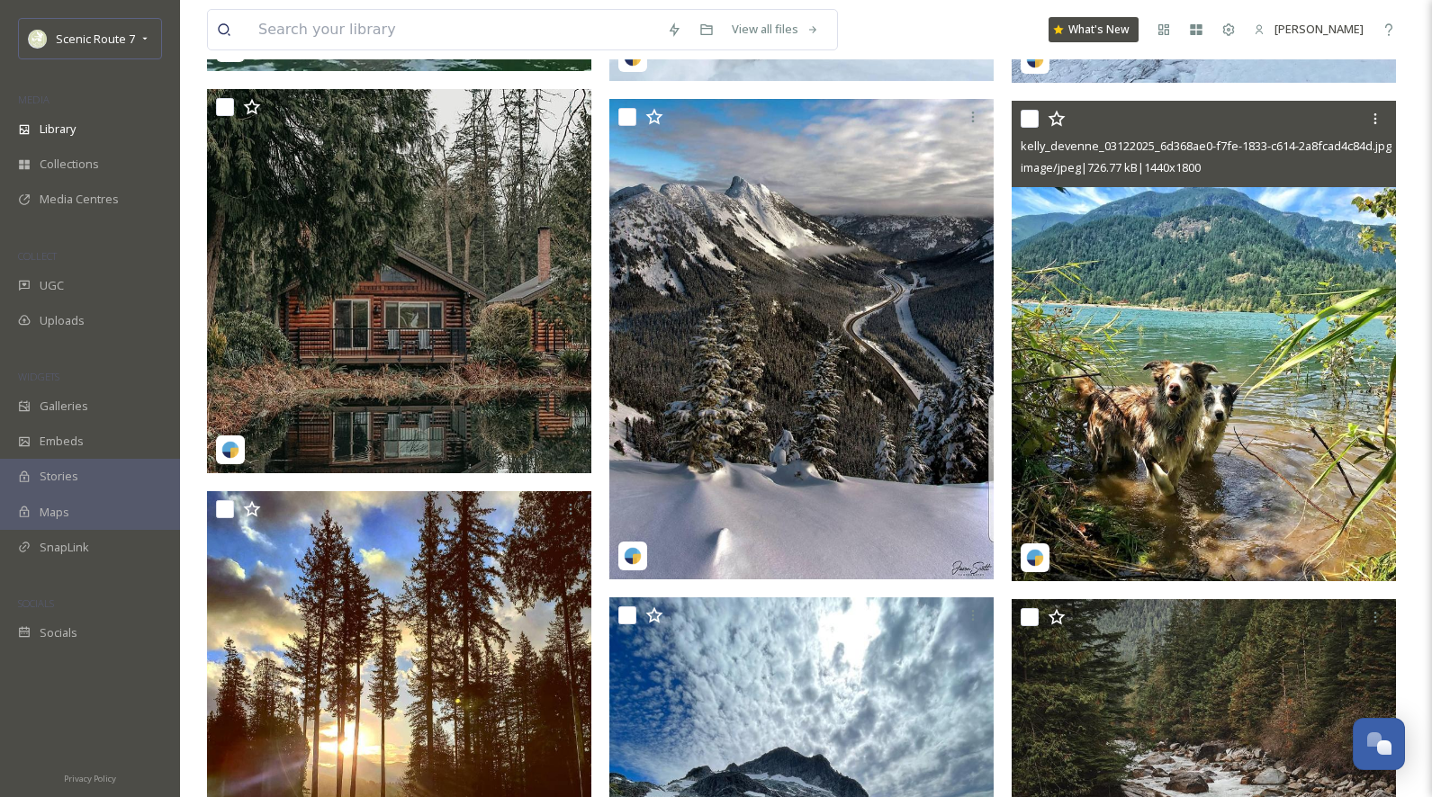
click at [1098, 459] on img at bounding box center [1203, 341] width 384 height 481
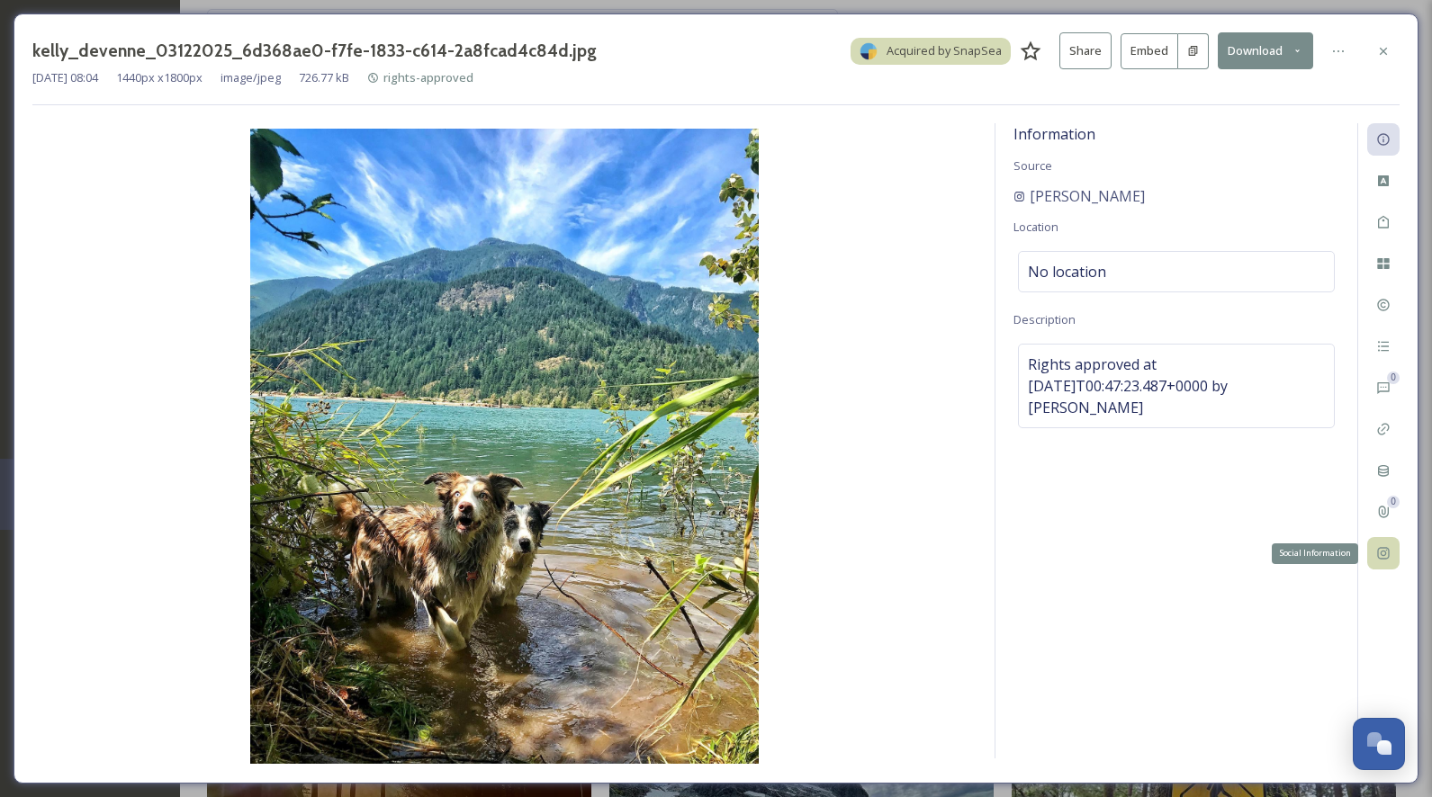
click at [1380, 555] on icon at bounding box center [1383, 553] width 14 height 14
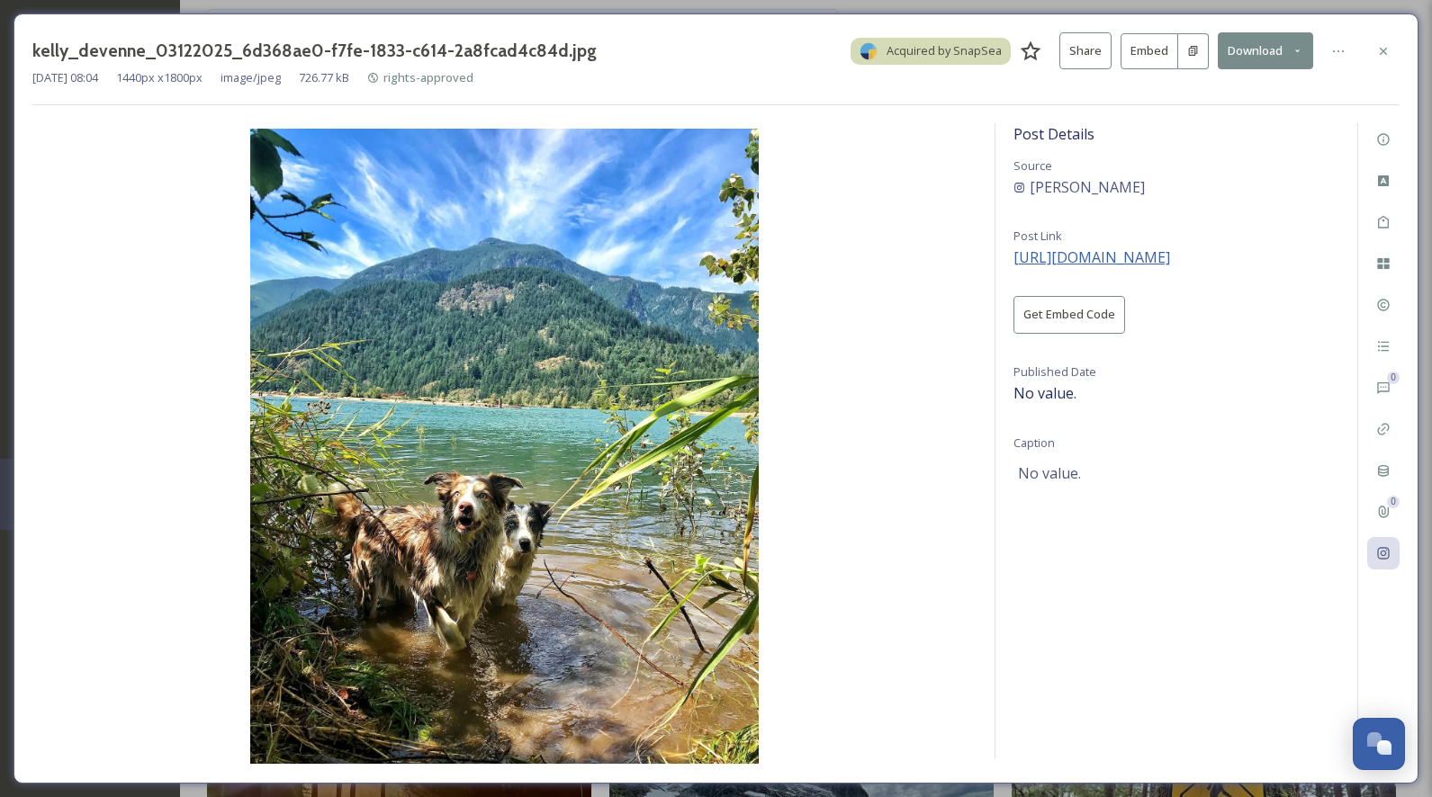
click at [1170, 263] on span "https://instagram.com/p/CC7cWtQpK0S" at bounding box center [1091, 257] width 157 height 20
click at [1388, 56] on icon at bounding box center [1383, 51] width 14 height 14
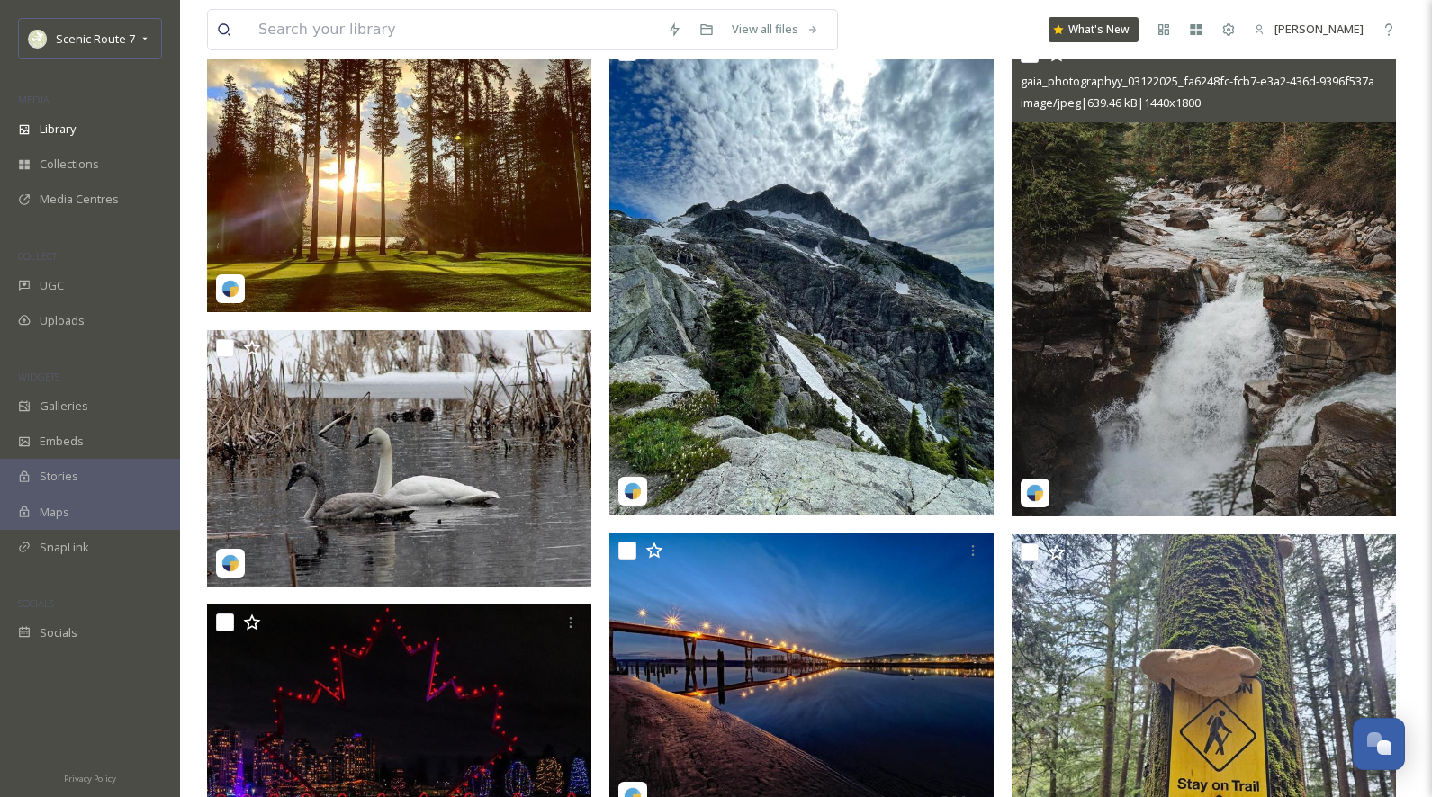
scroll to position [29632, 0]
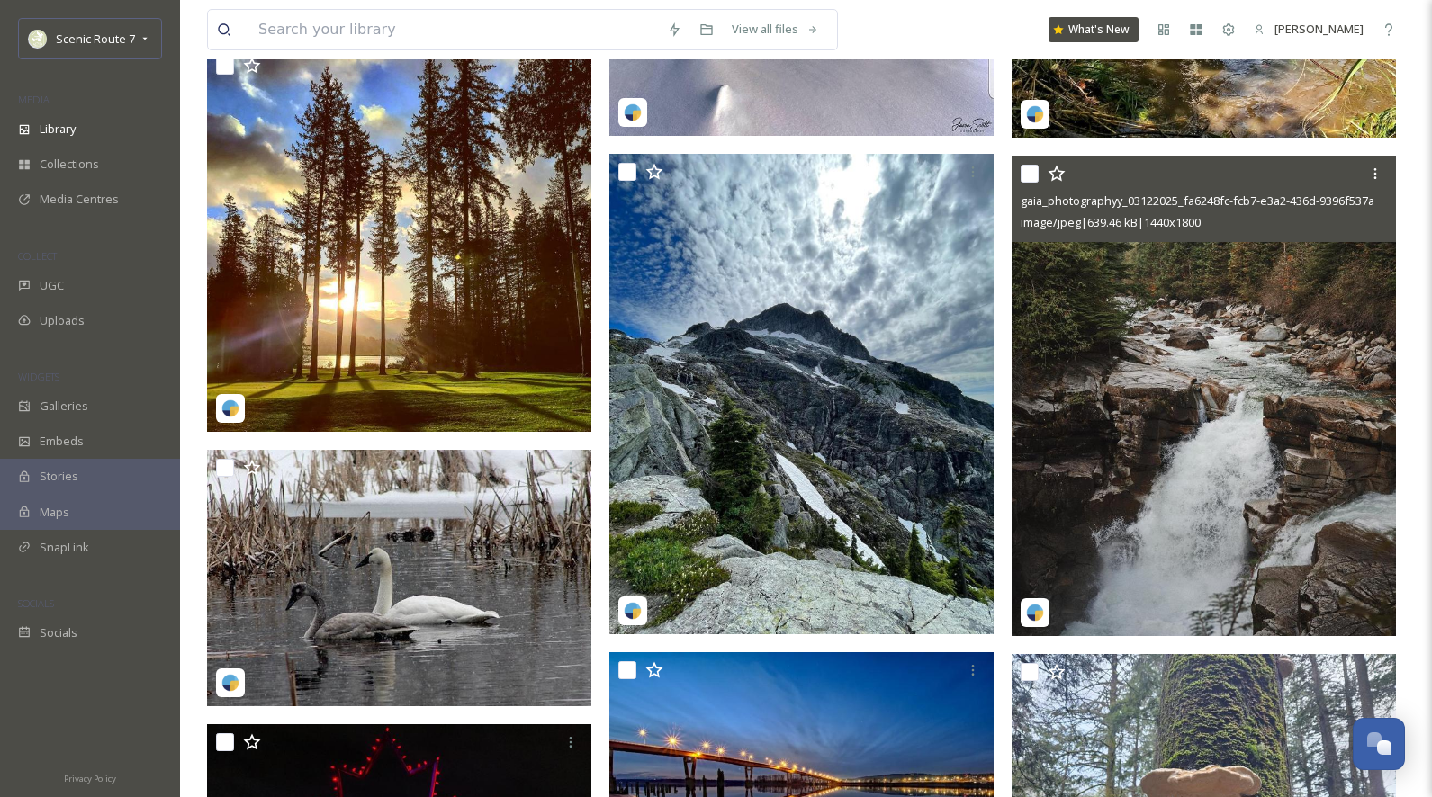
click at [1147, 424] on img at bounding box center [1203, 396] width 384 height 481
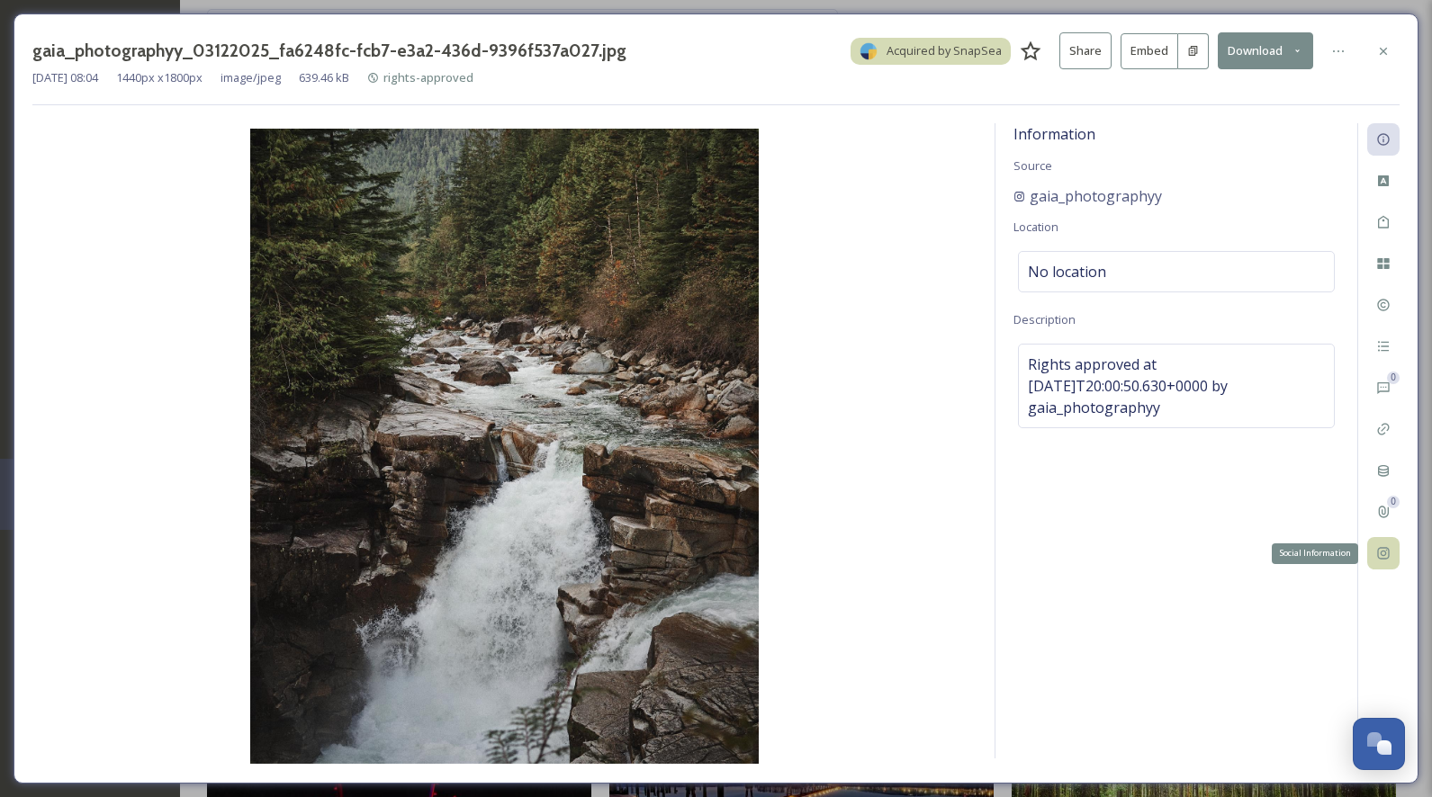
click at [1384, 548] on icon at bounding box center [1383, 553] width 14 height 14
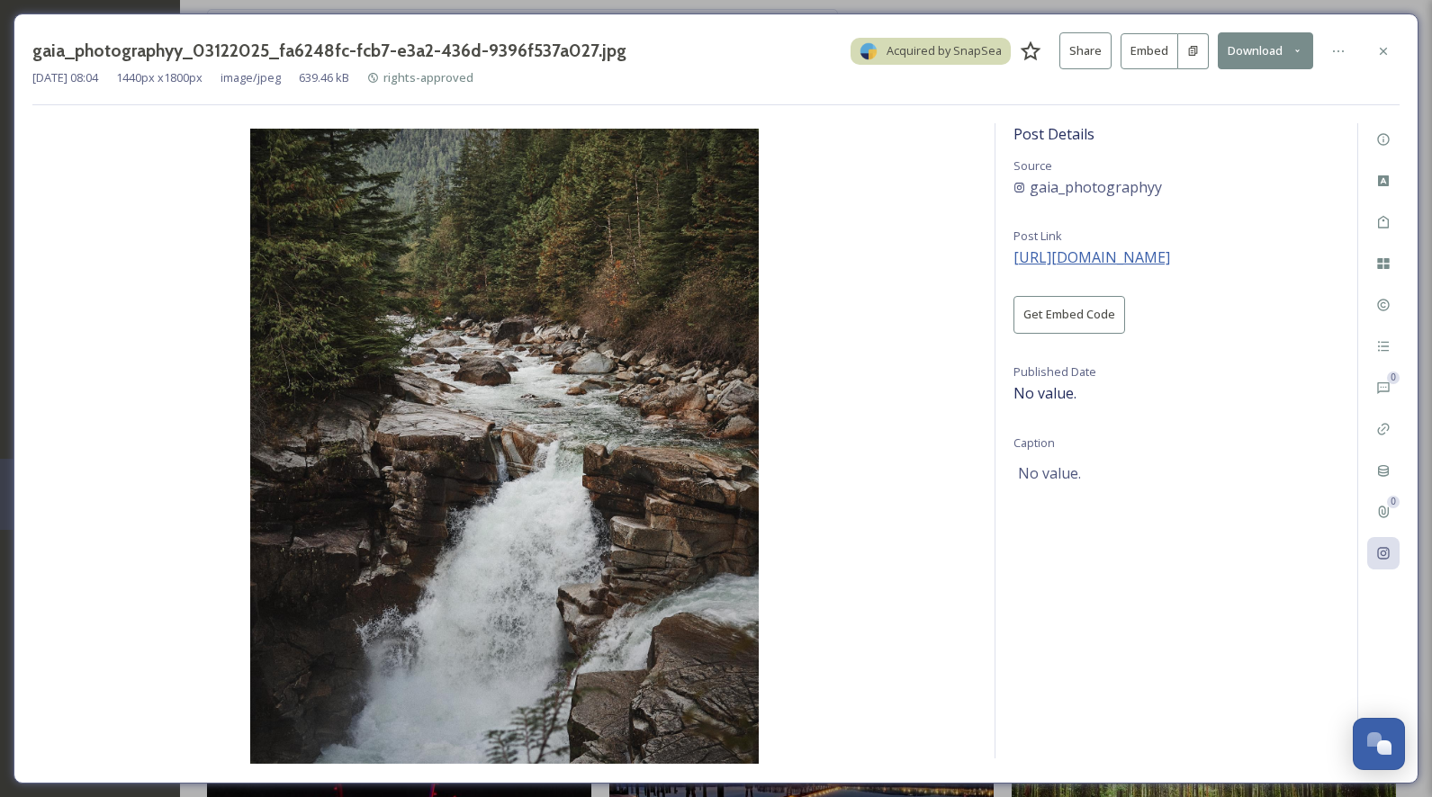
click at [1170, 257] on span "https://instagram.com/p/CW6OZV0vDaa" at bounding box center [1091, 257] width 157 height 20
click at [1383, 54] on icon at bounding box center [1383, 51] width 14 height 14
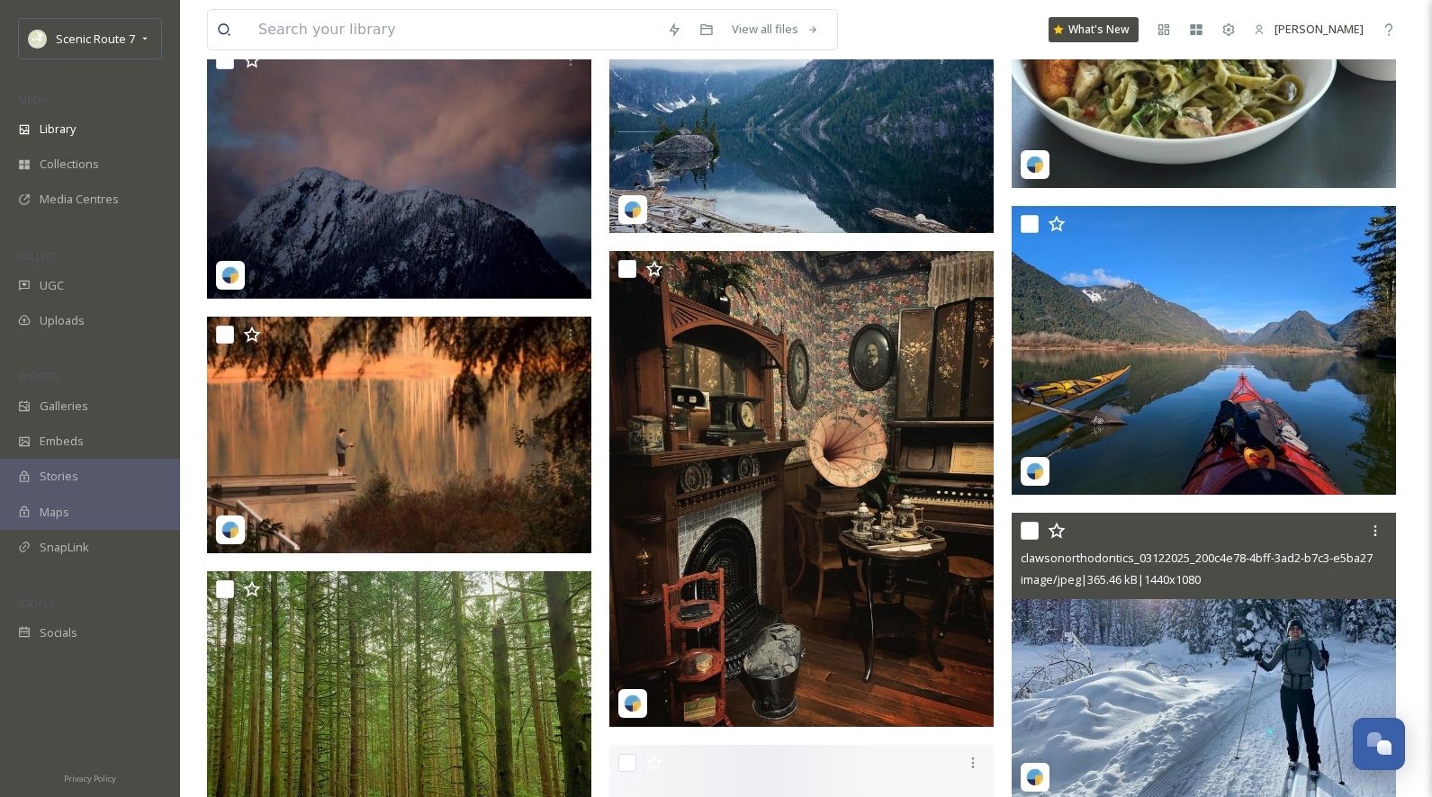
scroll to position [34055, 0]
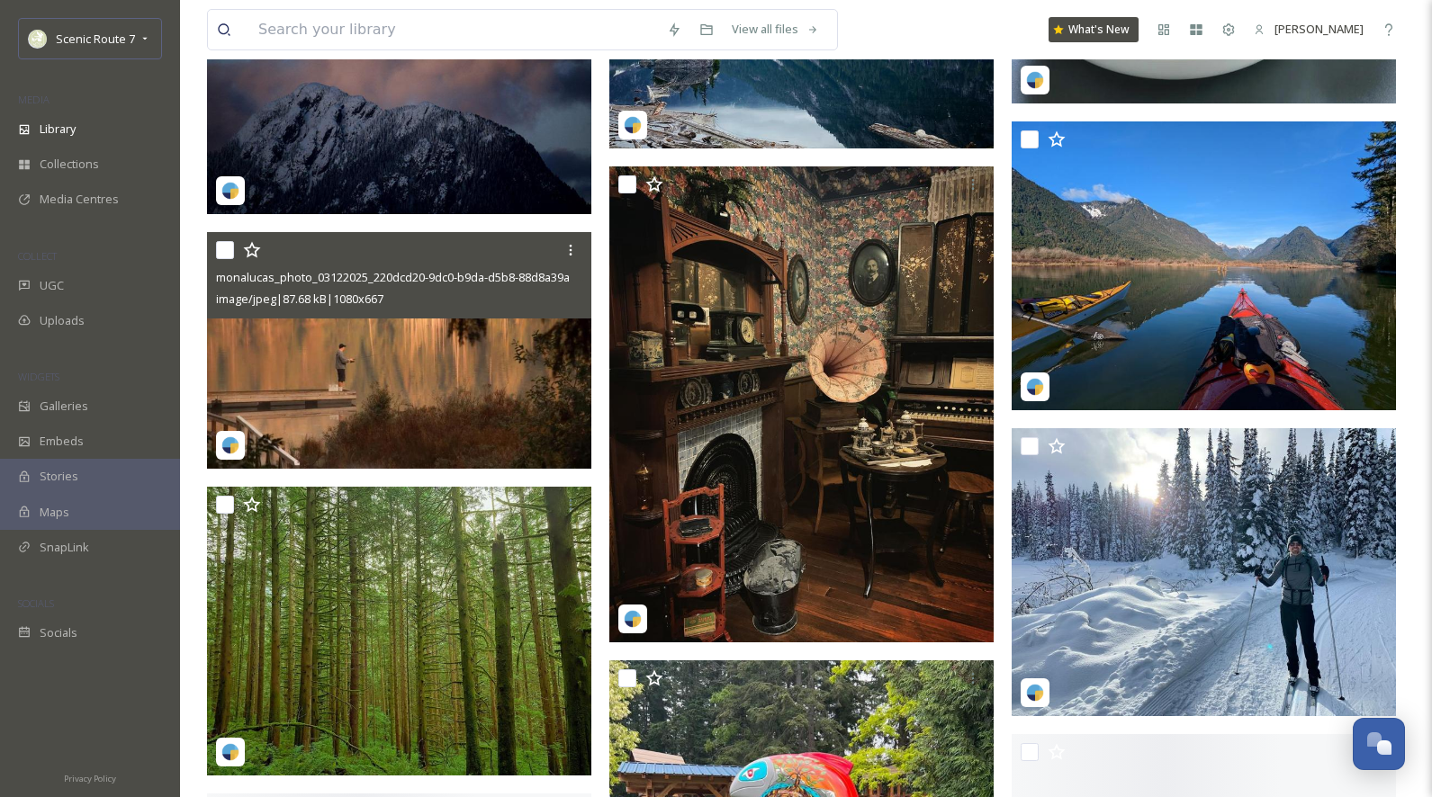
click at [416, 367] on img at bounding box center [399, 351] width 384 height 238
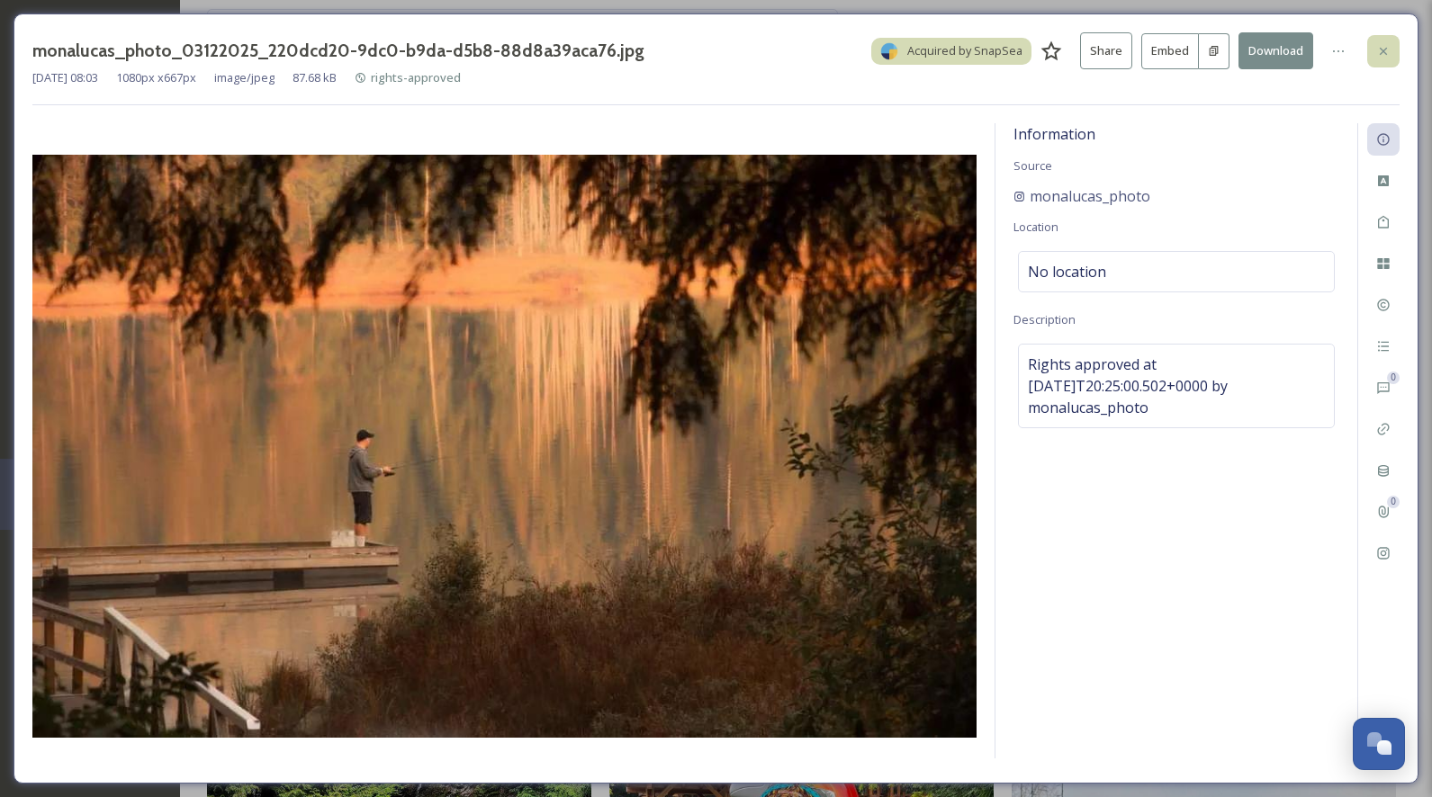
click at [1384, 46] on icon at bounding box center [1383, 51] width 14 height 14
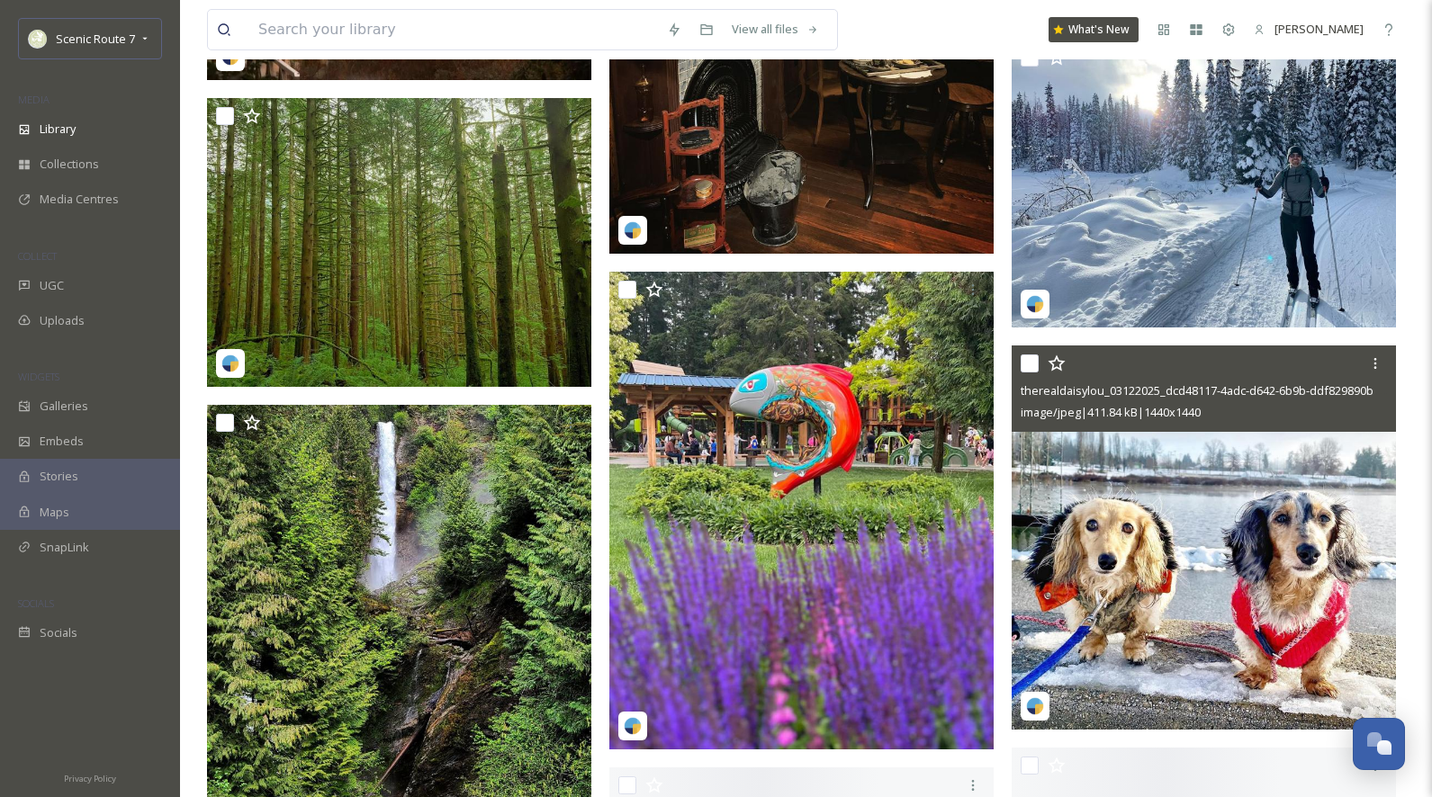
scroll to position [34514, 0]
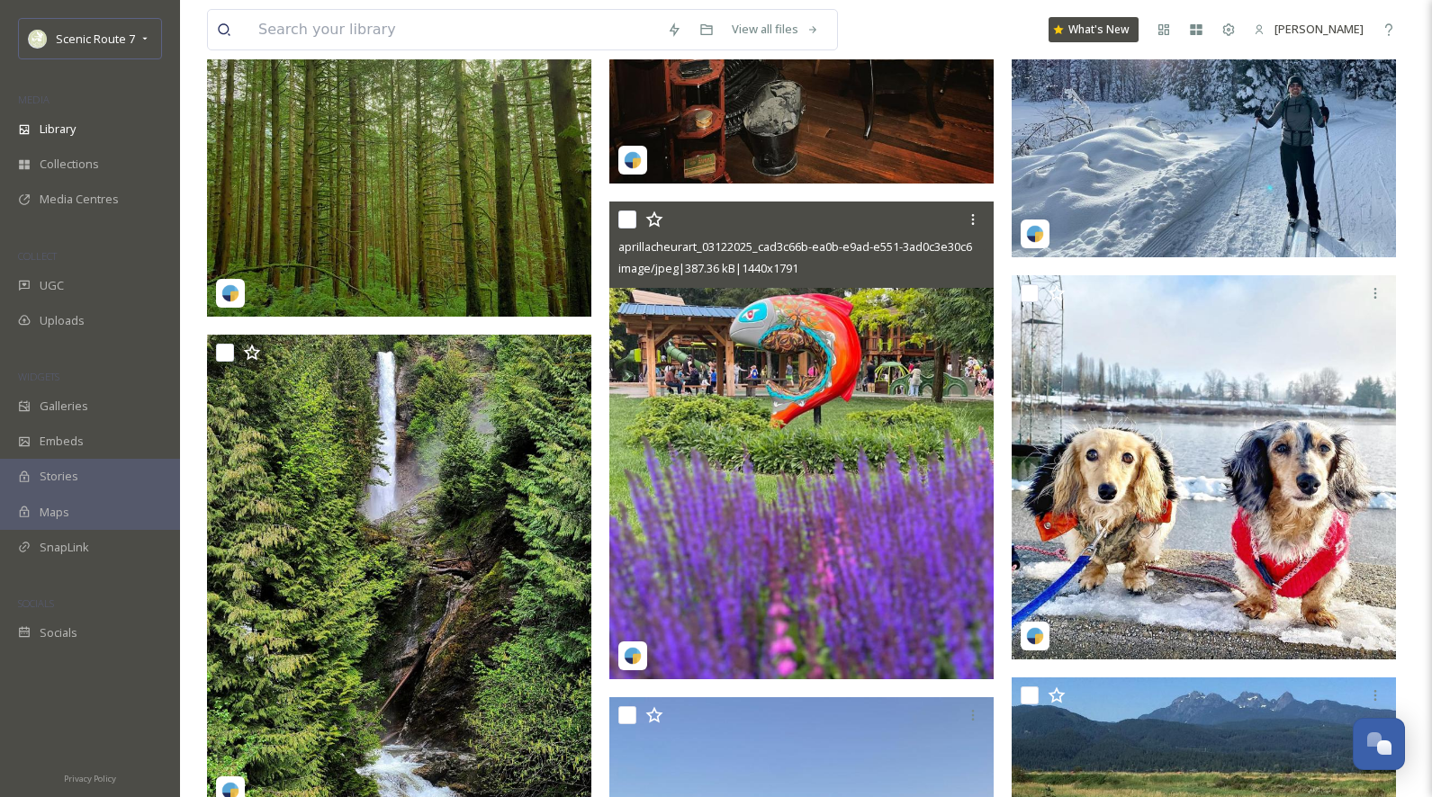
click at [827, 487] on img at bounding box center [801, 440] width 384 height 478
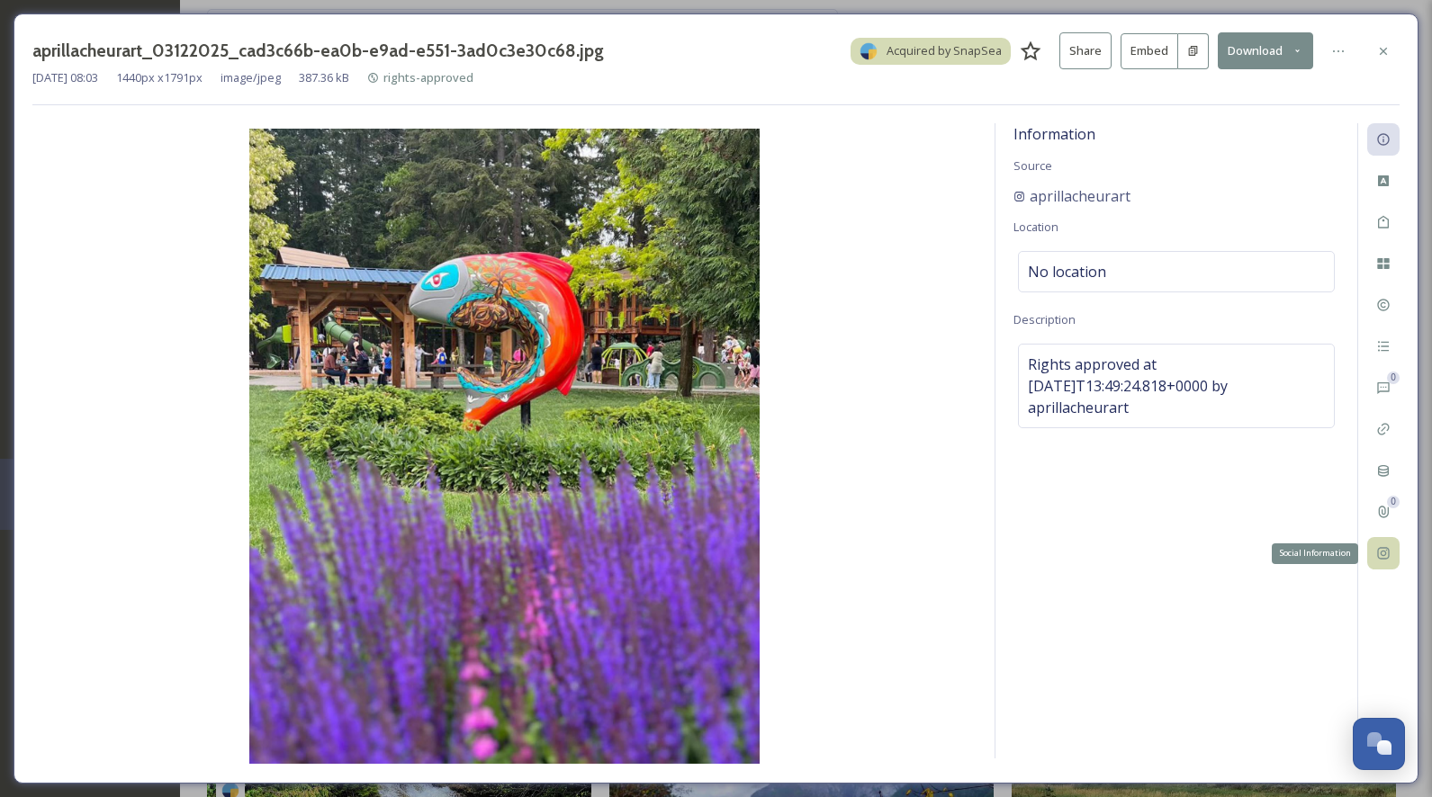
click at [1381, 552] on icon at bounding box center [1383, 554] width 12 height 12
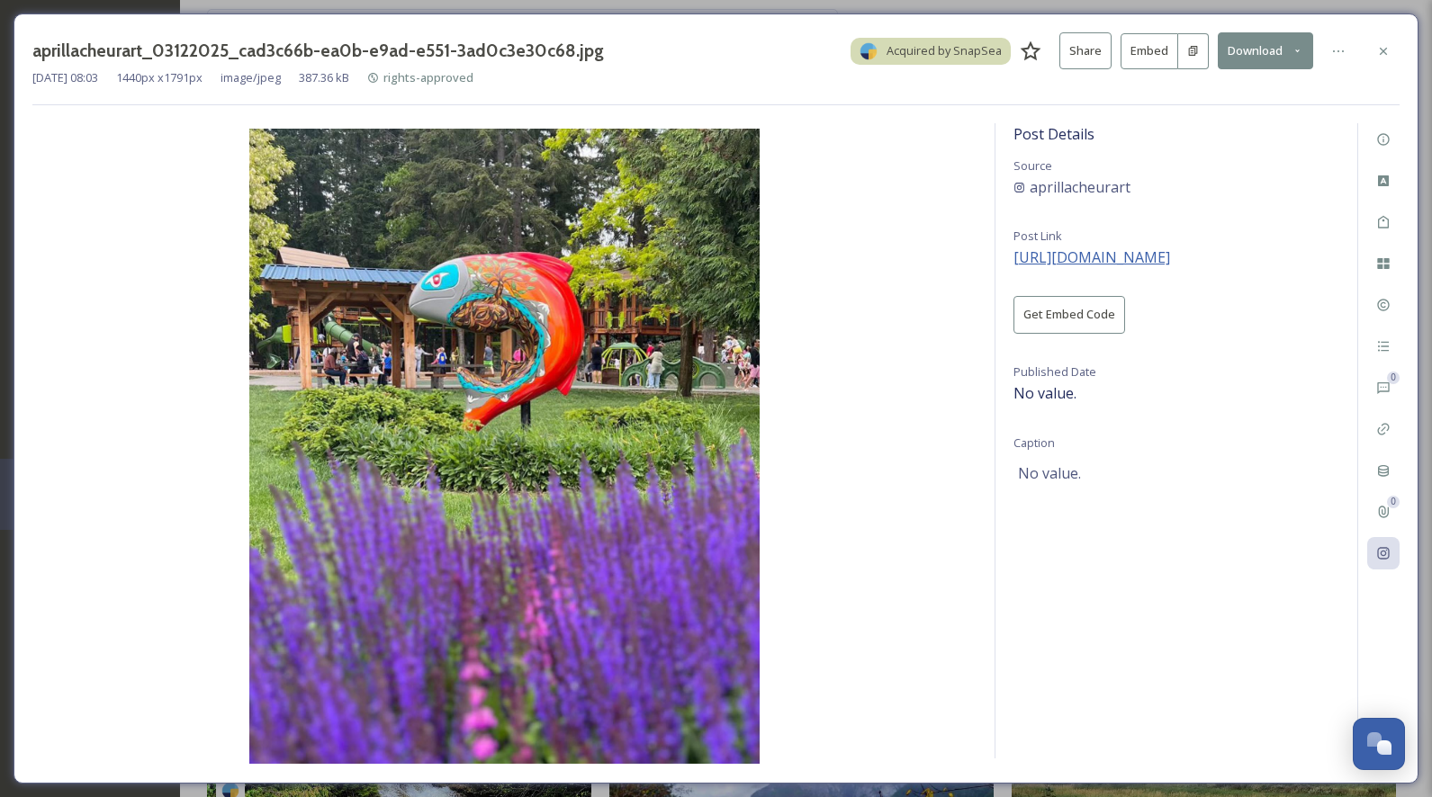
click at [1170, 254] on span "https://instagram.com/p/Cs1EvfjLBA2" at bounding box center [1091, 257] width 157 height 20
click at [1268, 49] on button "Download" at bounding box center [1264, 50] width 95 height 37
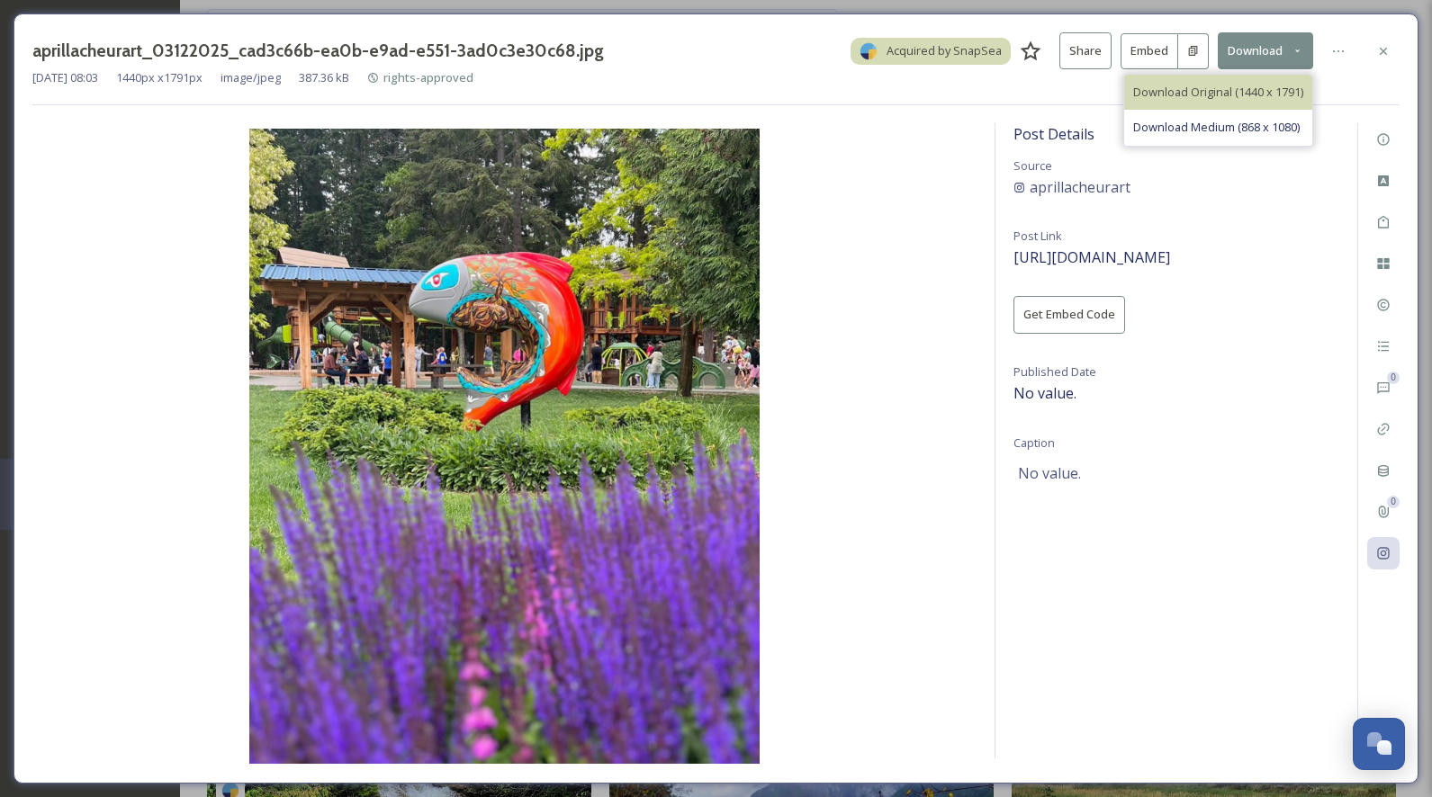
click at [1229, 89] on span "Download Original (1440 x 1791)" at bounding box center [1218, 92] width 170 height 17
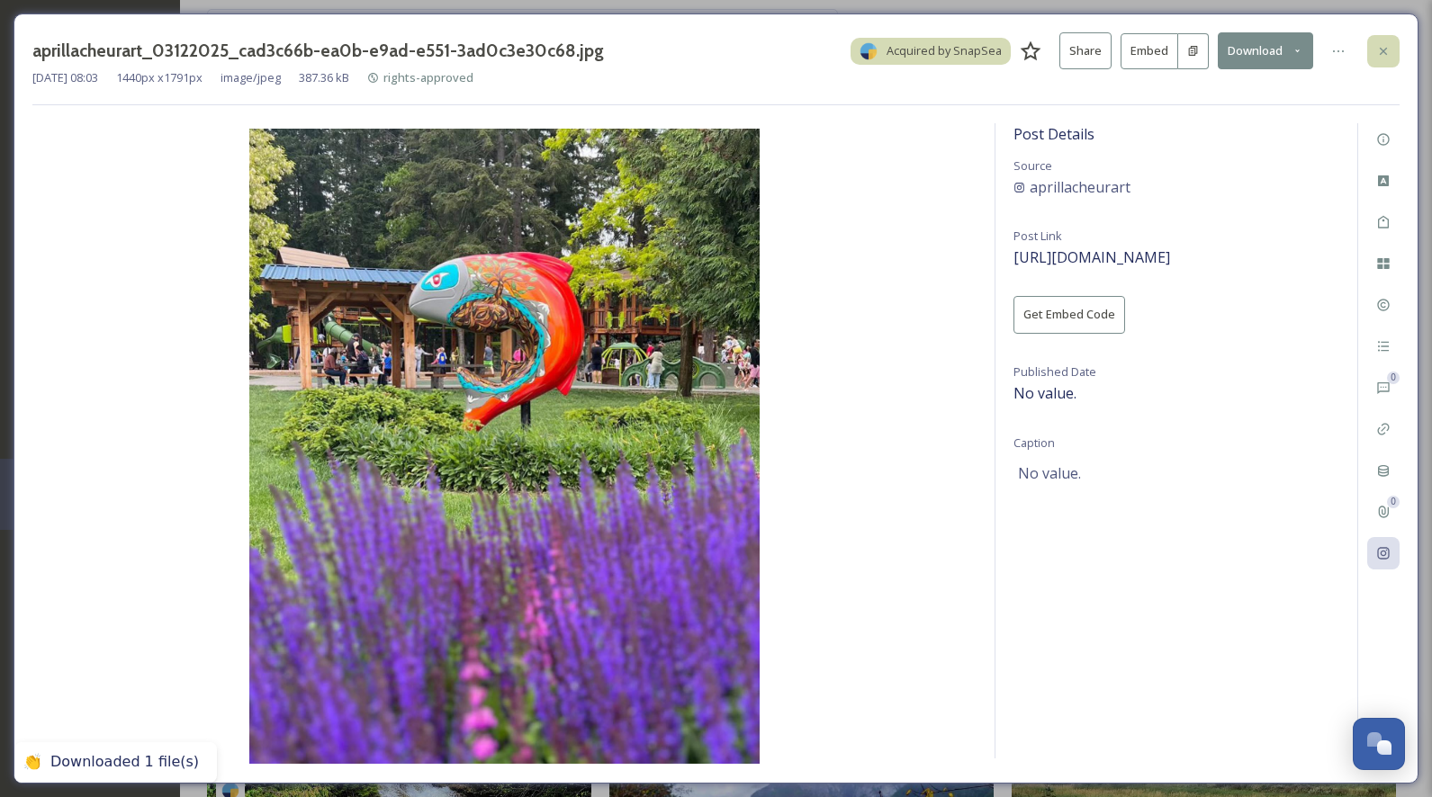
click at [1386, 51] on icon at bounding box center [1383, 51] width 14 height 14
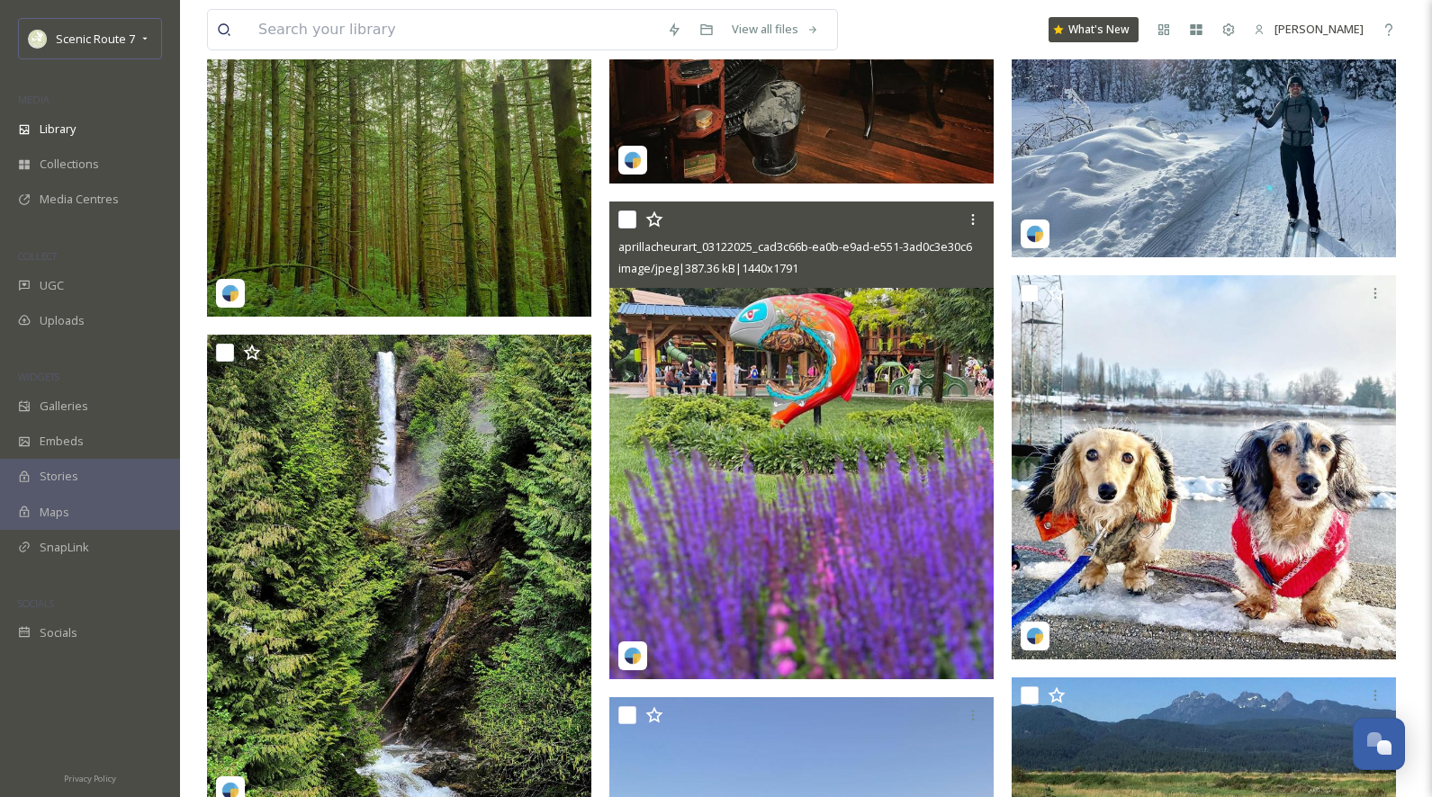
click at [806, 471] on img at bounding box center [801, 440] width 384 height 478
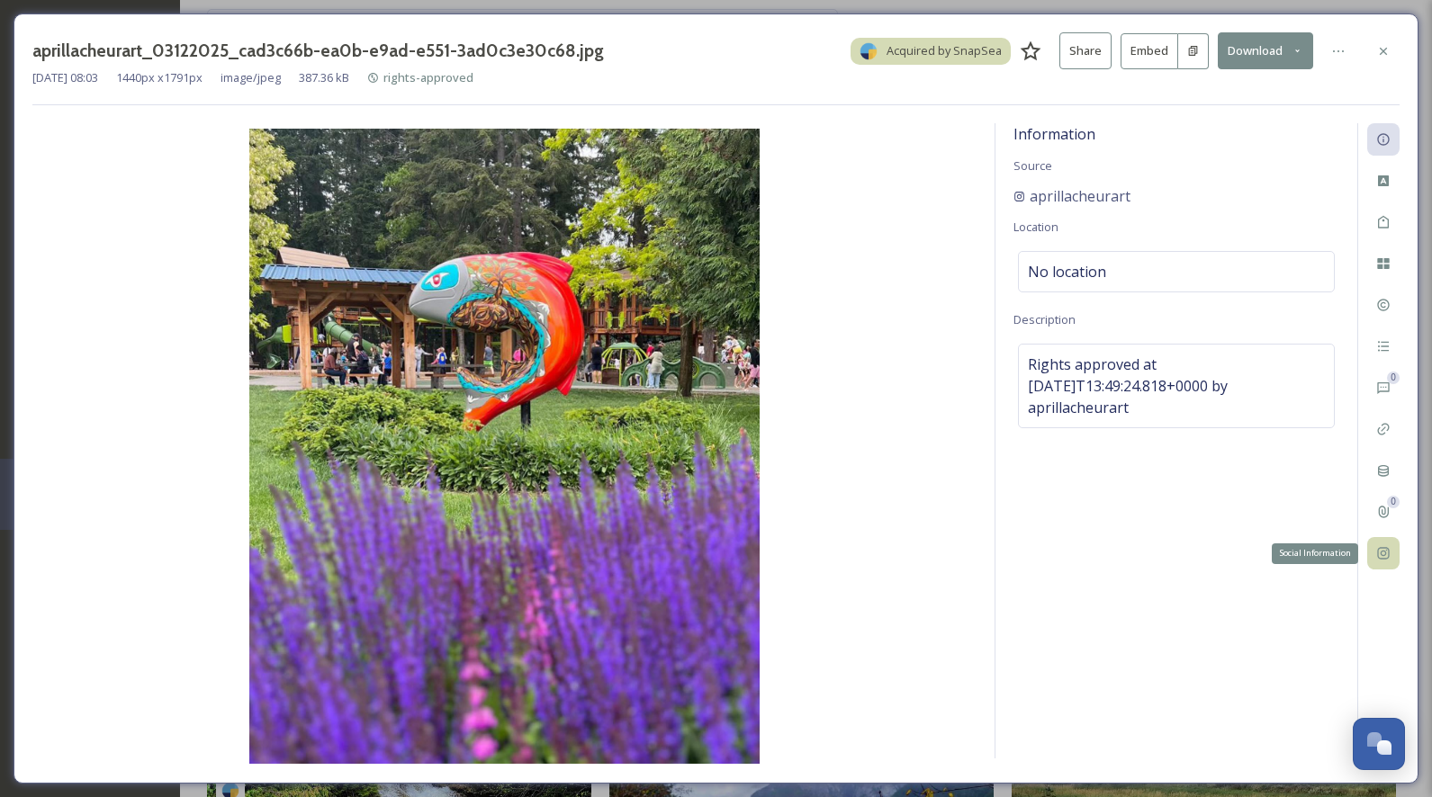
click at [1379, 544] on div "Social Information" at bounding box center [1383, 553] width 32 height 32
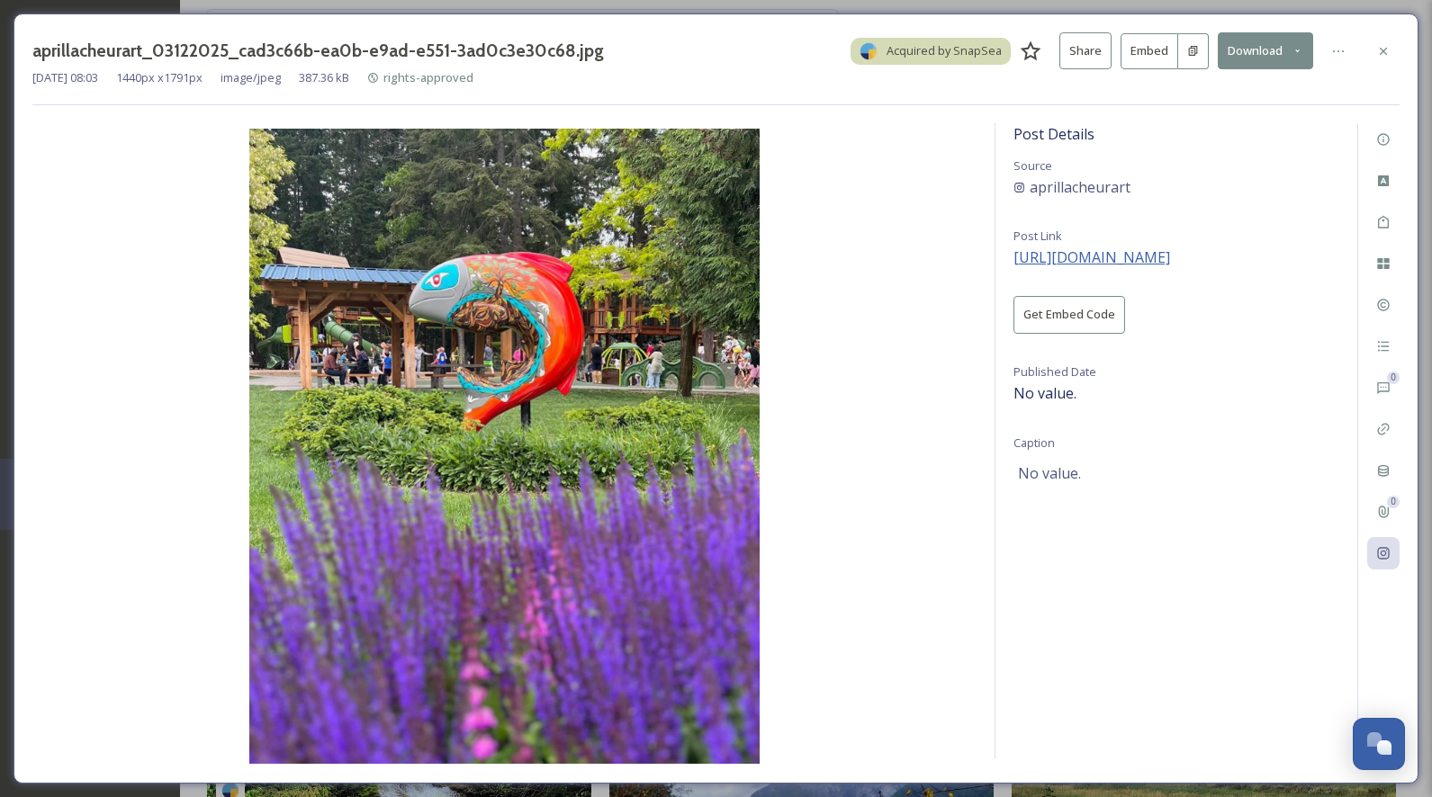
click at [1127, 255] on span "https://instagram.com/p/Cs1EvfjLBA2" at bounding box center [1091, 257] width 157 height 20
